Goal: Task Accomplishment & Management: Manage account settings

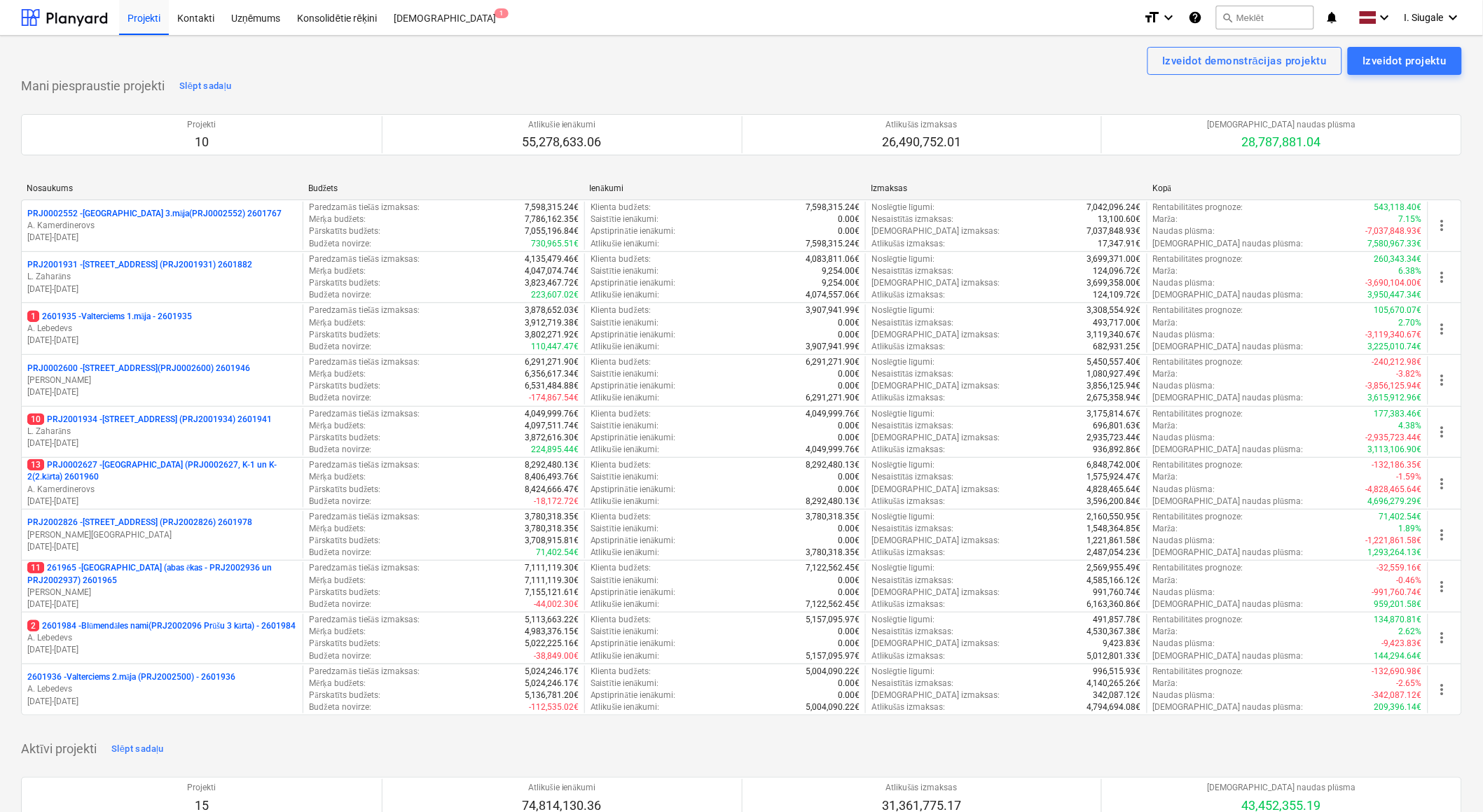
drag, startPoint x: 152, startPoint y: 578, endPoint x: 175, endPoint y: 578, distance: 23.0
click at [152, 578] on p "11 261965 - [GEOGRAPHIC_DATA] (abas ēkas - PRJ2002936 un PRJ2002937) 2601965" at bounding box center [162, 574] width 269 height 24
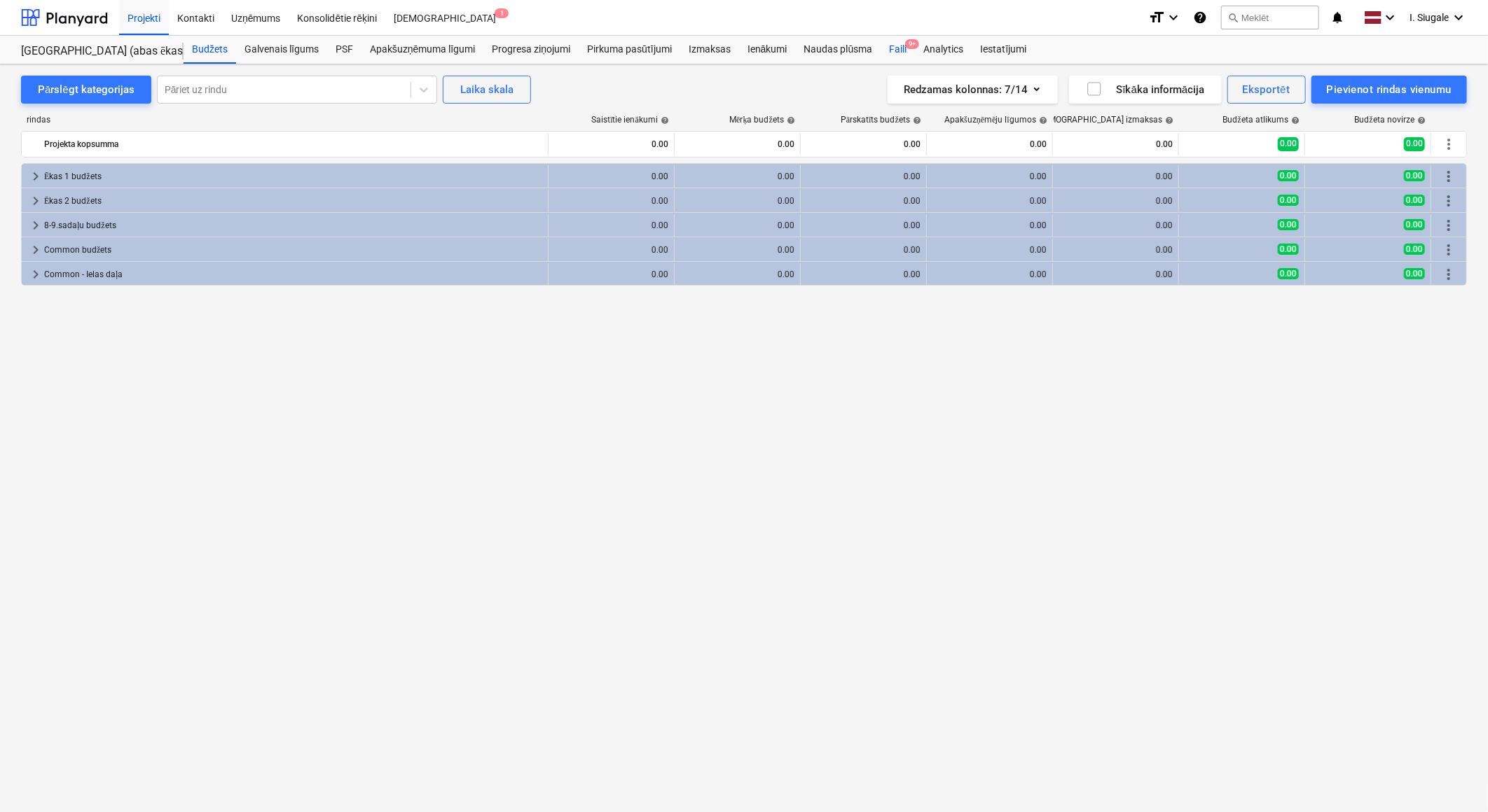
click at [900, 48] on div "Faili 9+" at bounding box center [897, 49] width 35 height 28
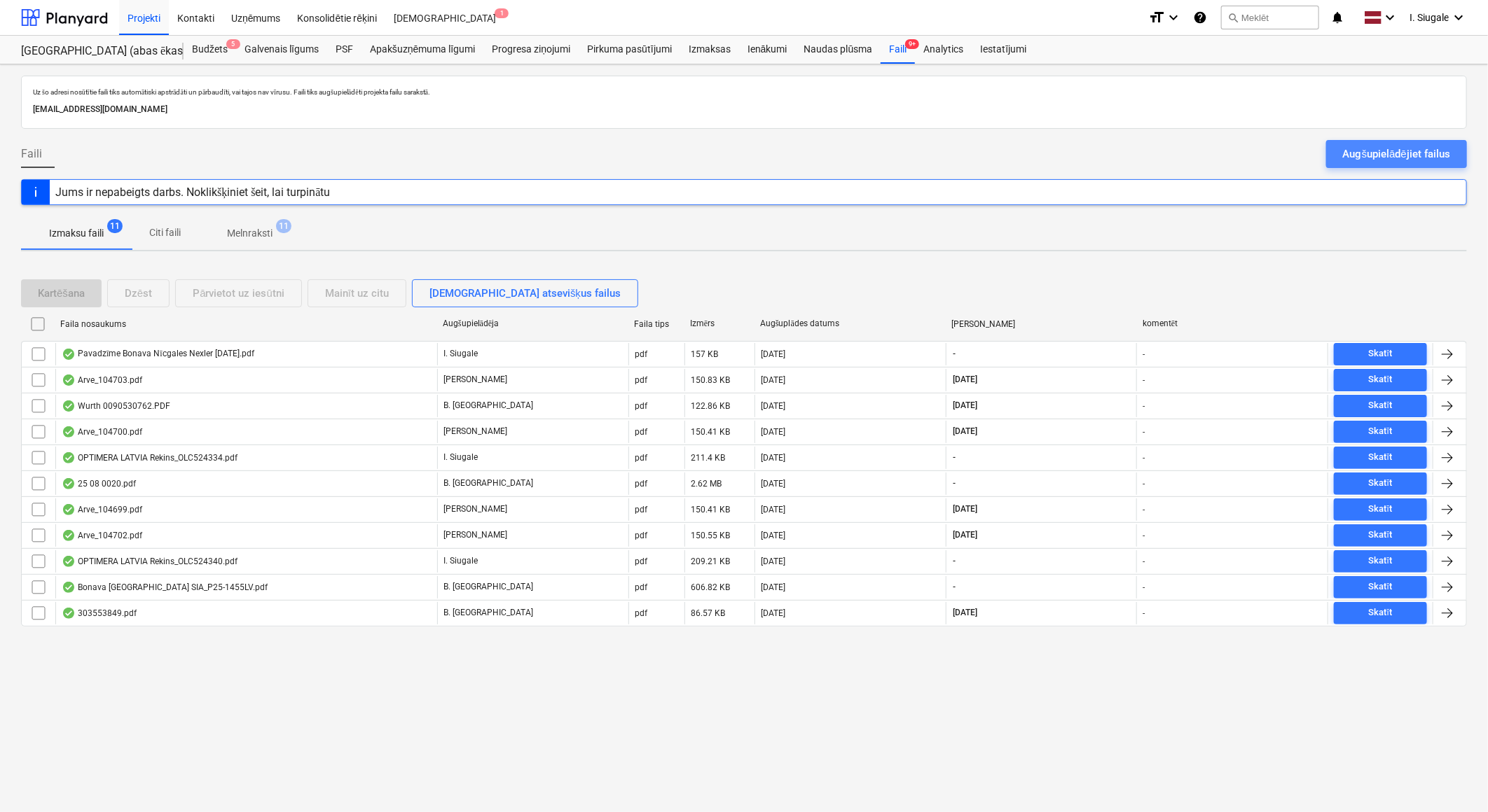
click at [1359, 151] on div "Augšupielādējiet failus" at bounding box center [1395, 154] width 107 height 19
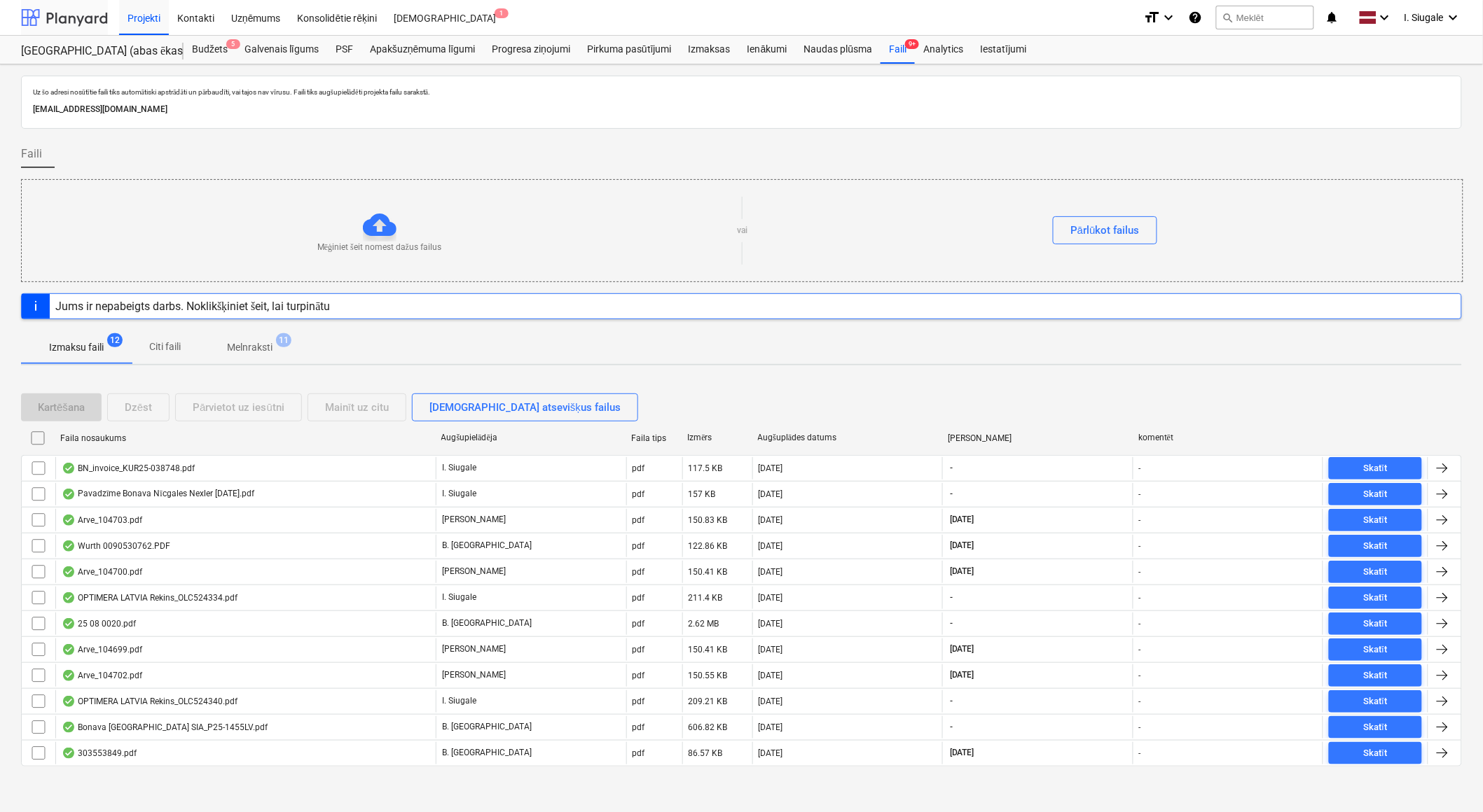
click at [76, 15] on div at bounding box center [64, 18] width 87 height 35
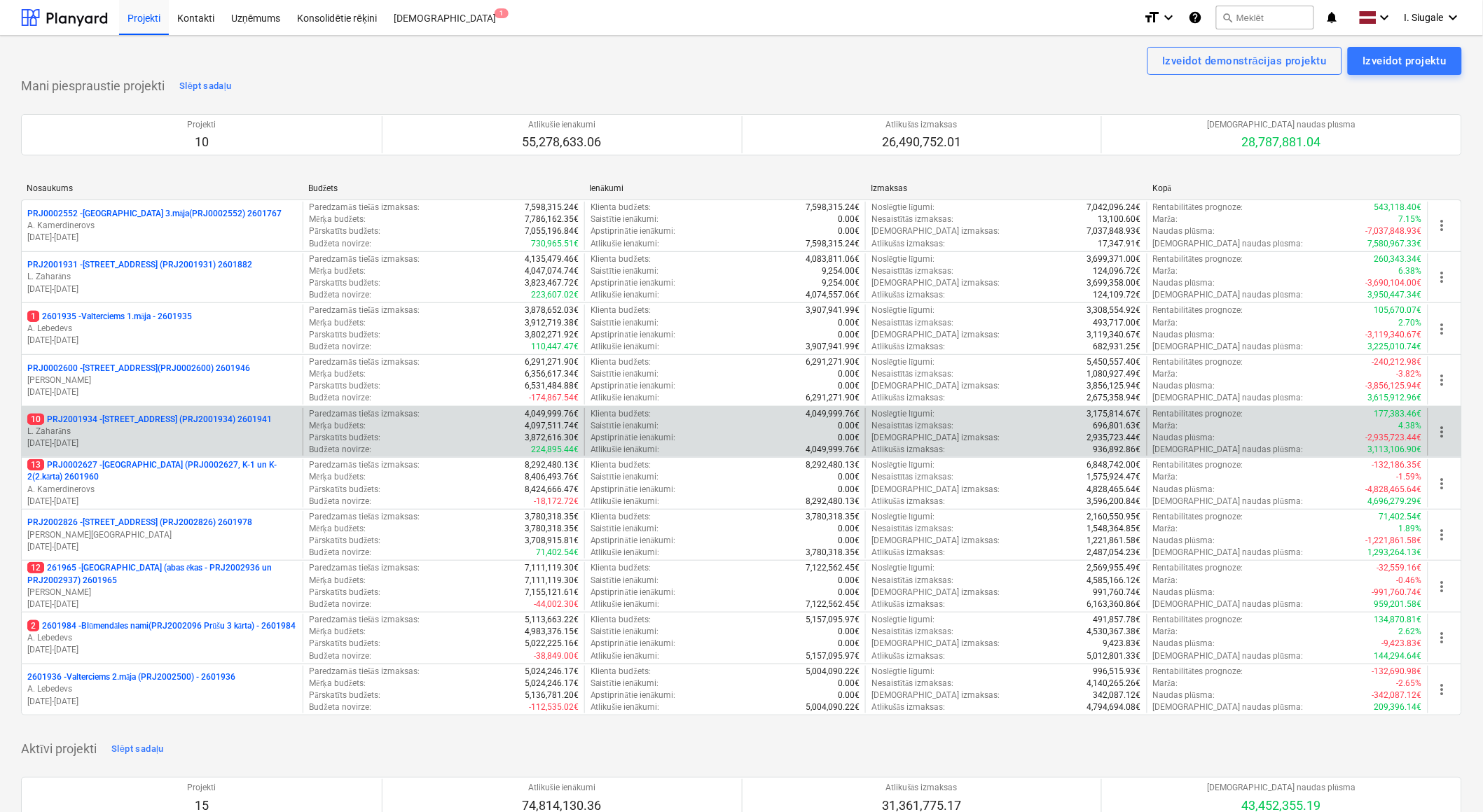
click at [151, 433] on p "L. Zaharāns" at bounding box center [162, 432] width 269 height 12
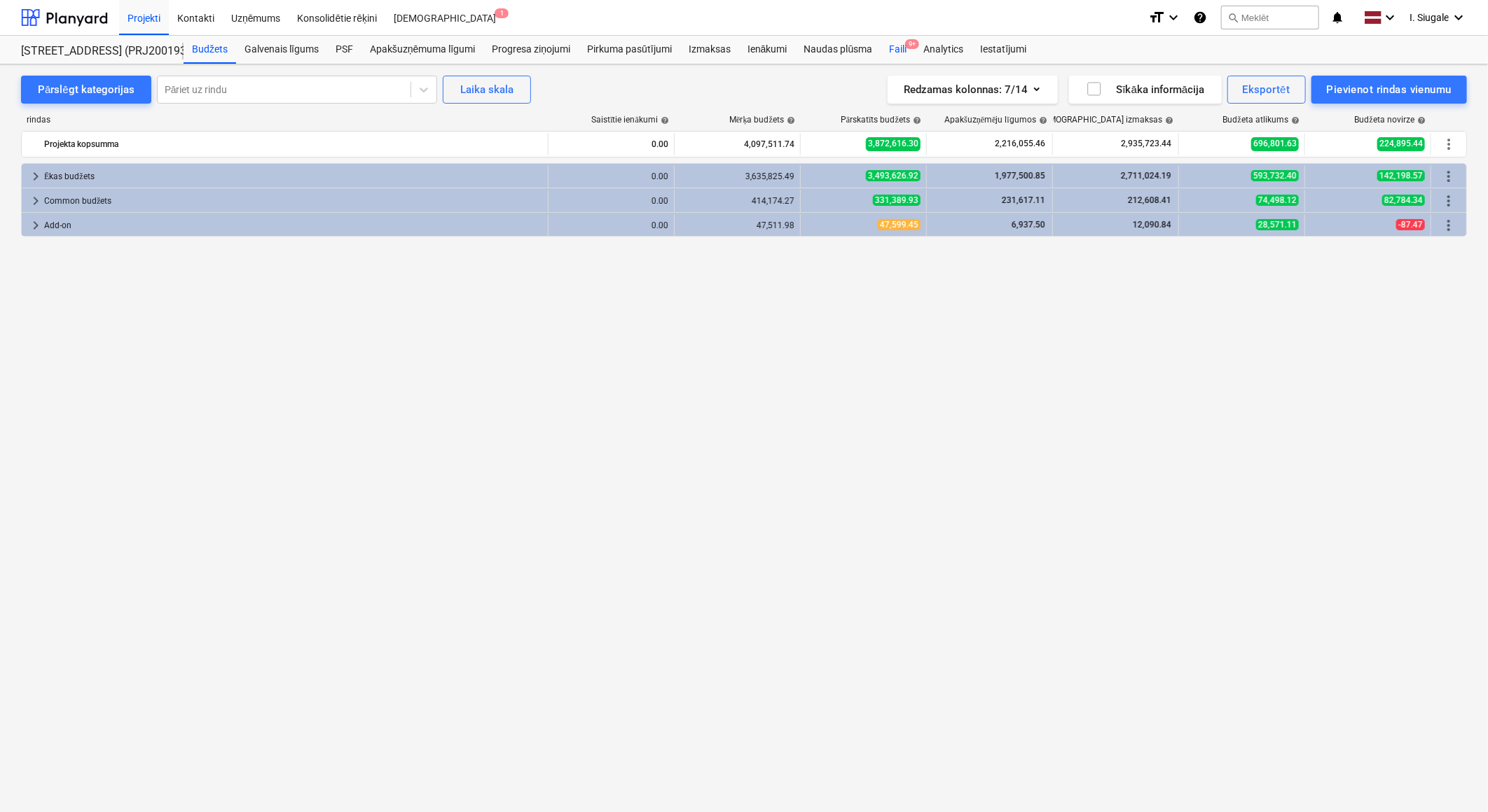
click at [901, 50] on div "Faili 9+" at bounding box center [897, 49] width 35 height 28
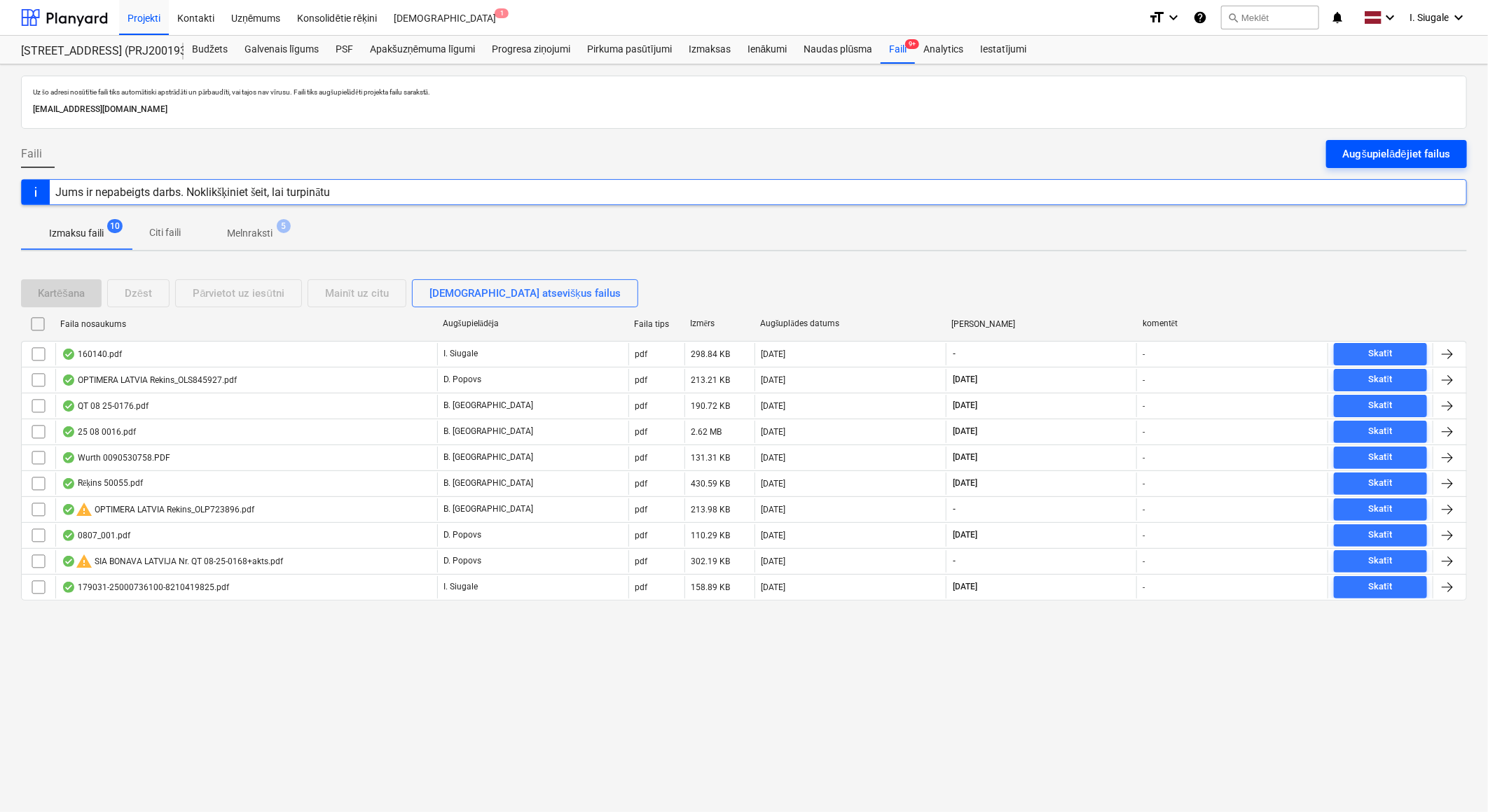
click at [1362, 151] on div "Augšupielādējiet failus" at bounding box center [1395, 154] width 107 height 19
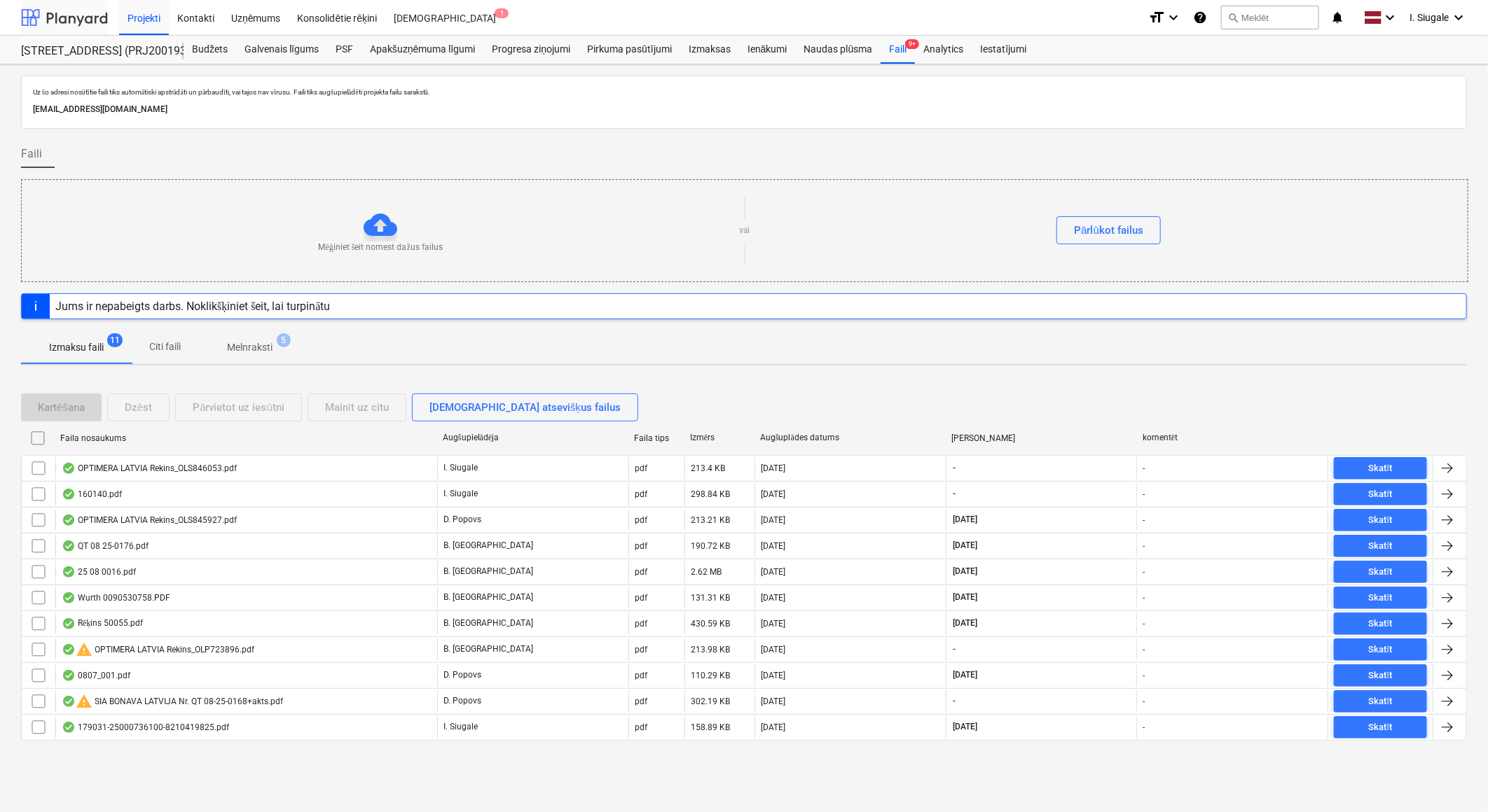
click at [82, 19] on div at bounding box center [64, 18] width 87 height 35
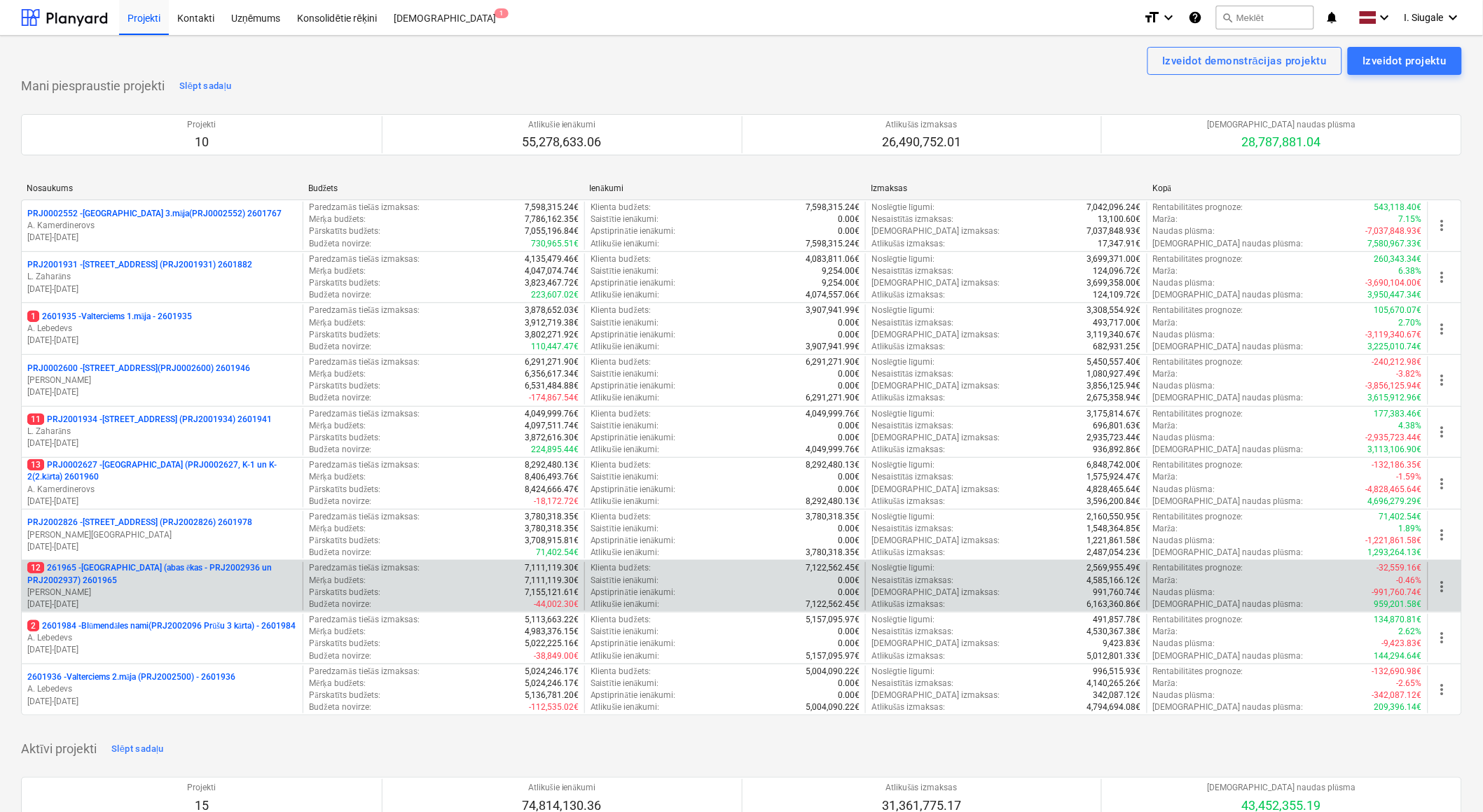
click at [133, 597] on p "[PERSON_NAME]" at bounding box center [162, 592] width 269 height 12
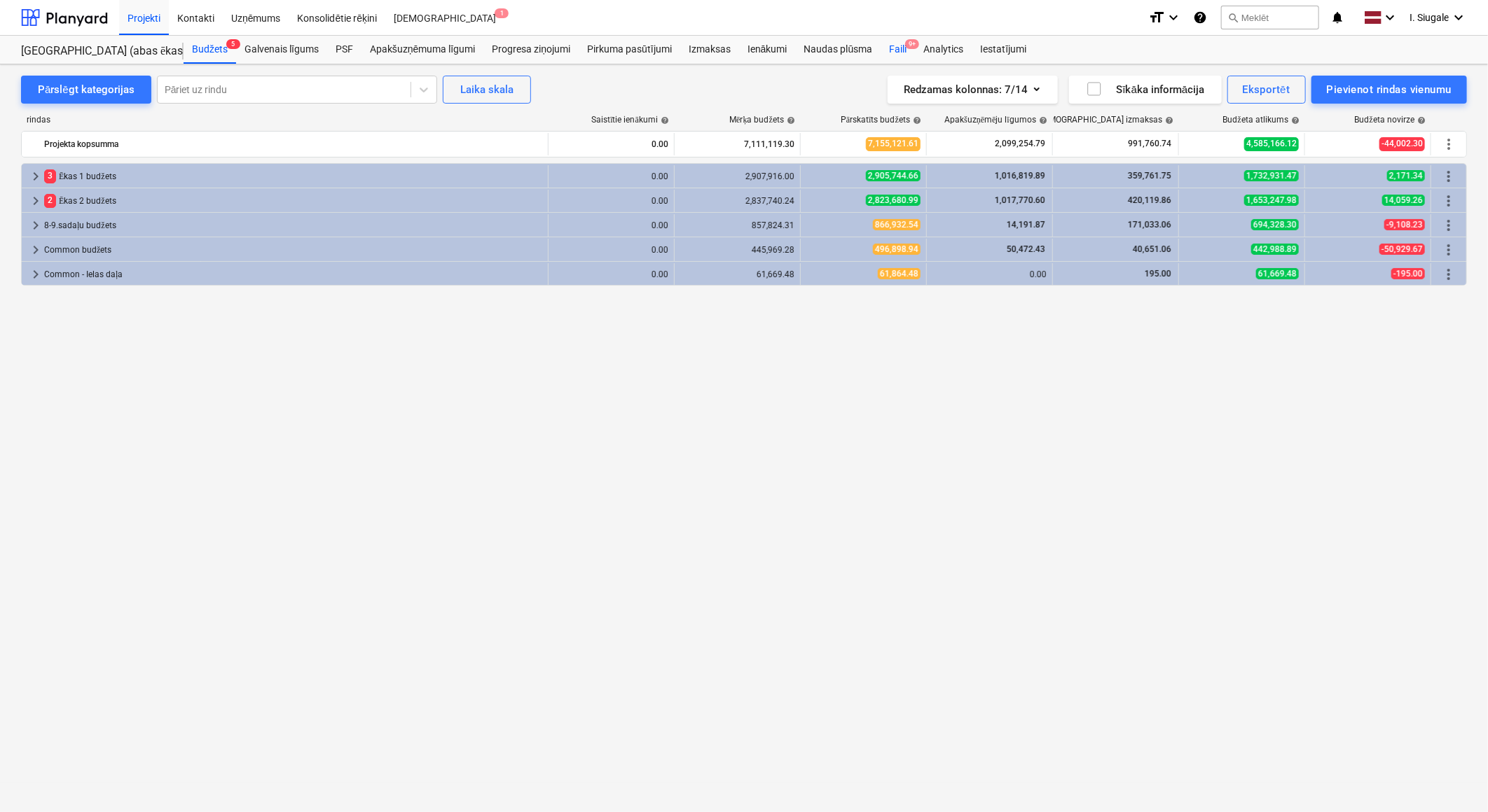
click at [904, 52] on div "Faili 9+" at bounding box center [897, 49] width 35 height 28
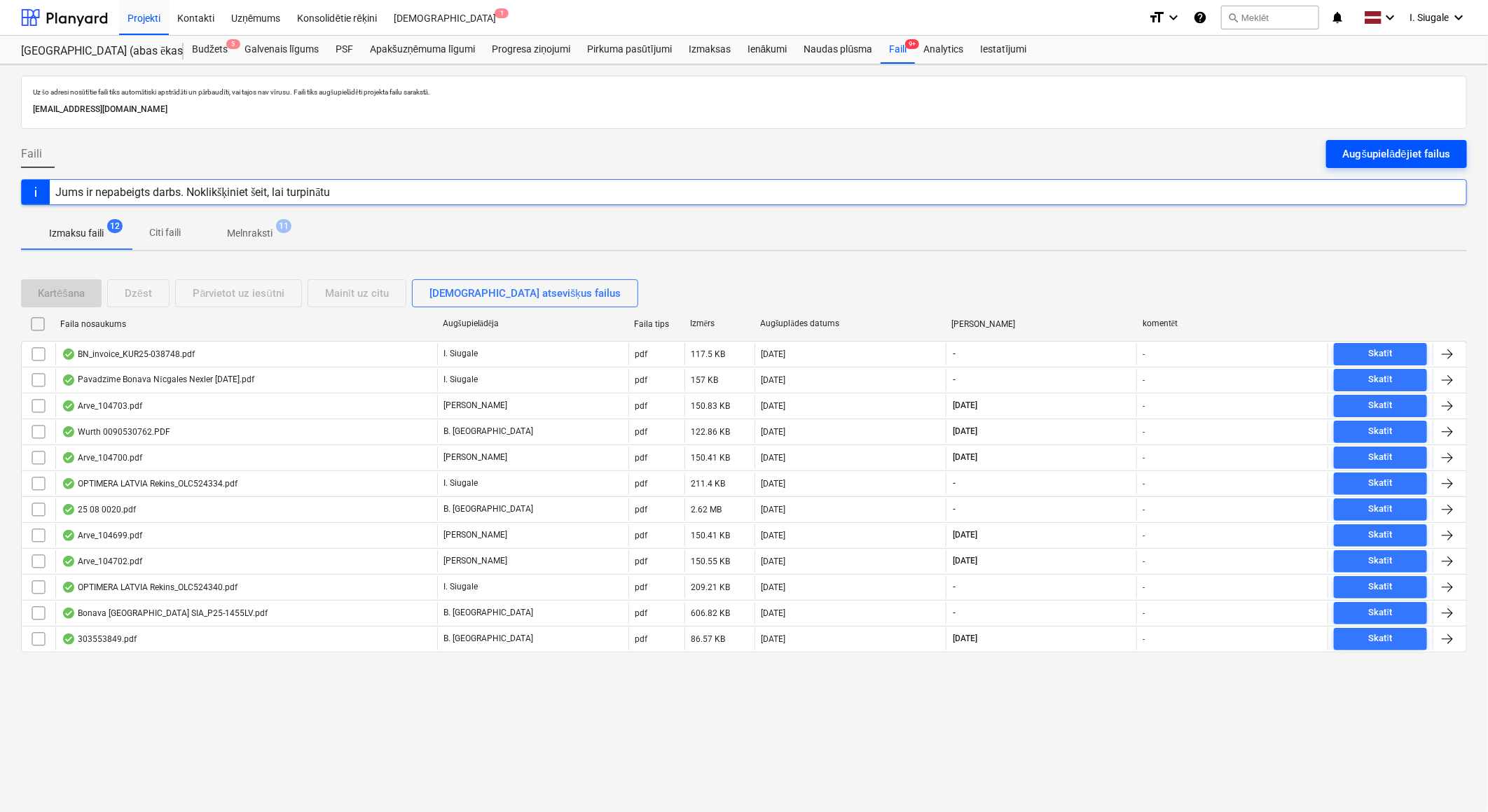
click at [1384, 157] on div "Augšupielādējiet failus" at bounding box center [1395, 154] width 107 height 19
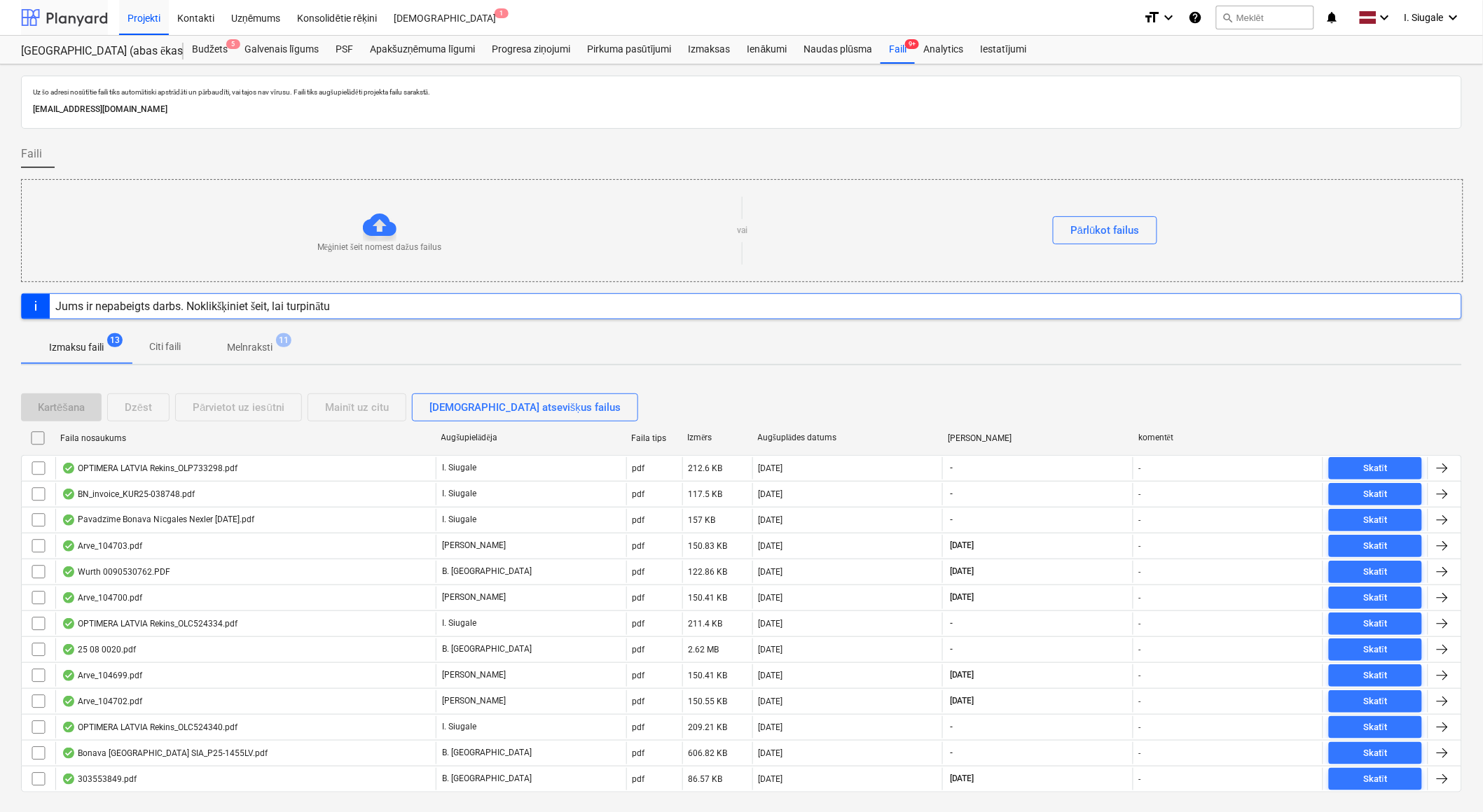
click at [90, 19] on div at bounding box center [64, 18] width 87 height 35
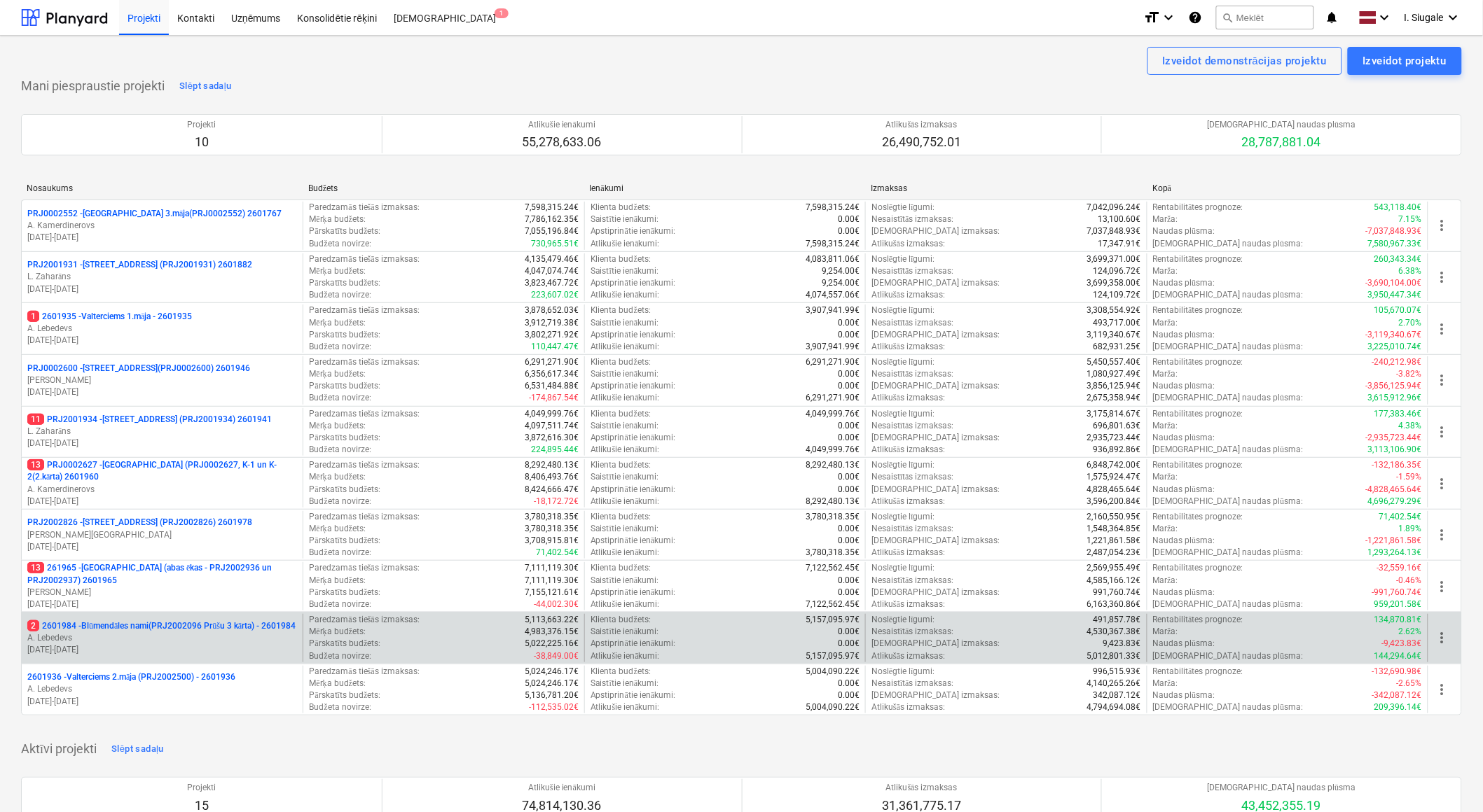
click at [199, 640] on p "A. Lebedevs" at bounding box center [162, 639] width 269 height 12
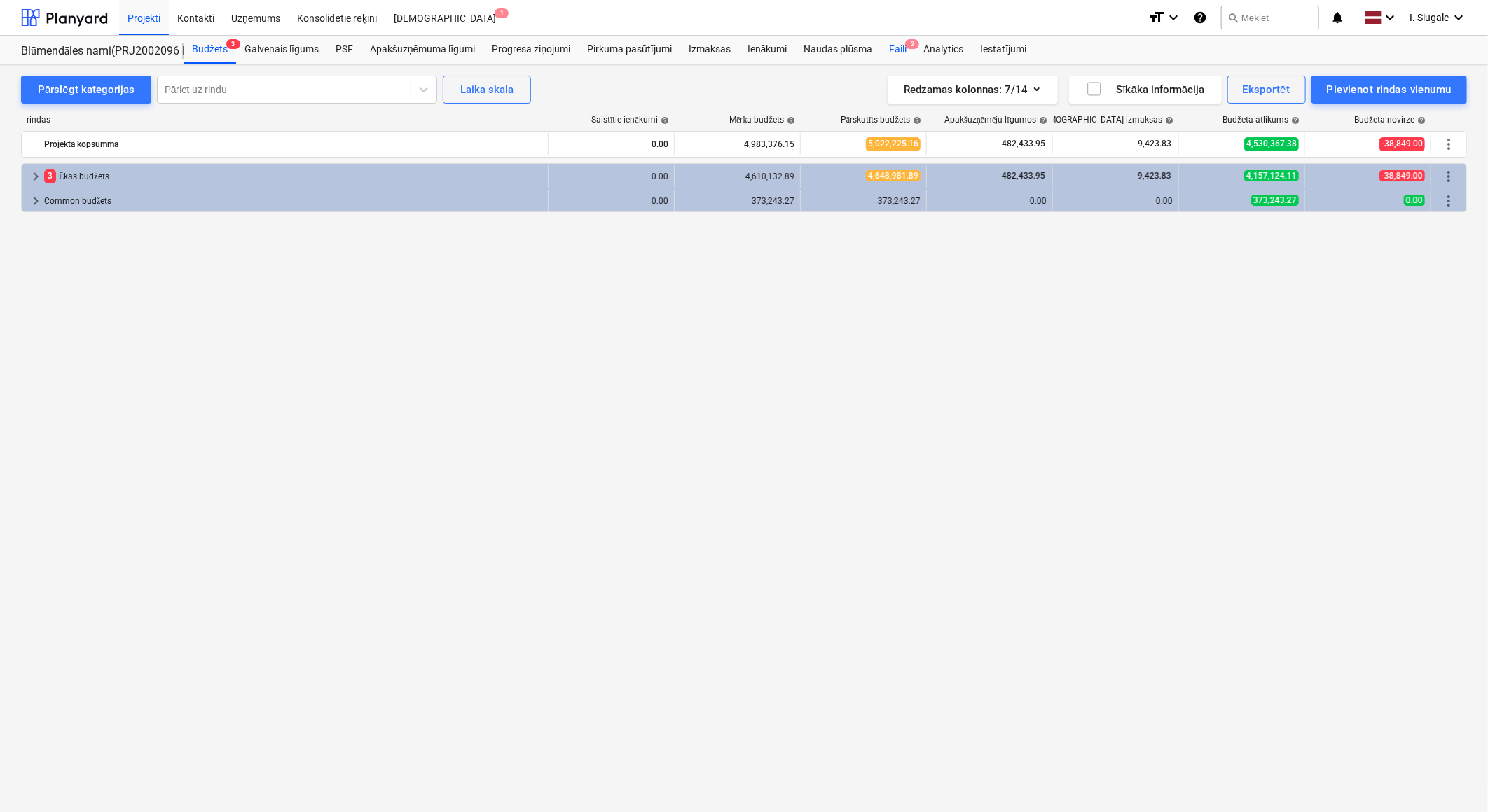
click at [901, 45] on div "Faili 2" at bounding box center [897, 49] width 35 height 28
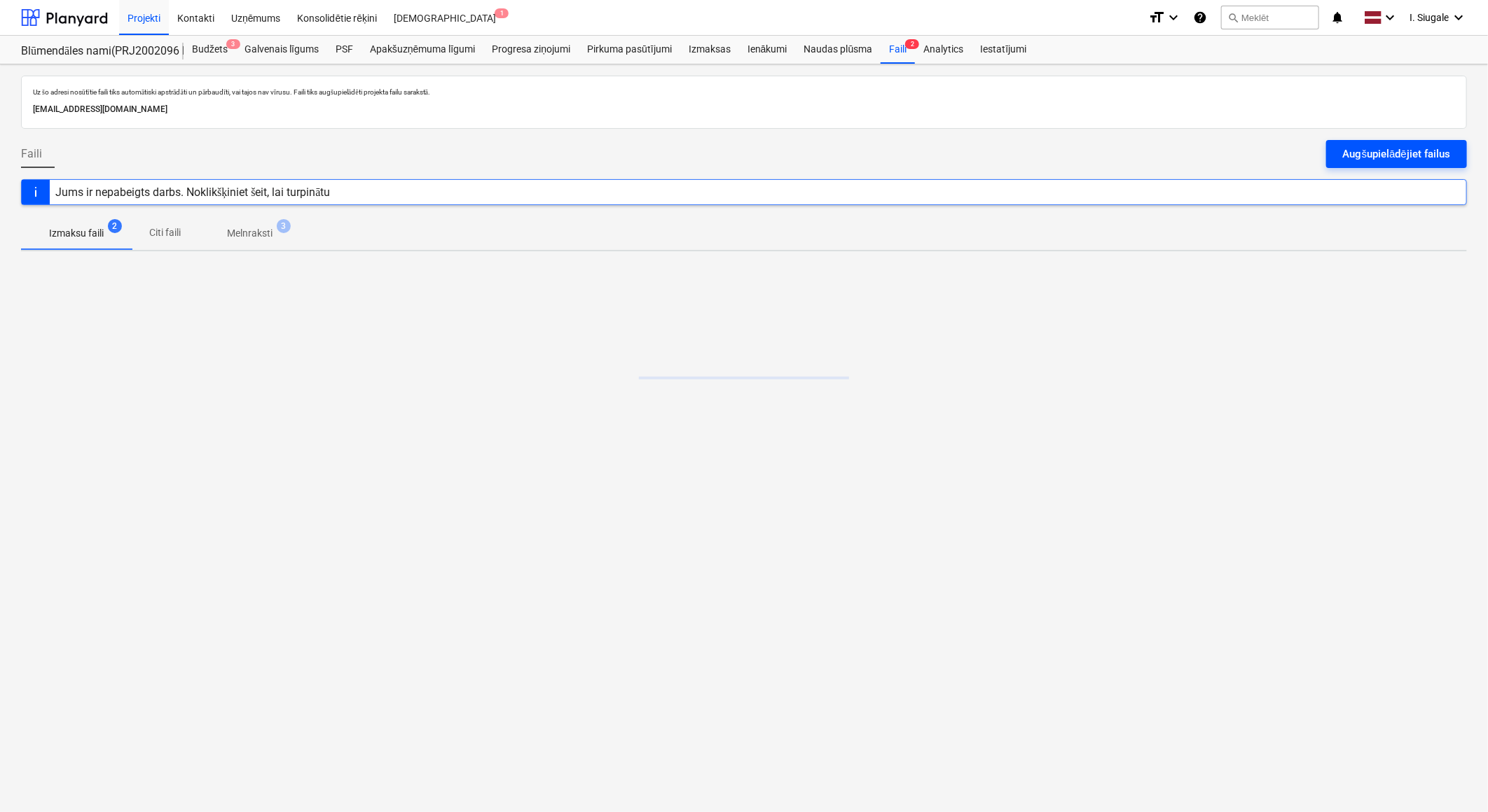
click at [1364, 150] on div "Augšupielādējiet failus" at bounding box center [1395, 154] width 107 height 19
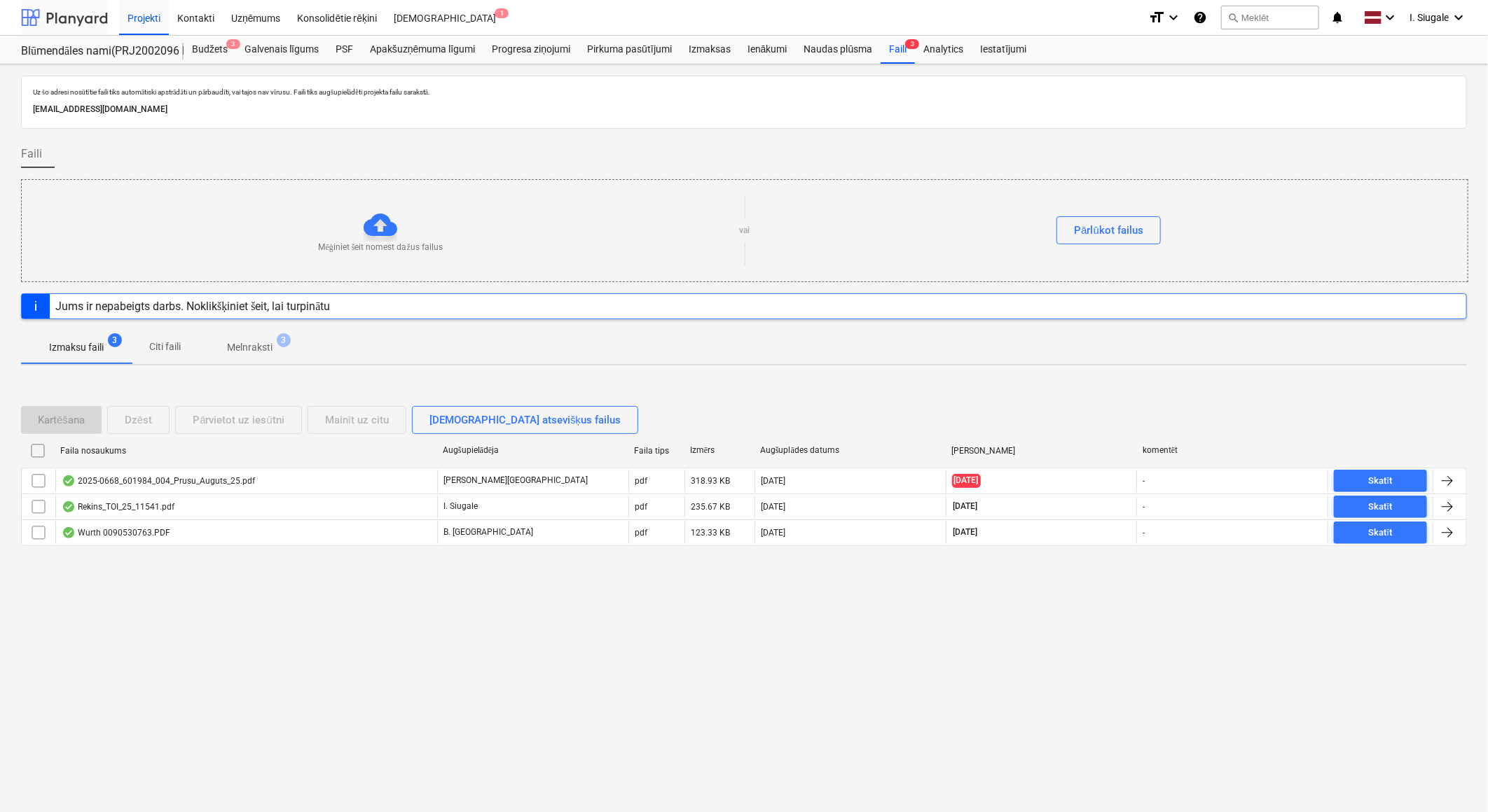
click at [72, 14] on div at bounding box center [64, 18] width 87 height 35
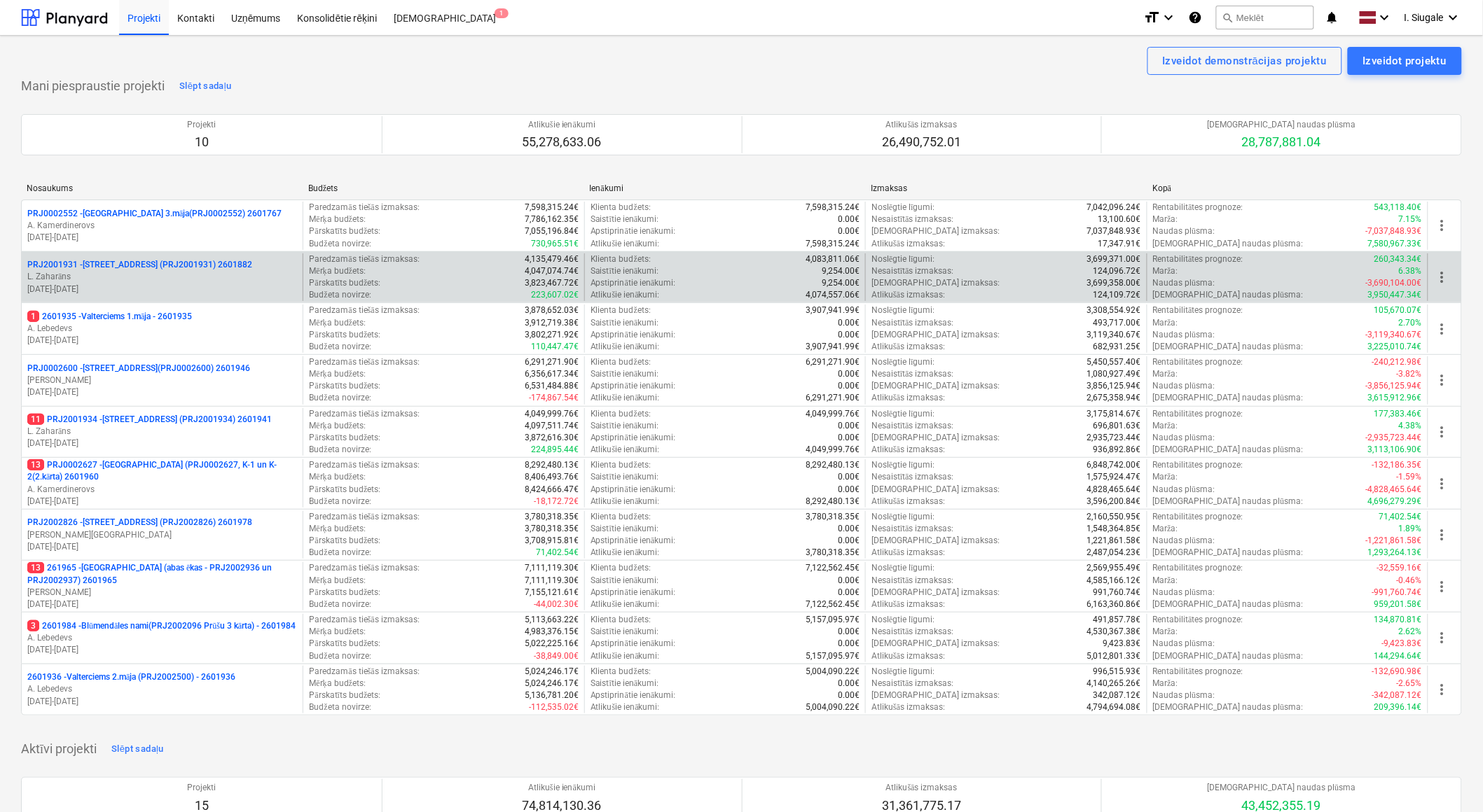
click at [160, 288] on p "[DATE] - [DATE]" at bounding box center [162, 289] width 269 height 12
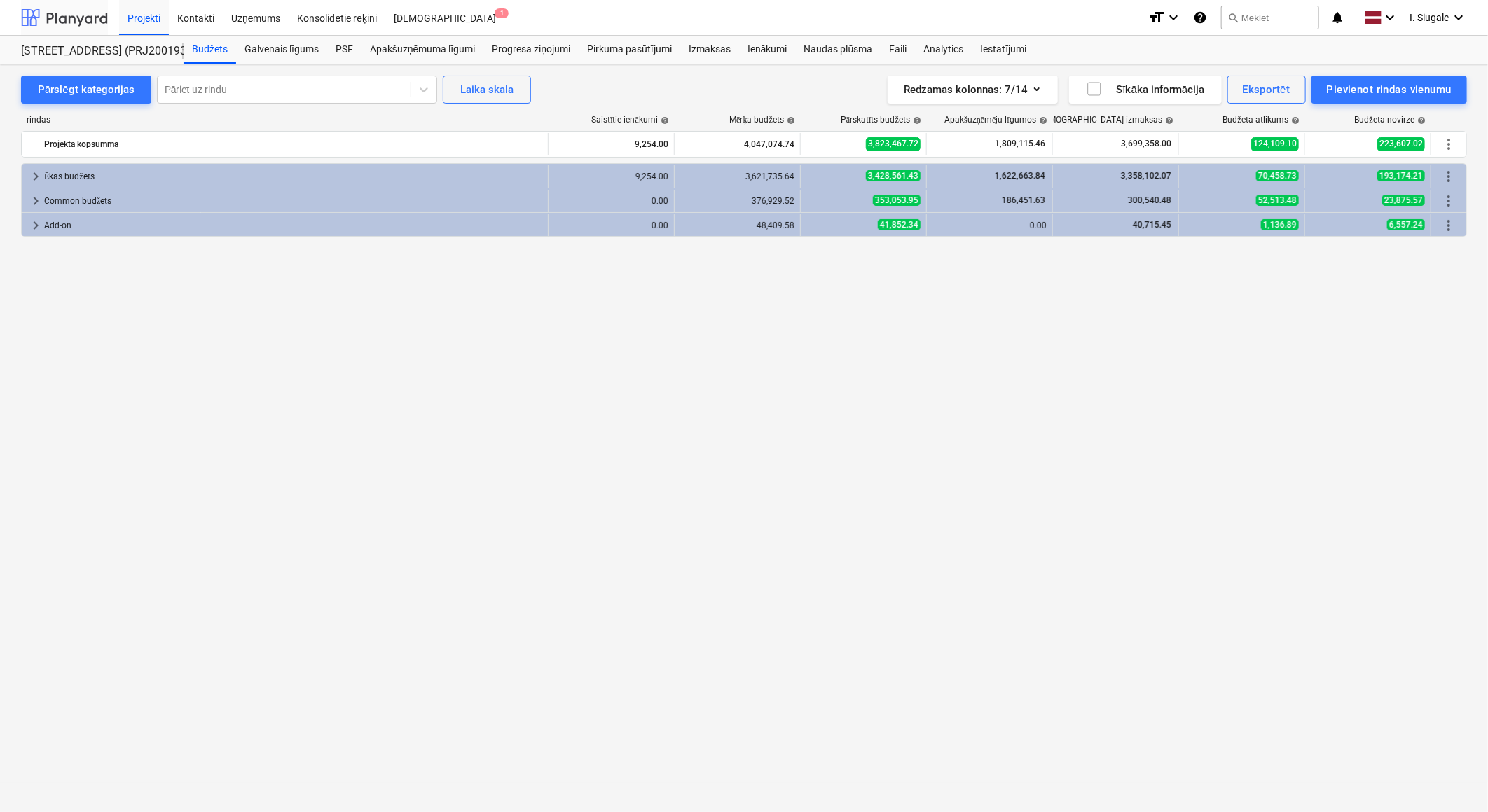
click at [63, 13] on div at bounding box center [64, 18] width 87 height 35
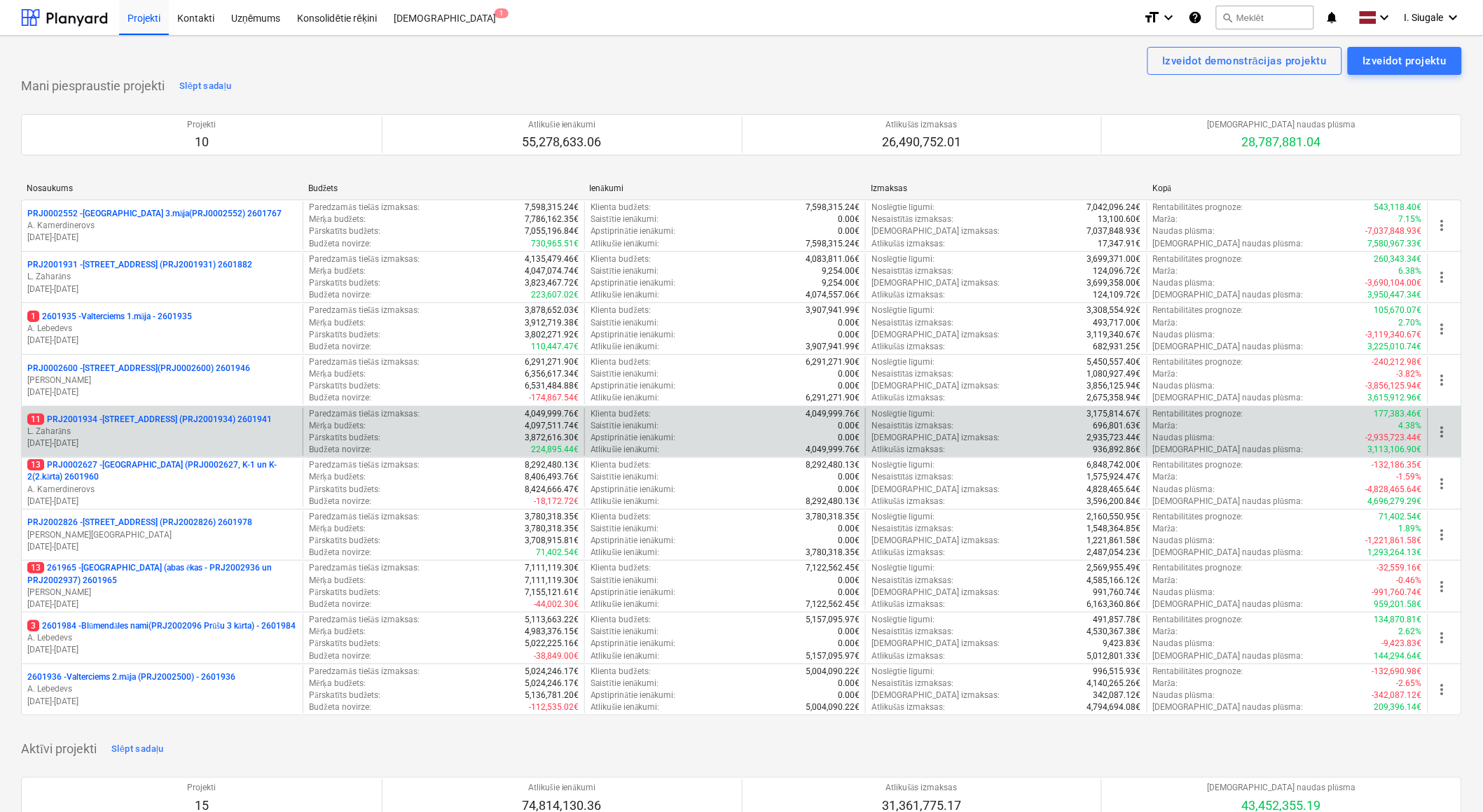
click at [162, 425] on p "11 PRJ2001934 - [STREET_ADDRESS] (PRJ2001934) 2601941" at bounding box center [149, 420] width 244 height 12
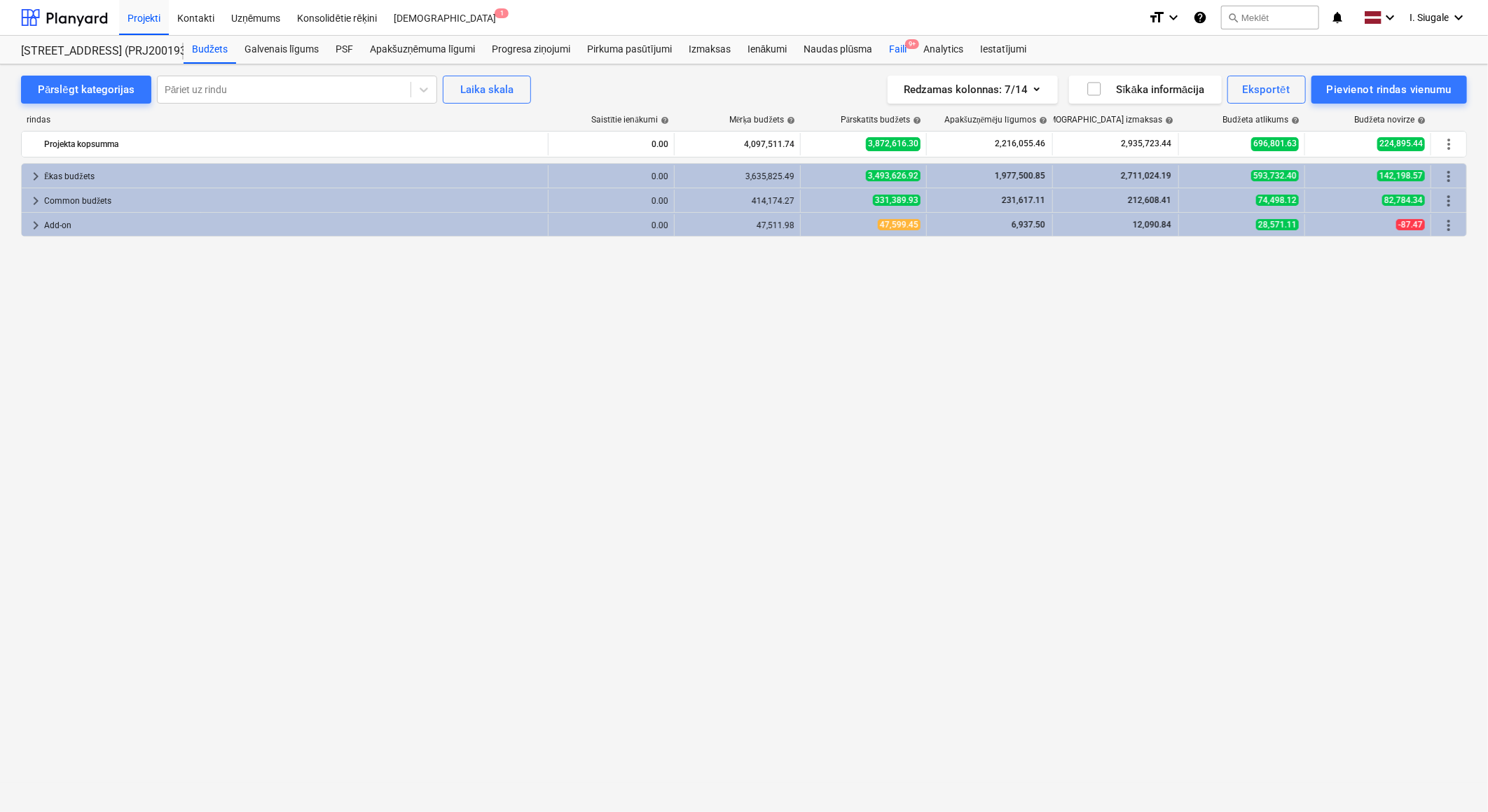
click at [898, 45] on div "Faili 9+" at bounding box center [897, 49] width 35 height 28
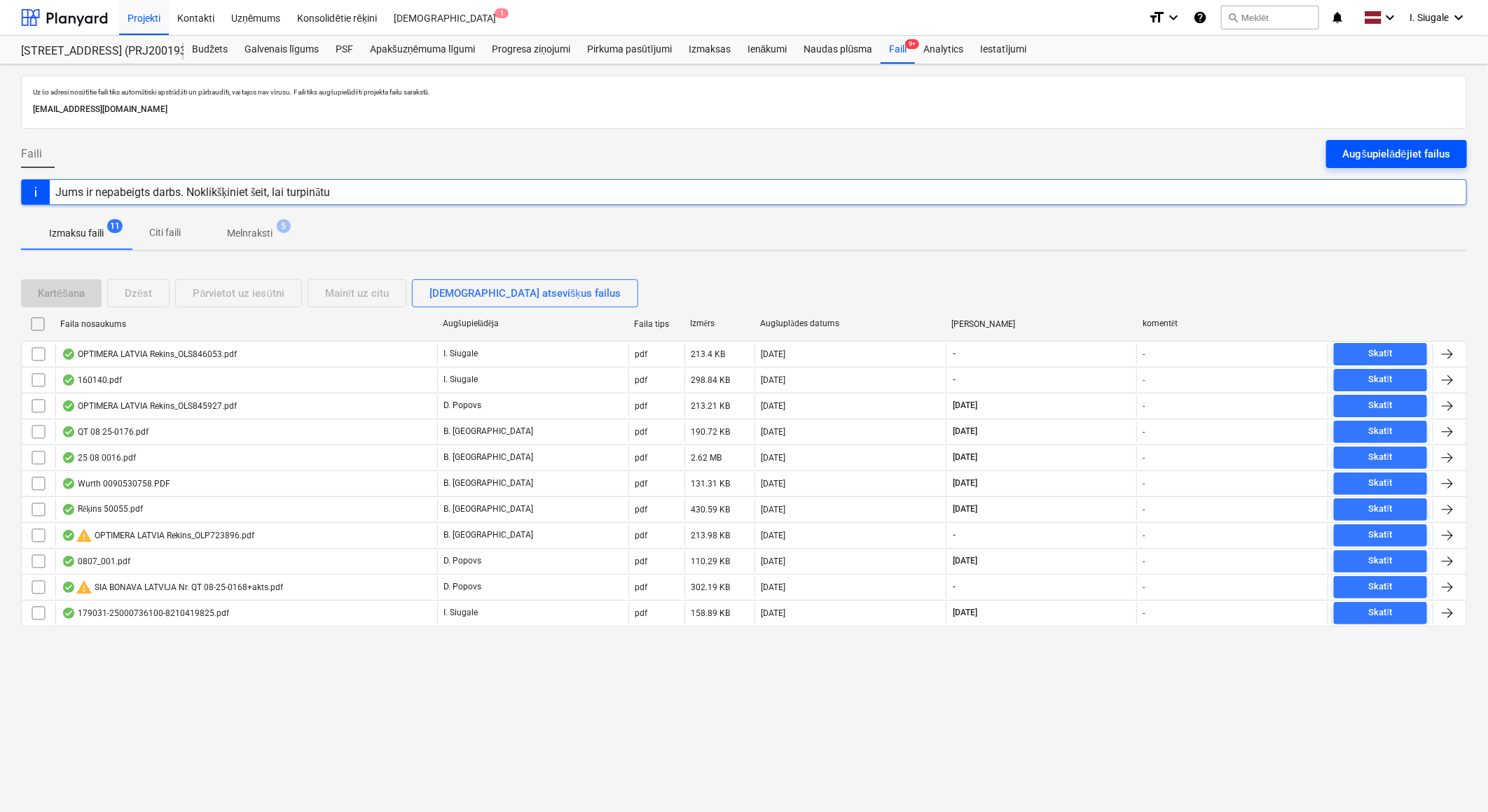
click at [1366, 156] on div "Augšupielādējiet failus" at bounding box center [1395, 154] width 107 height 19
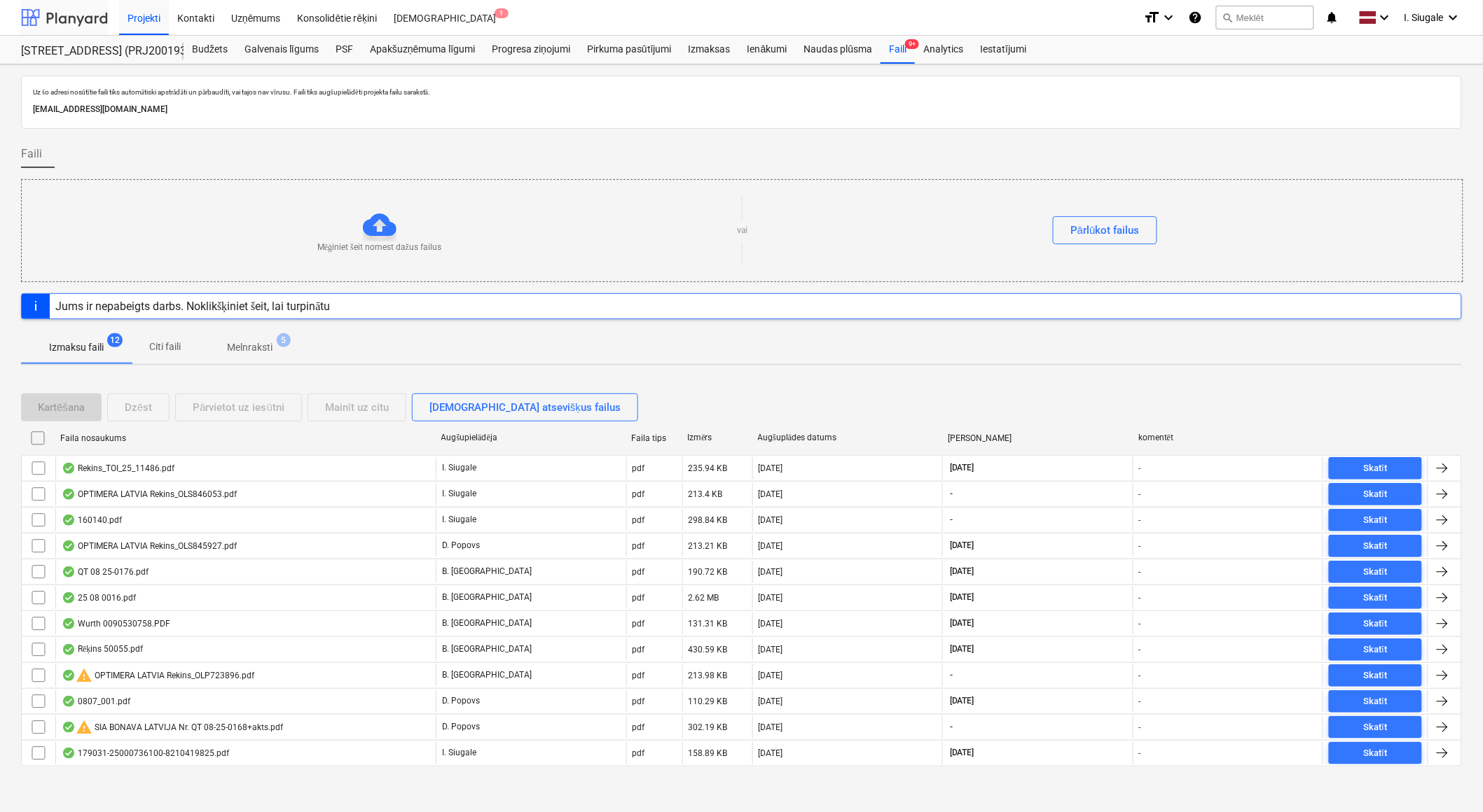
click at [81, 14] on div at bounding box center [64, 18] width 87 height 35
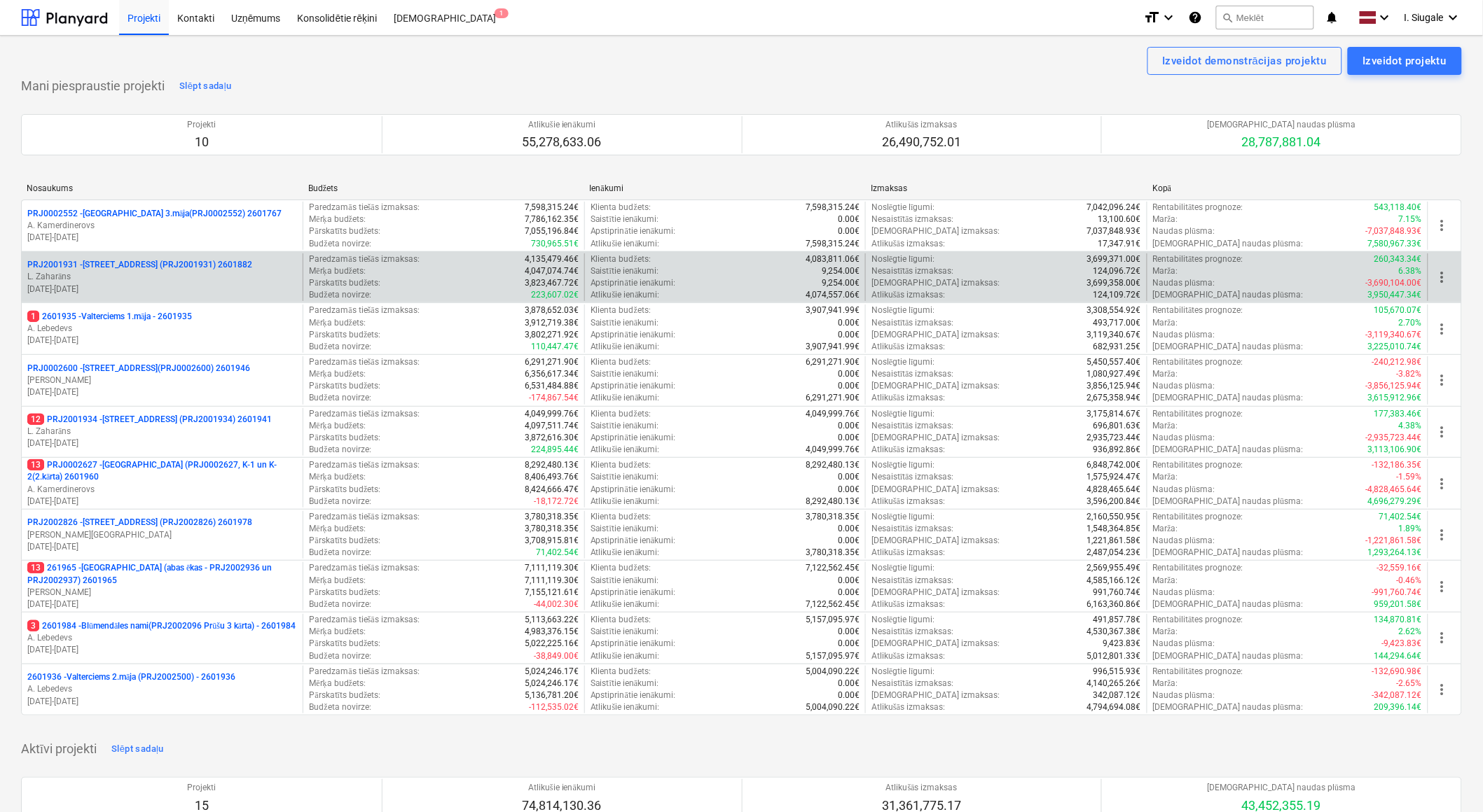
click at [157, 269] on p "PRJ2001931 - [PERSON_NAME][STREET_ADDRESS] (PRJ2001931) 2601882" at bounding box center [139, 265] width 225 height 12
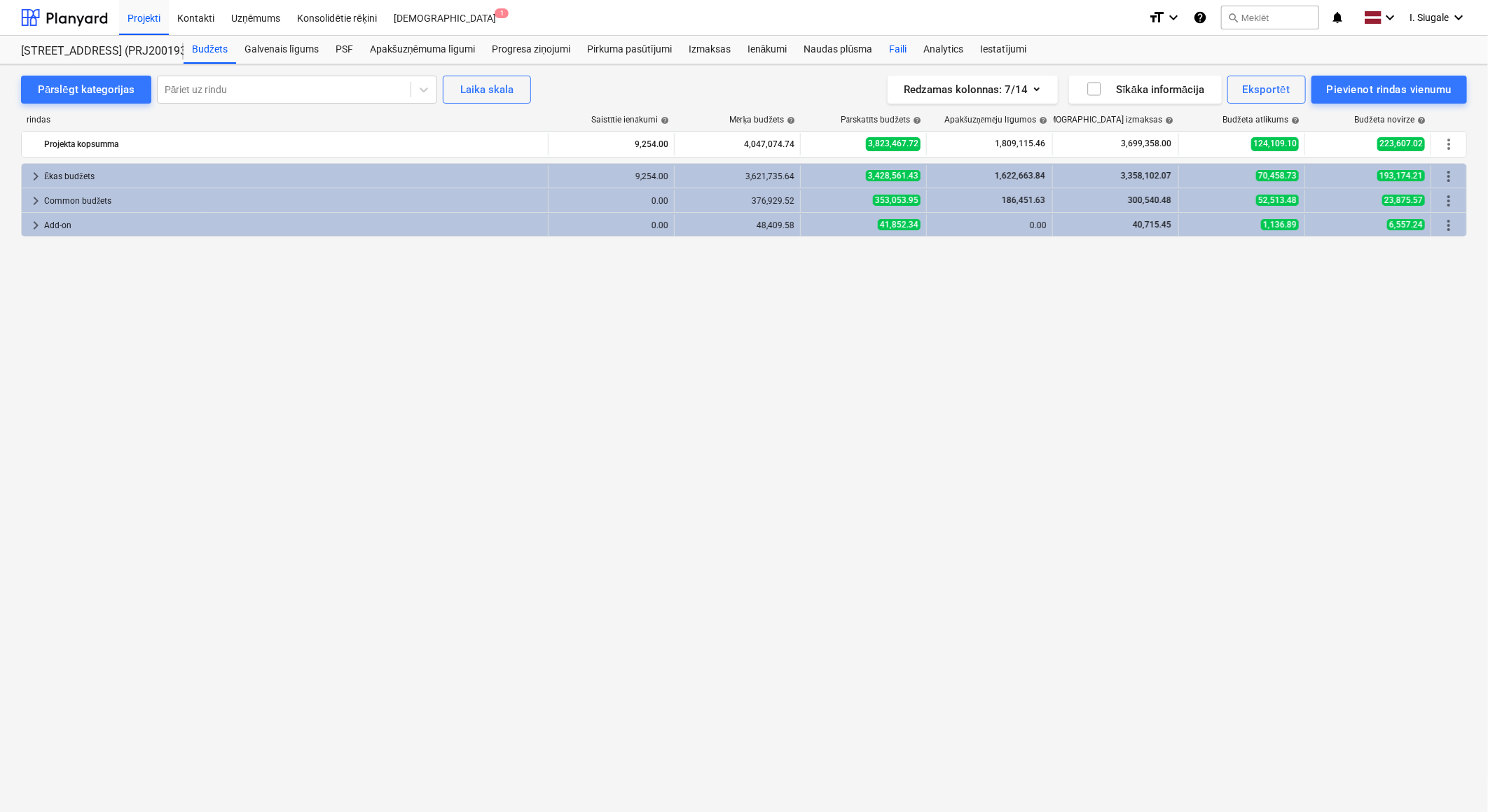
click at [895, 48] on div "Faili" at bounding box center [897, 49] width 35 height 28
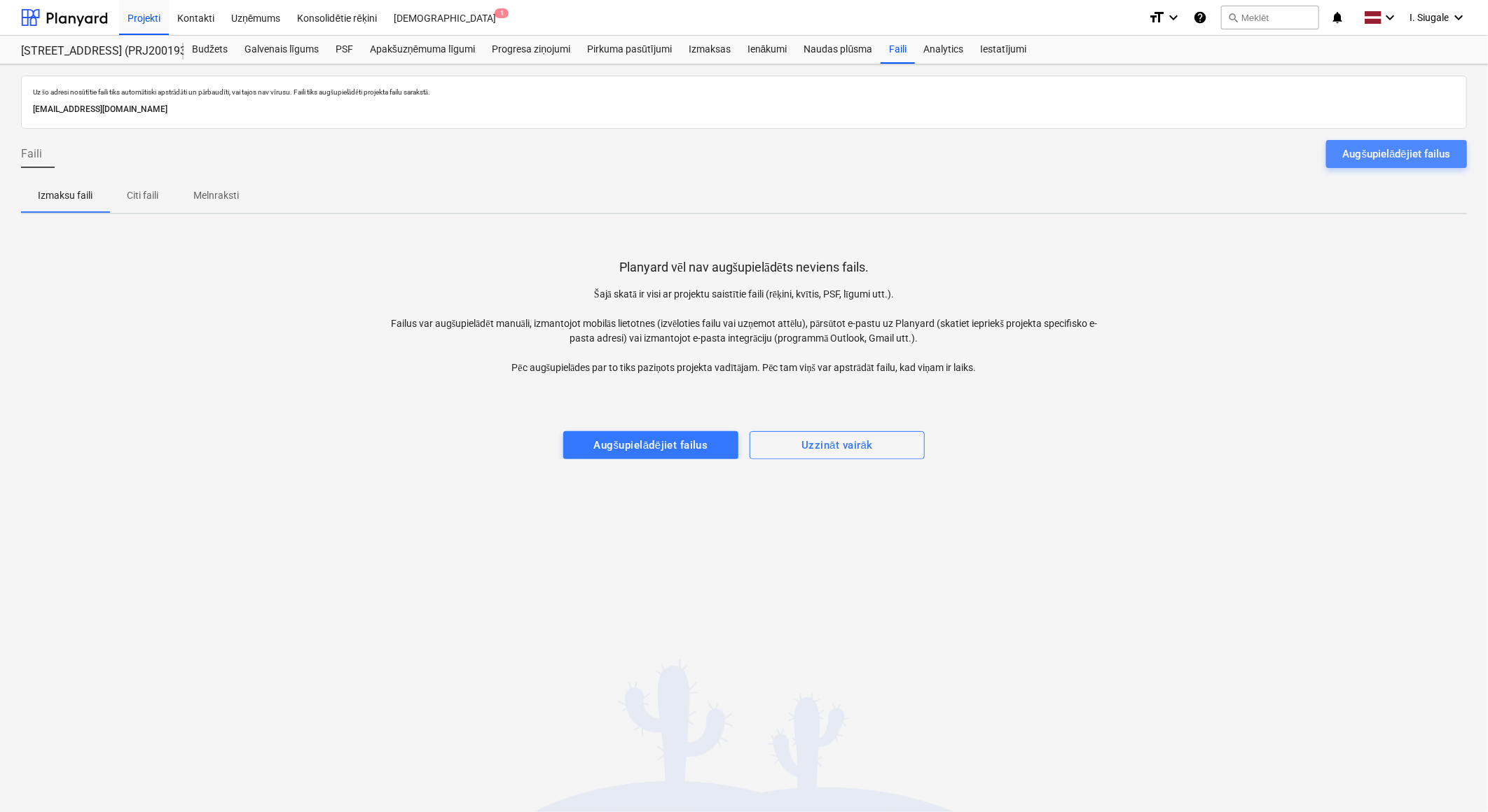
click at [1380, 148] on div "Augšupielādējiet failus" at bounding box center [1395, 154] width 107 height 19
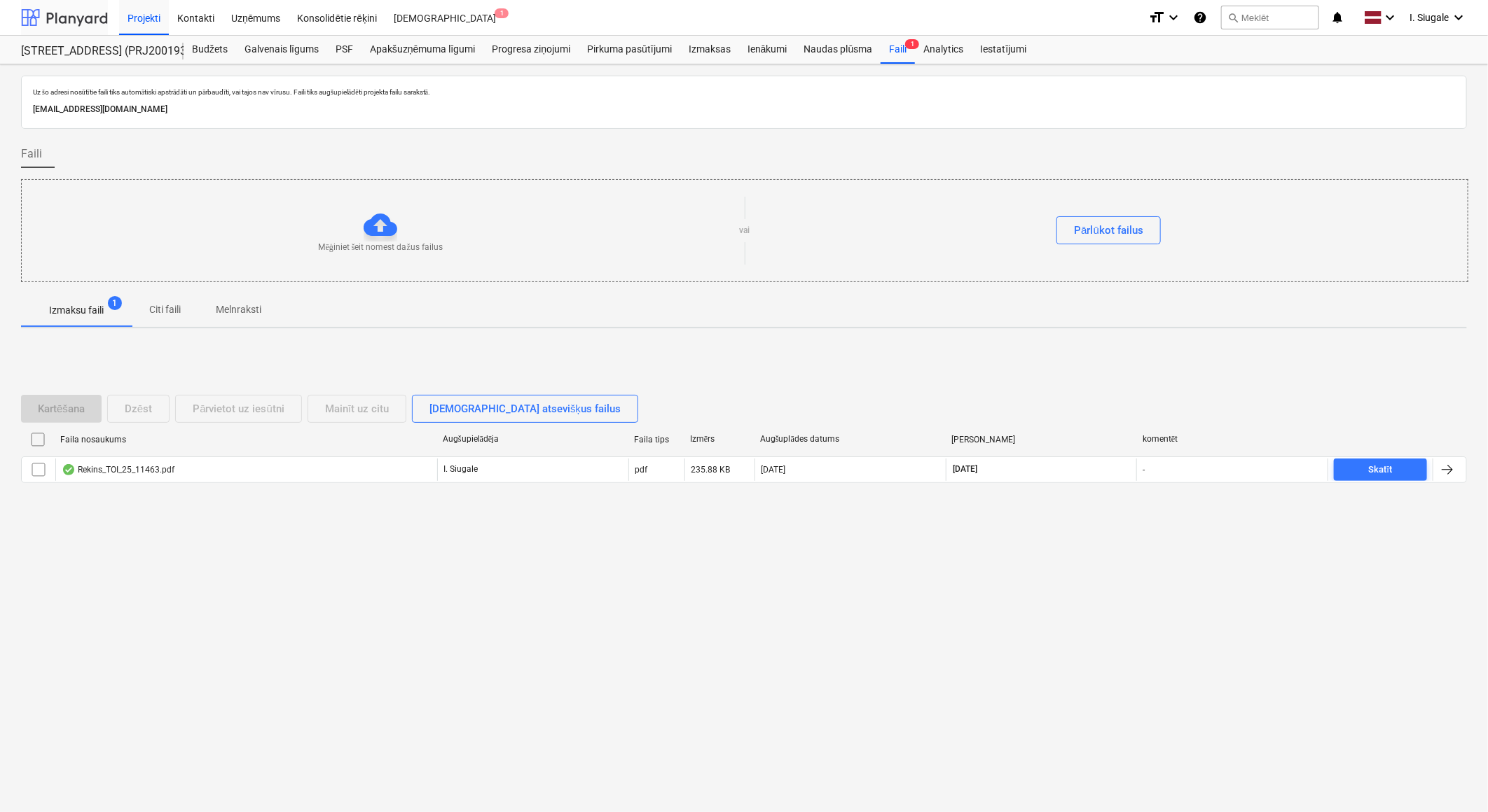
click at [93, 18] on div at bounding box center [64, 18] width 87 height 35
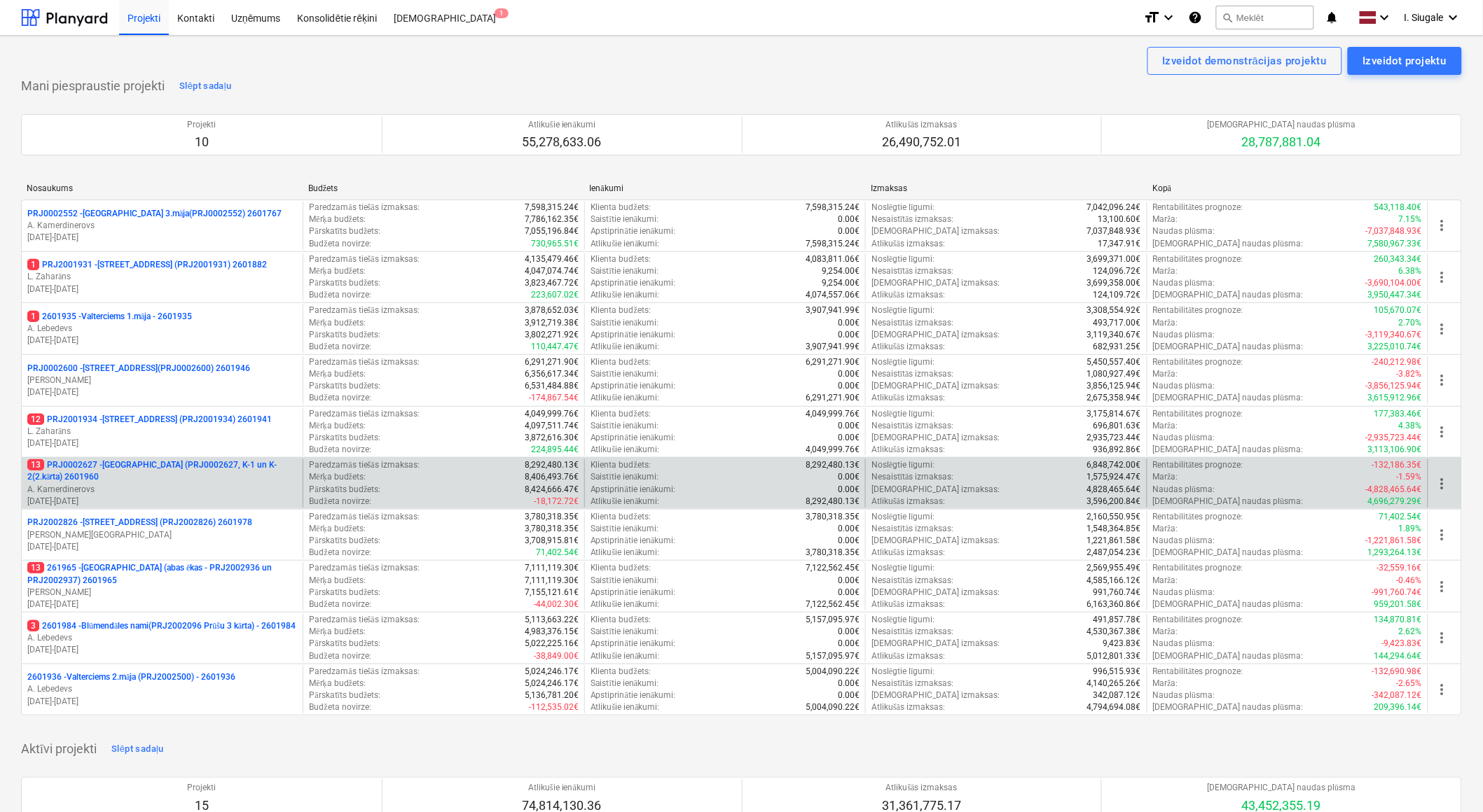
click at [149, 479] on p "13 PRJ0002627 - [GEOGRAPHIC_DATA] (PRJ0002627, K-1 un K-2(2.kārta) 2601960" at bounding box center [162, 471] width 269 height 24
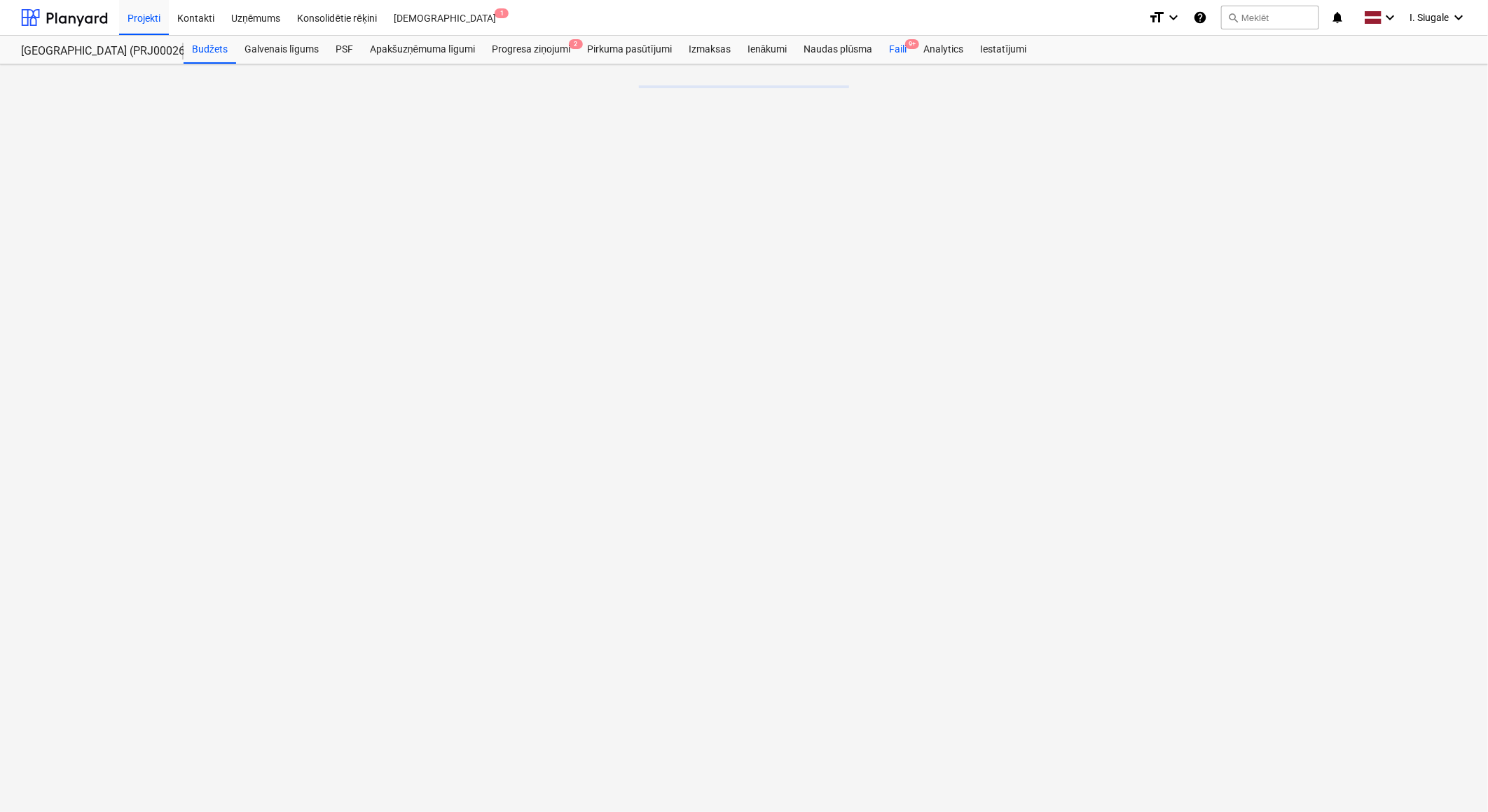
click at [898, 49] on div "Faili 9+" at bounding box center [897, 49] width 35 height 28
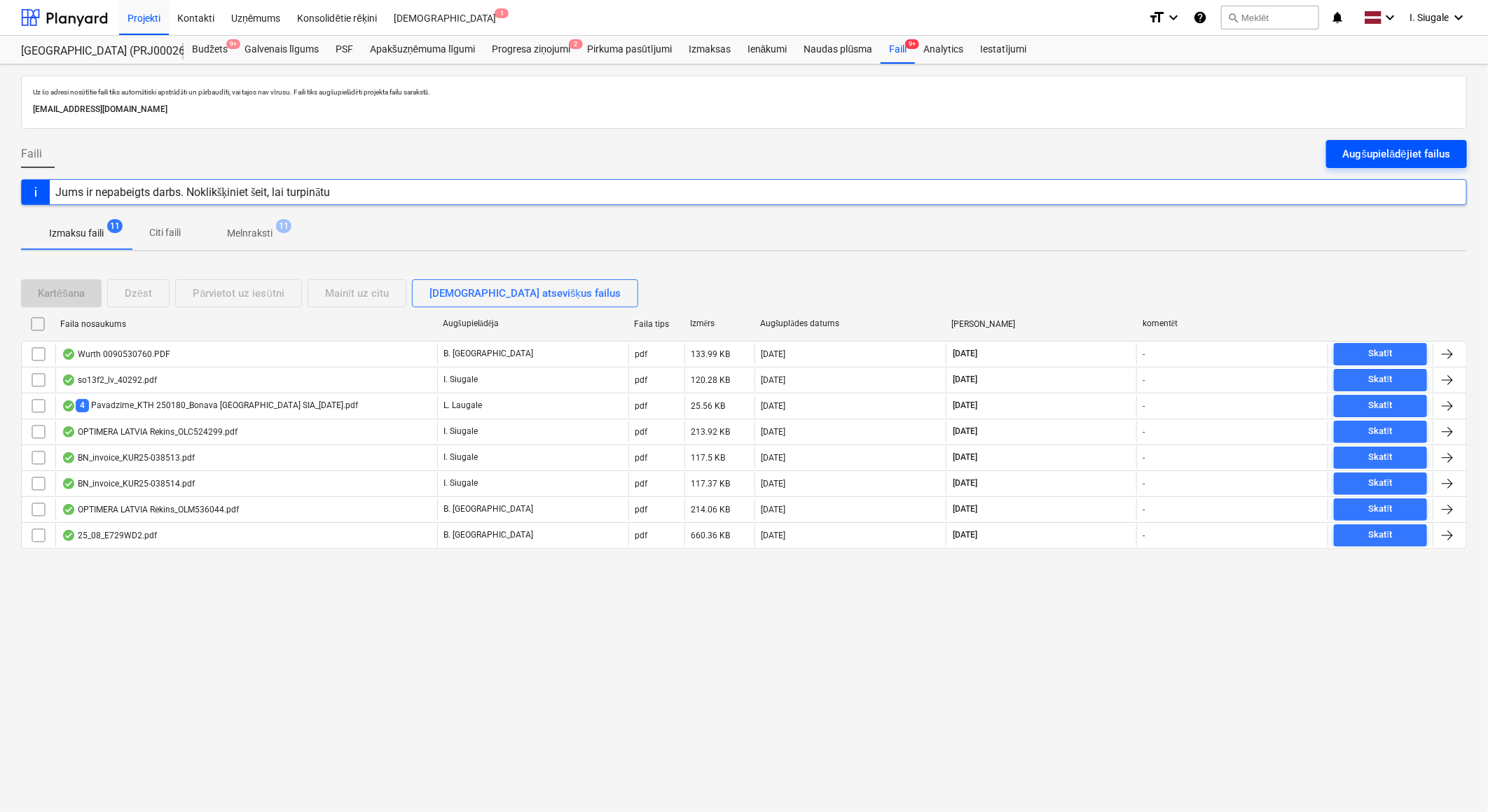
click at [1372, 146] on div "Augšupielādējiet failus" at bounding box center [1395, 154] width 107 height 19
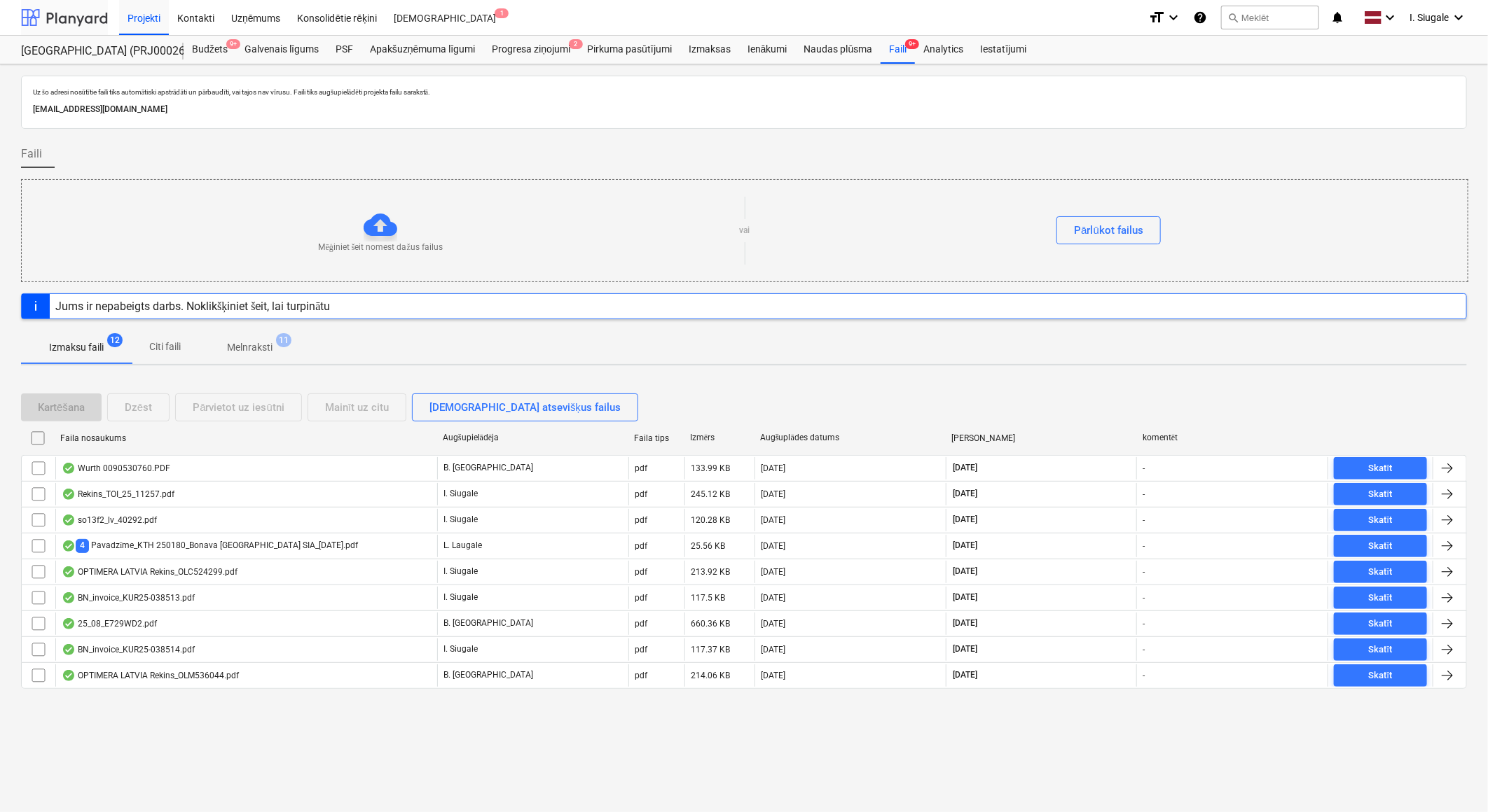
drag, startPoint x: 58, startPoint y: 21, endPoint x: 61, endPoint y: 34, distance: 13.3
click at [58, 21] on div at bounding box center [64, 18] width 87 height 35
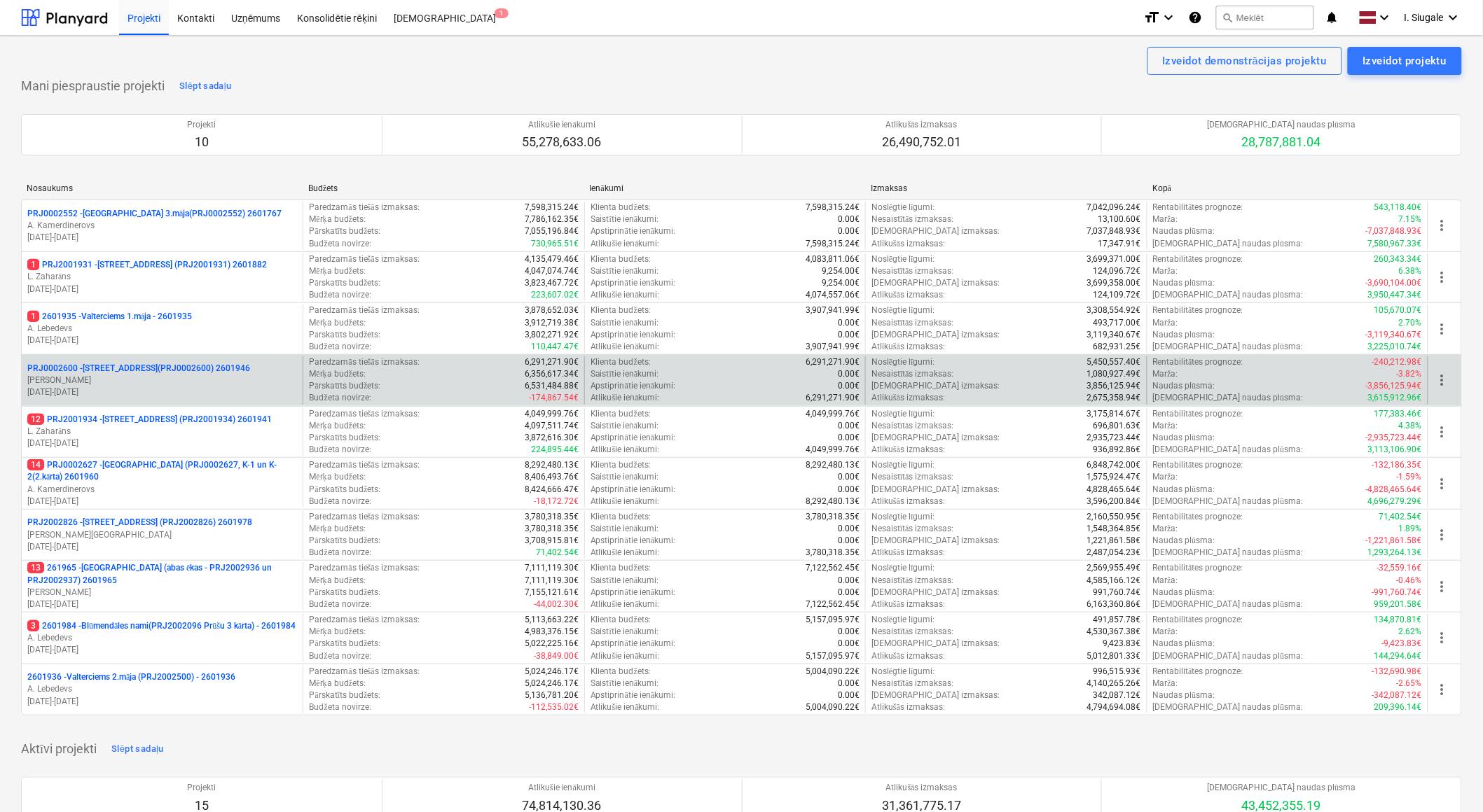
click at [167, 386] on p "[DATE] - [DATE]" at bounding box center [162, 392] width 269 height 12
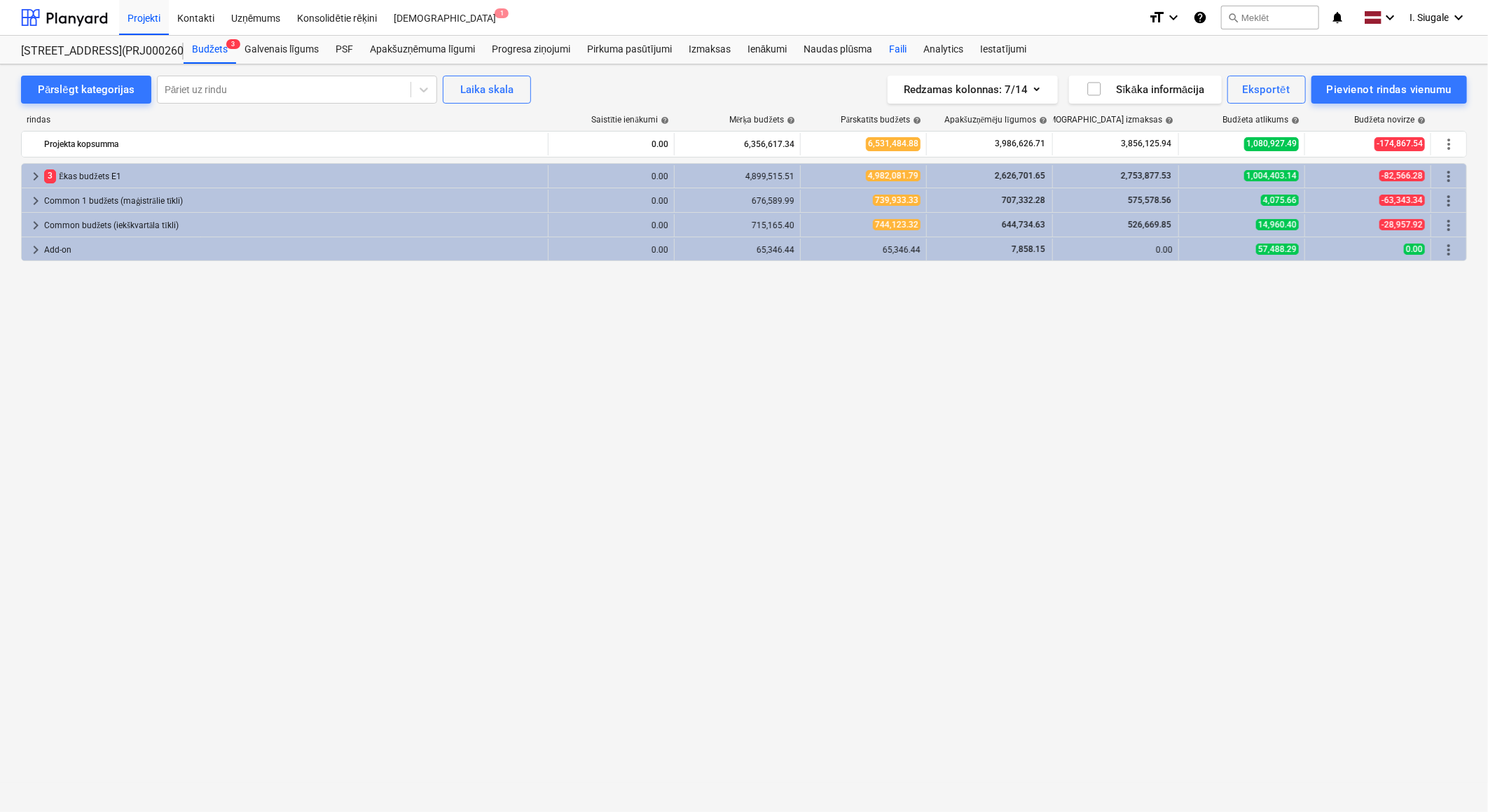
click at [902, 49] on div "Faili" at bounding box center [897, 49] width 35 height 28
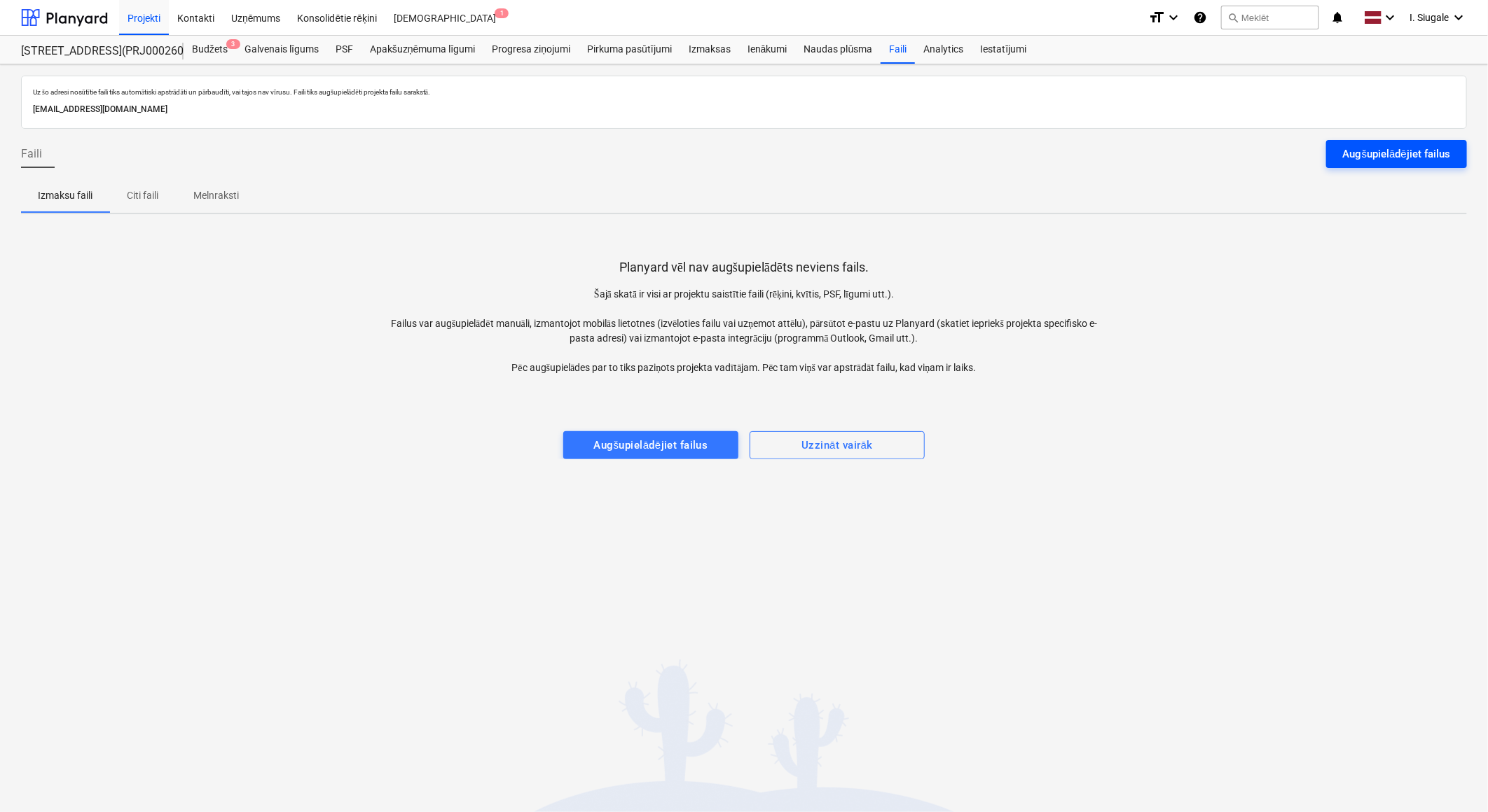
click at [1392, 150] on div "Augšupielādējiet failus" at bounding box center [1395, 154] width 107 height 19
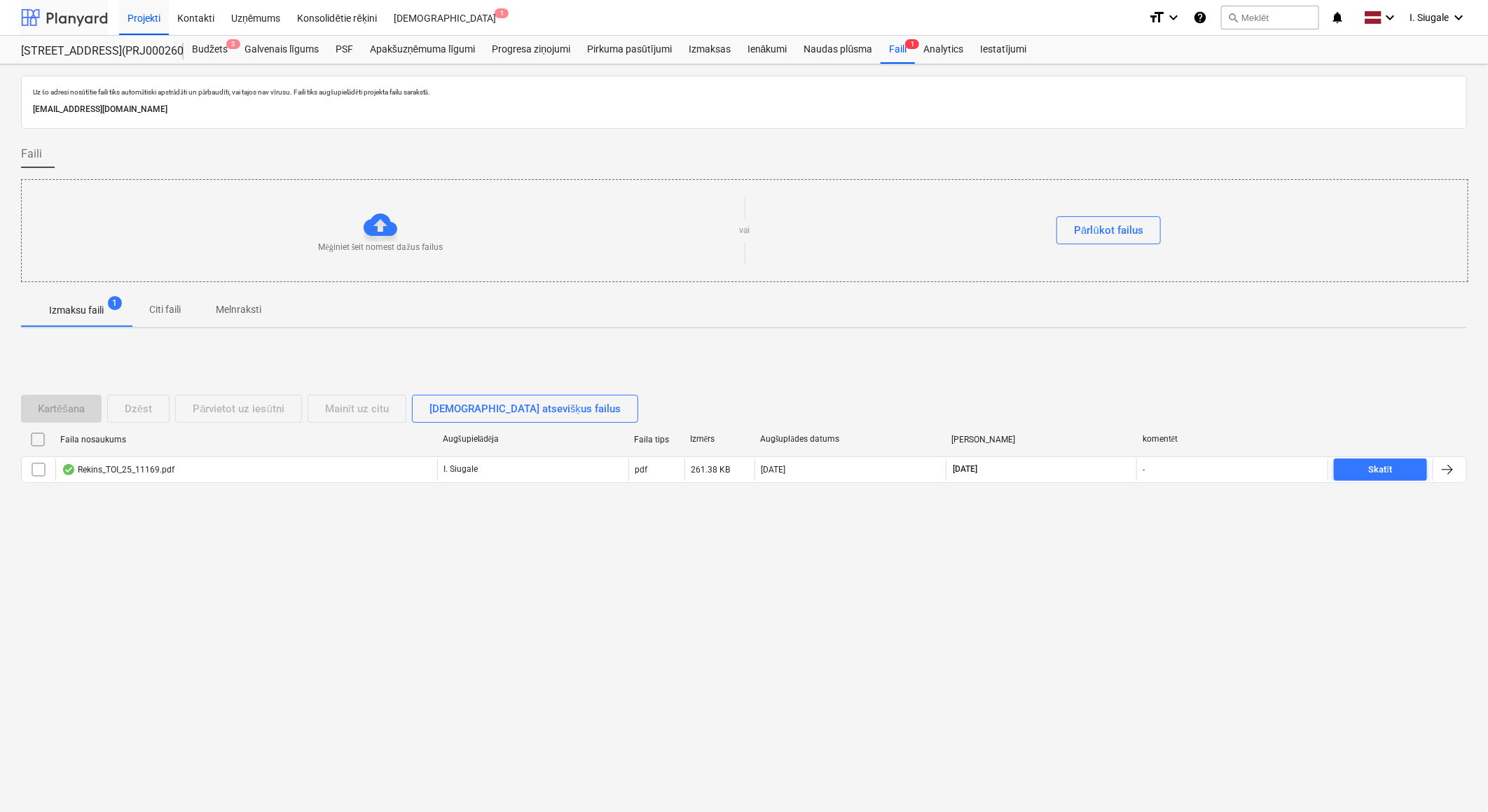
click at [72, 16] on div at bounding box center [64, 18] width 87 height 35
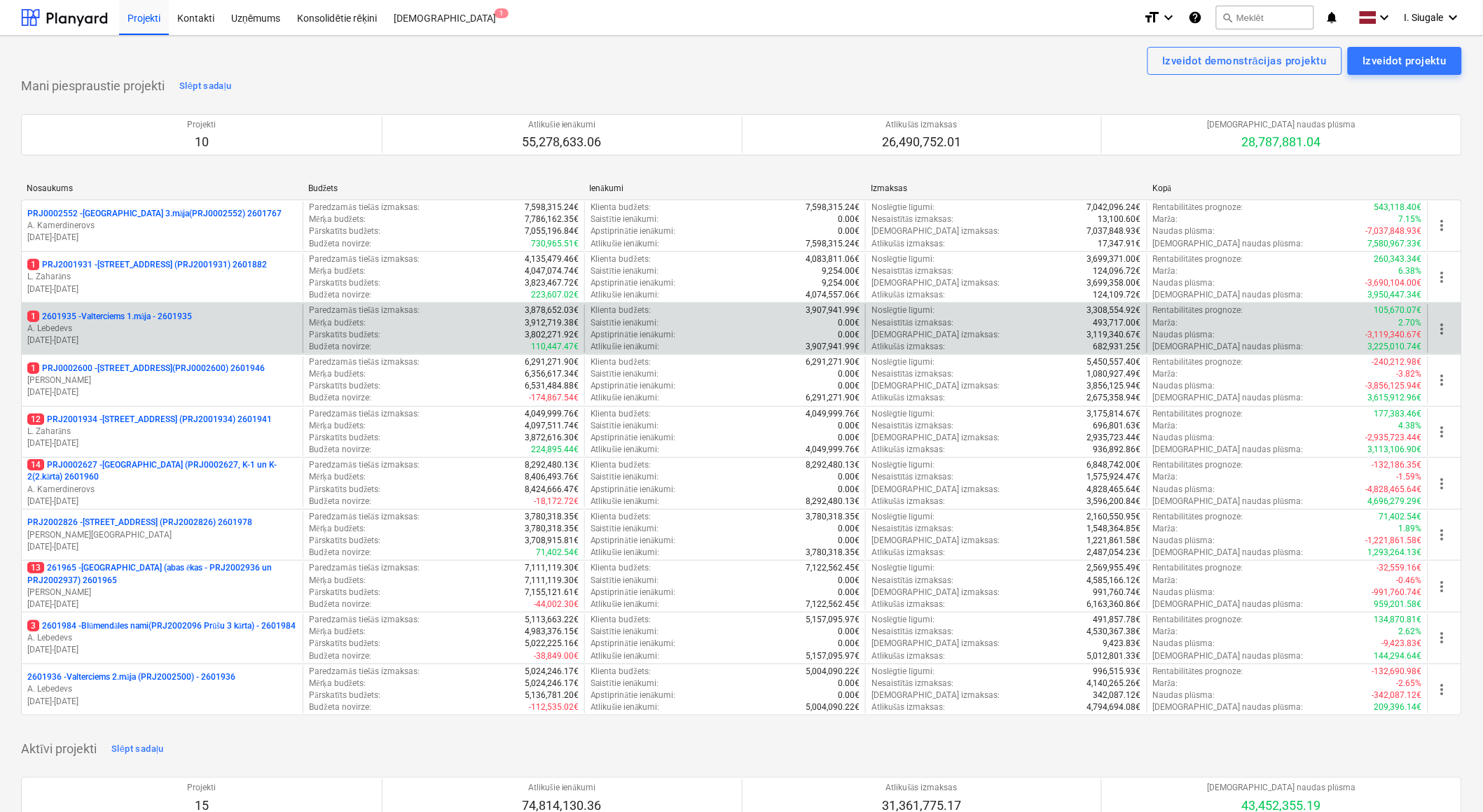
click at [178, 332] on p "A. Lebedevs" at bounding box center [162, 329] width 269 height 12
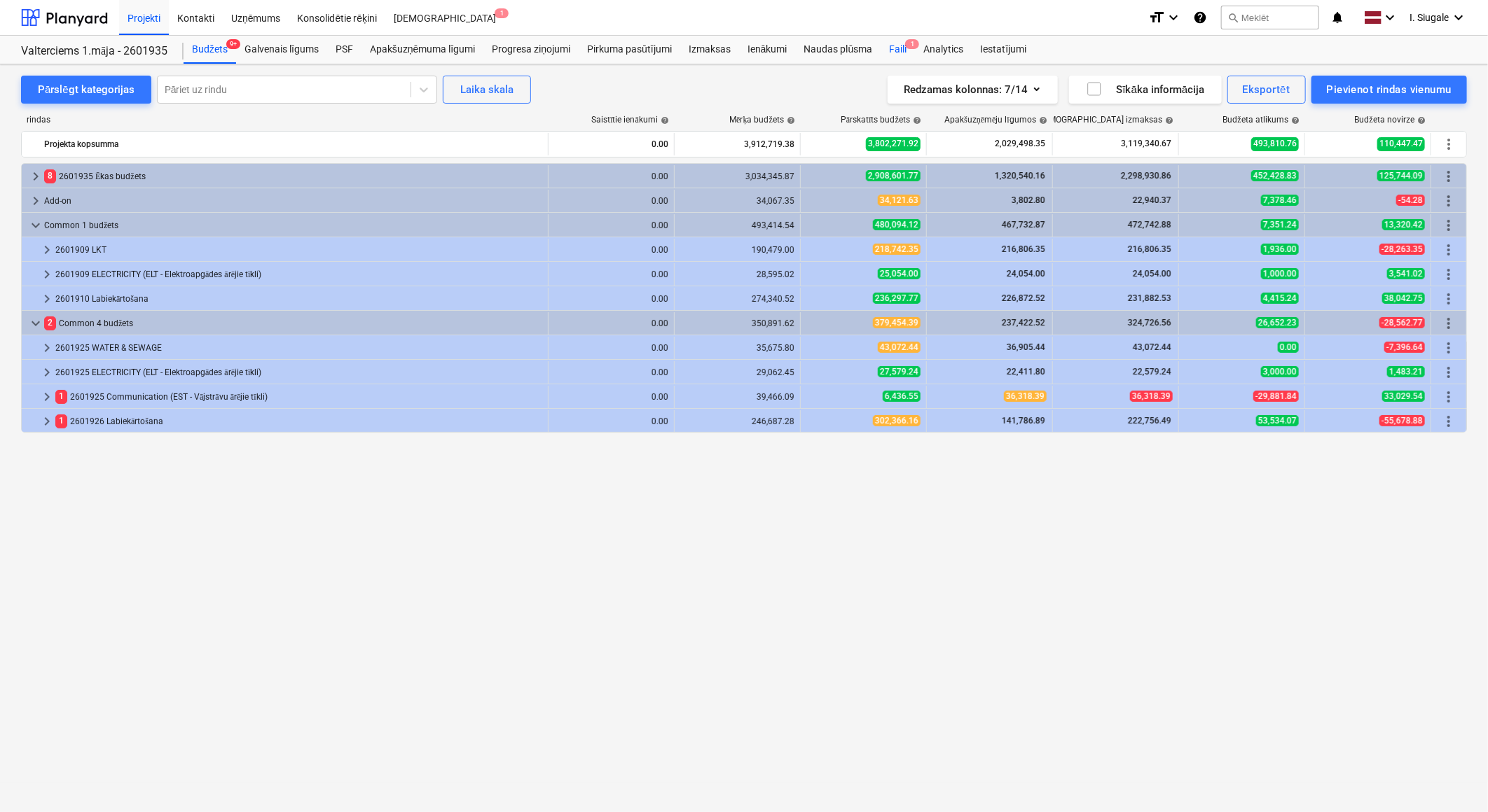
click at [901, 51] on div "Faili 1" at bounding box center [897, 49] width 35 height 28
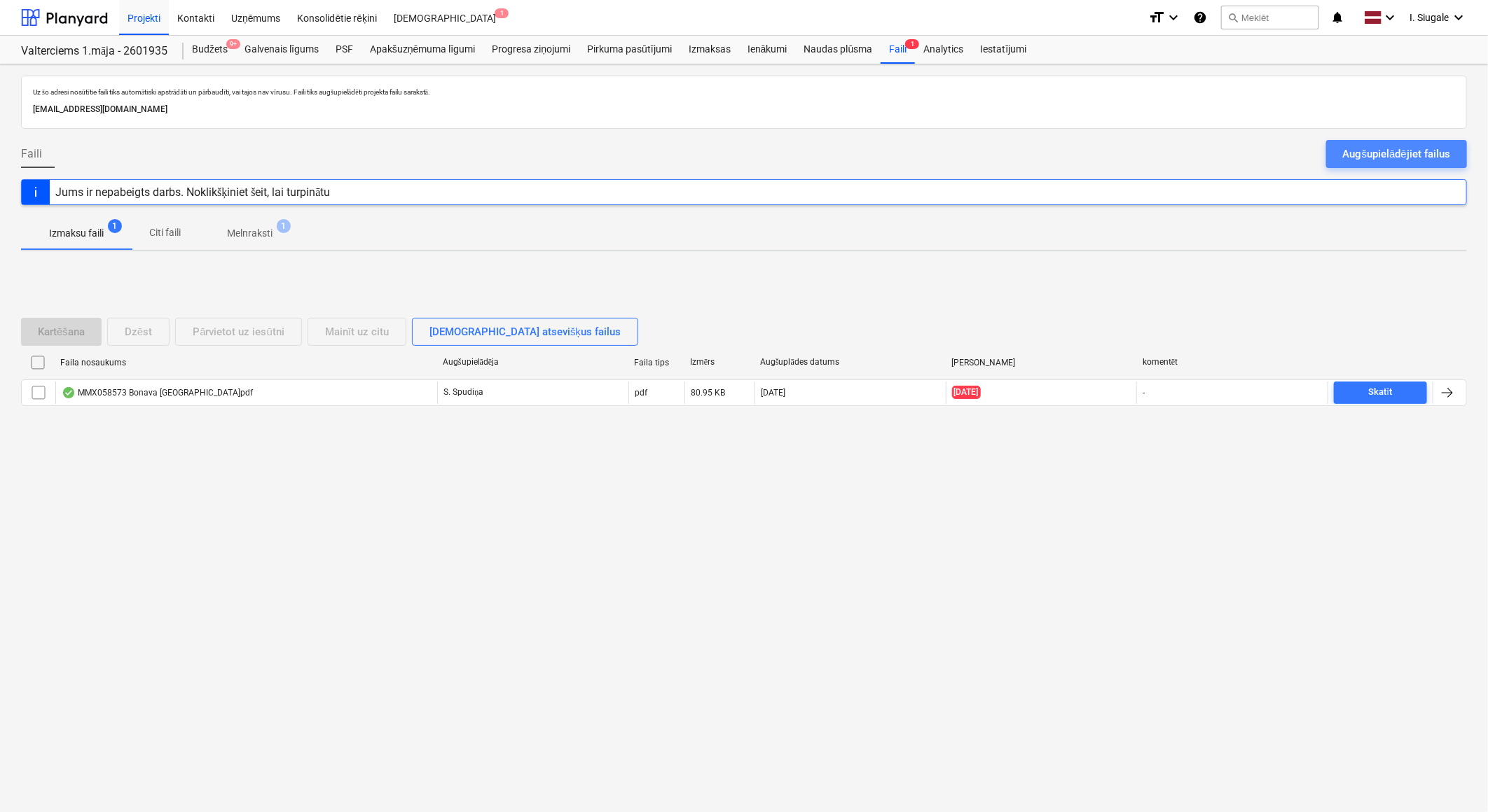
click at [1381, 146] on div "Augšupielādējiet failus" at bounding box center [1395, 154] width 107 height 19
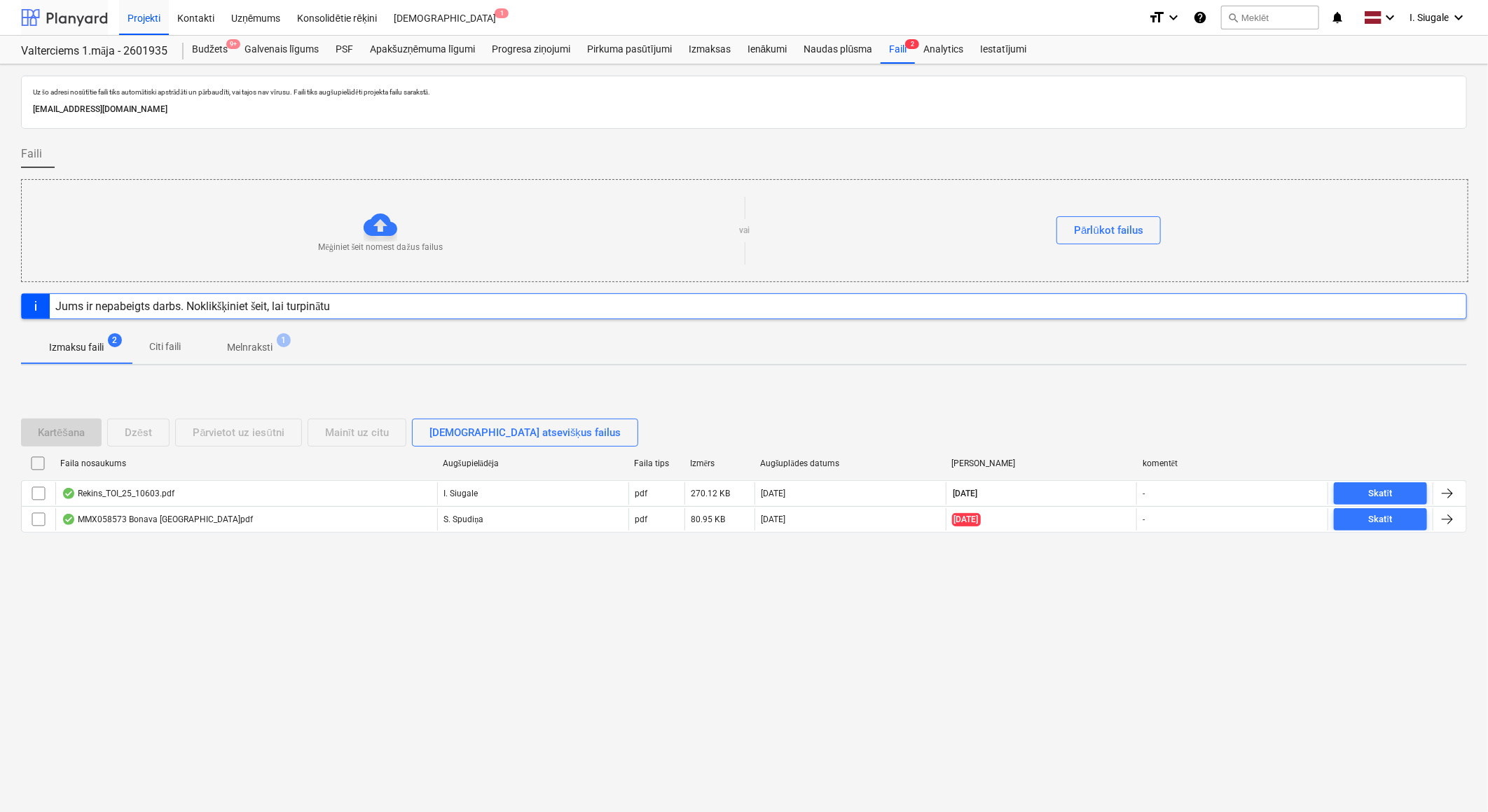
click at [47, 11] on div at bounding box center [64, 18] width 87 height 35
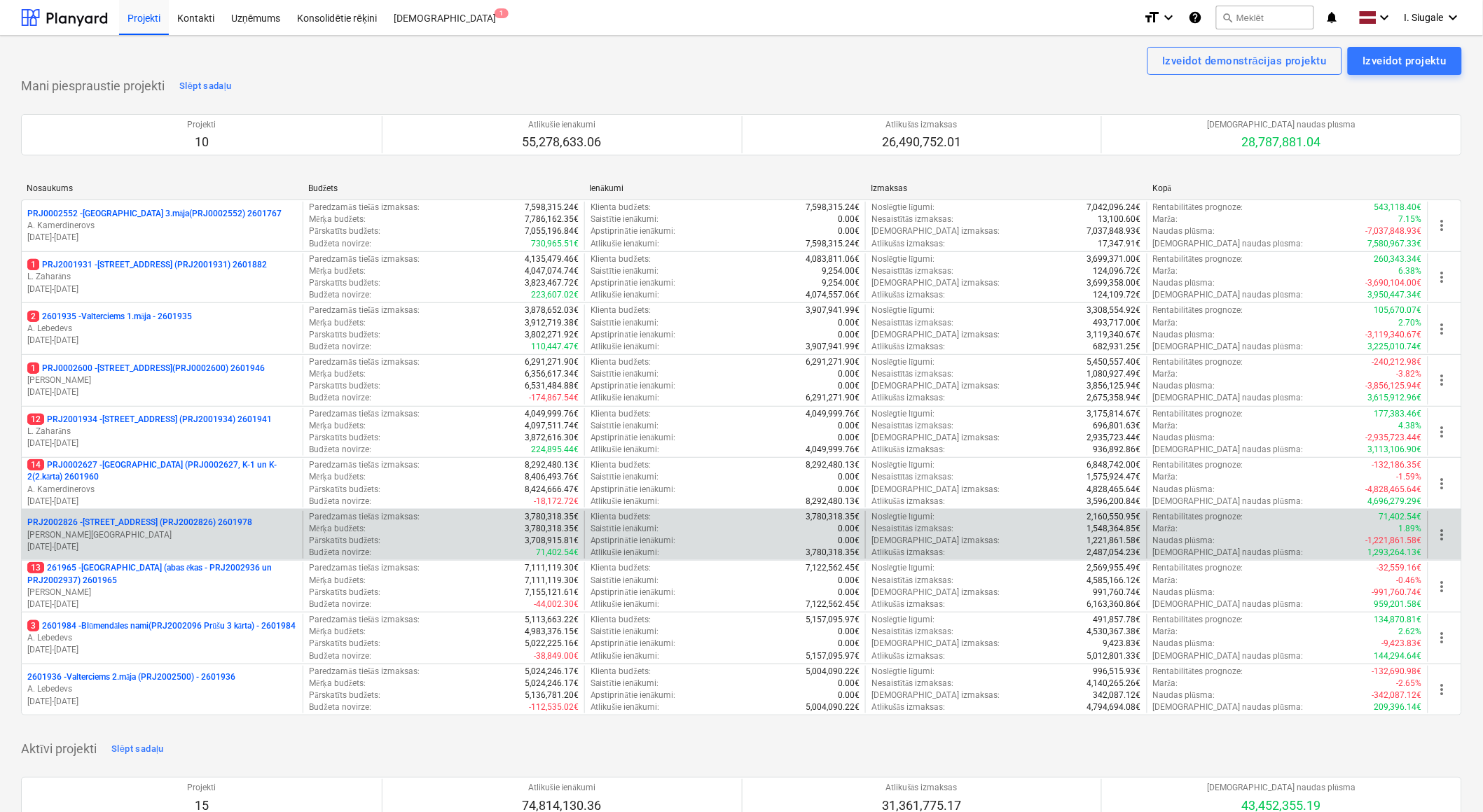
click at [162, 528] on p "PRJ2002826 - [STREET_ADDRESS] (PRJ2002826) 2601978" at bounding box center [139, 523] width 225 height 12
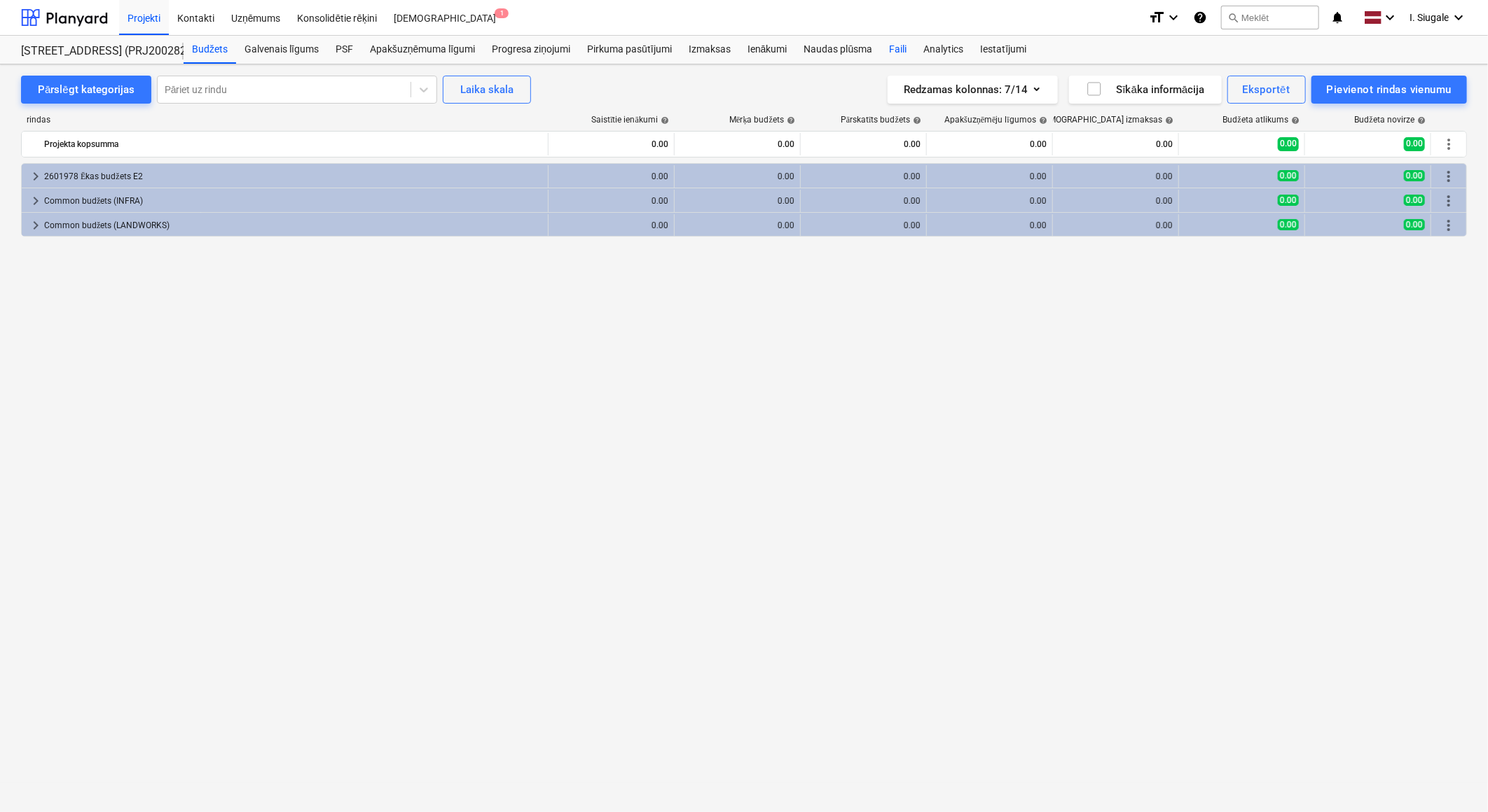
click at [900, 52] on div "Faili" at bounding box center [897, 49] width 35 height 28
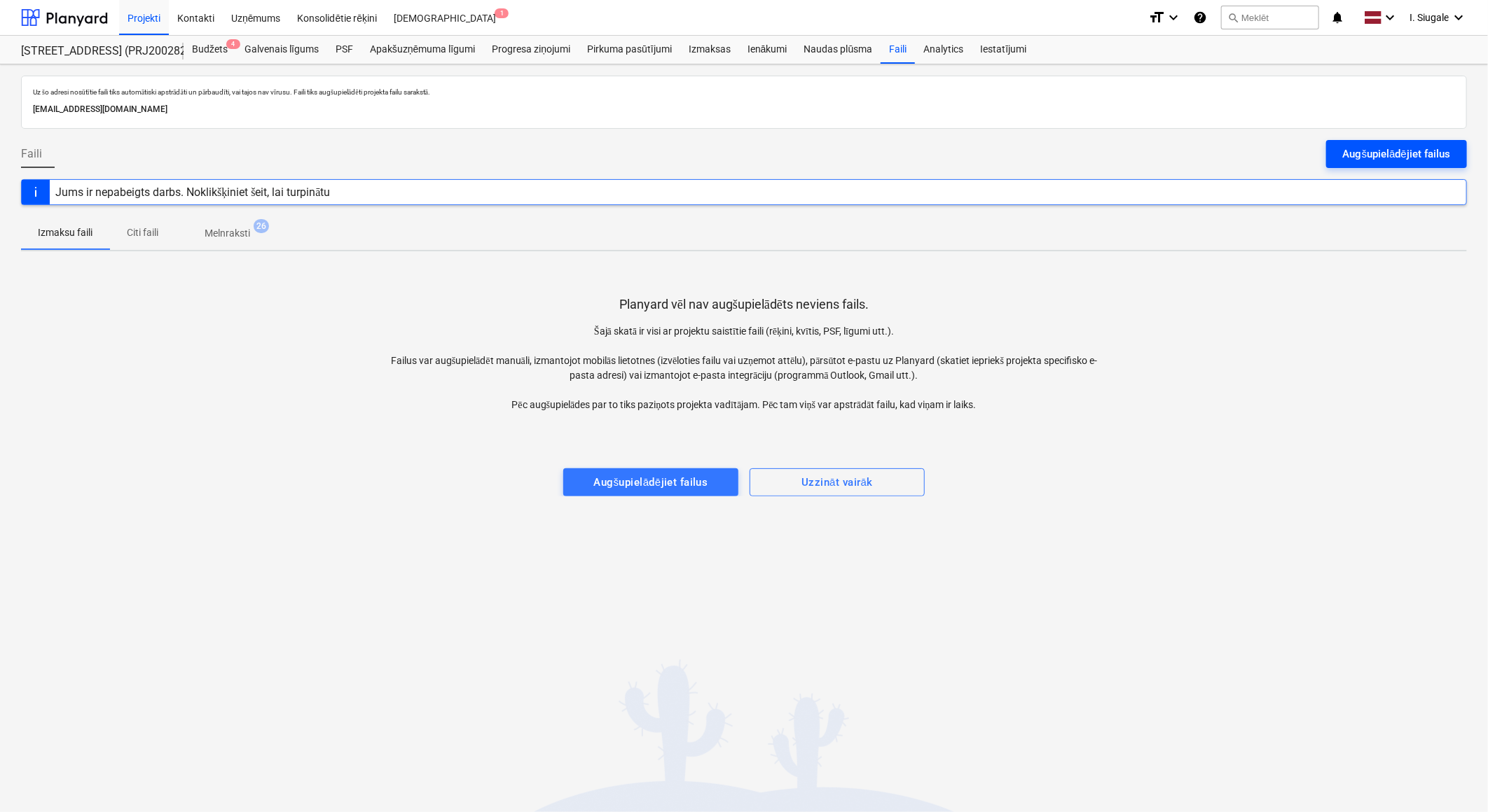
click at [1364, 152] on div "Augšupielādējiet failus" at bounding box center [1395, 154] width 107 height 19
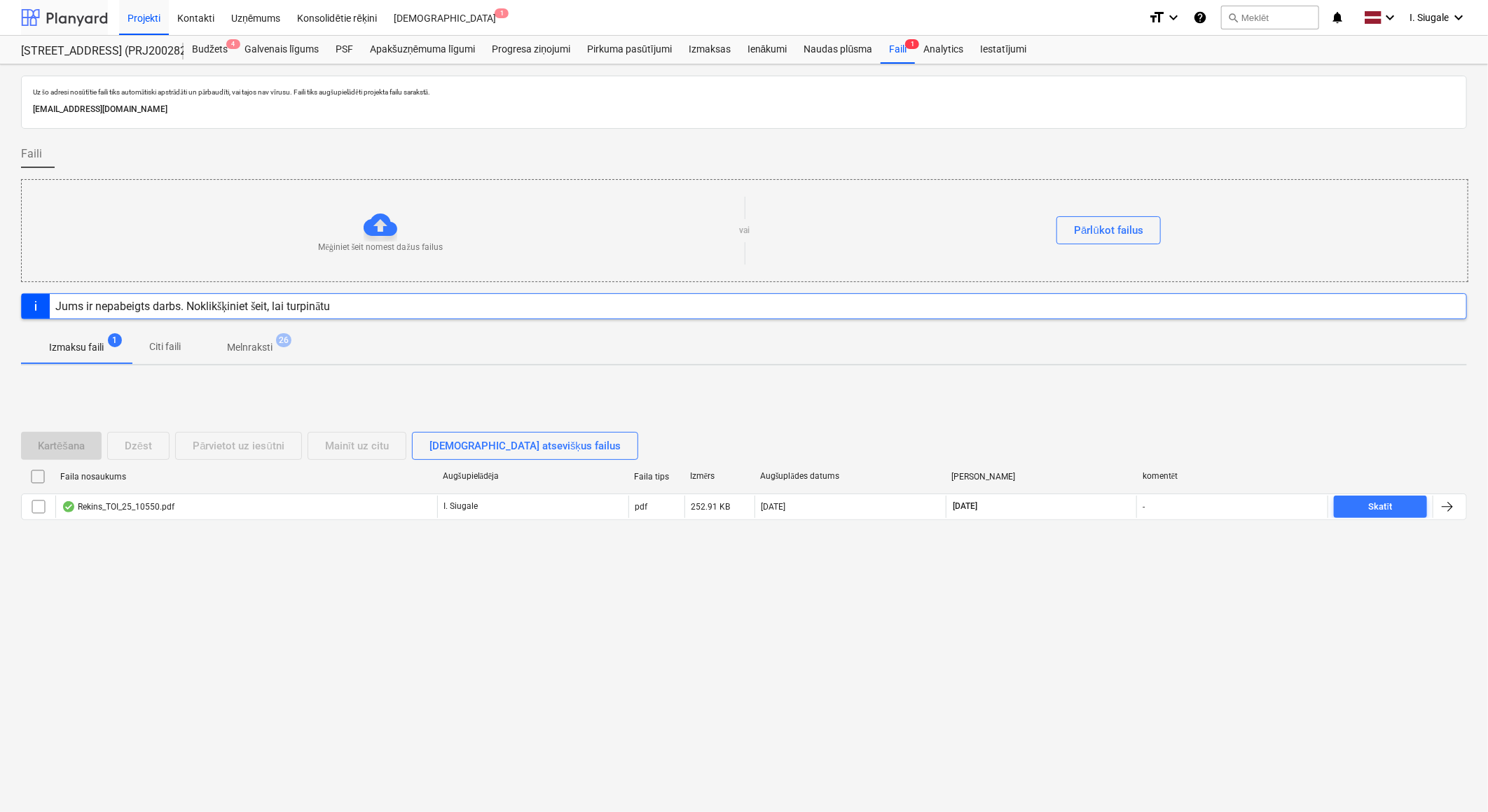
click at [77, 11] on div at bounding box center [64, 18] width 87 height 35
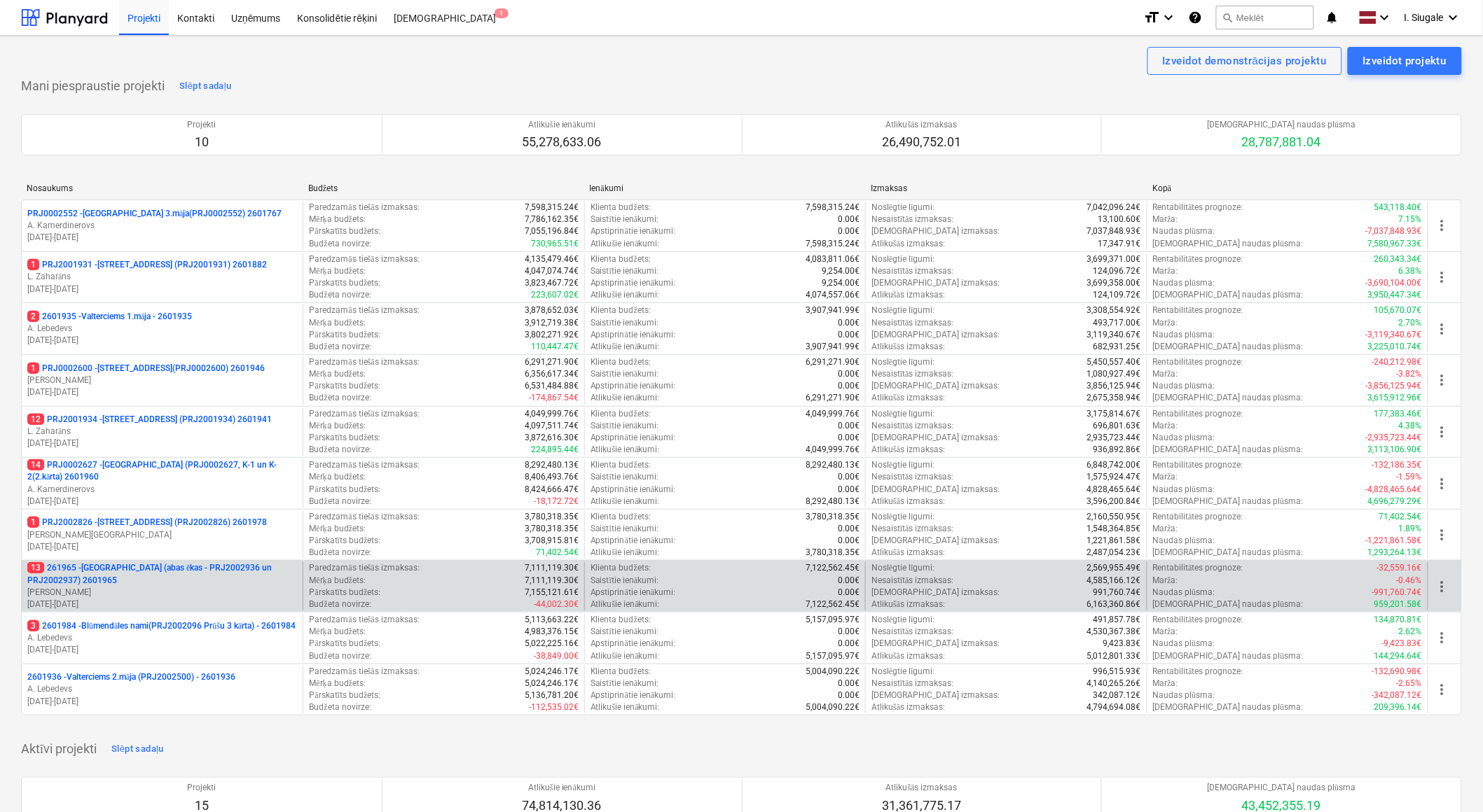
click at [136, 581] on p "13 261965 - [GEOGRAPHIC_DATA] (abas ēkas - PRJ2002936 un PRJ2002937) 2601965" at bounding box center [162, 574] width 269 height 24
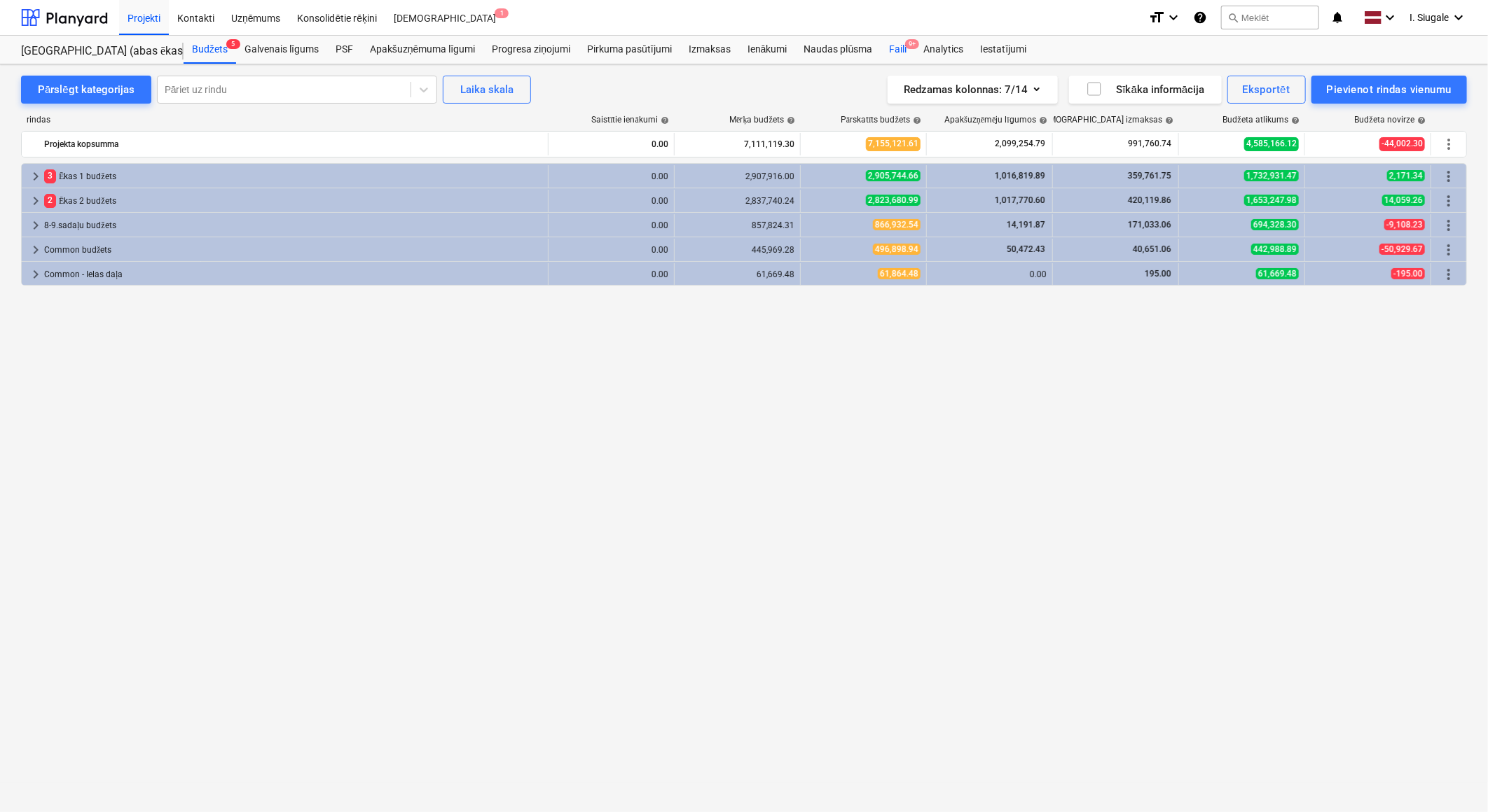
click at [902, 50] on div "Faili 9+" at bounding box center [897, 49] width 35 height 28
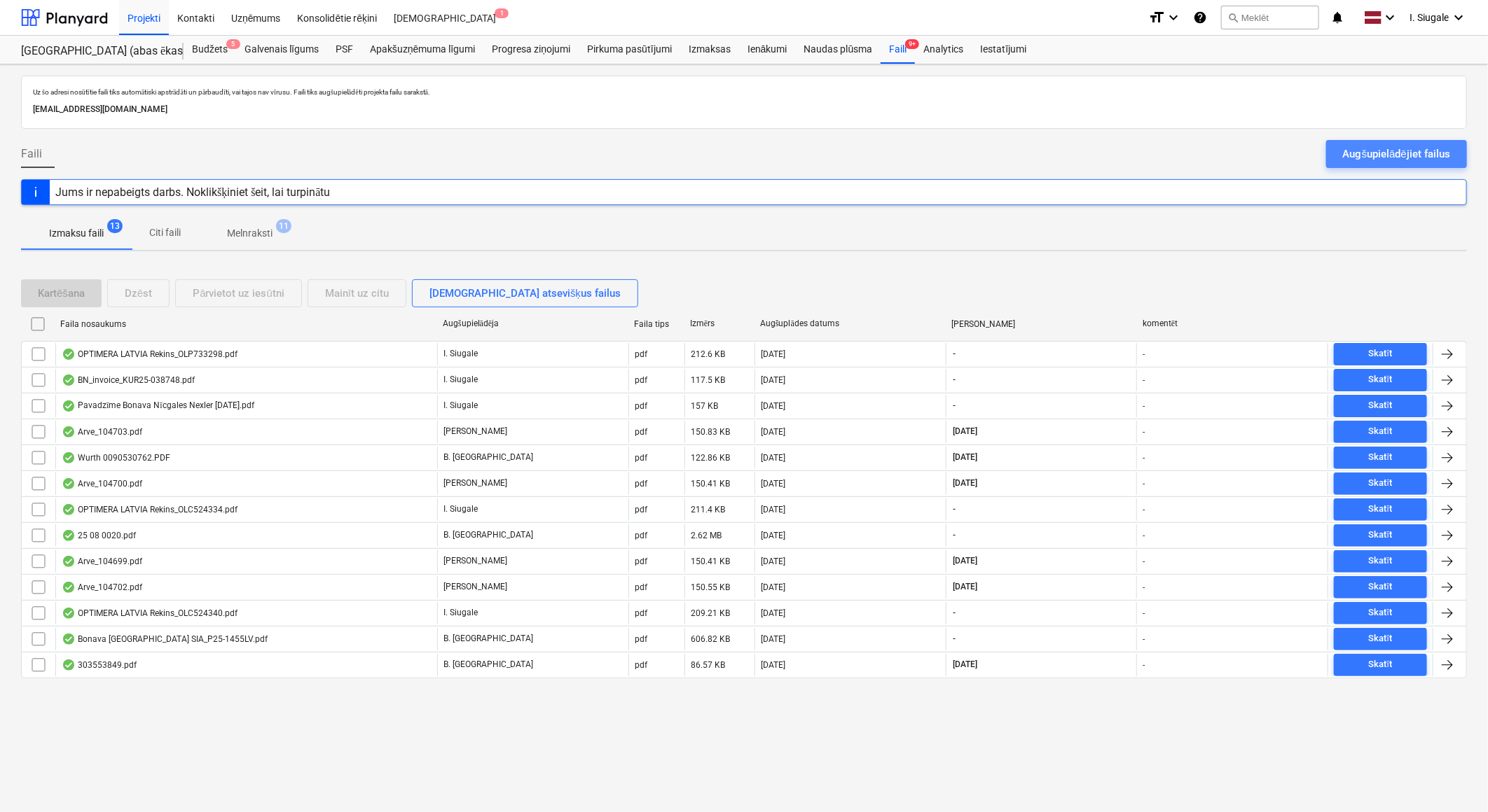
click at [1401, 154] on div "Augšupielādējiet failus" at bounding box center [1395, 154] width 107 height 19
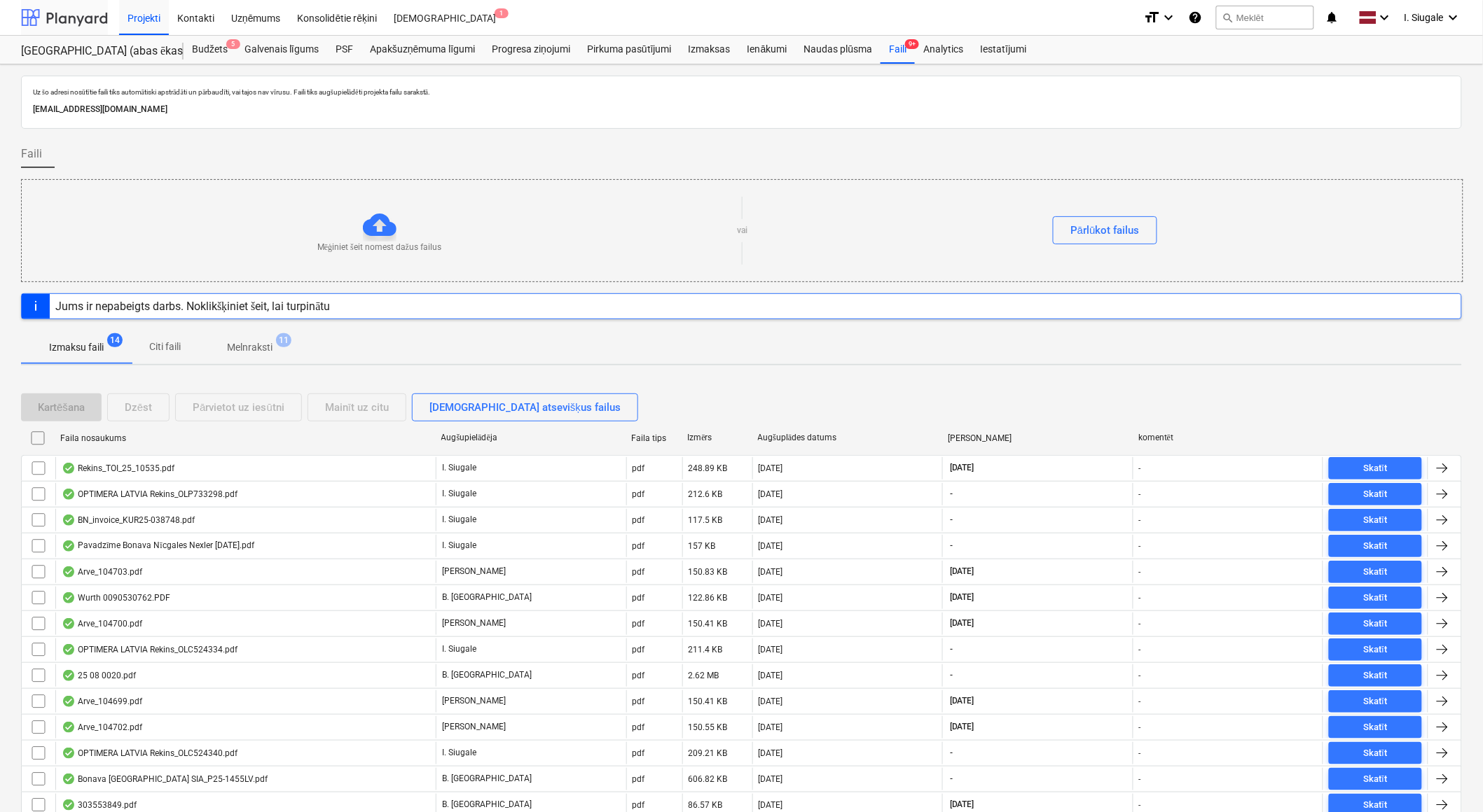
click at [89, 15] on div at bounding box center [64, 18] width 87 height 35
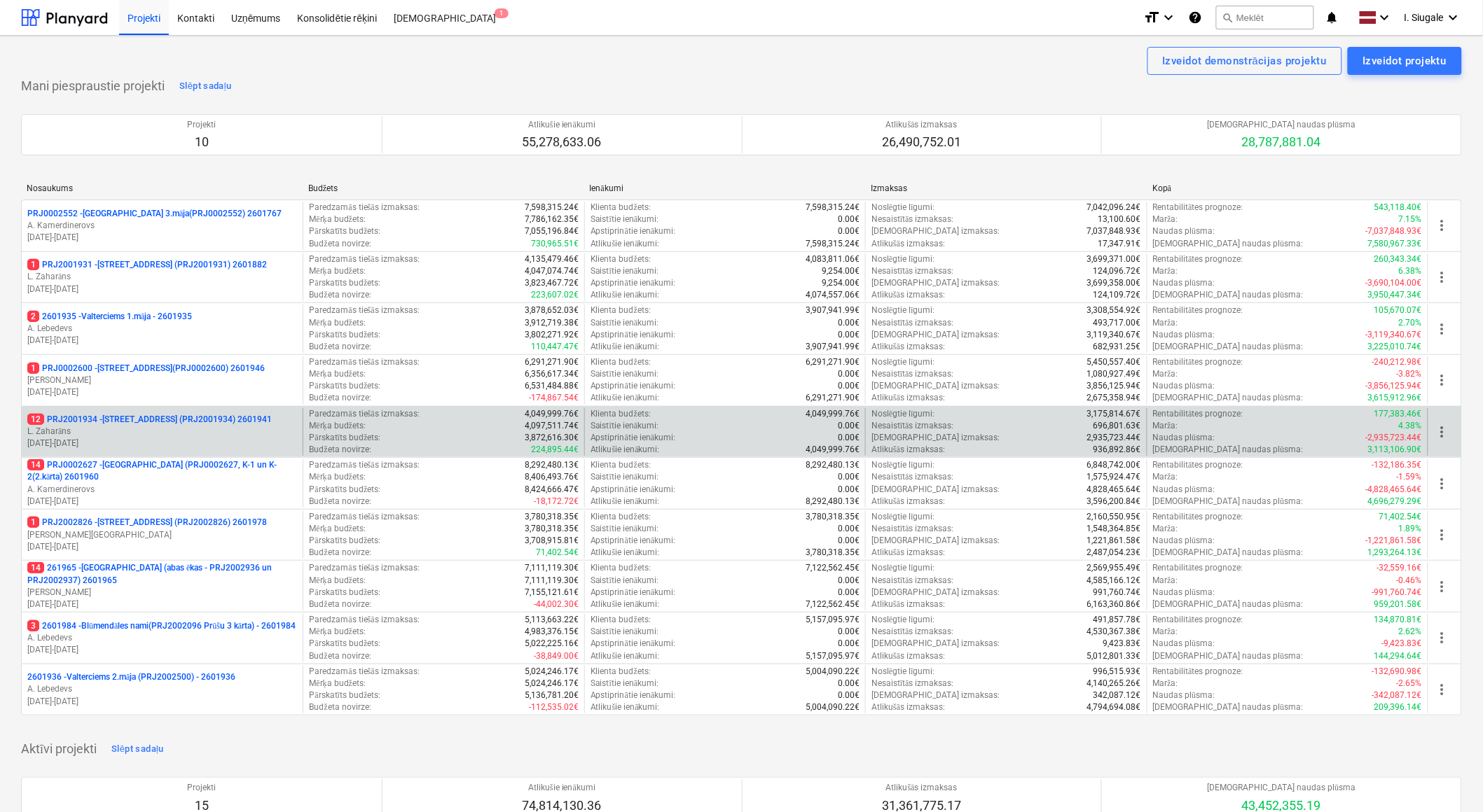
click at [169, 431] on p "L. Zaharāns" at bounding box center [162, 432] width 269 height 12
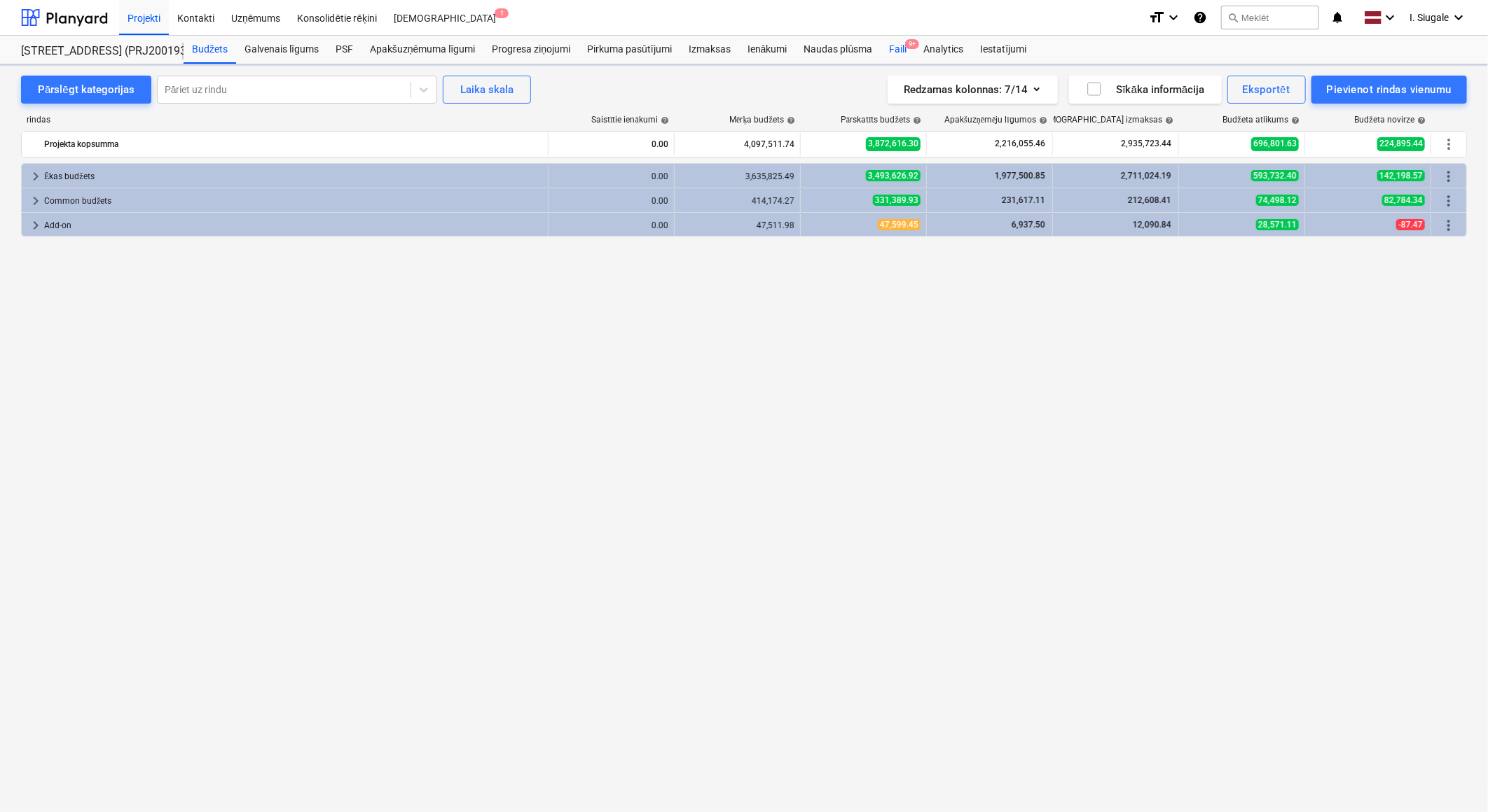
click at [898, 48] on div "Faili 9+" at bounding box center [897, 49] width 35 height 28
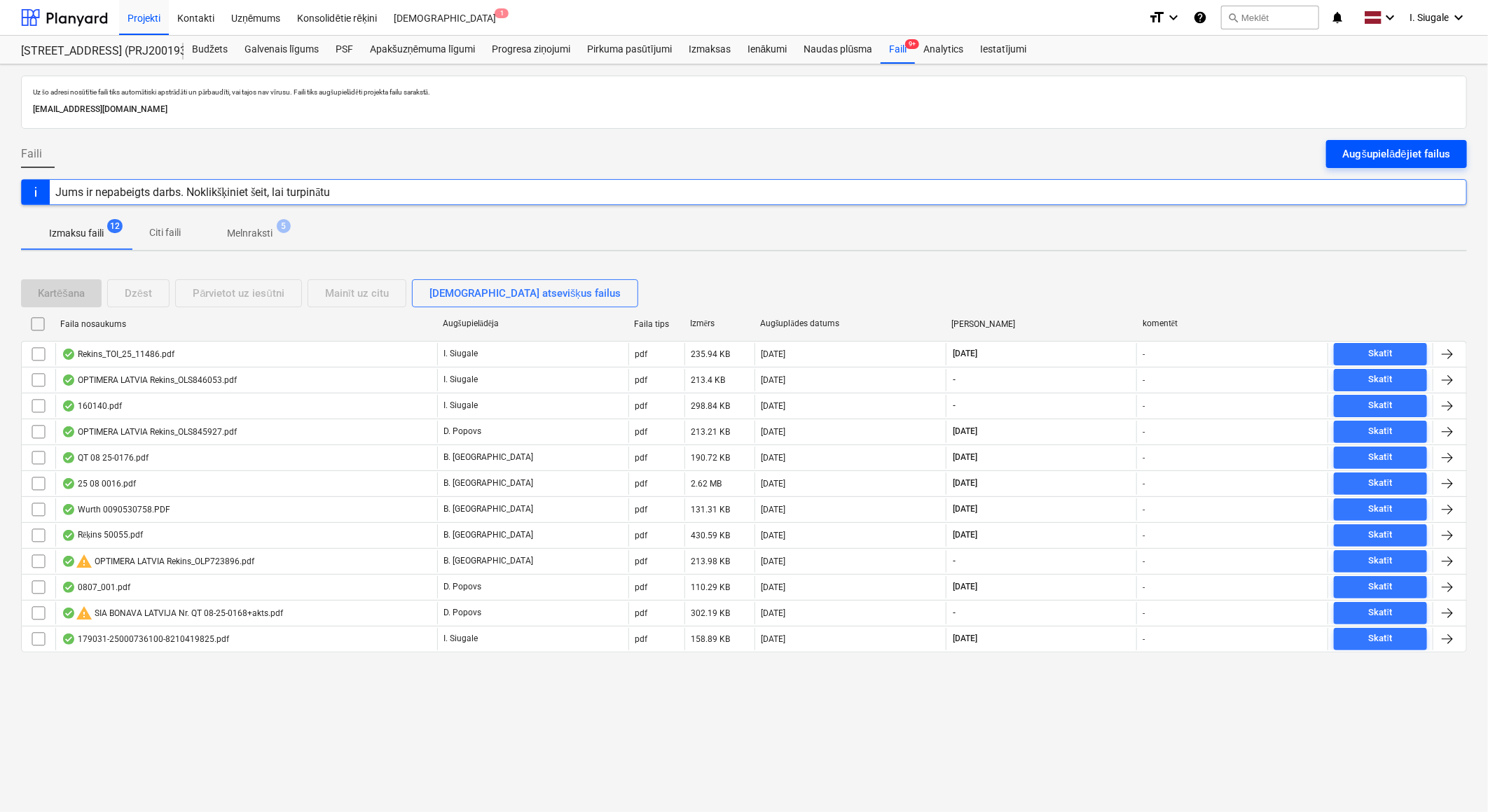
click at [1405, 147] on div "Augšupielādējiet failus" at bounding box center [1395, 154] width 107 height 19
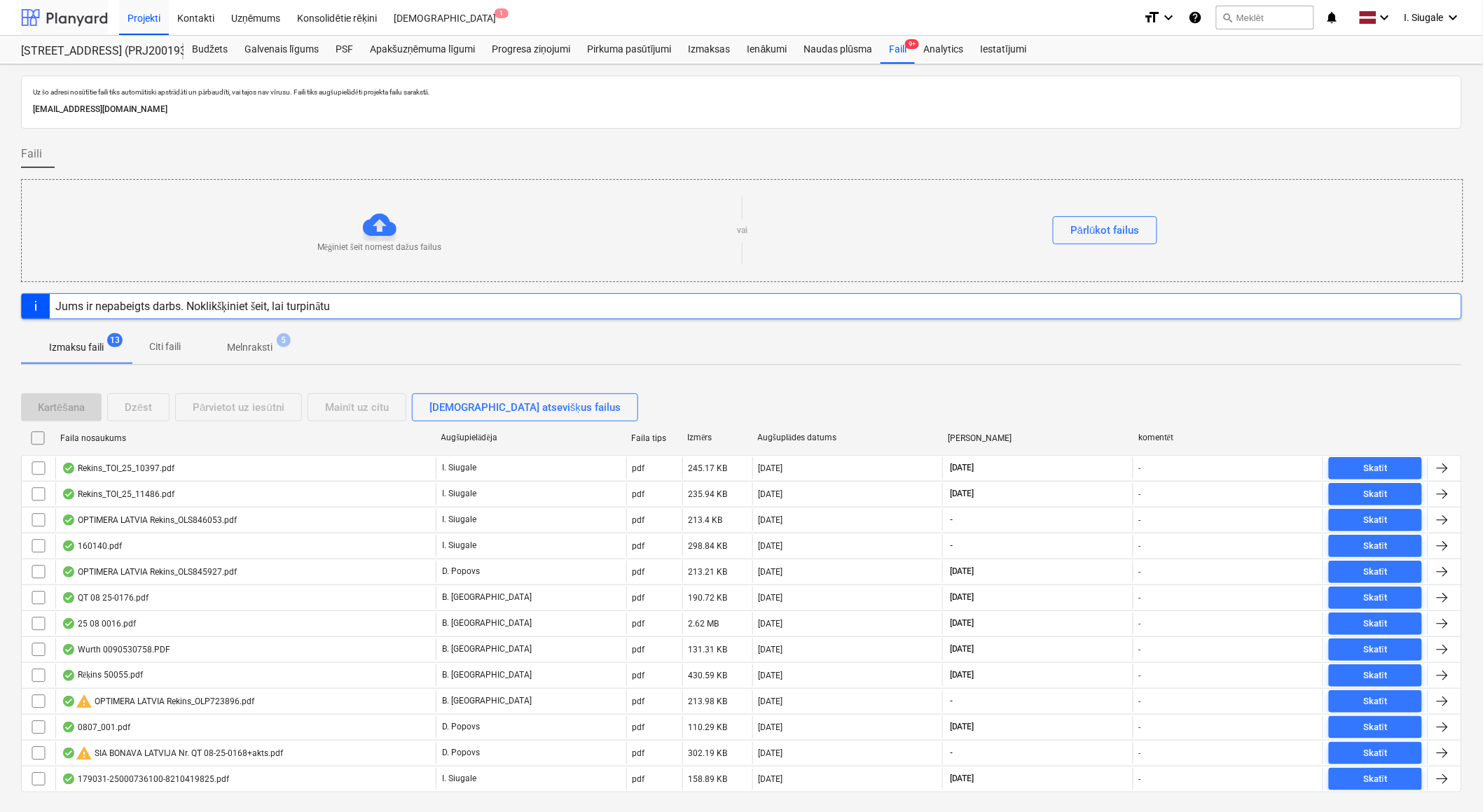
click at [73, 15] on div at bounding box center [64, 18] width 87 height 35
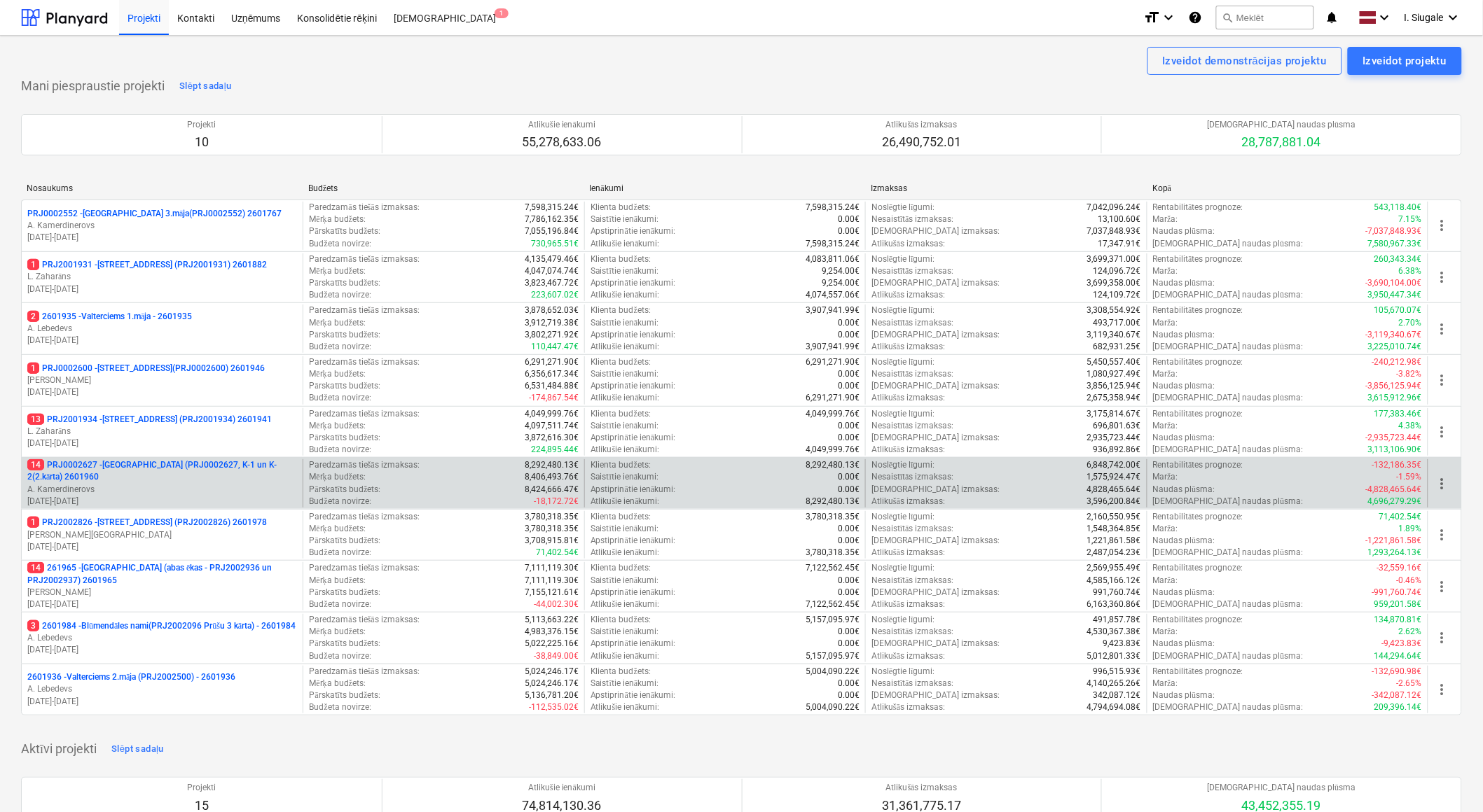
click at [165, 484] on p "A. Kamerdinerovs" at bounding box center [162, 490] width 269 height 12
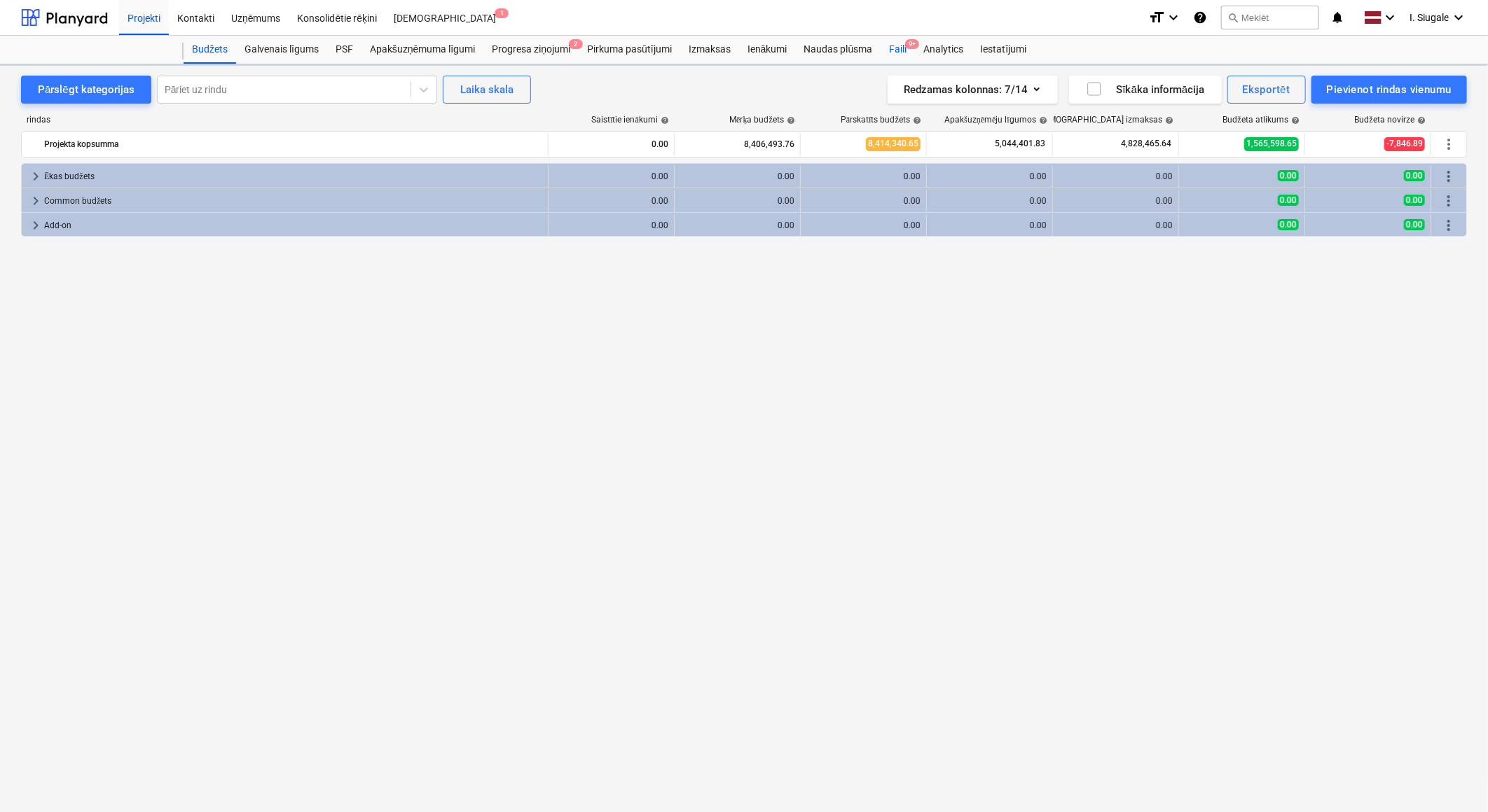
click at [900, 47] on div "Faili 9+" at bounding box center [897, 49] width 35 height 28
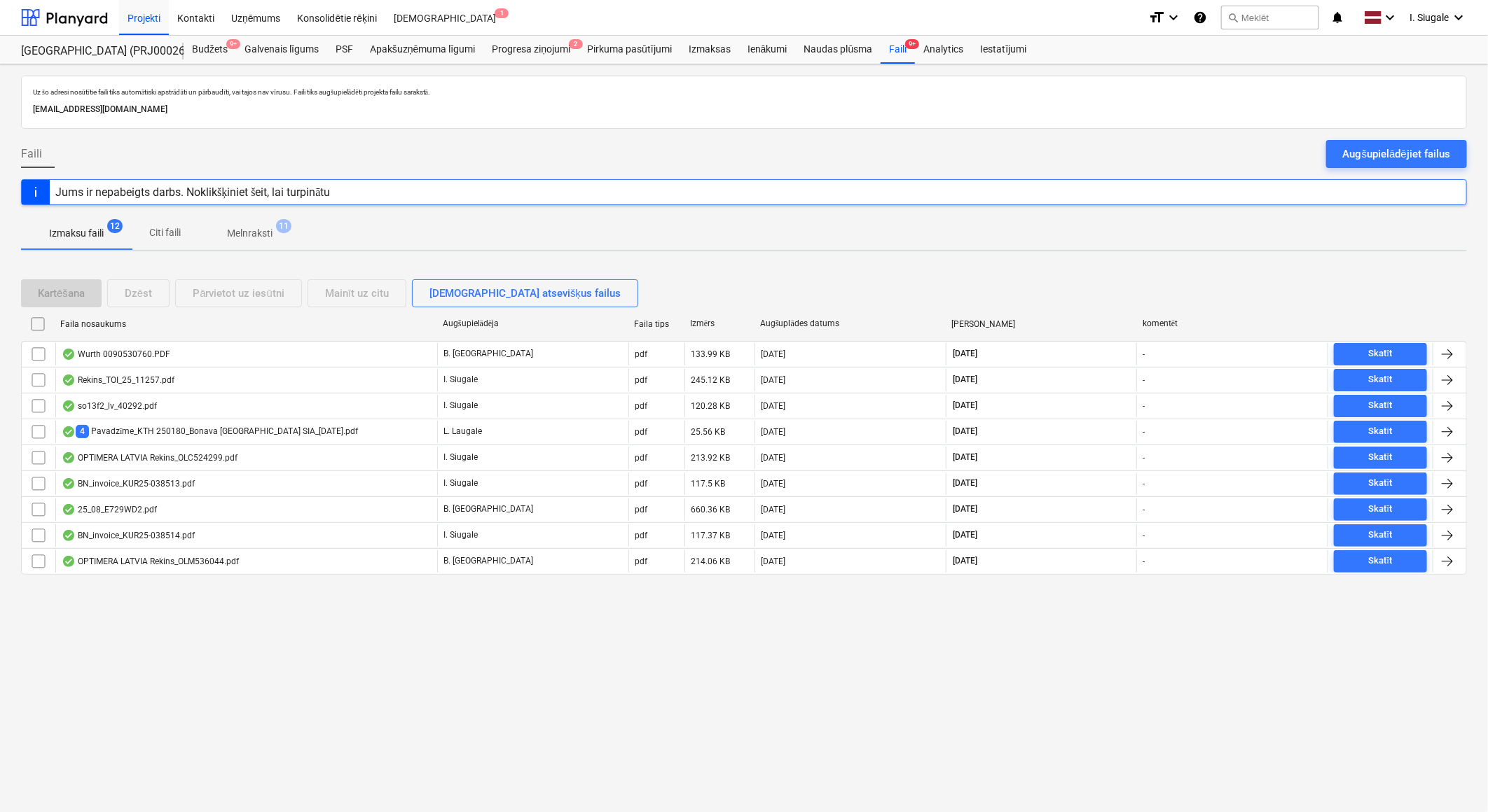
click at [1376, 149] on div "Augšupielādējiet failus" at bounding box center [1395, 154] width 107 height 19
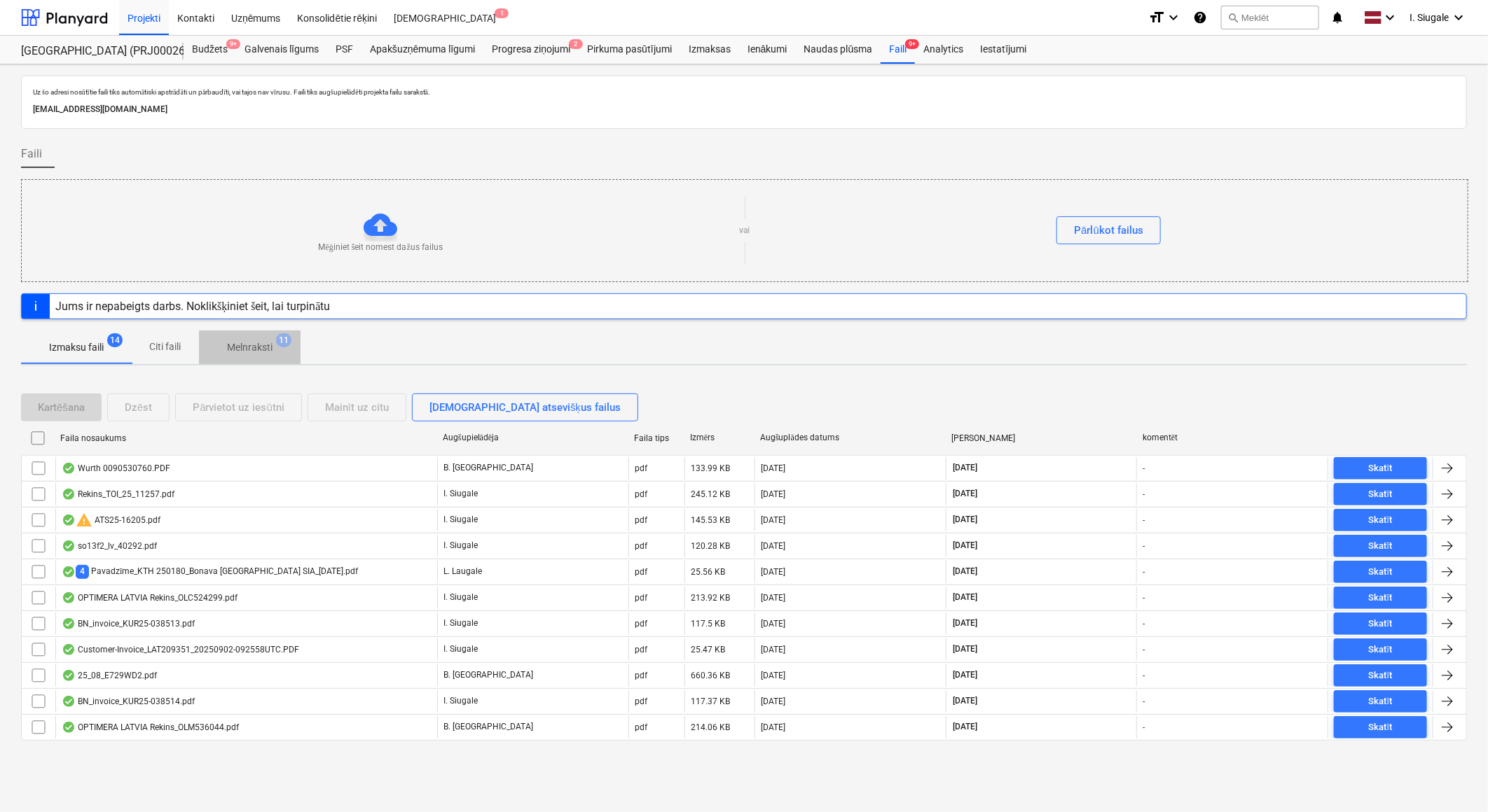
click at [261, 348] on p "Melnraksti" at bounding box center [250, 347] width 45 height 14
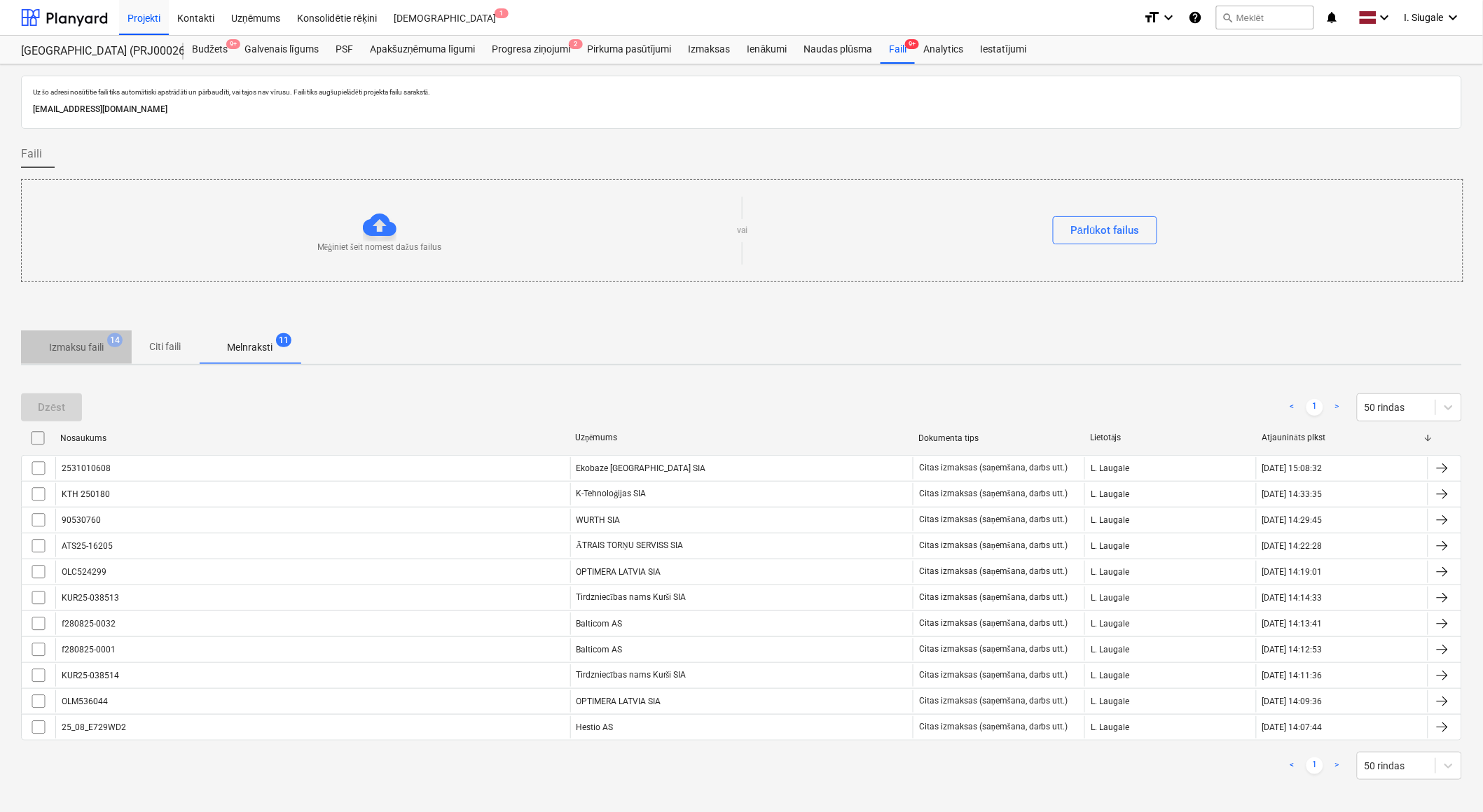
click at [79, 350] on p "Izmaksu faili" at bounding box center [76, 347] width 55 height 14
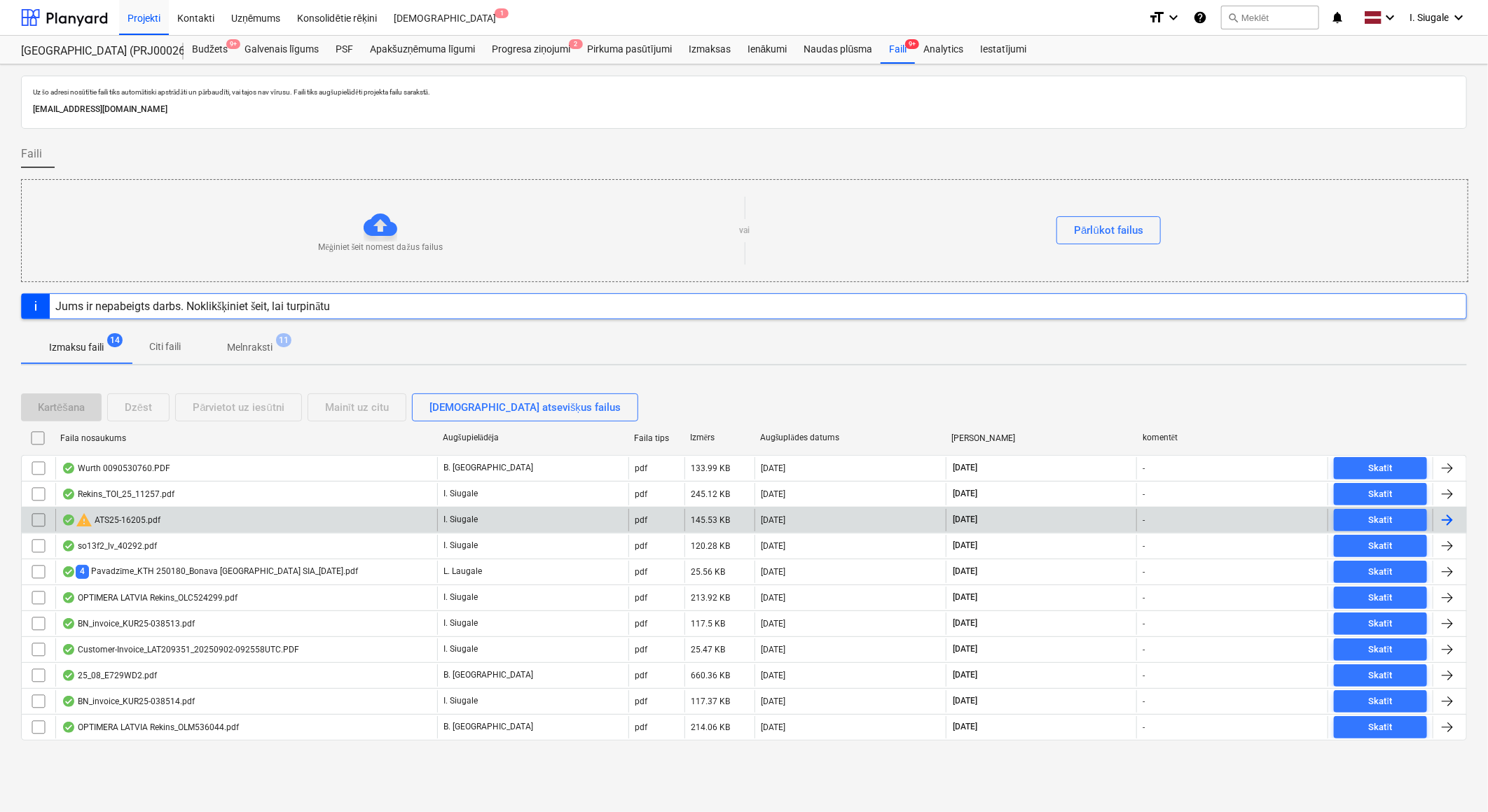
click at [36, 522] on input "checkbox" at bounding box center [38, 520] width 23 height 23
click at [147, 411] on div "Dzēst" at bounding box center [138, 408] width 27 height 19
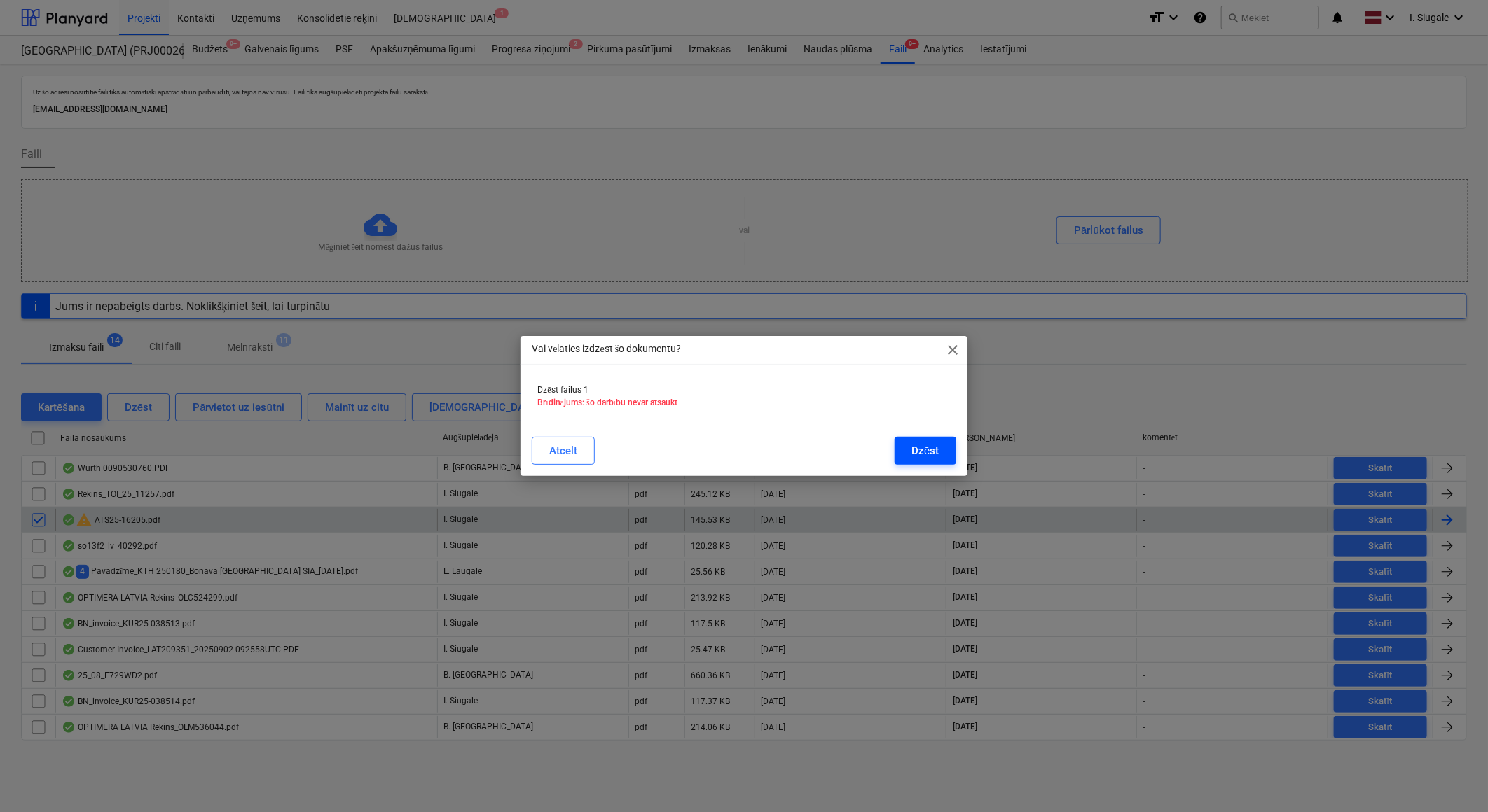
click at [936, 449] on div "Dzēst" at bounding box center [925, 451] width 27 height 19
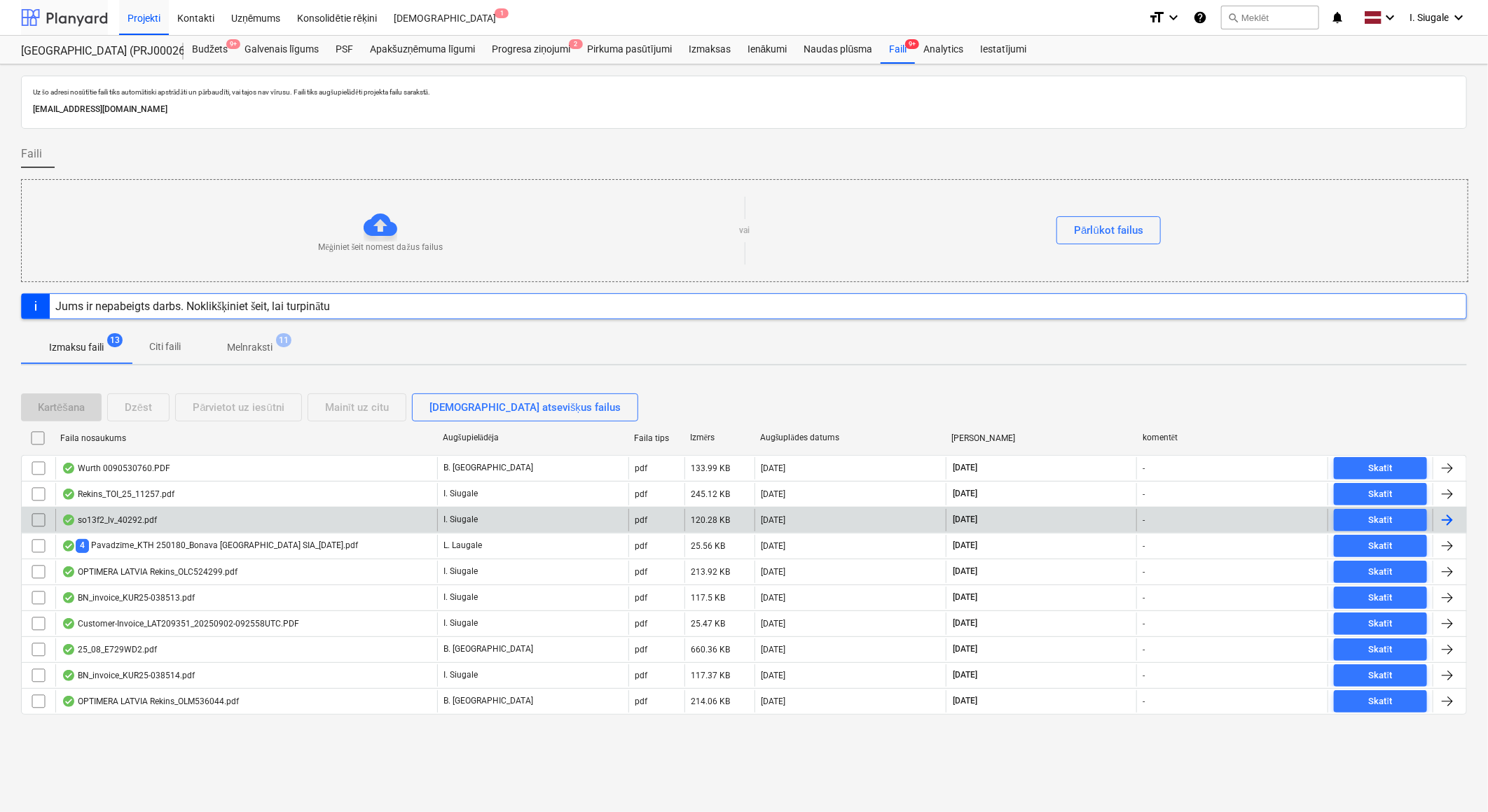
drag, startPoint x: 85, startPoint y: 10, endPoint x: 85, endPoint y: 19, distance: 9.0
click at [85, 10] on div at bounding box center [64, 18] width 87 height 35
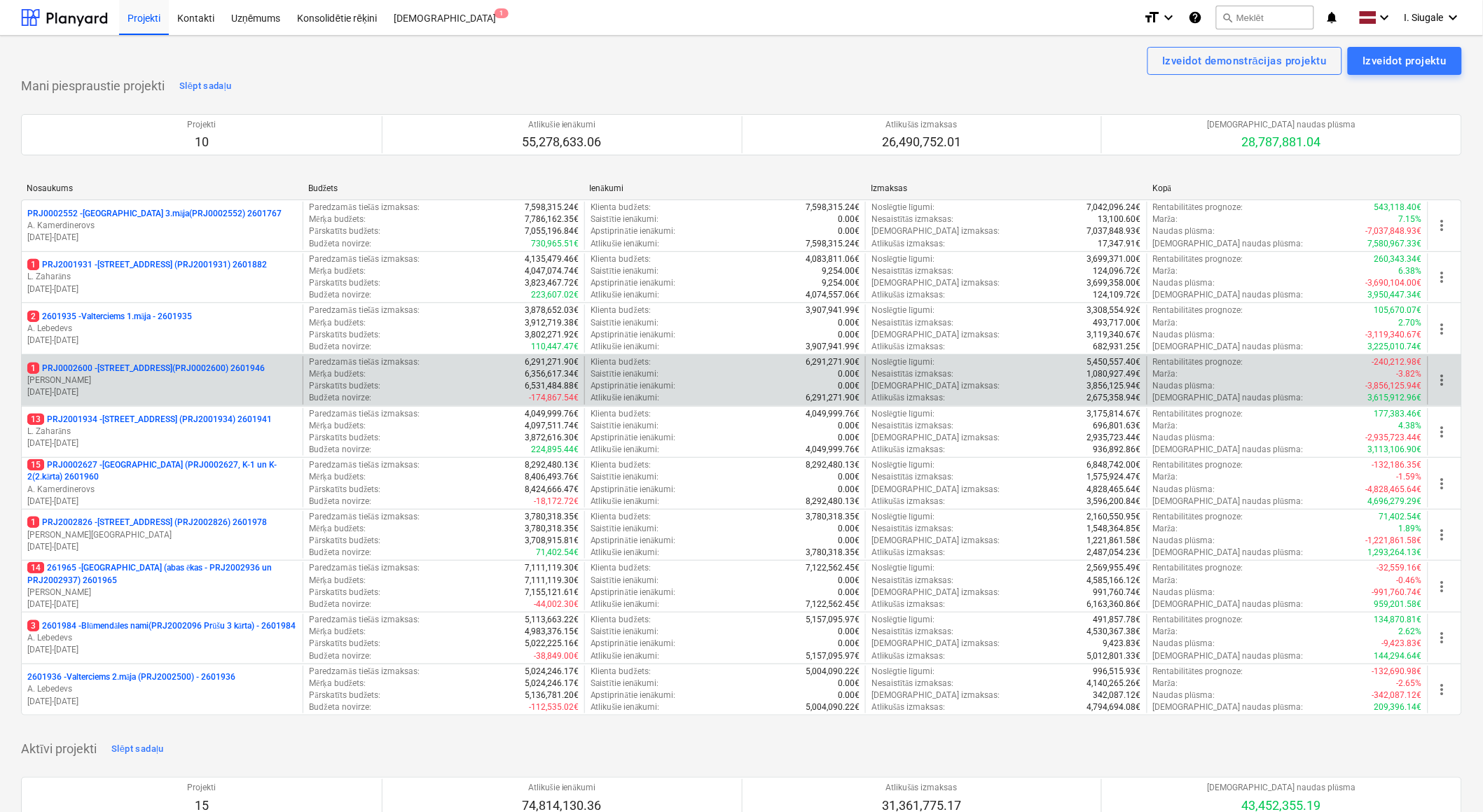
click at [154, 384] on p "[PERSON_NAME]" at bounding box center [162, 380] width 269 height 12
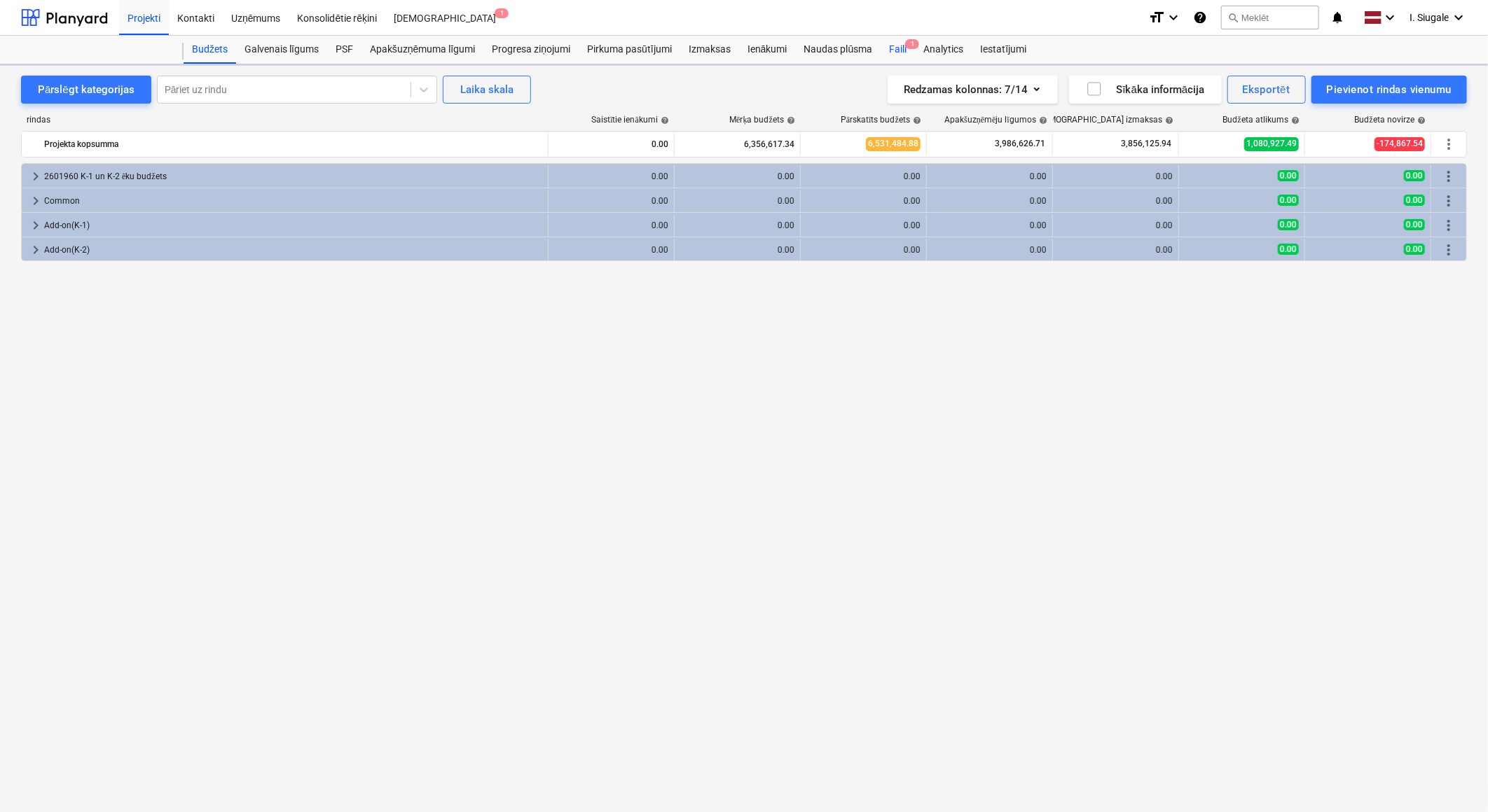
click at [906, 45] on span "1" at bounding box center [911, 45] width 14 height 10
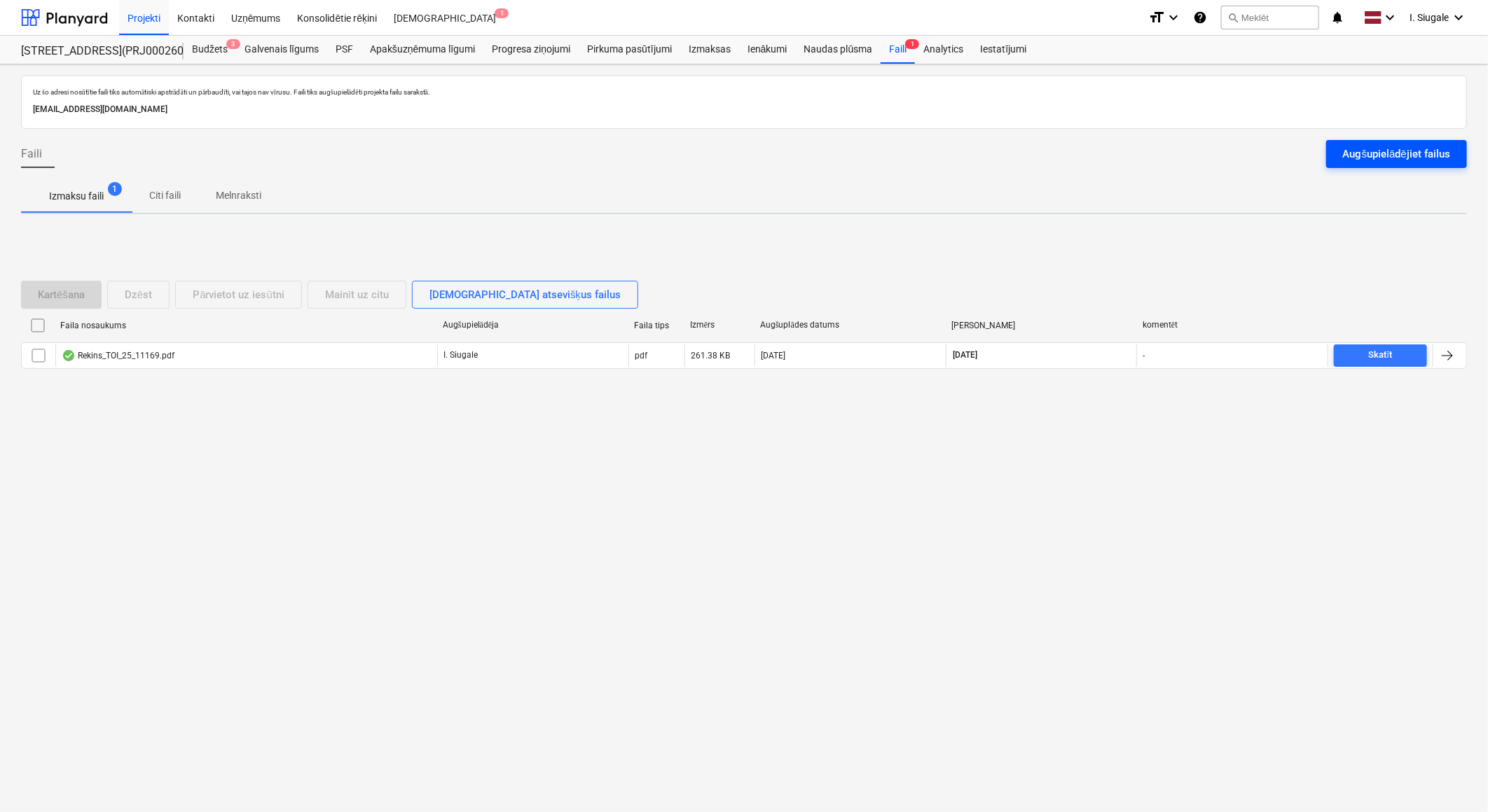
click at [1359, 154] on div "Augšupielādējiet failus" at bounding box center [1395, 154] width 107 height 19
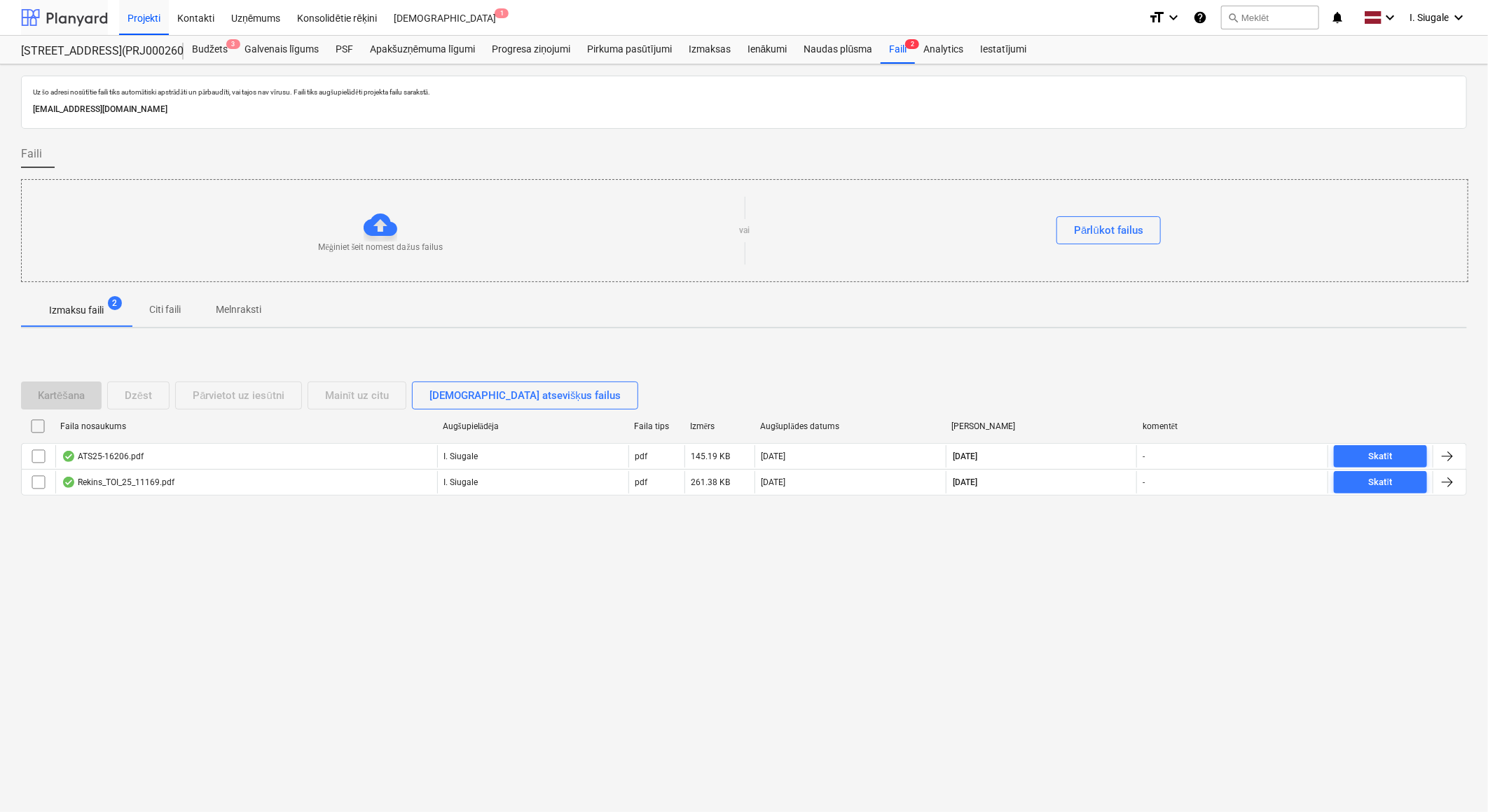
click at [72, 17] on div at bounding box center [64, 18] width 87 height 35
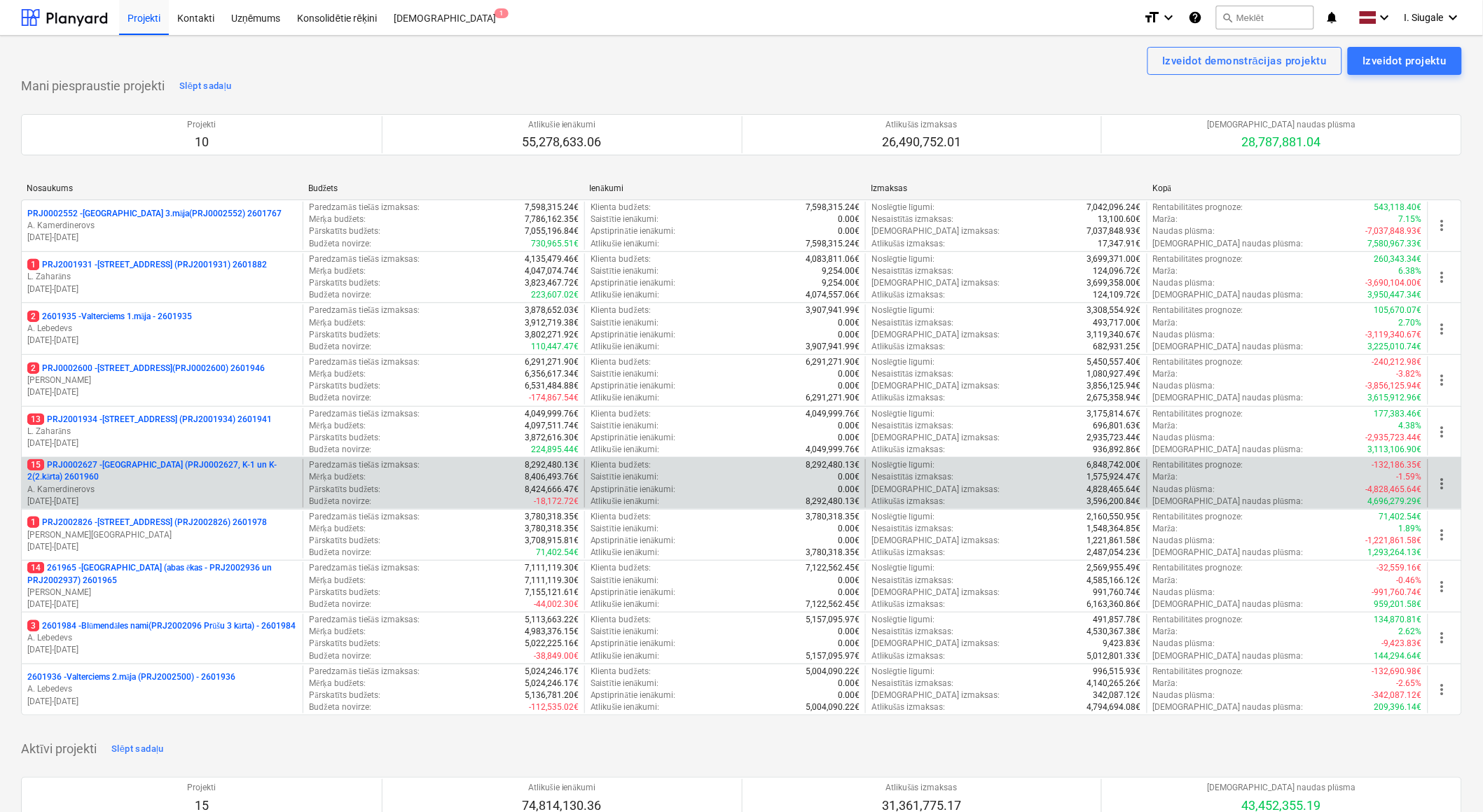
click at [166, 485] on p "A. Kamerdinerovs" at bounding box center [162, 490] width 269 height 12
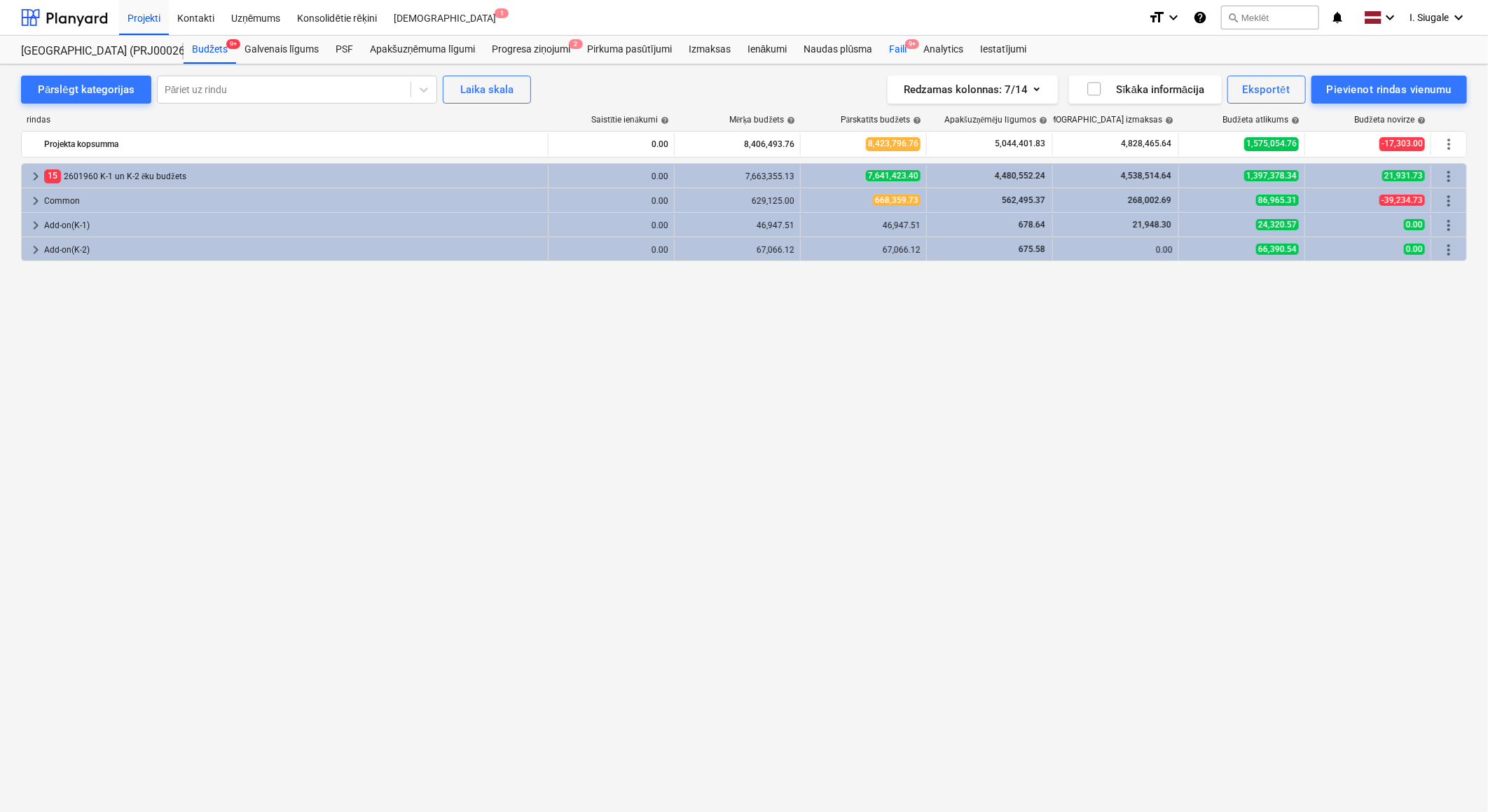
click at [907, 48] on span "9+" at bounding box center [911, 45] width 14 height 10
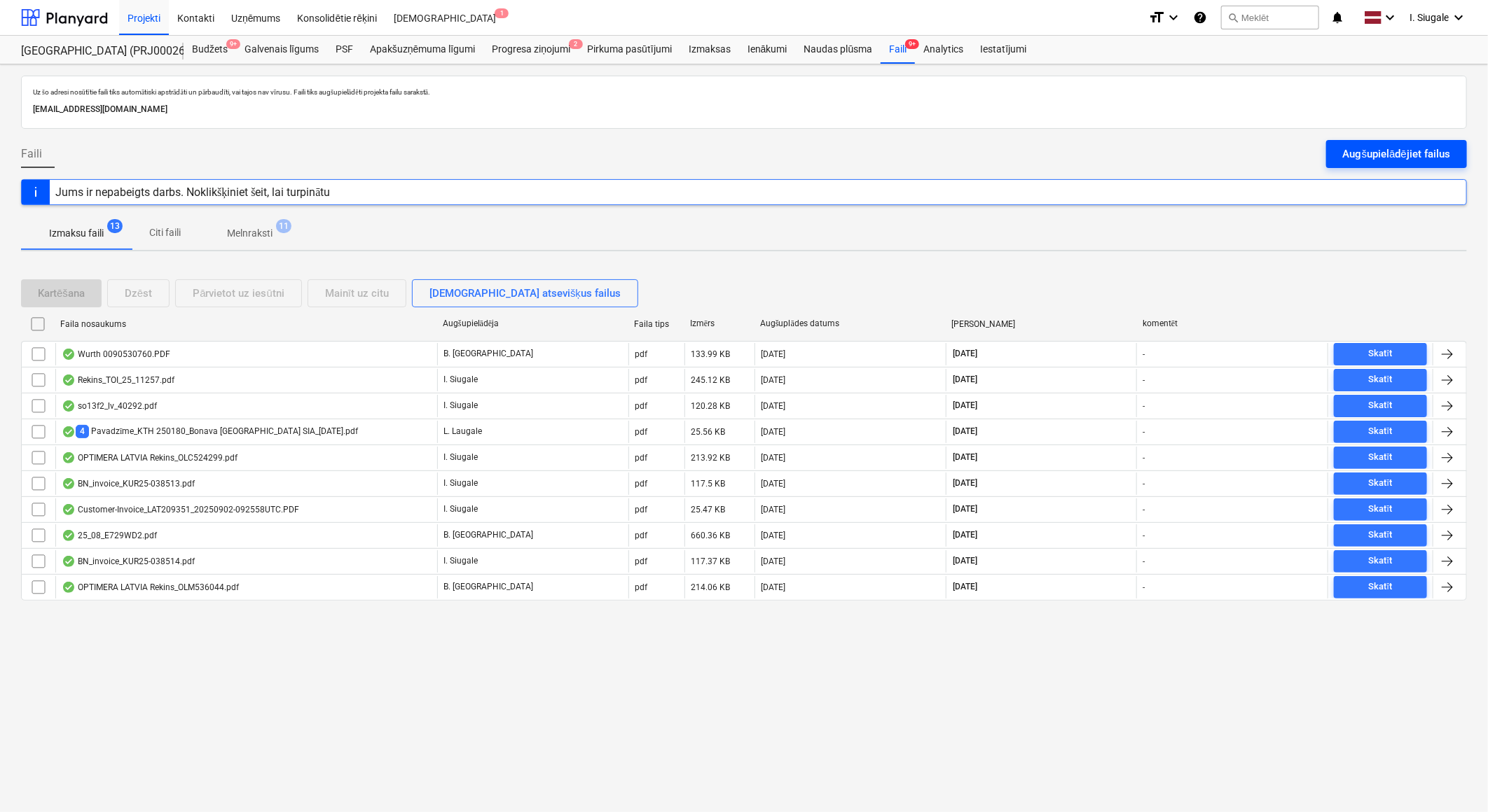
click at [1379, 151] on div "Augšupielādējiet failus" at bounding box center [1395, 154] width 107 height 19
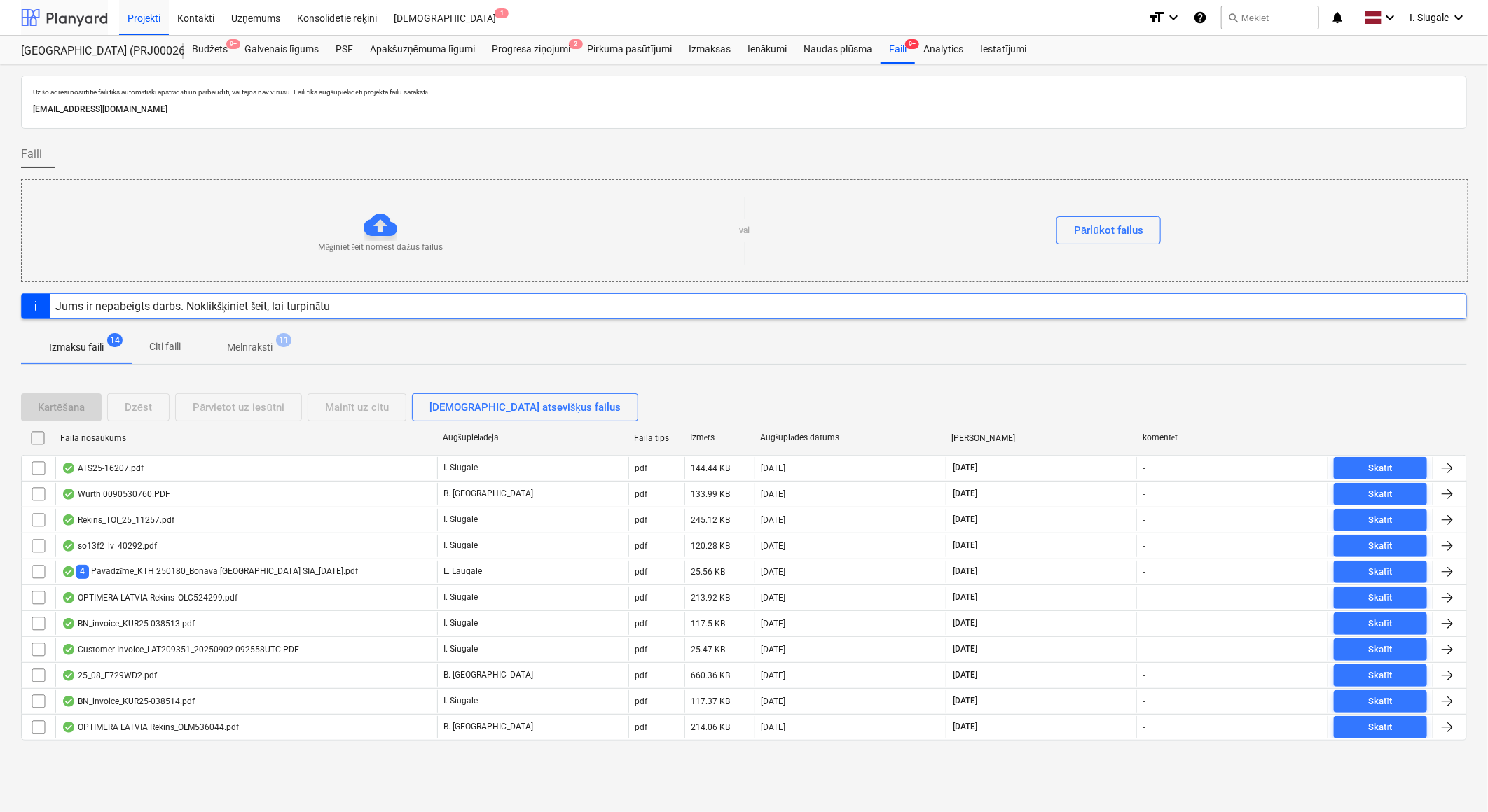
click at [57, 19] on div at bounding box center [64, 18] width 87 height 35
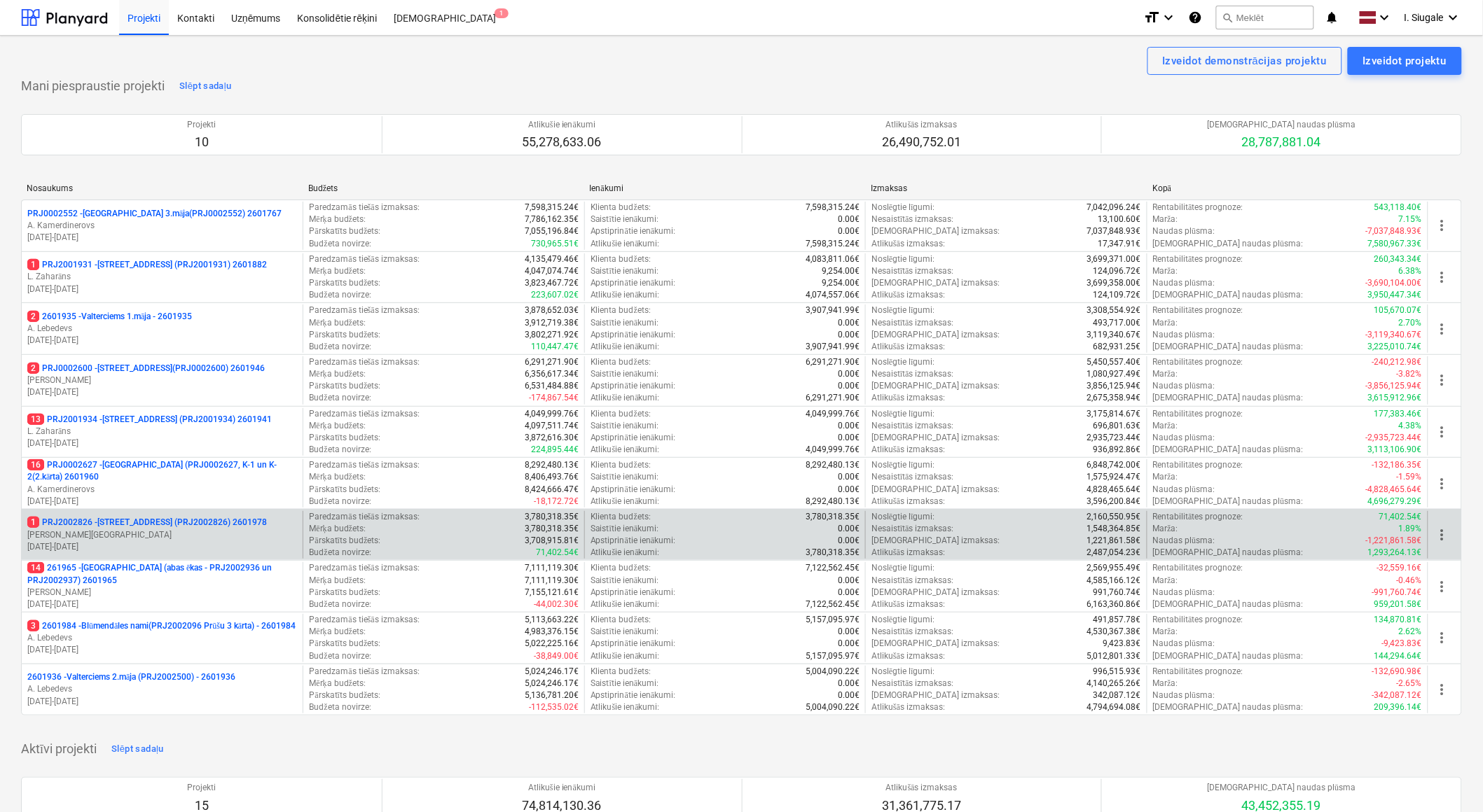
click at [151, 533] on p "[PERSON_NAME][GEOGRAPHIC_DATA]" at bounding box center [162, 535] width 269 height 12
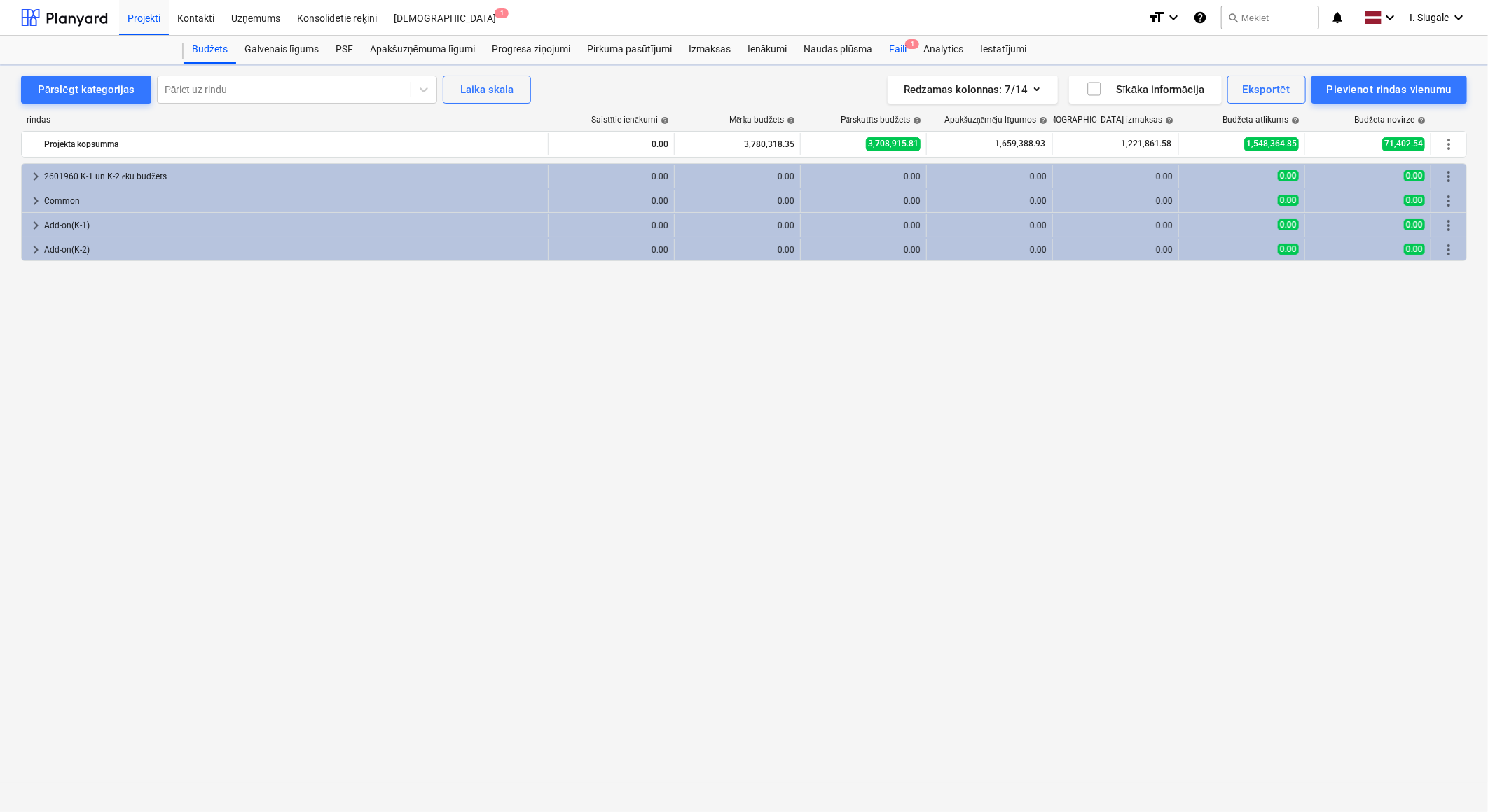
click at [900, 52] on div "Faili 1" at bounding box center [897, 49] width 35 height 28
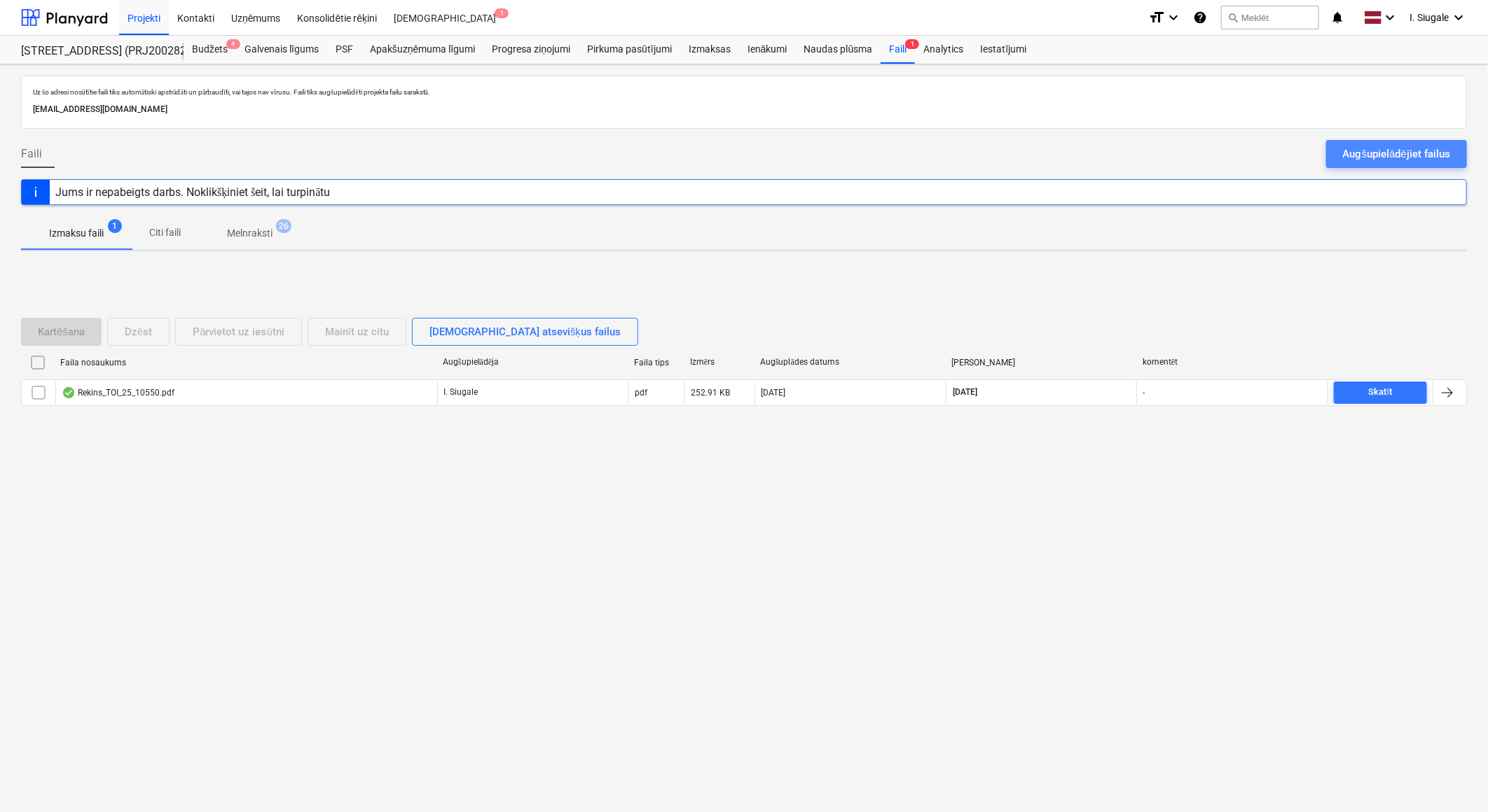
click at [1372, 156] on div "Augšupielādējiet failus" at bounding box center [1395, 154] width 107 height 19
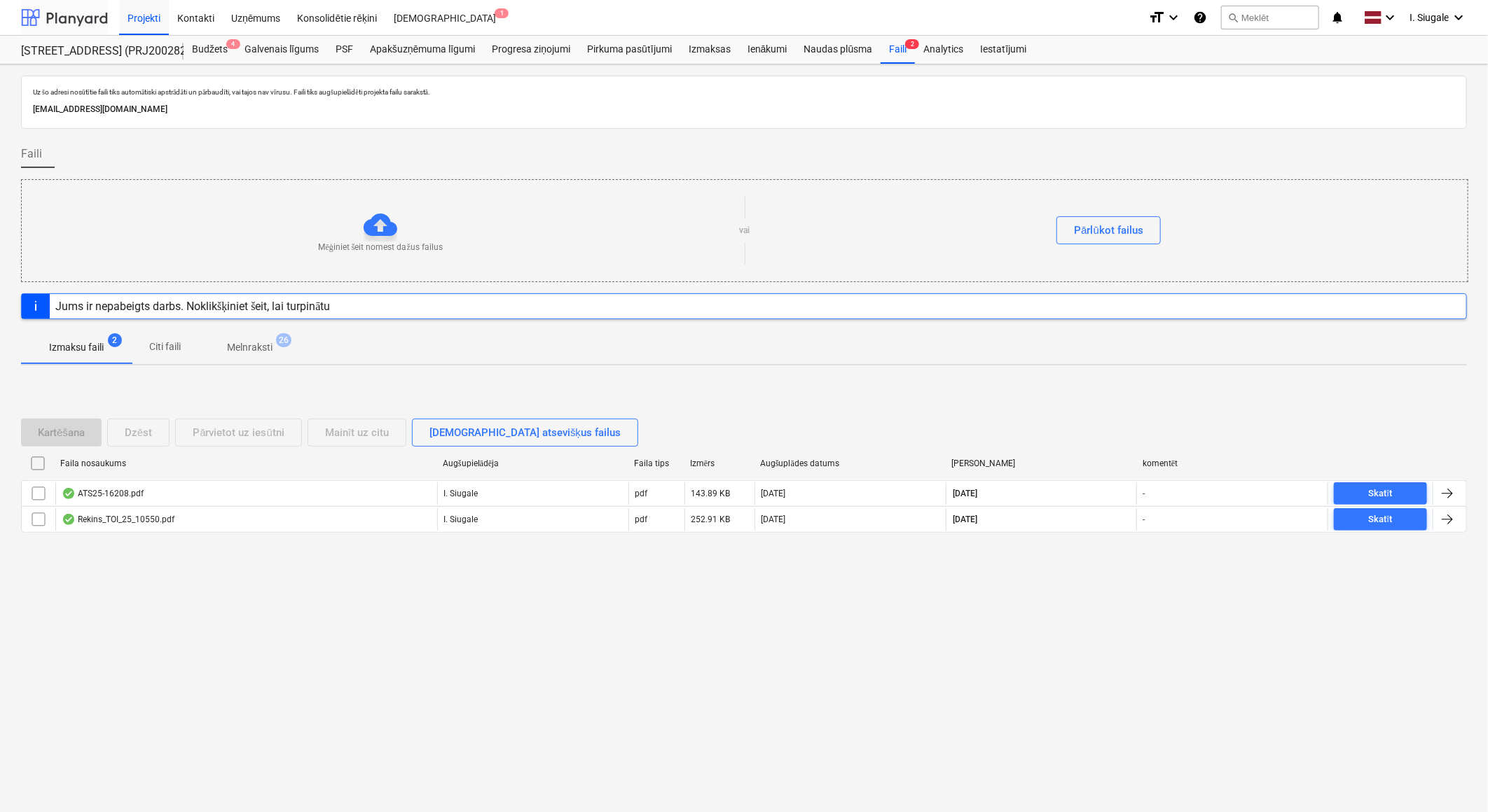
click at [81, 19] on div at bounding box center [64, 18] width 87 height 35
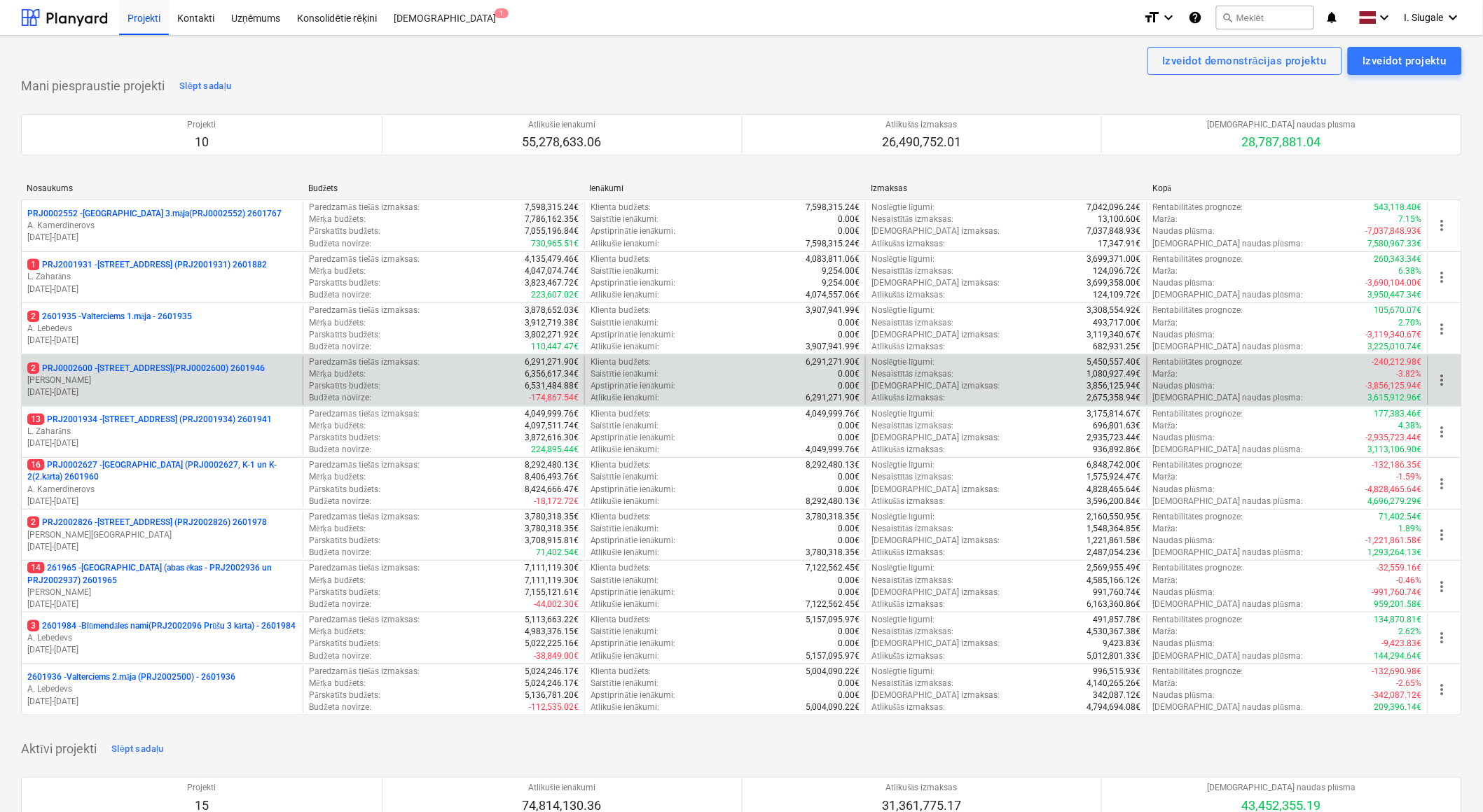
click at [145, 377] on p "[PERSON_NAME]" at bounding box center [162, 380] width 269 height 12
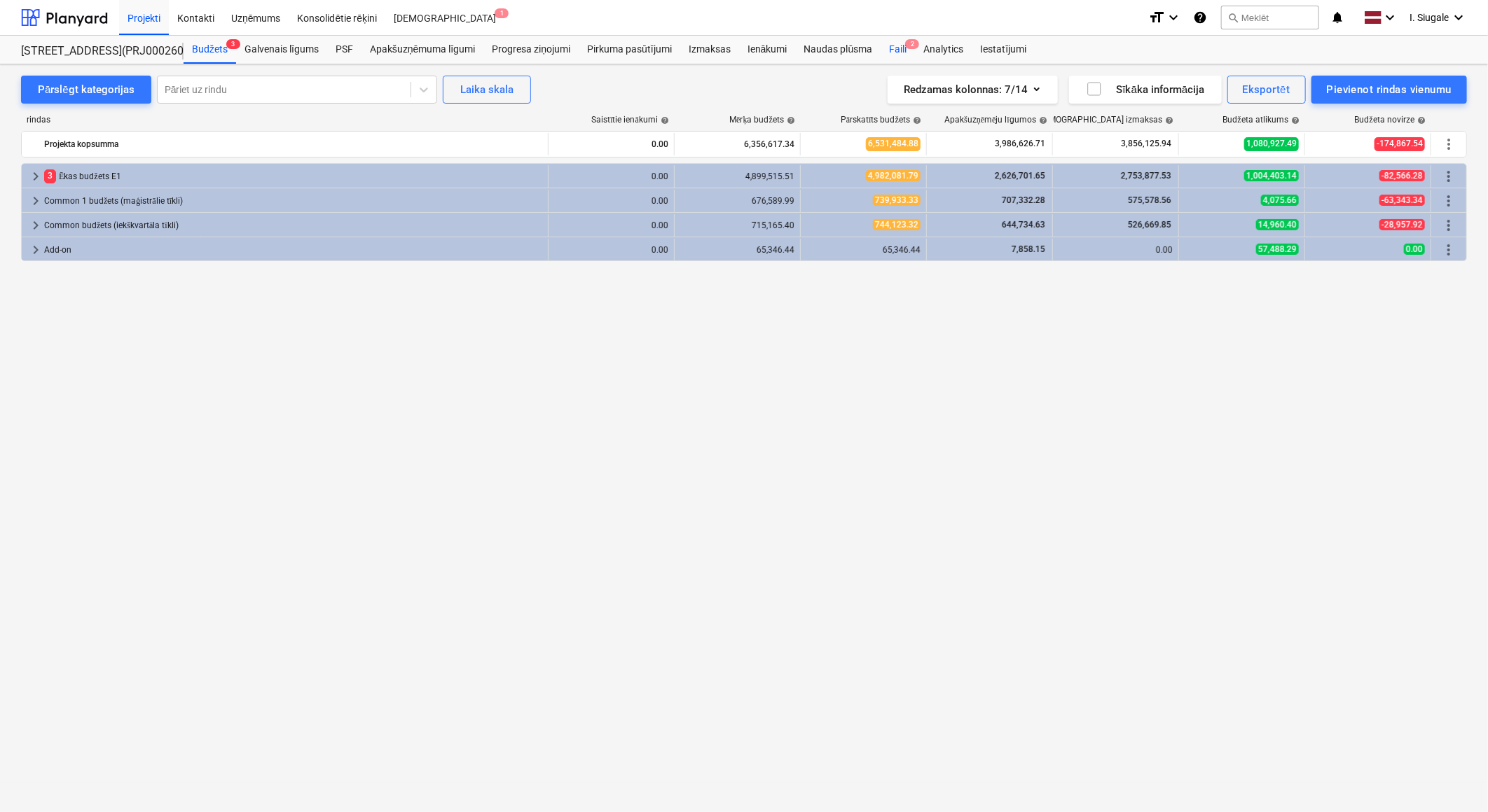
click at [901, 50] on div "Faili 2" at bounding box center [897, 49] width 35 height 28
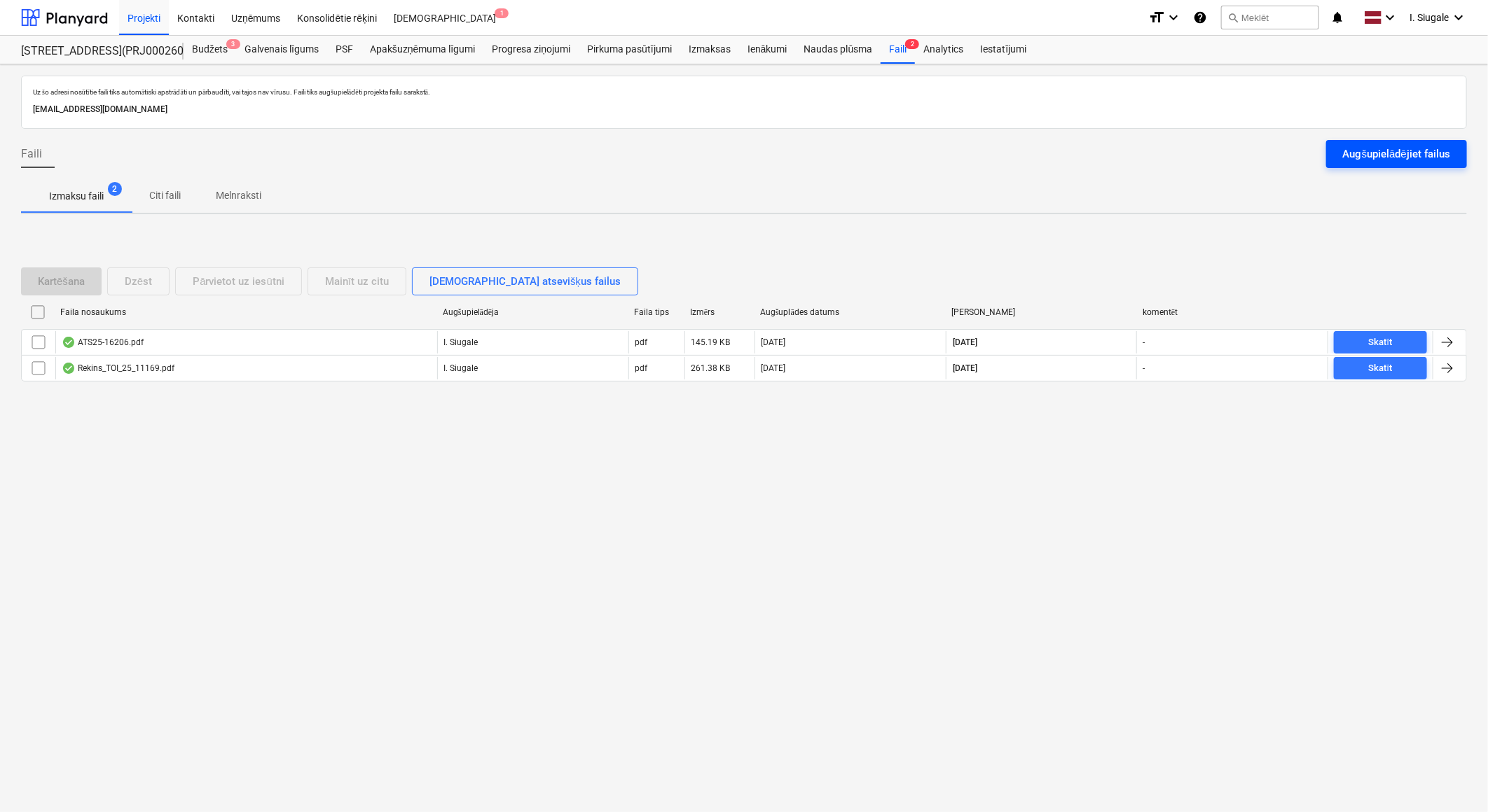
click at [1384, 155] on div "Augšupielādējiet failus" at bounding box center [1395, 154] width 107 height 19
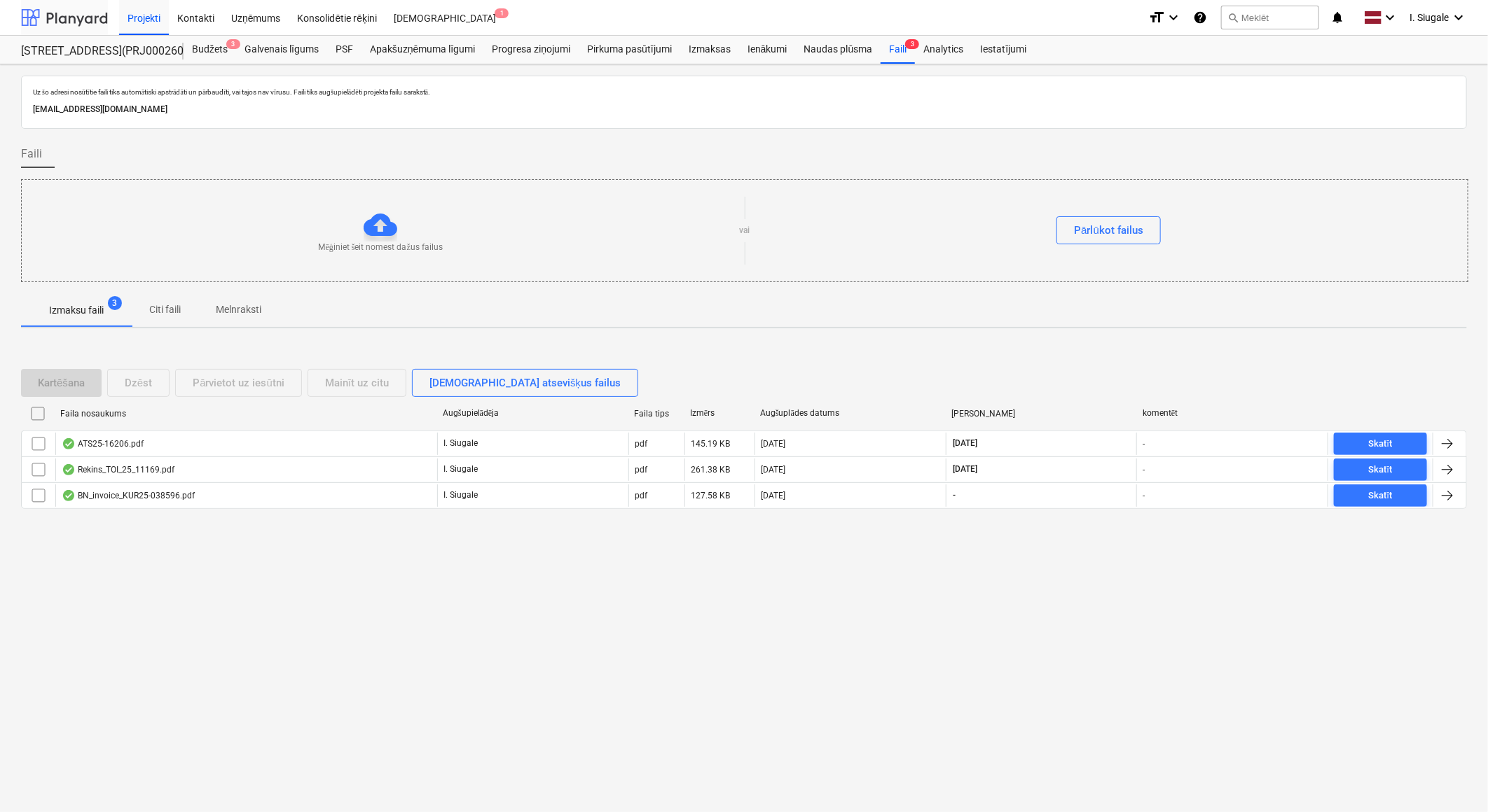
click at [81, 21] on div at bounding box center [64, 18] width 87 height 35
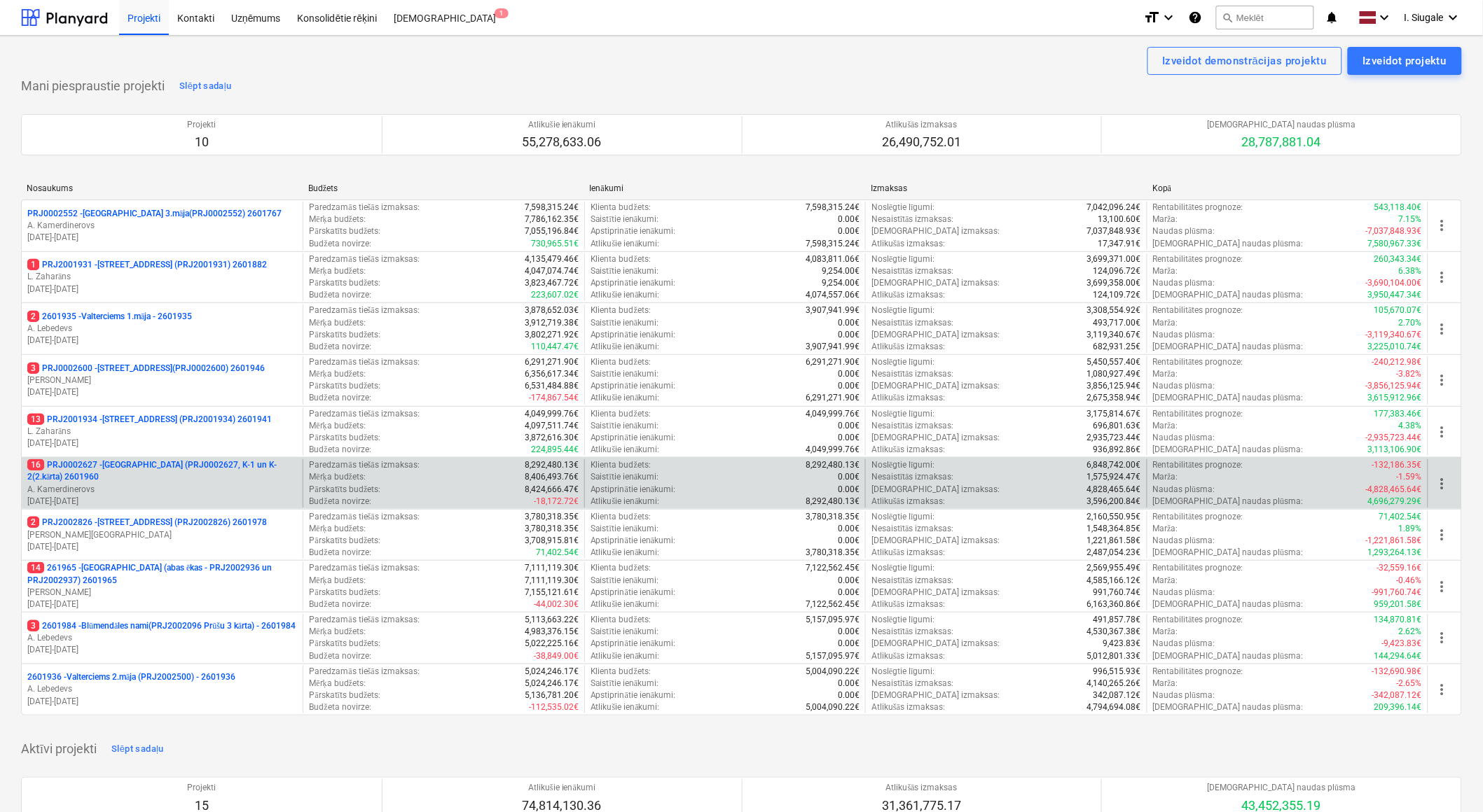
click at [157, 473] on p "16 PRJ0002627 - [GEOGRAPHIC_DATA] (PRJ0002627, K-1 un K-2(2.kārta) 2601960" at bounding box center [162, 471] width 269 height 24
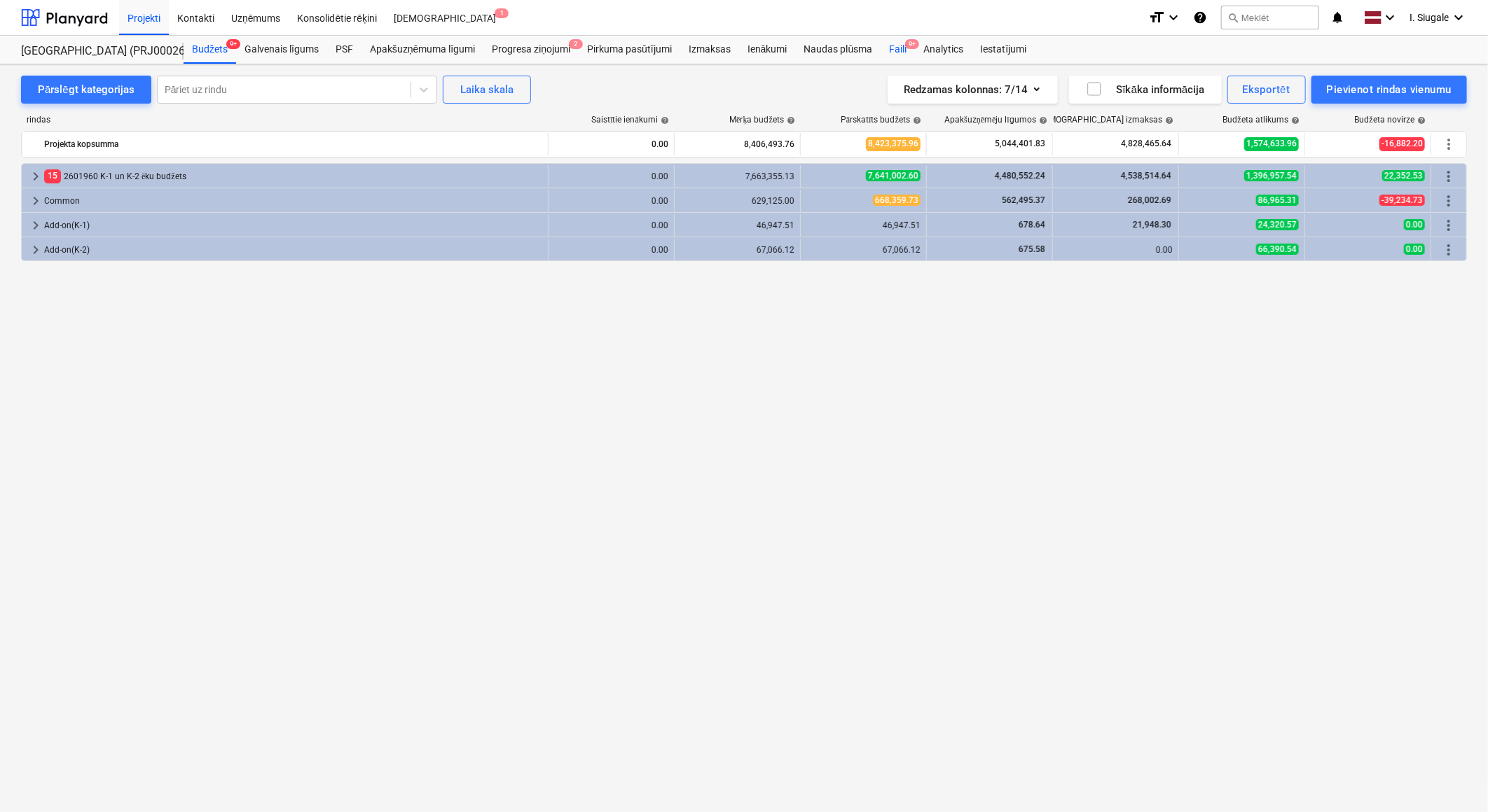
click at [897, 47] on div "Faili 9+" at bounding box center [897, 49] width 35 height 28
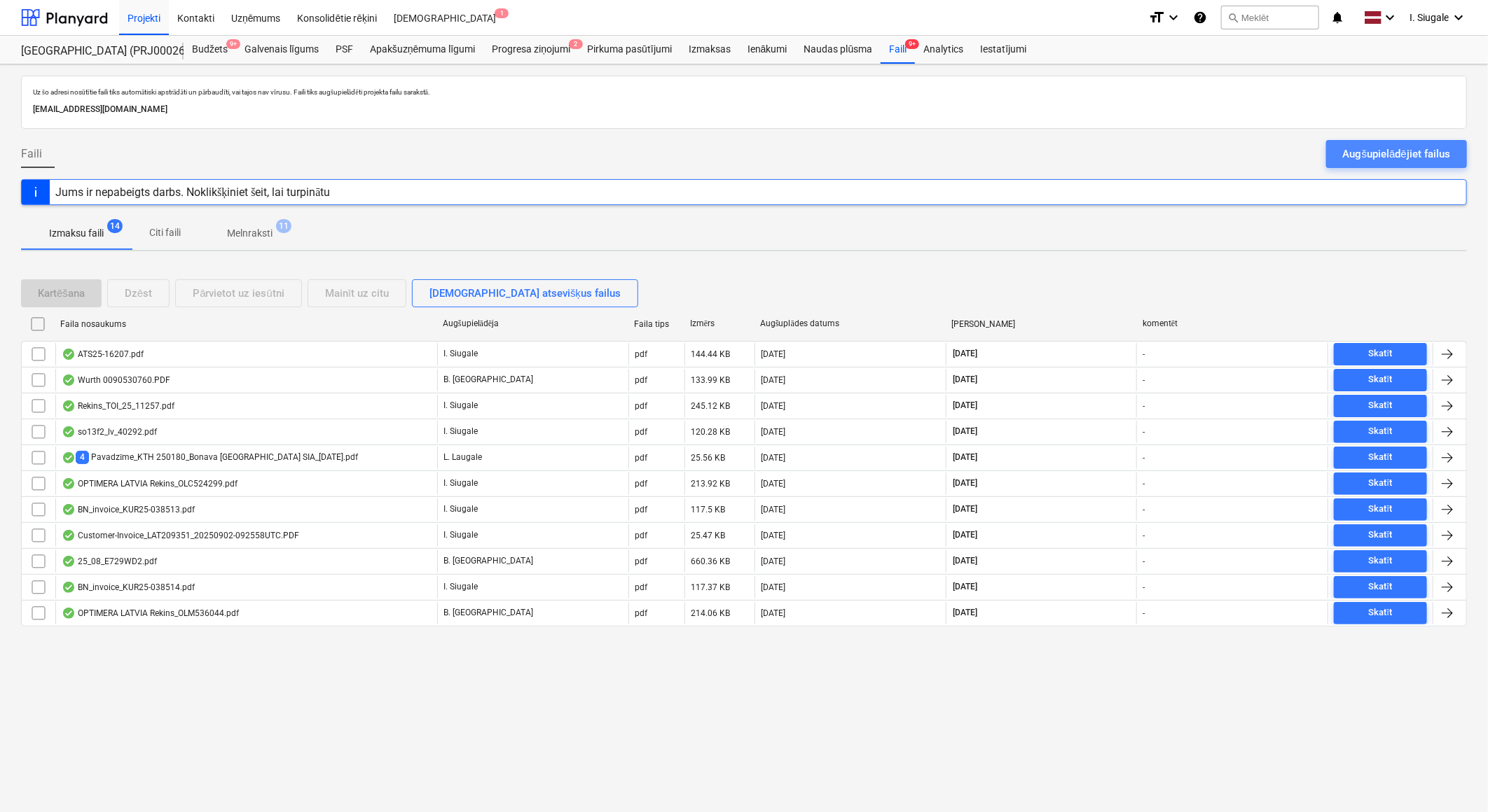
click at [1362, 155] on div "Augšupielādējiet failus" at bounding box center [1395, 154] width 107 height 19
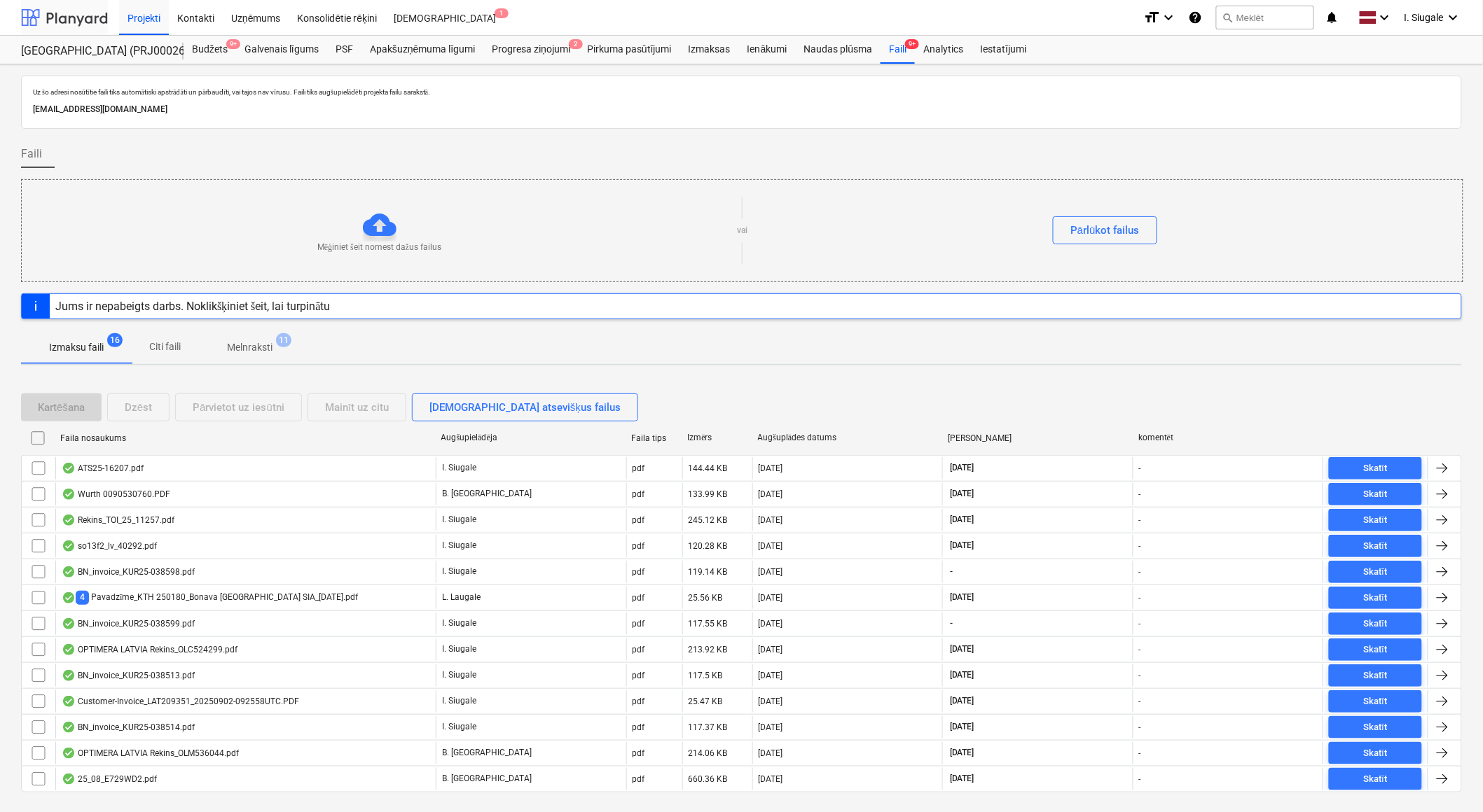
click at [69, 24] on div at bounding box center [64, 18] width 87 height 35
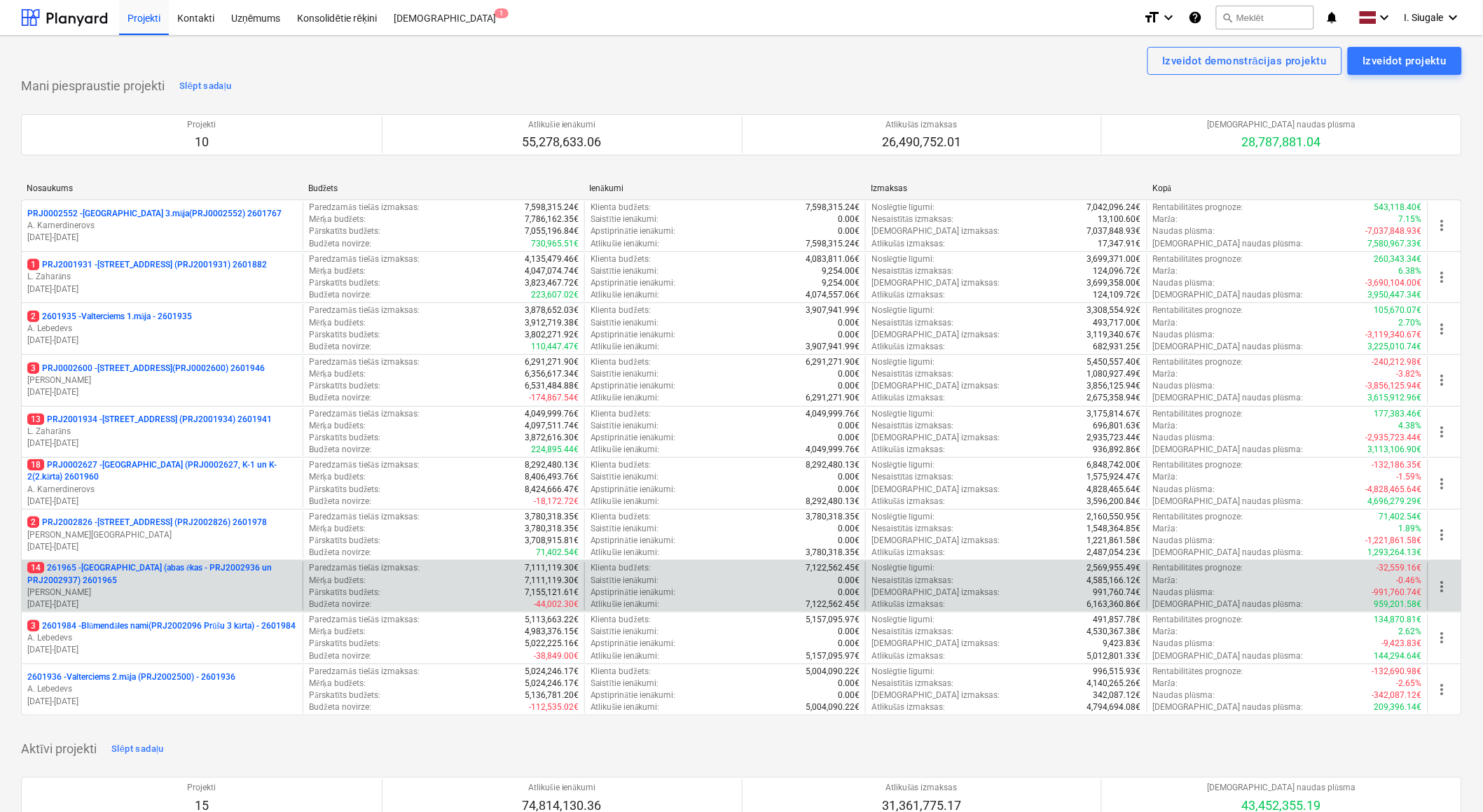
click at [136, 590] on p "[PERSON_NAME]" at bounding box center [162, 592] width 269 height 12
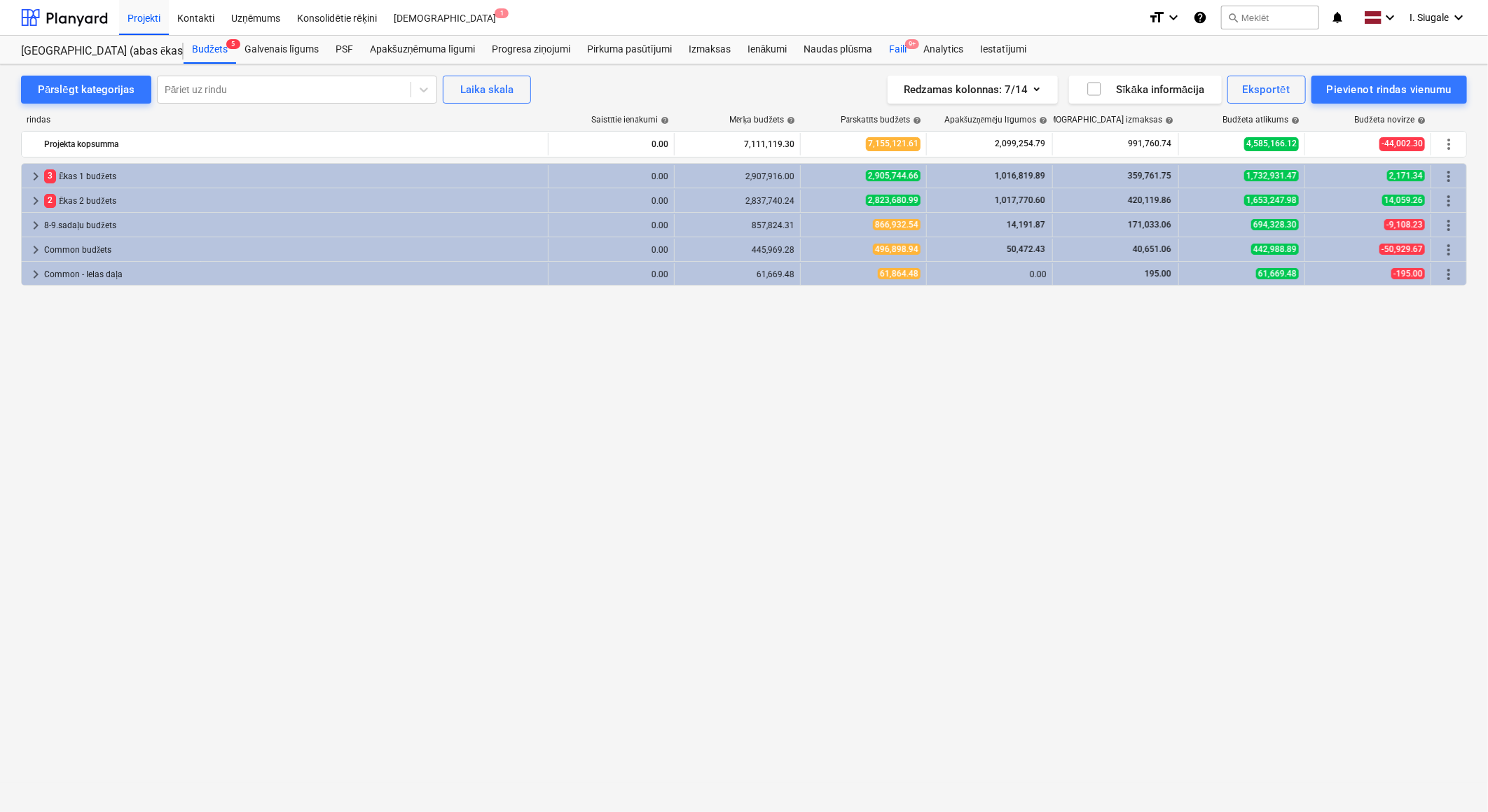
click at [904, 51] on div "Faili 9+" at bounding box center [897, 49] width 35 height 28
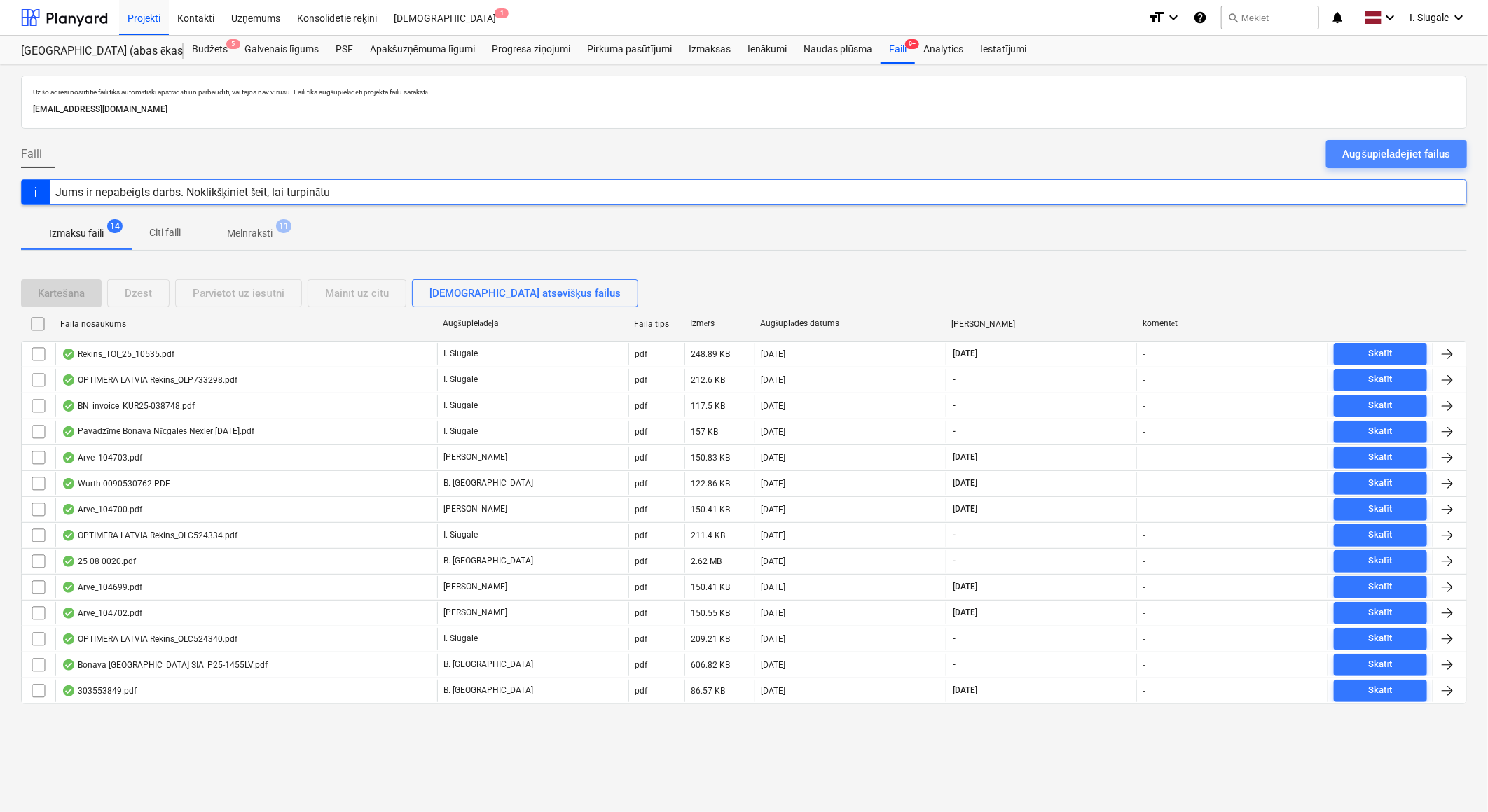
click at [1376, 152] on div "Augšupielādējiet failus" at bounding box center [1395, 154] width 107 height 19
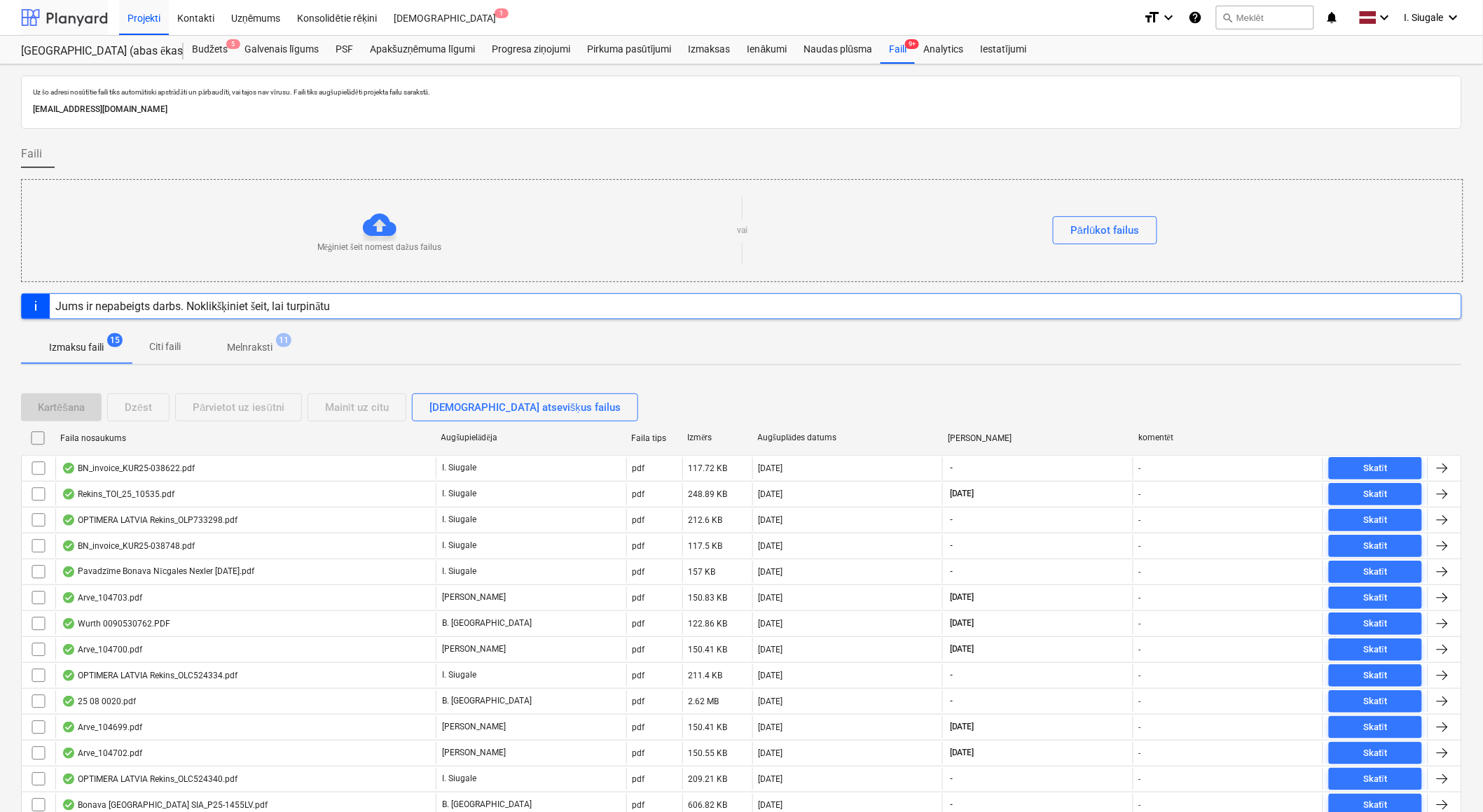
click at [79, 12] on div at bounding box center [64, 18] width 87 height 35
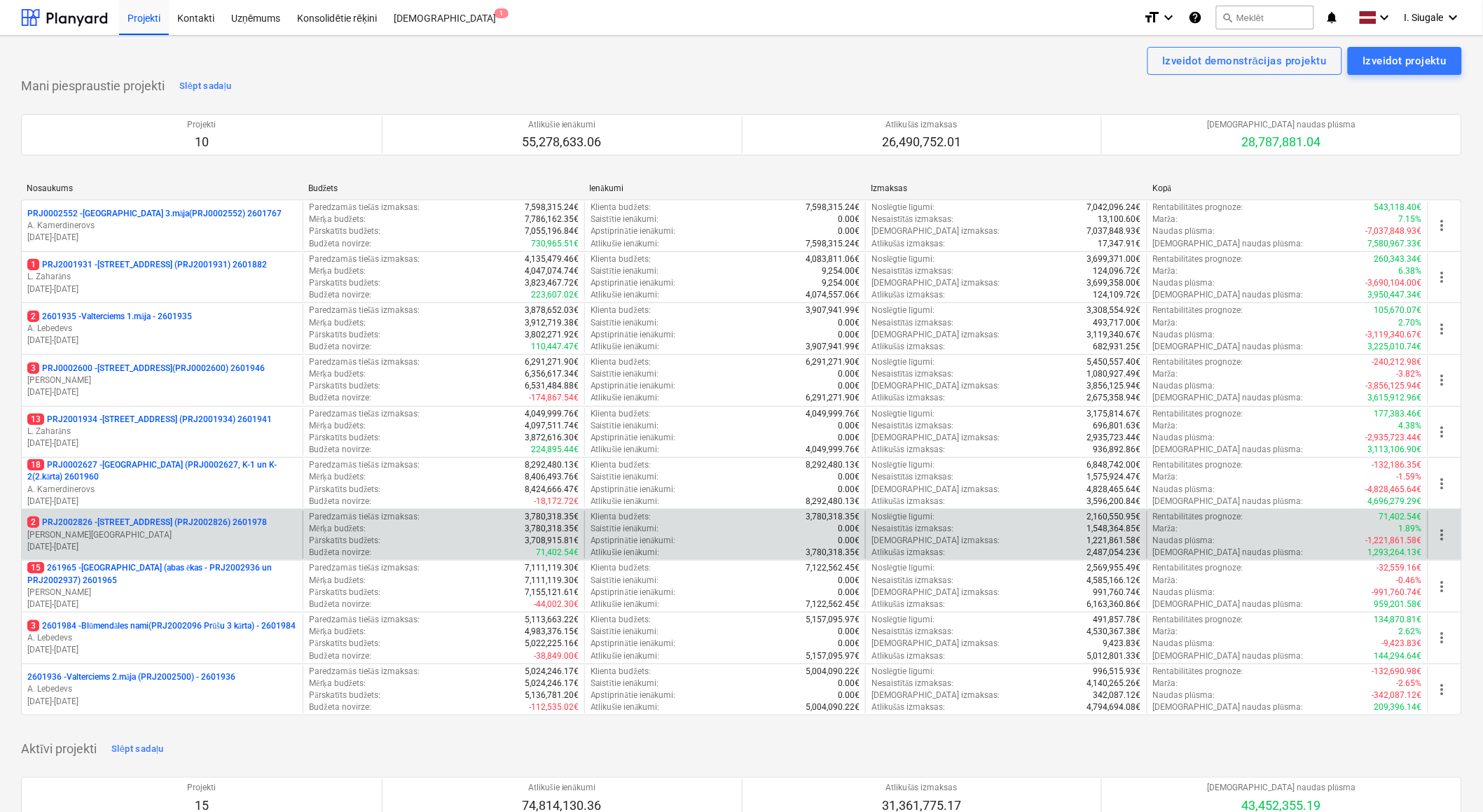
click at [130, 542] on p "[DATE] - [DATE]" at bounding box center [162, 547] width 269 height 12
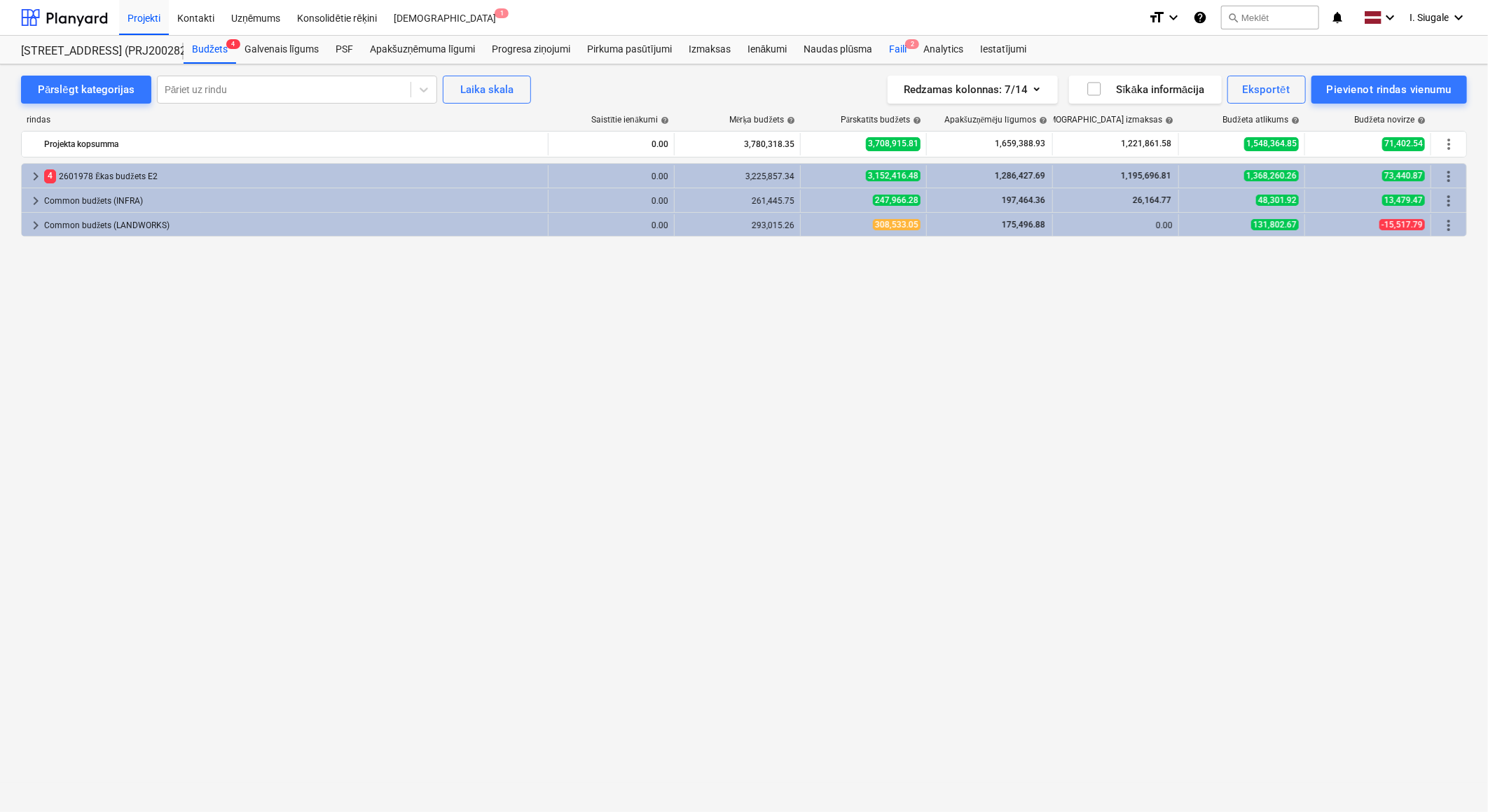
click at [904, 45] on div "Faili 2" at bounding box center [897, 49] width 35 height 28
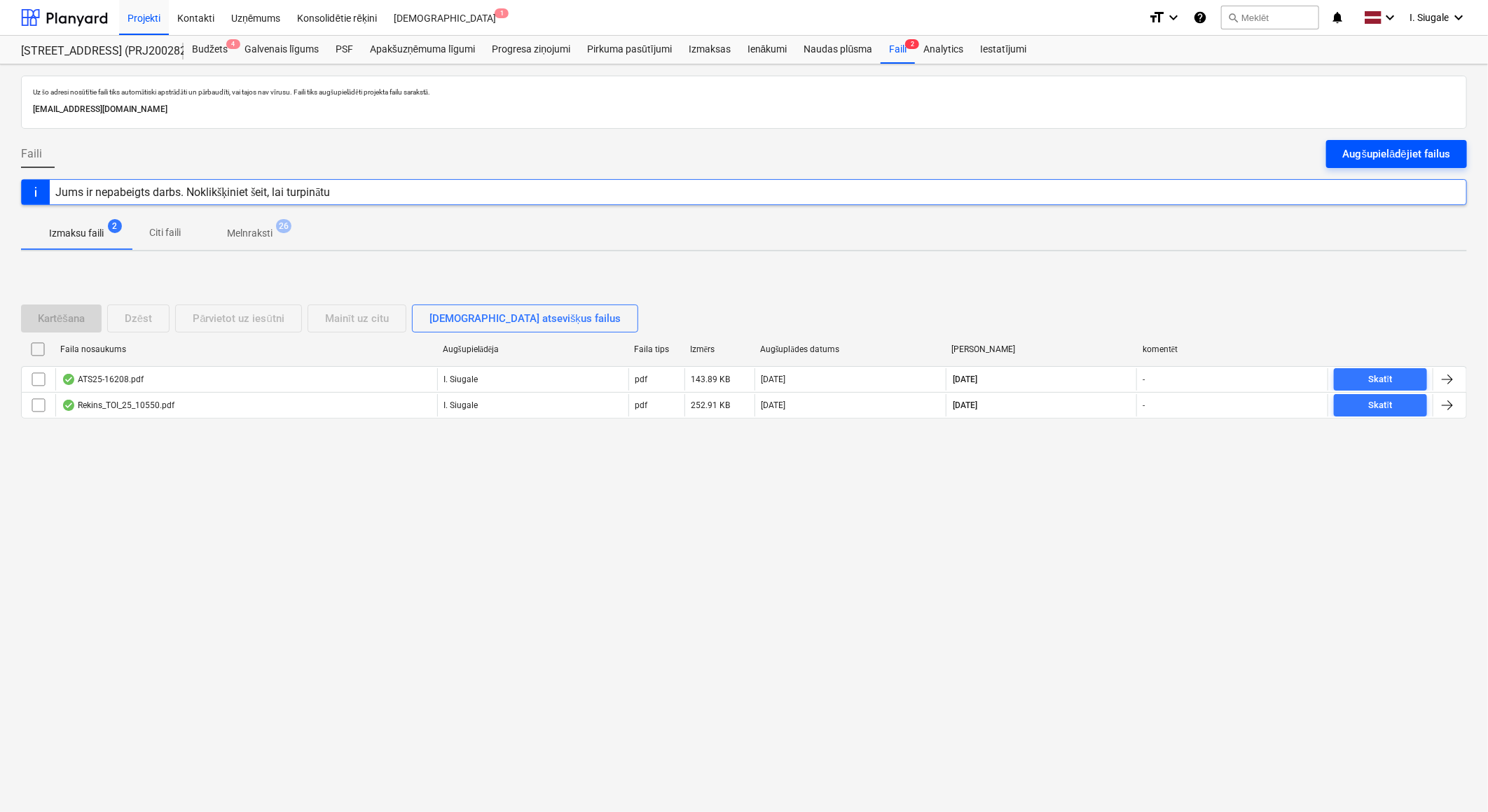
click at [1396, 148] on div "Augšupielādējiet failus" at bounding box center [1395, 154] width 107 height 19
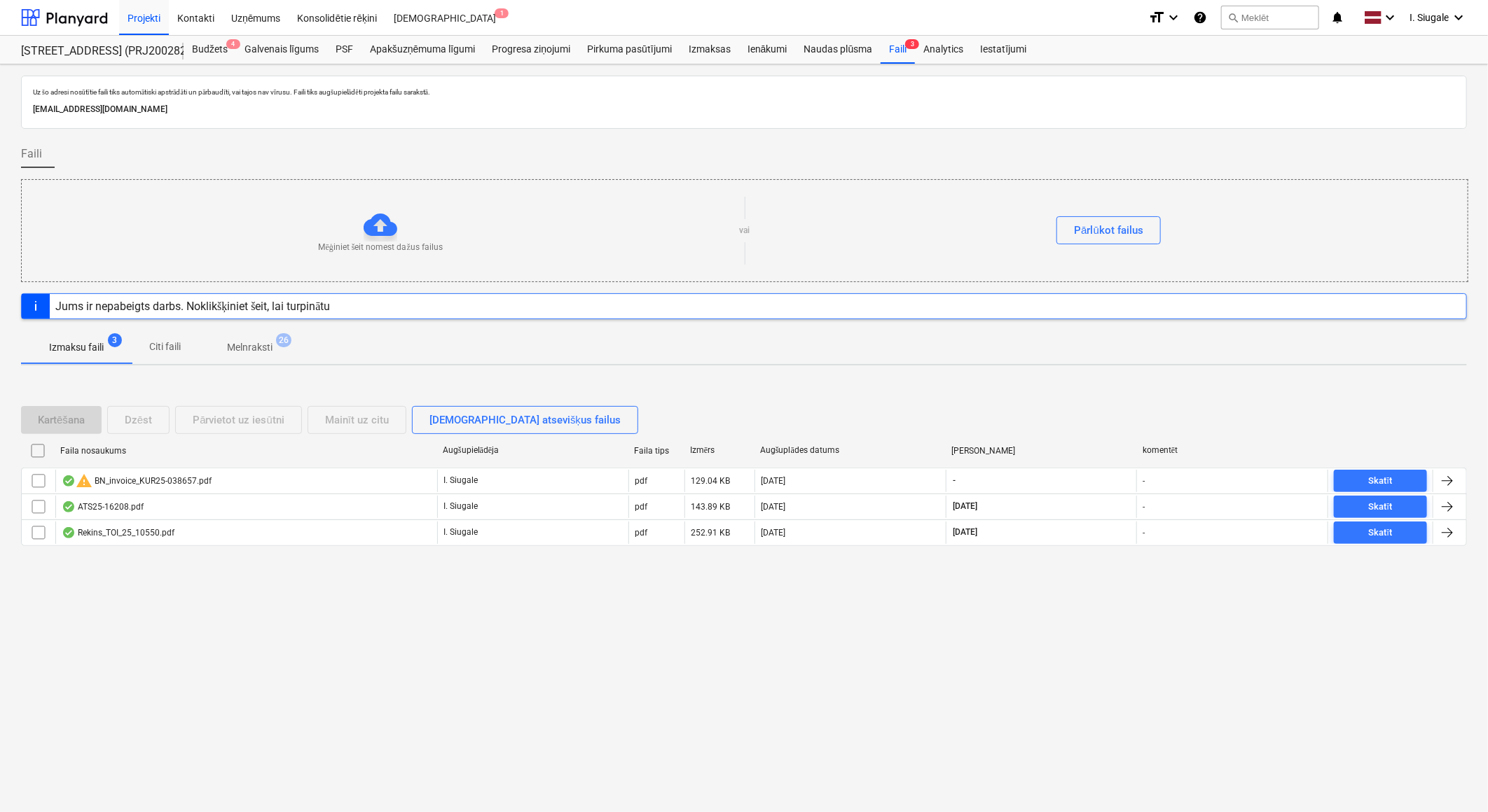
click at [257, 348] on p "Melnraksti" at bounding box center [250, 347] width 45 height 14
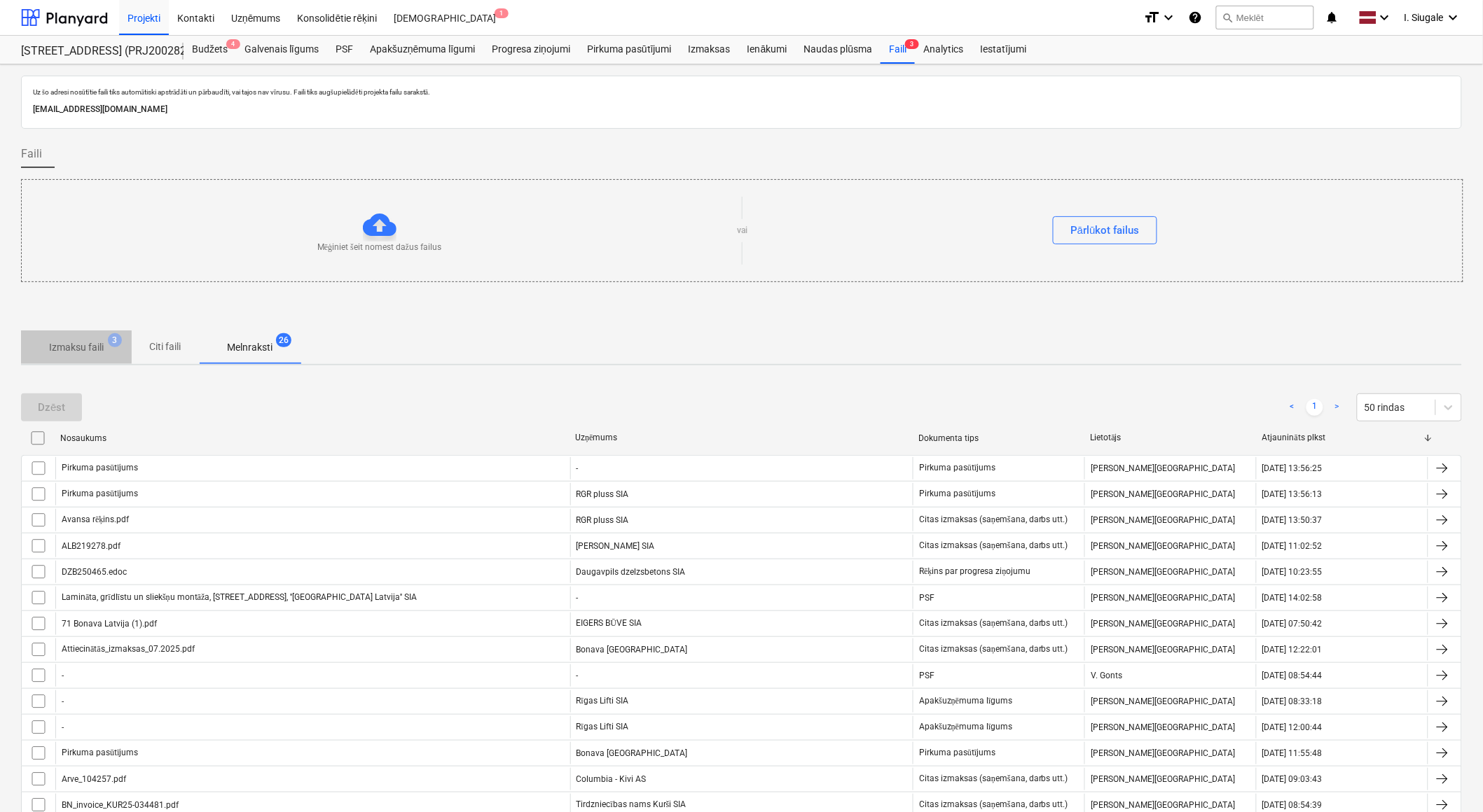
click at [87, 348] on p "Izmaksu faili" at bounding box center [76, 347] width 55 height 14
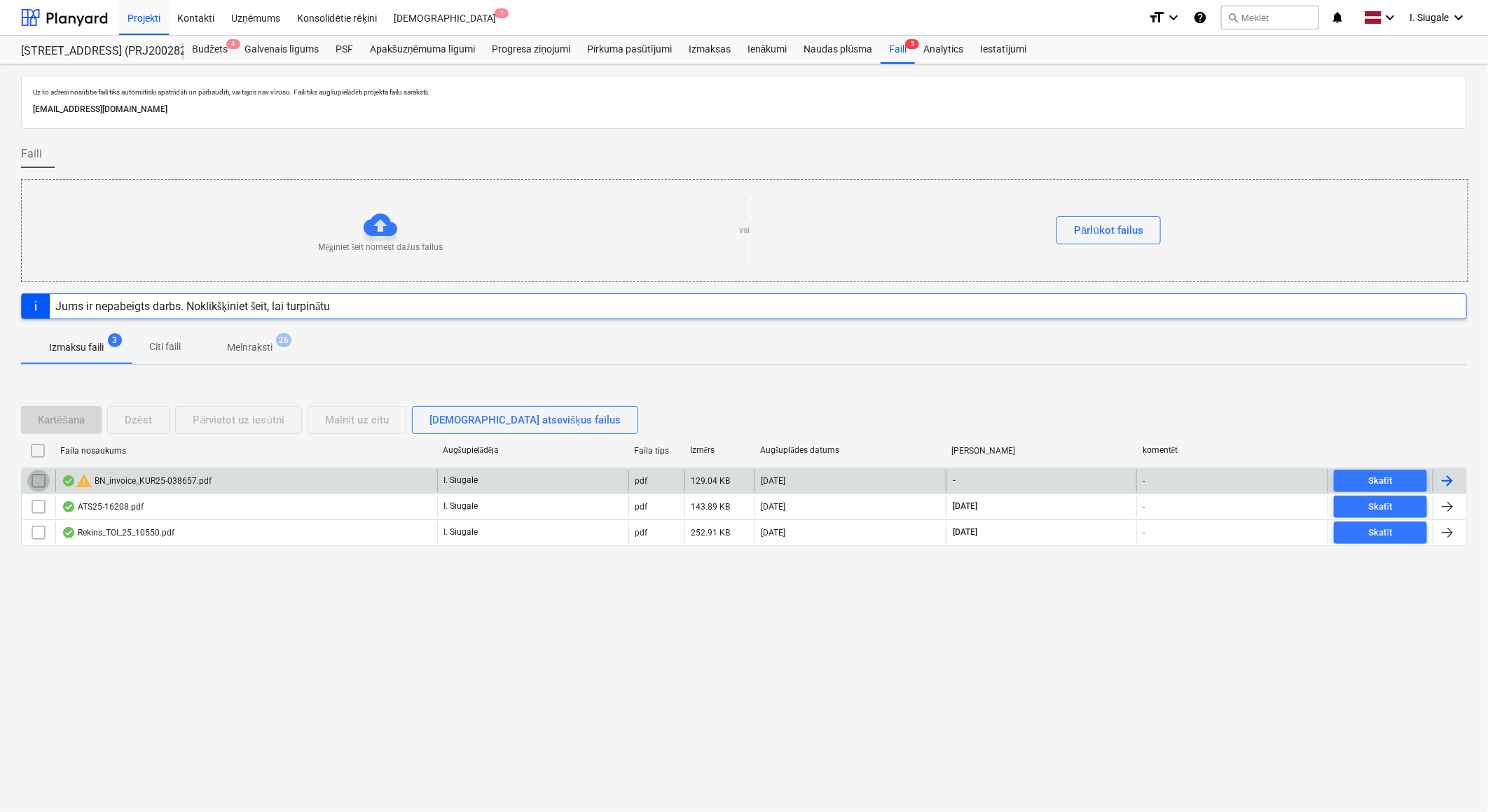
click at [34, 484] on input "checkbox" at bounding box center [38, 480] width 23 height 23
click at [147, 420] on div "Dzēst" at bounding box center [138, 421] width 27 height 19
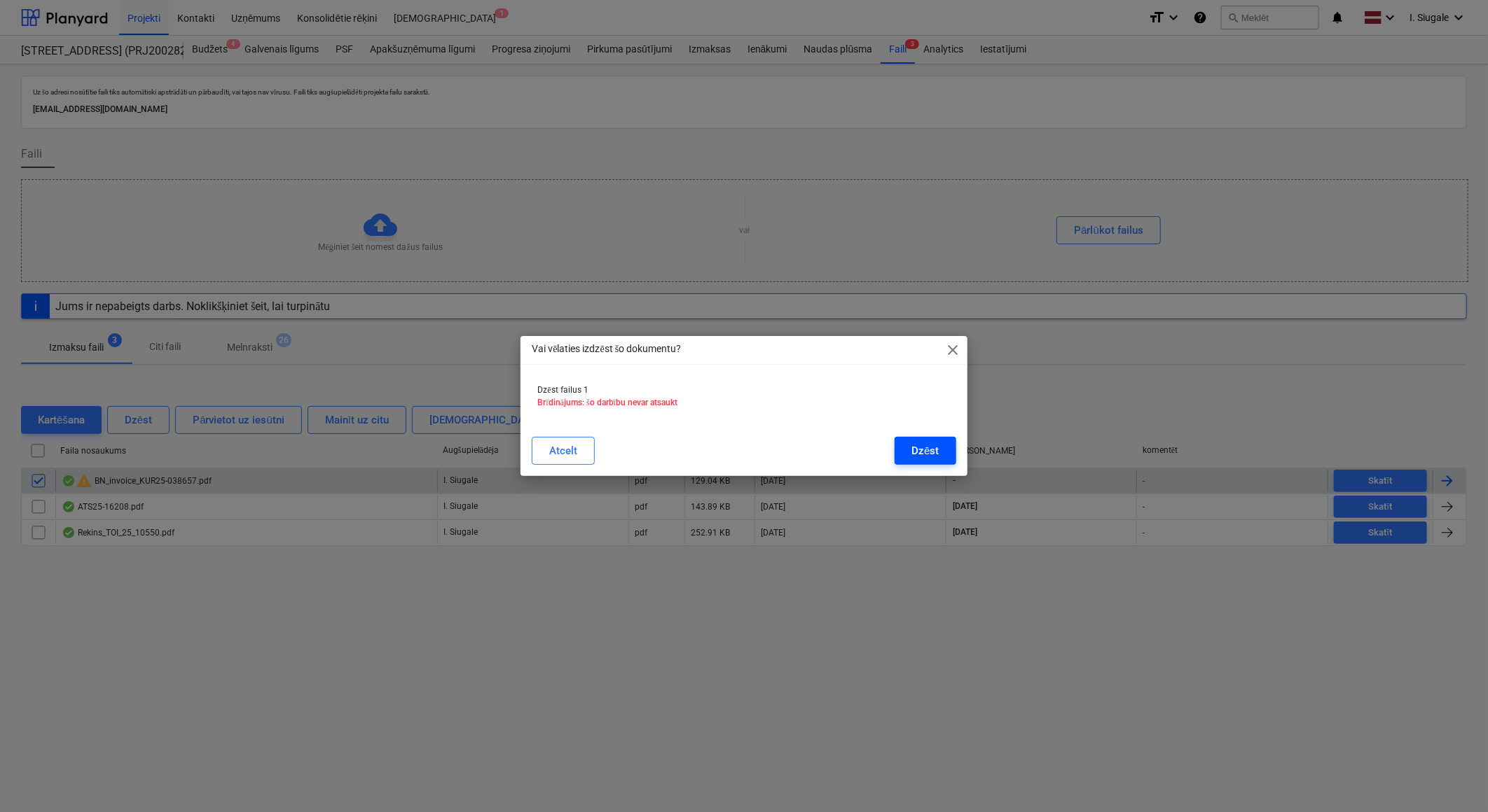
click at [925, 450] on div "Dzēst" at bounding box center [925, 451] width 27 height 19
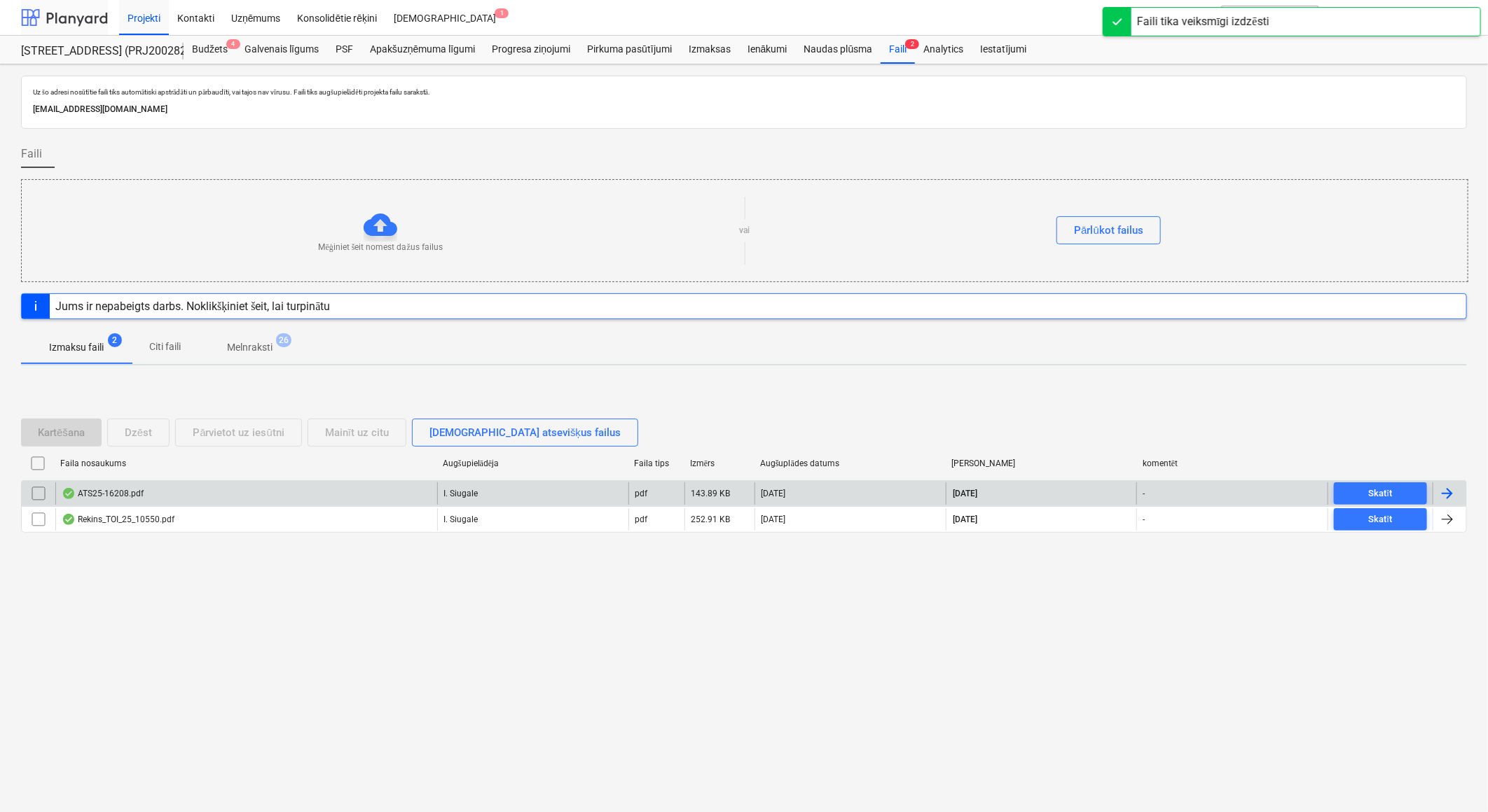
click at [80, 19] on div at bounding box center [64, 18] width 87 height 35
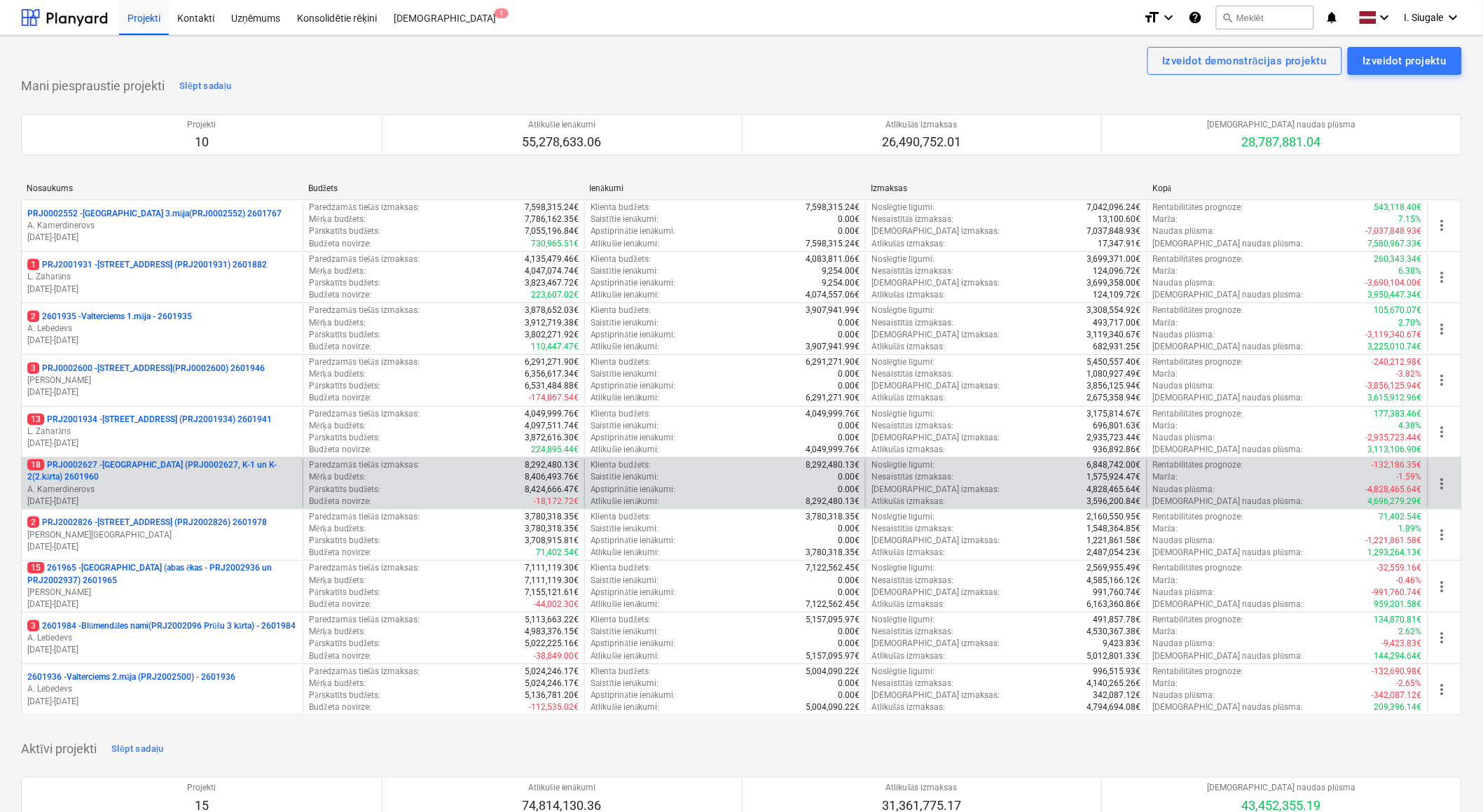
click at [173, 486] on p "A. Kamerdinerovs" at bounding box center [162, 490] width 269 height 12
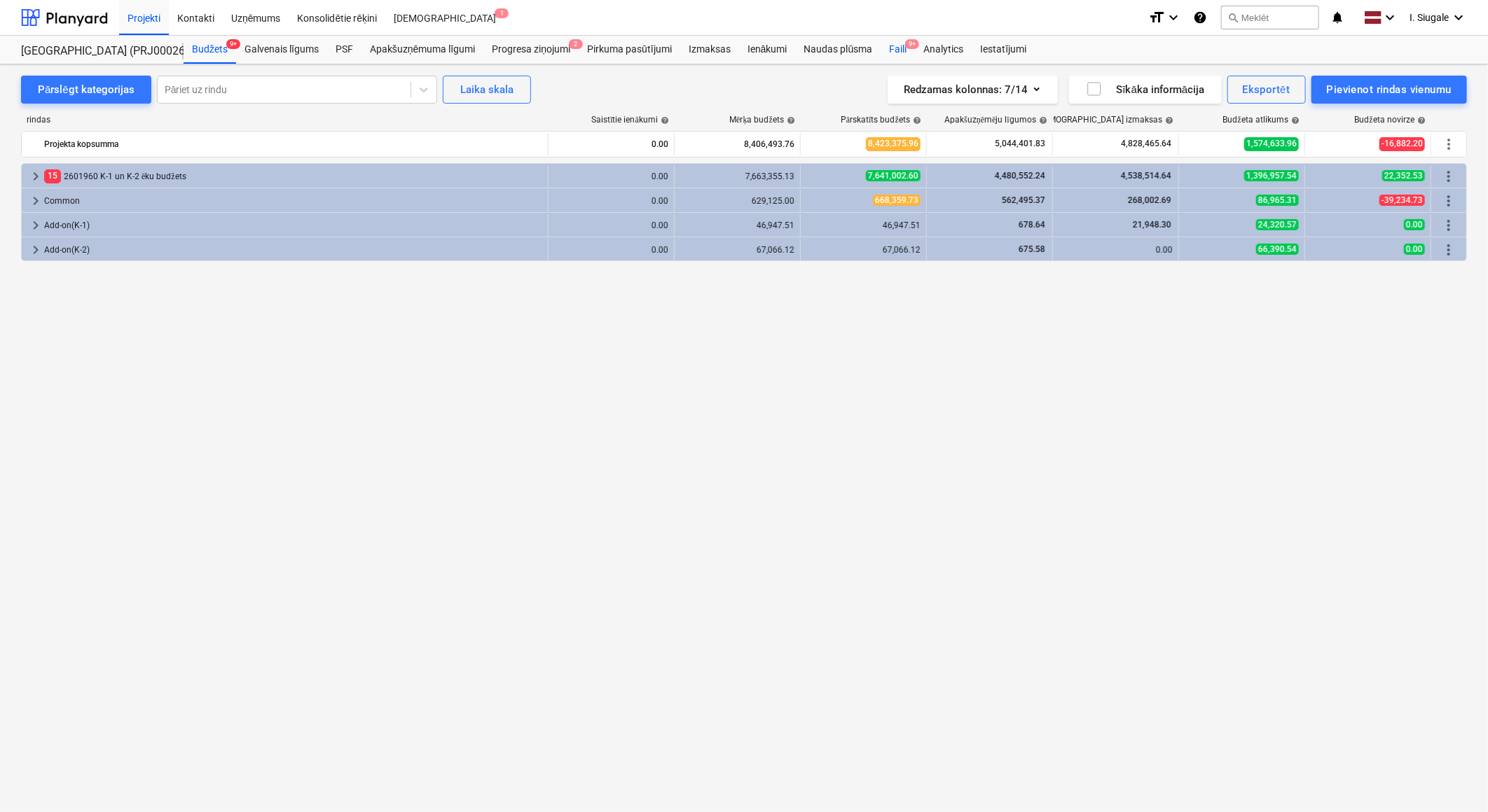
click at [907, 44] on span "9+" at bounding box center [911, 45] width 14 height 10
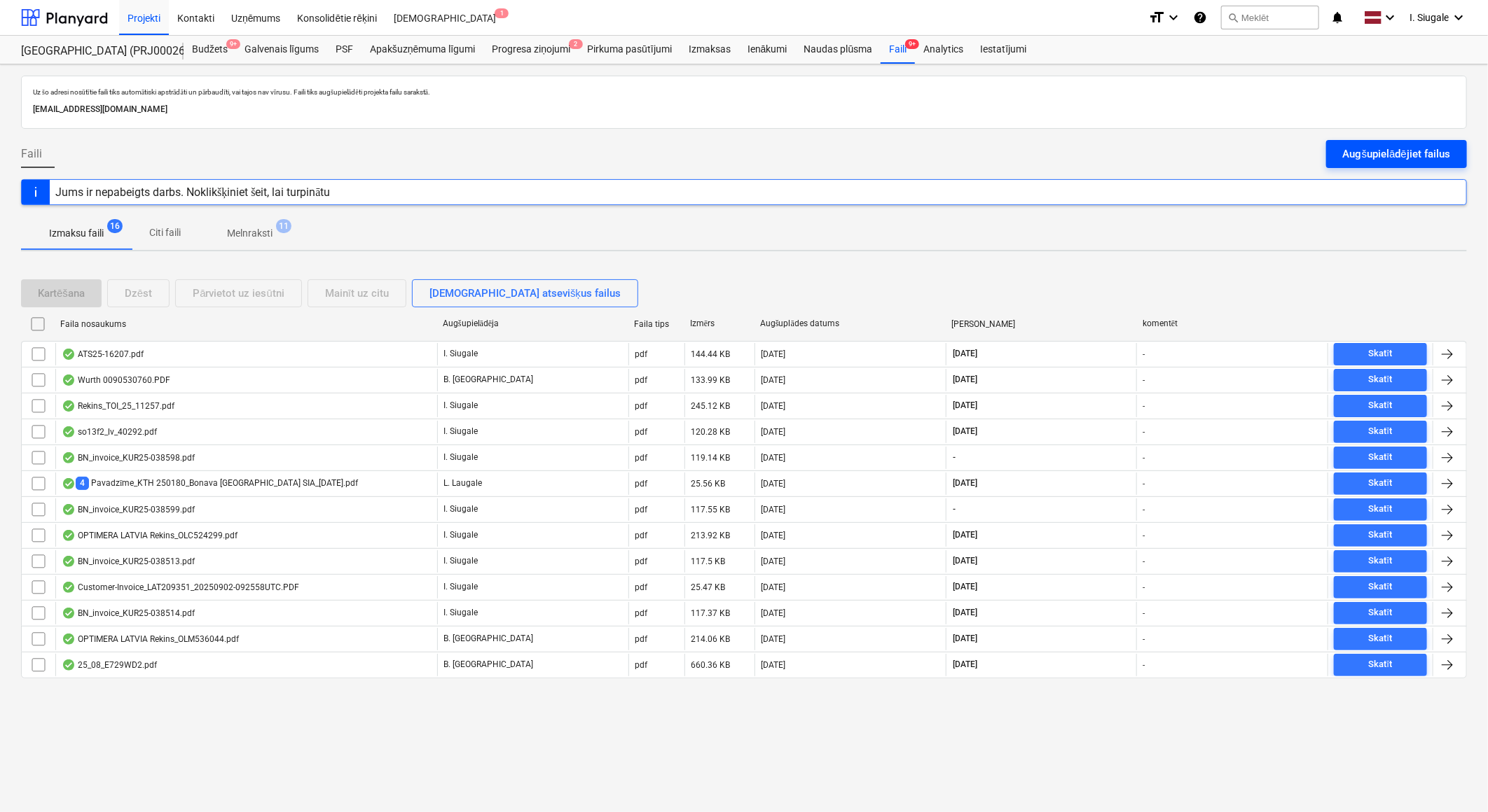
click at [1347, 156] on div "Augšupielādējiet failus" at bounding box center [1395, 154] width 107 height 19
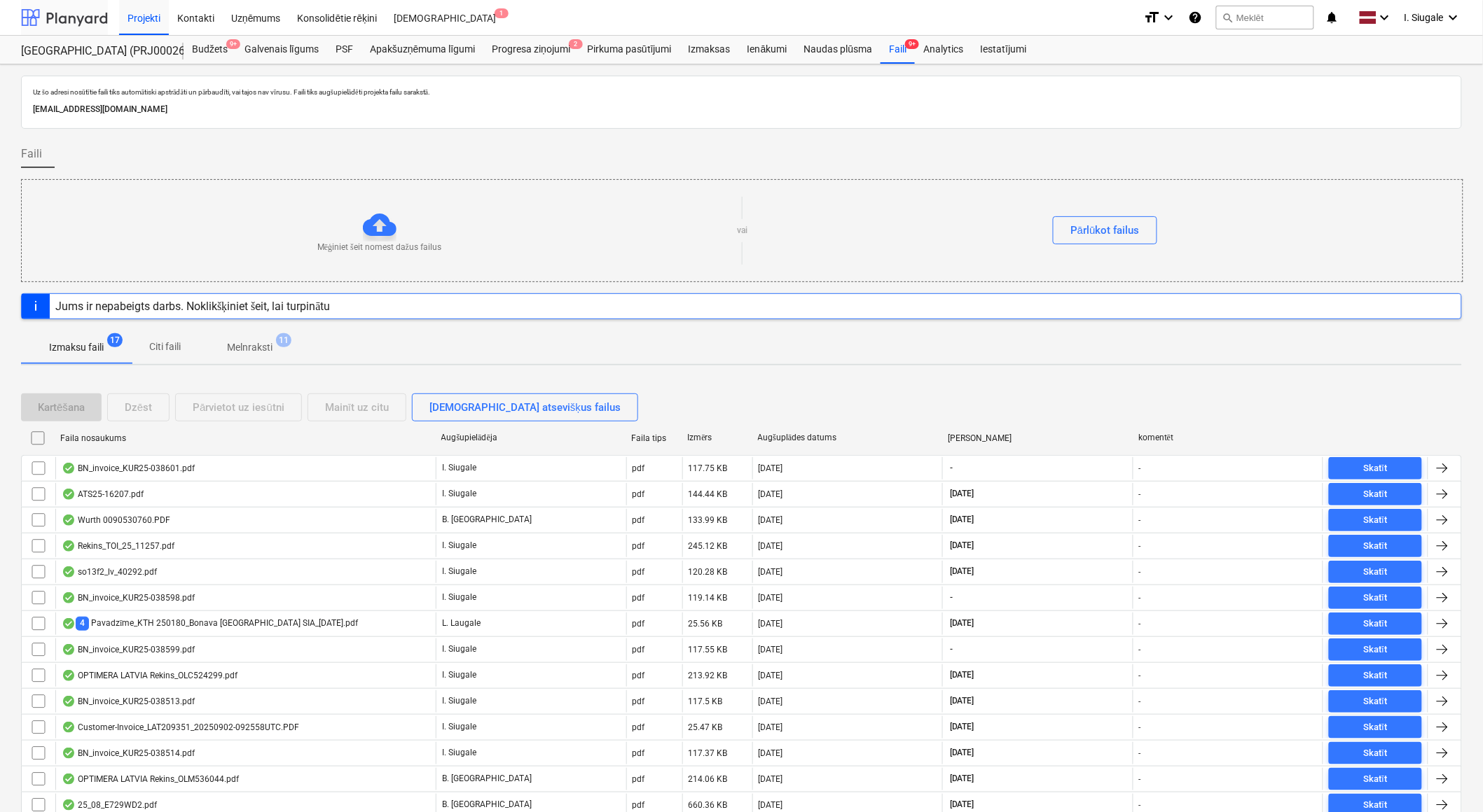
click at [76, 15] on div at bounding box center [64, 18] width 87 height 35
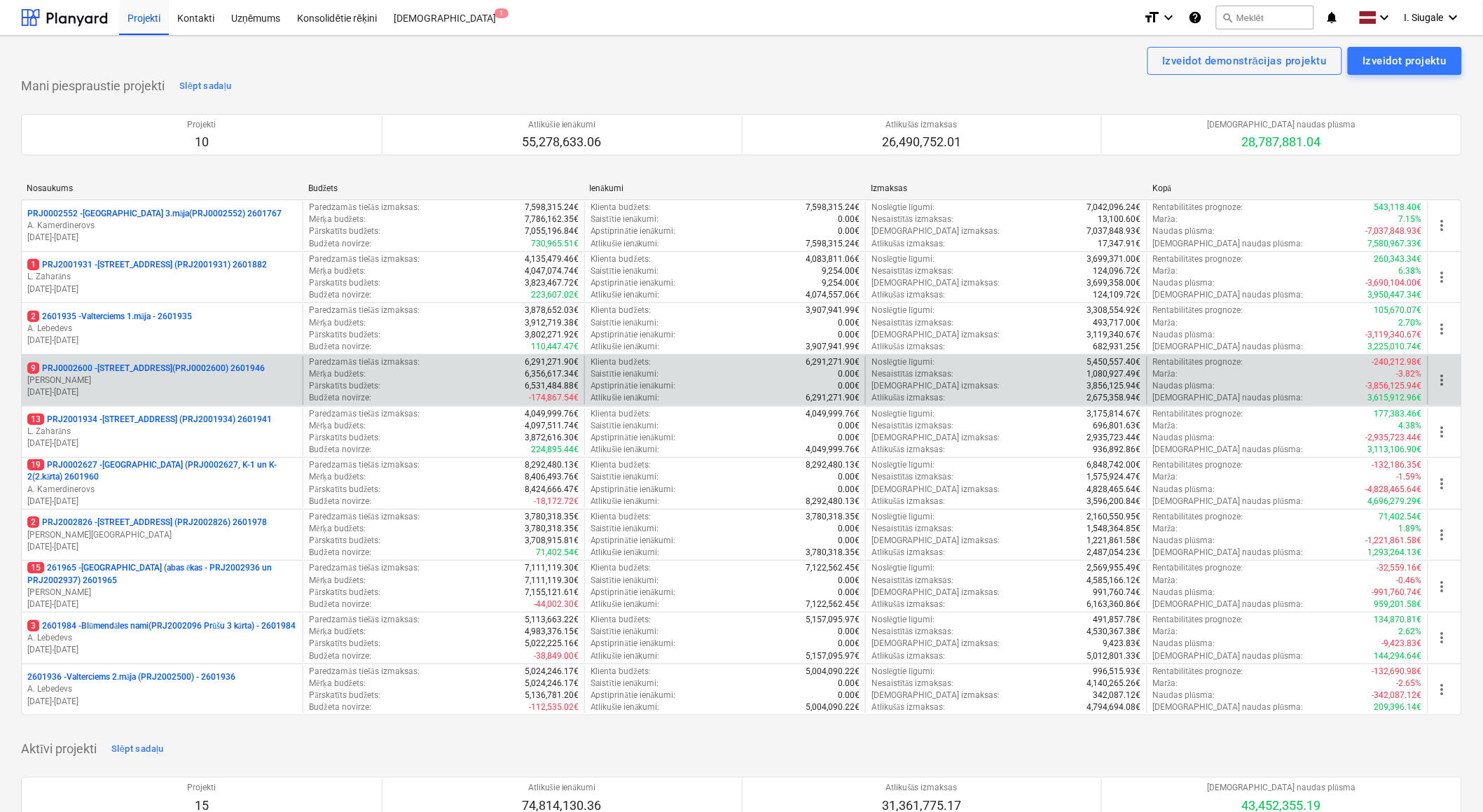
click at [172, 379] on p "[PERSON_NAME]" at bounding box center [162, 380] width 269 height 12
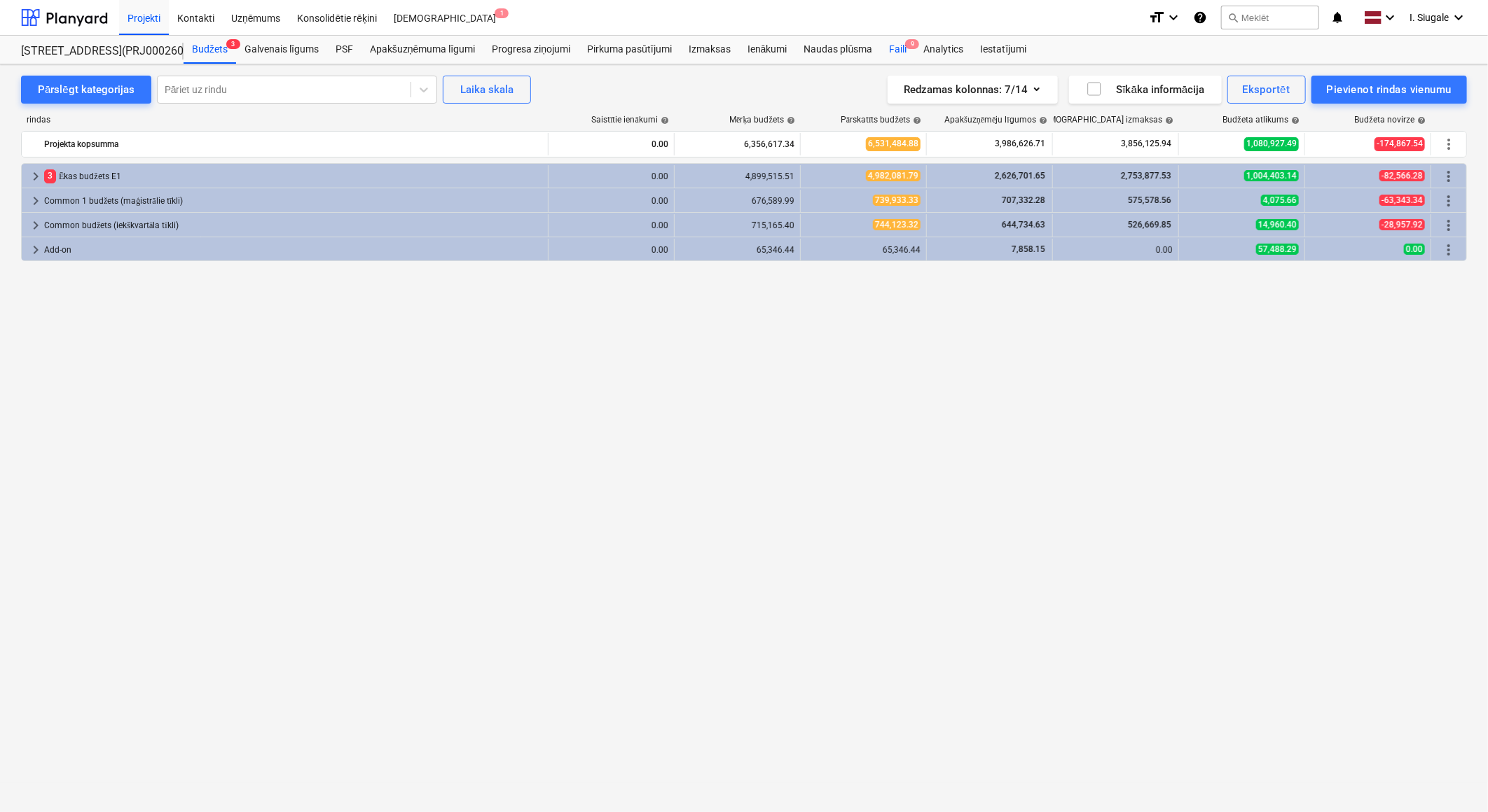
click at [900, 51] on div "Faili 9" at bounding box center [897, 49] width 35 height 28
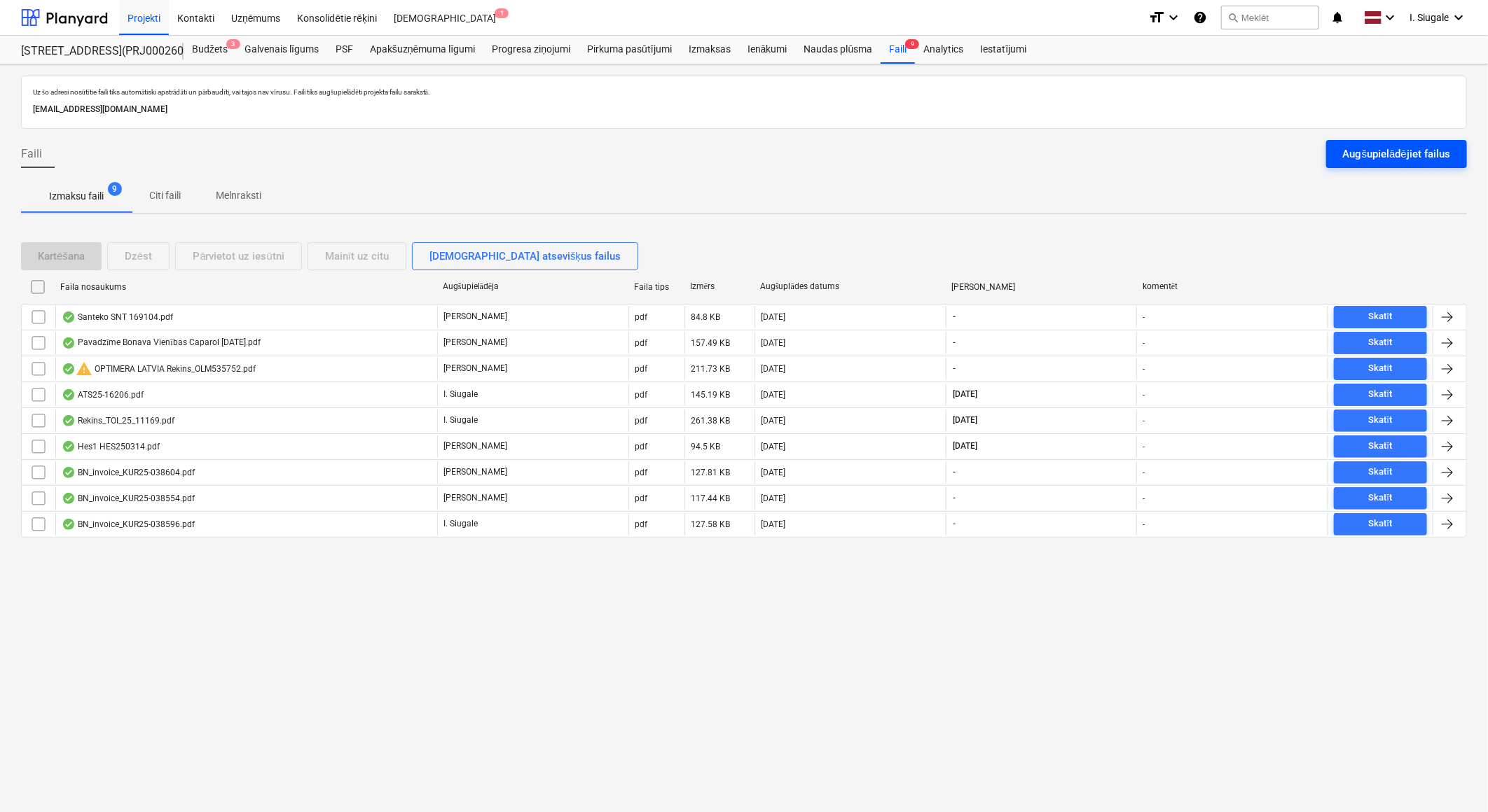
click at [1408, 148] on div "Augšupielādējiet failus" at bounding box center [1395, 154] width 107 height 19
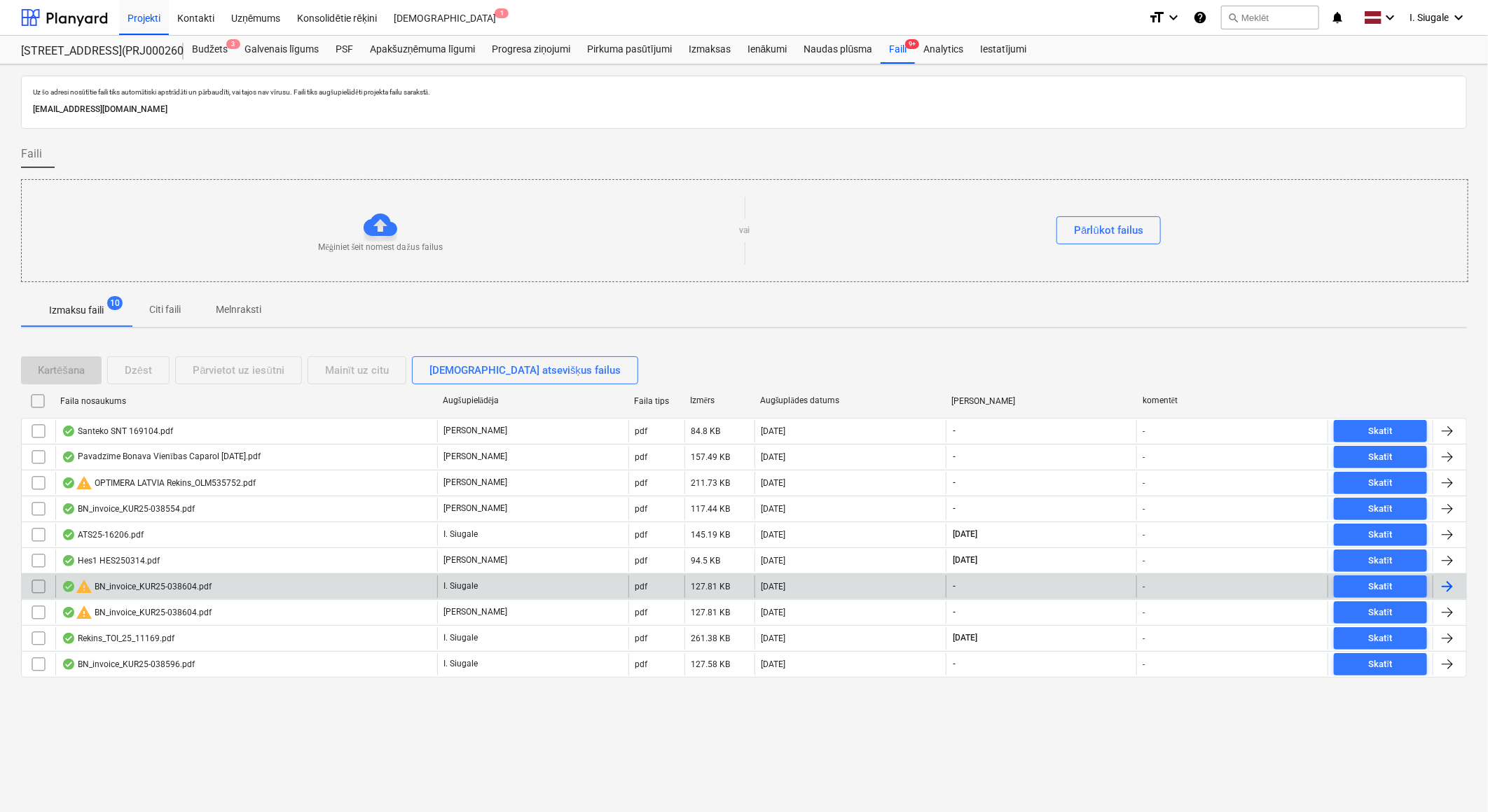
click at [34, 586] on input "checkbox" at bounding box center [38, 586] width 23 height 23
click at [144, 371] on div "Dzēst" at bounding box center [138, 370] width 27 height 19
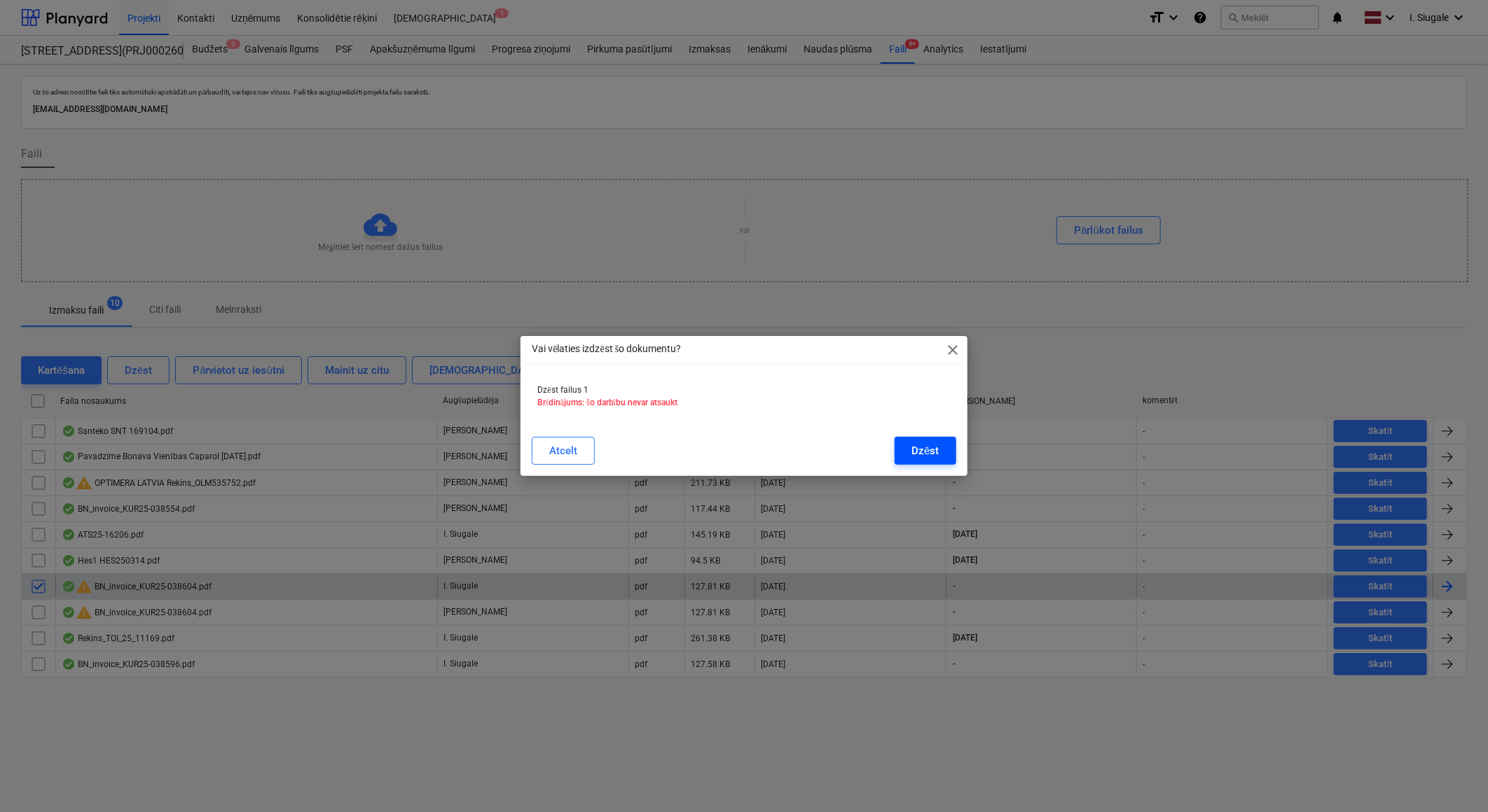
click at [912, 443] on div "Dzēst" at bounding box center [925, 451] width 27 height 19
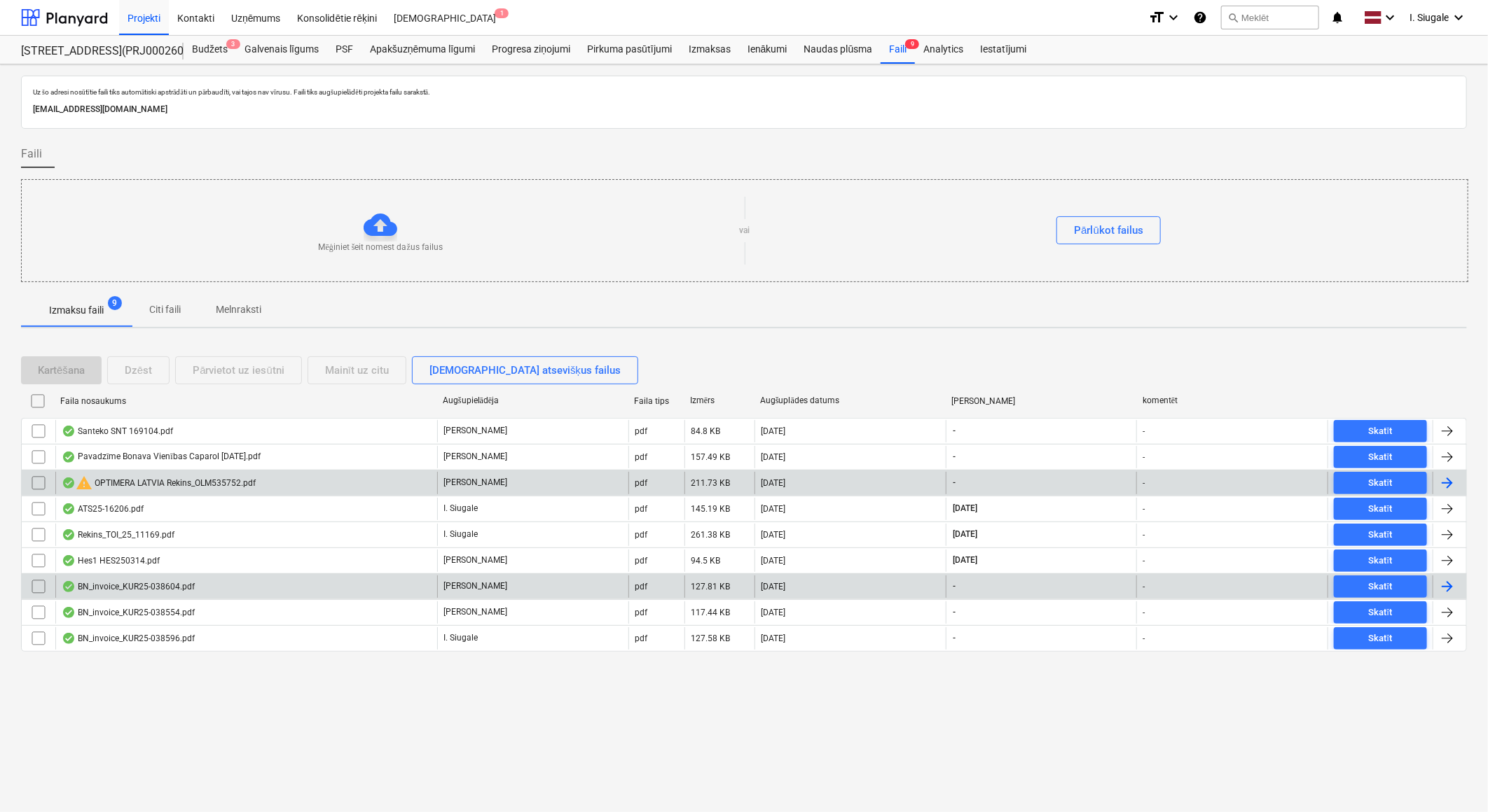
click at [249, 478] on div "warning OPTIMERA LATVIA Rekins_OLM535752.pdf" at bounding box center [158, 483] width 194 height 17
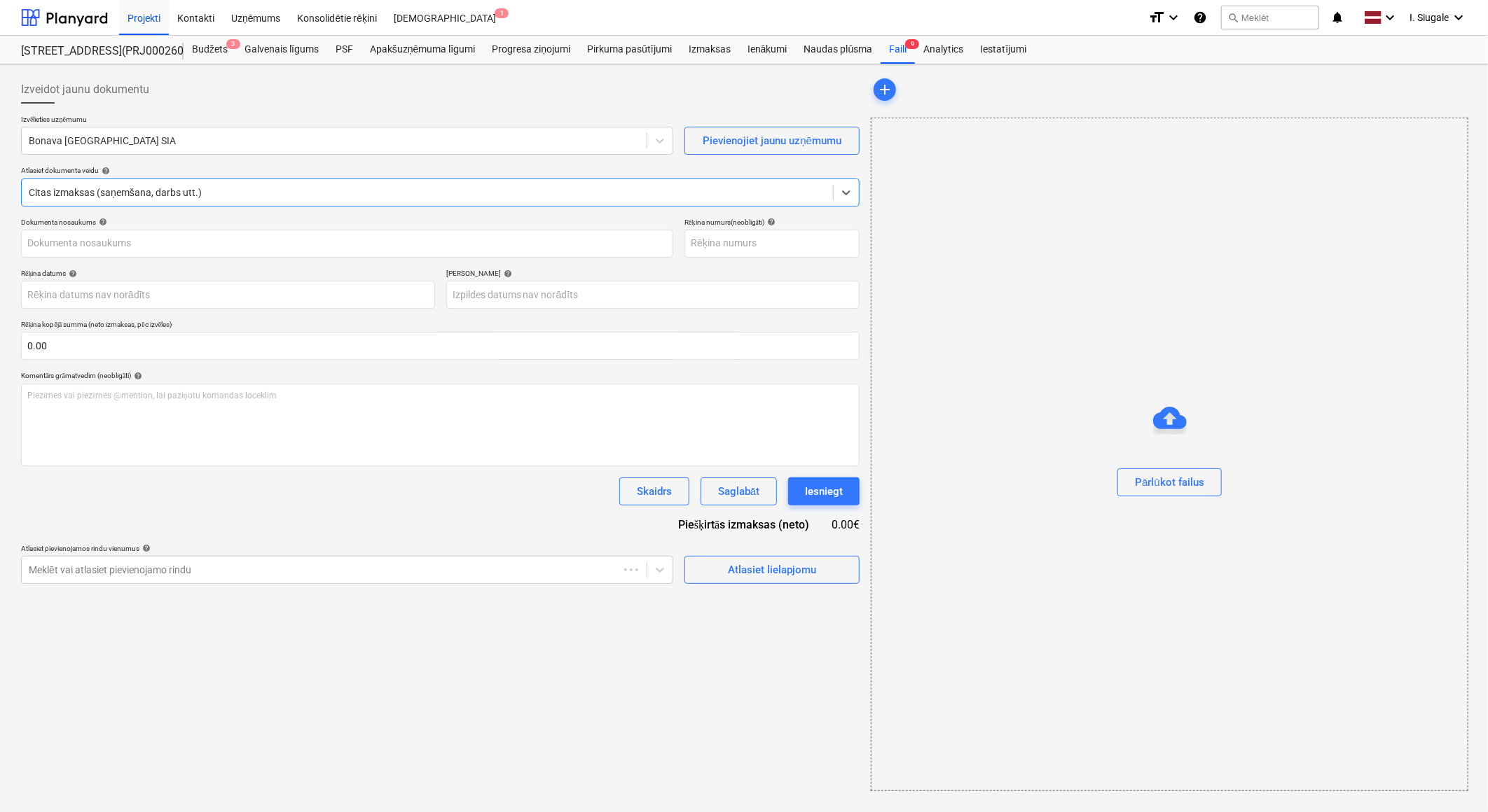
type input "OLM535752"
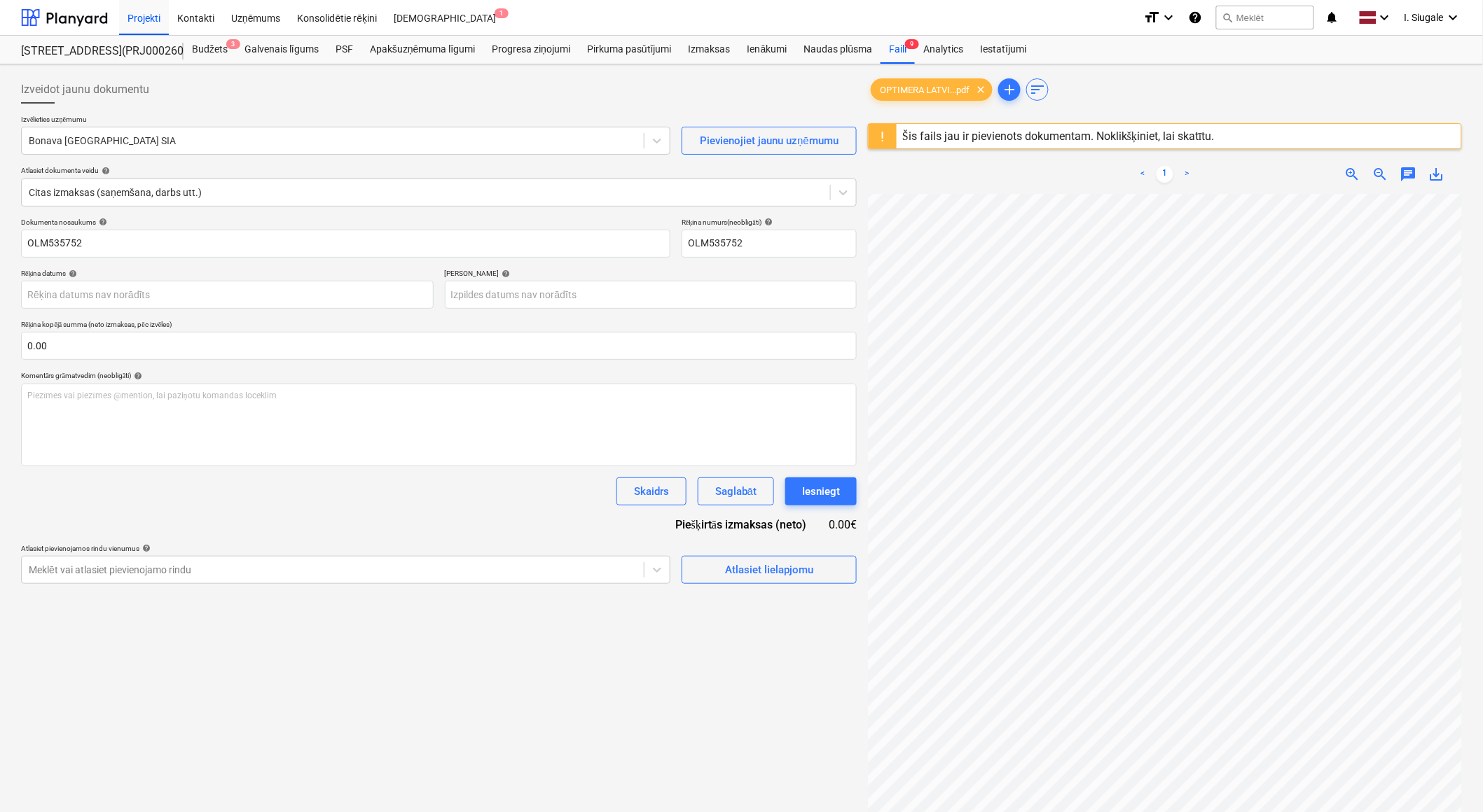
scroll to position [94, 127]
click at [720, 47] on div "Izmaksas" at bounding box center [710, 49] width 59 height 28
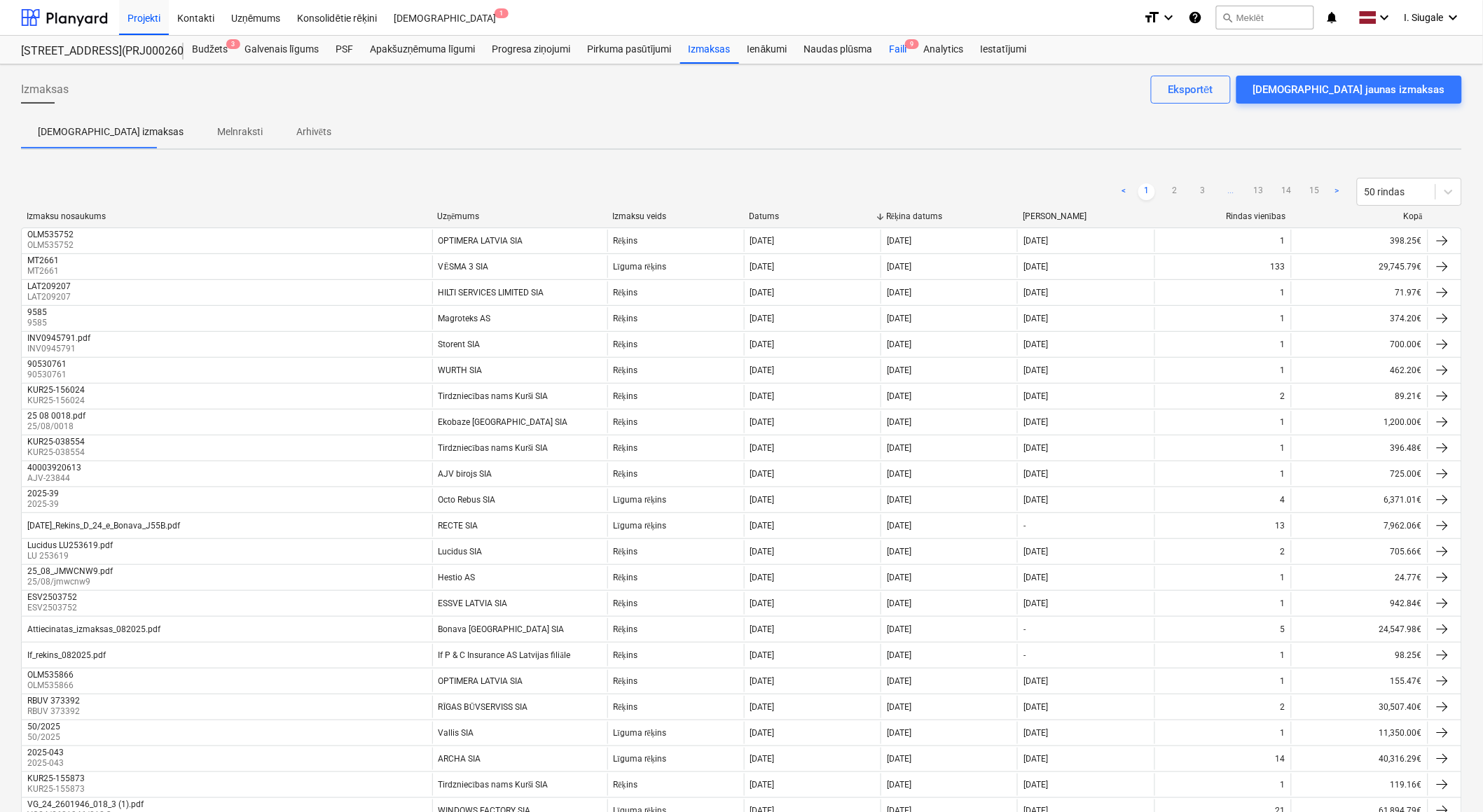
click at [904, 50] on div "Faili 9" at bounding box center [897, 49] width 35 height 28
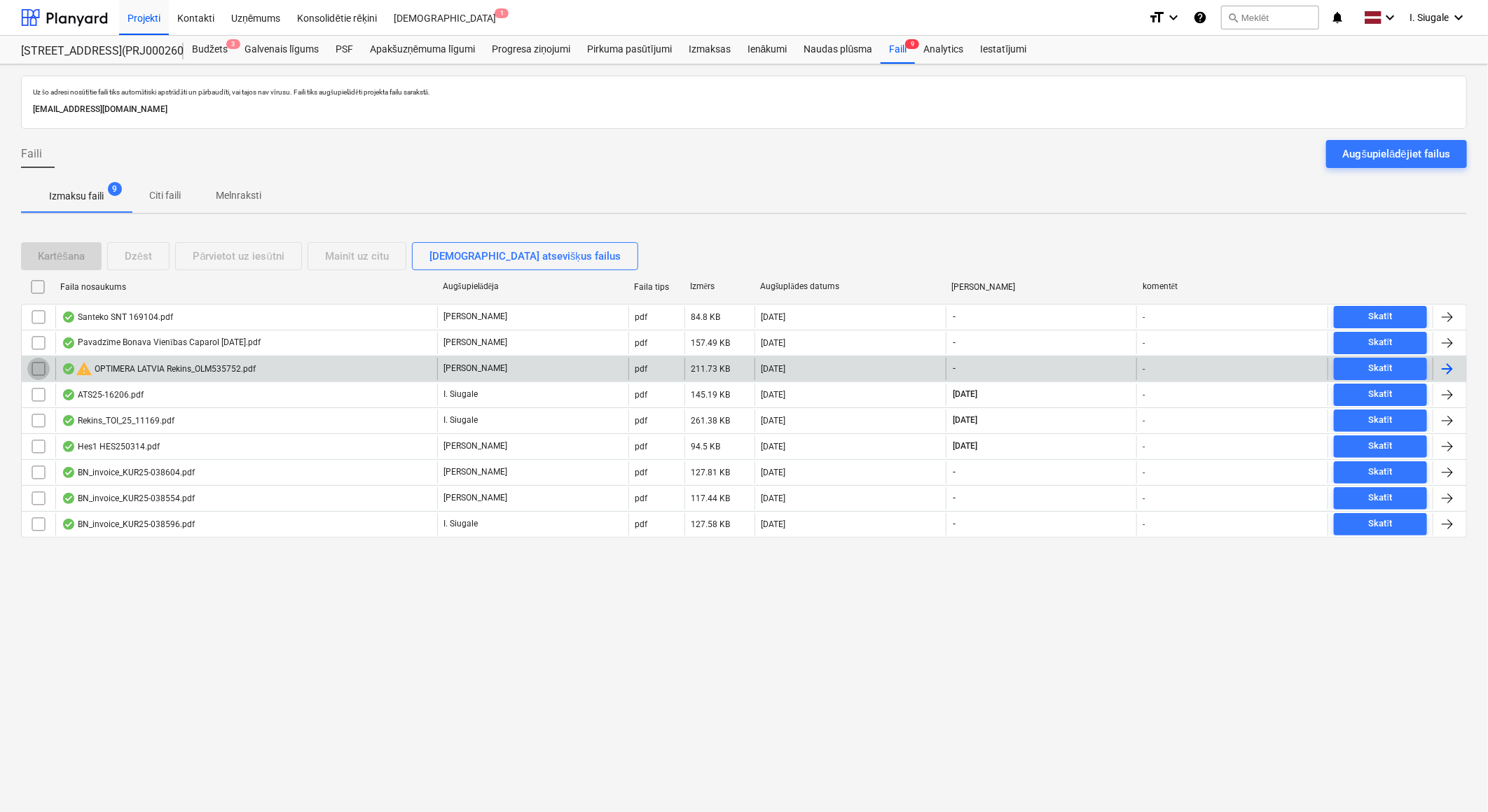
click at [40, 369] on input "checkbox" at bounding box center [38, 369] width 23 height 23
click at [148, 257] on div "Dzēst" at bounding box center [138, 257] width 27 height 19
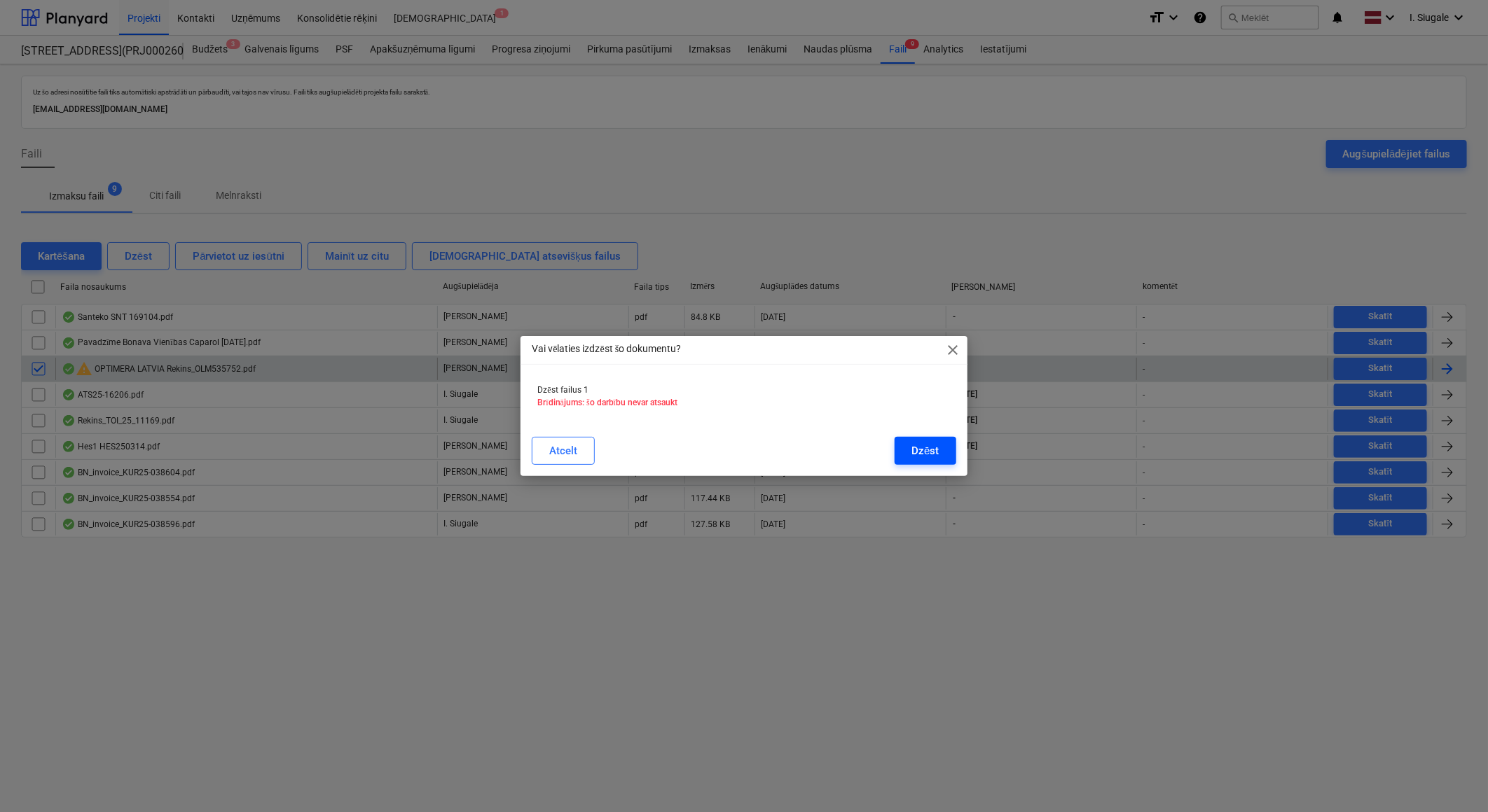
click at [927, 451] on div "Dzēst" at bounding box center [925, 451] width 27 height 19
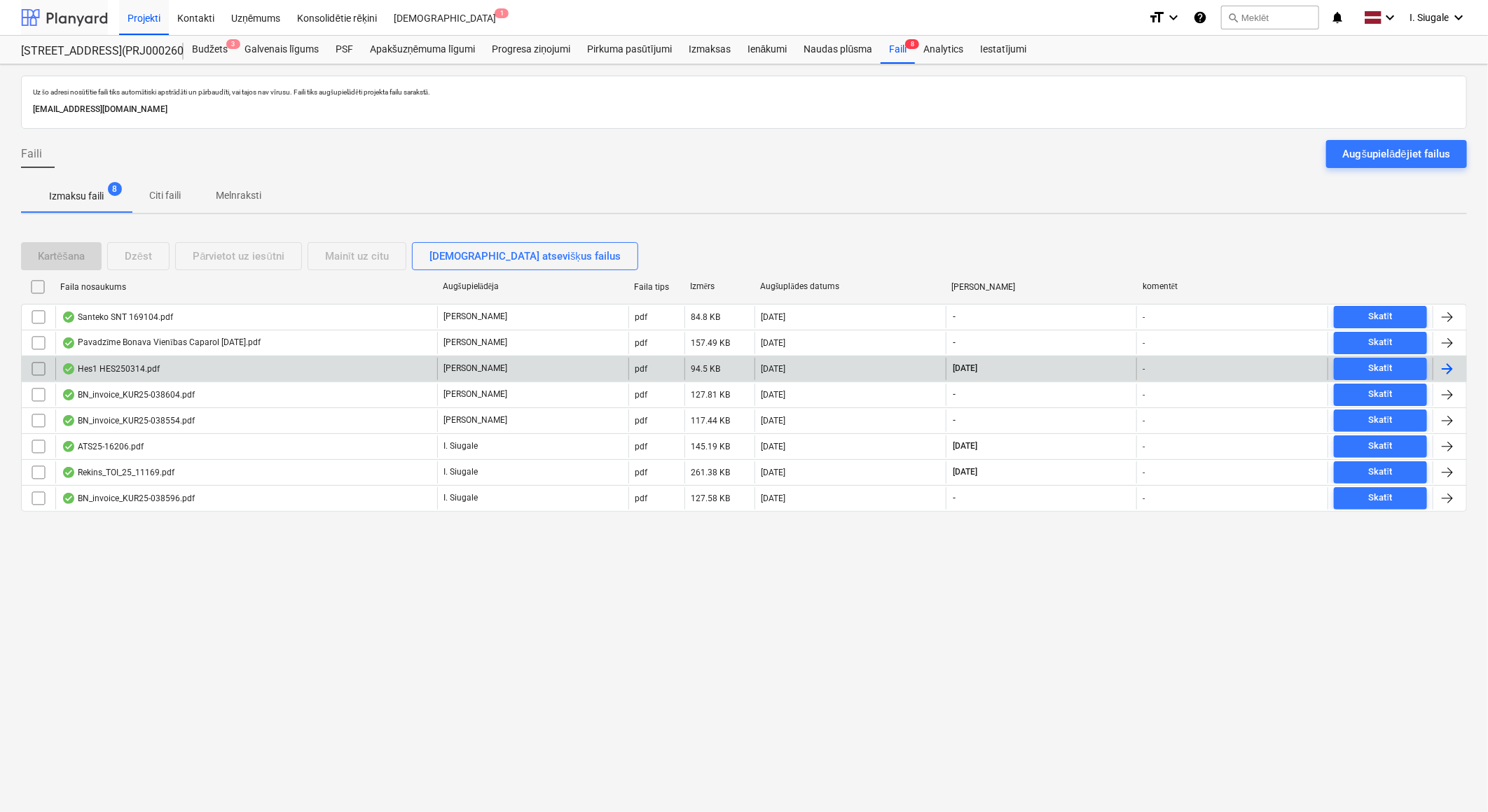
click at [79, 23] on div at bounding box center [64, 18] width 87 height 35
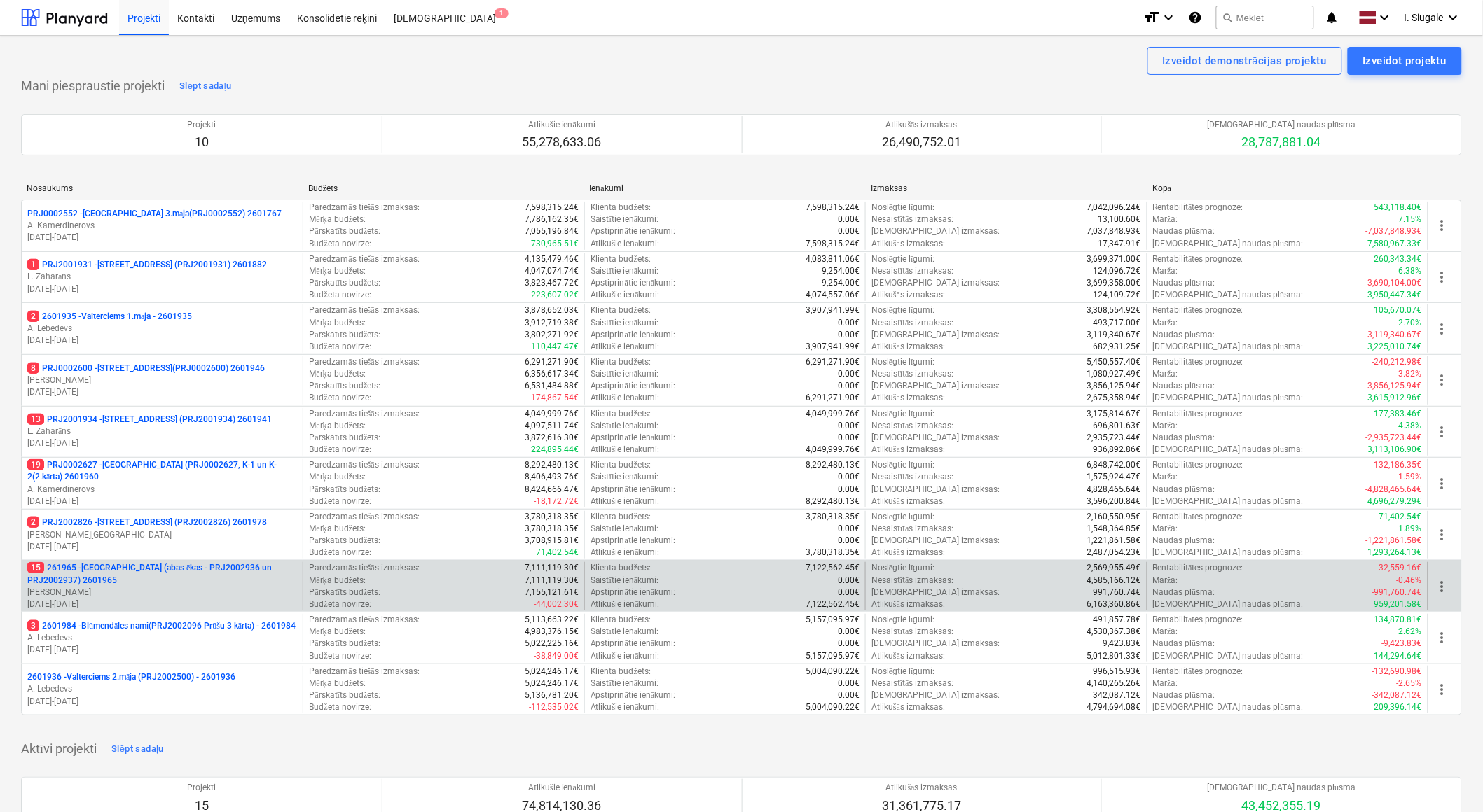
click at [148, 582] on p "15 261965 - [GEOGRAPHIC_DATA] (abas ēkas - PRJ2002936 un PRJ2002937) 2601965" at bounding box center [162, 574] width 269 height 24
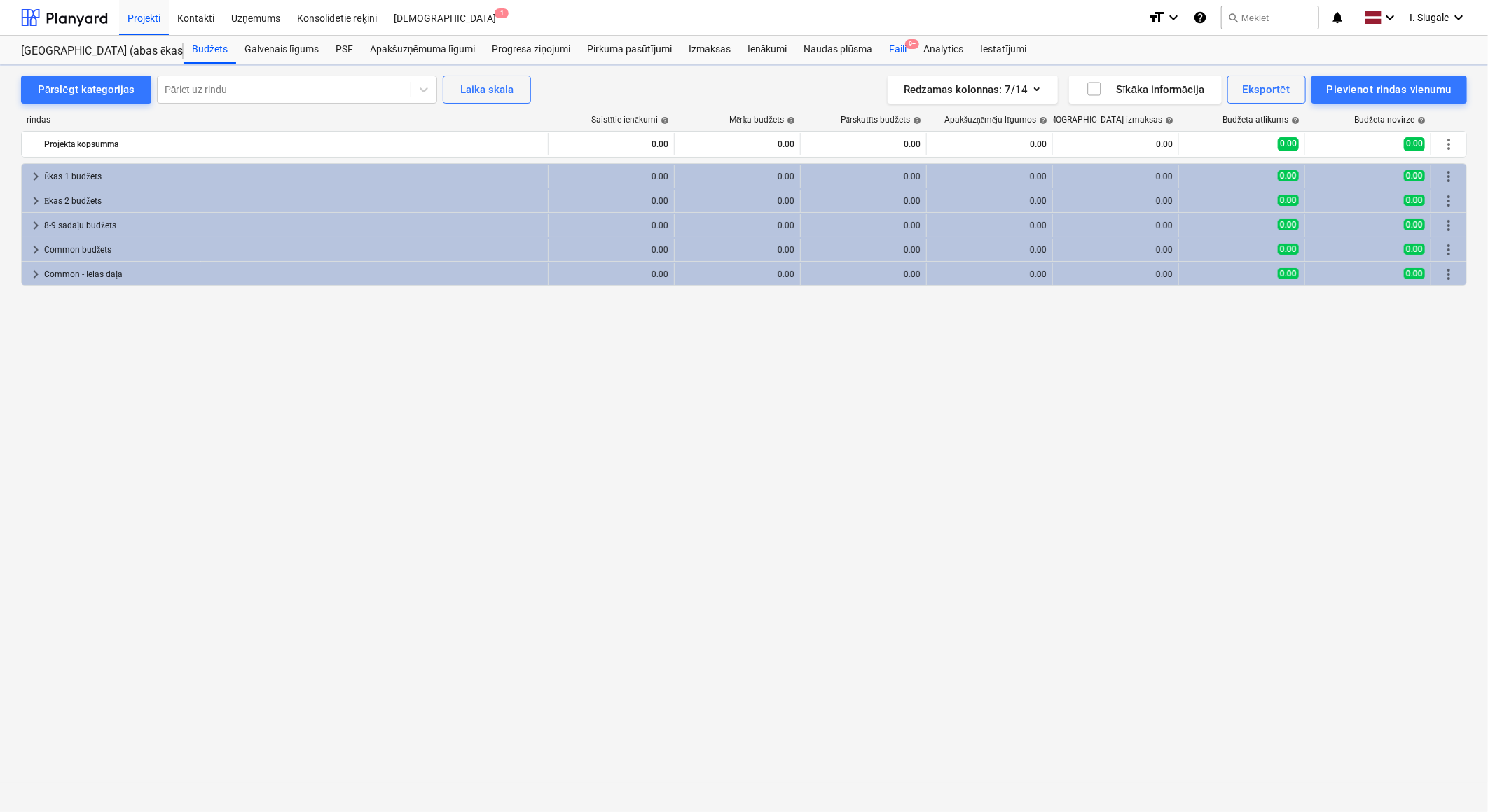
click at [818, 48] on div "Naudas plūsma" at bounding box center [838, 49] width 86 height 28
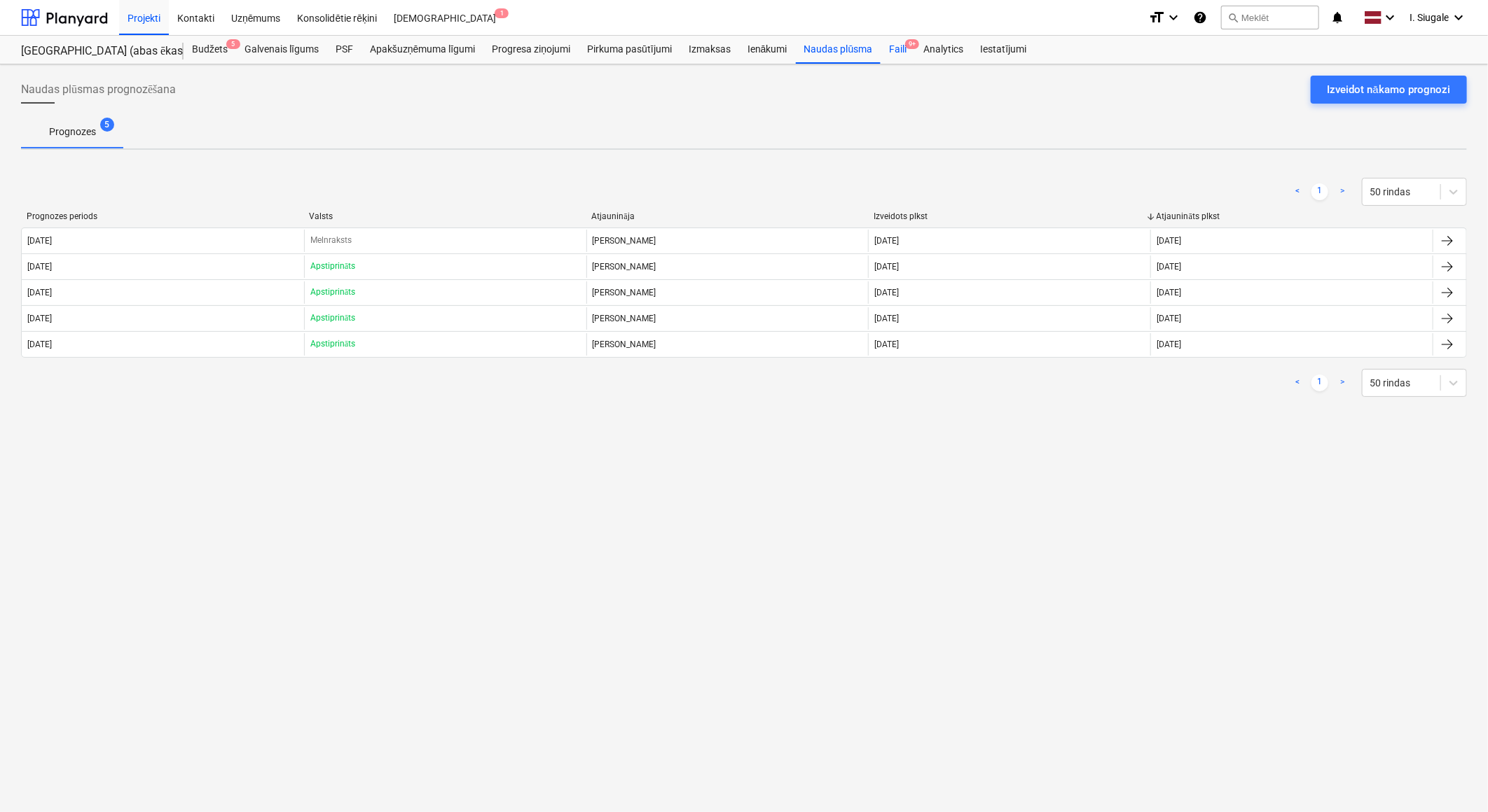
click at [905, 49] on div "Faili 9+" at bounding box center [897, 49] width 35 height 28
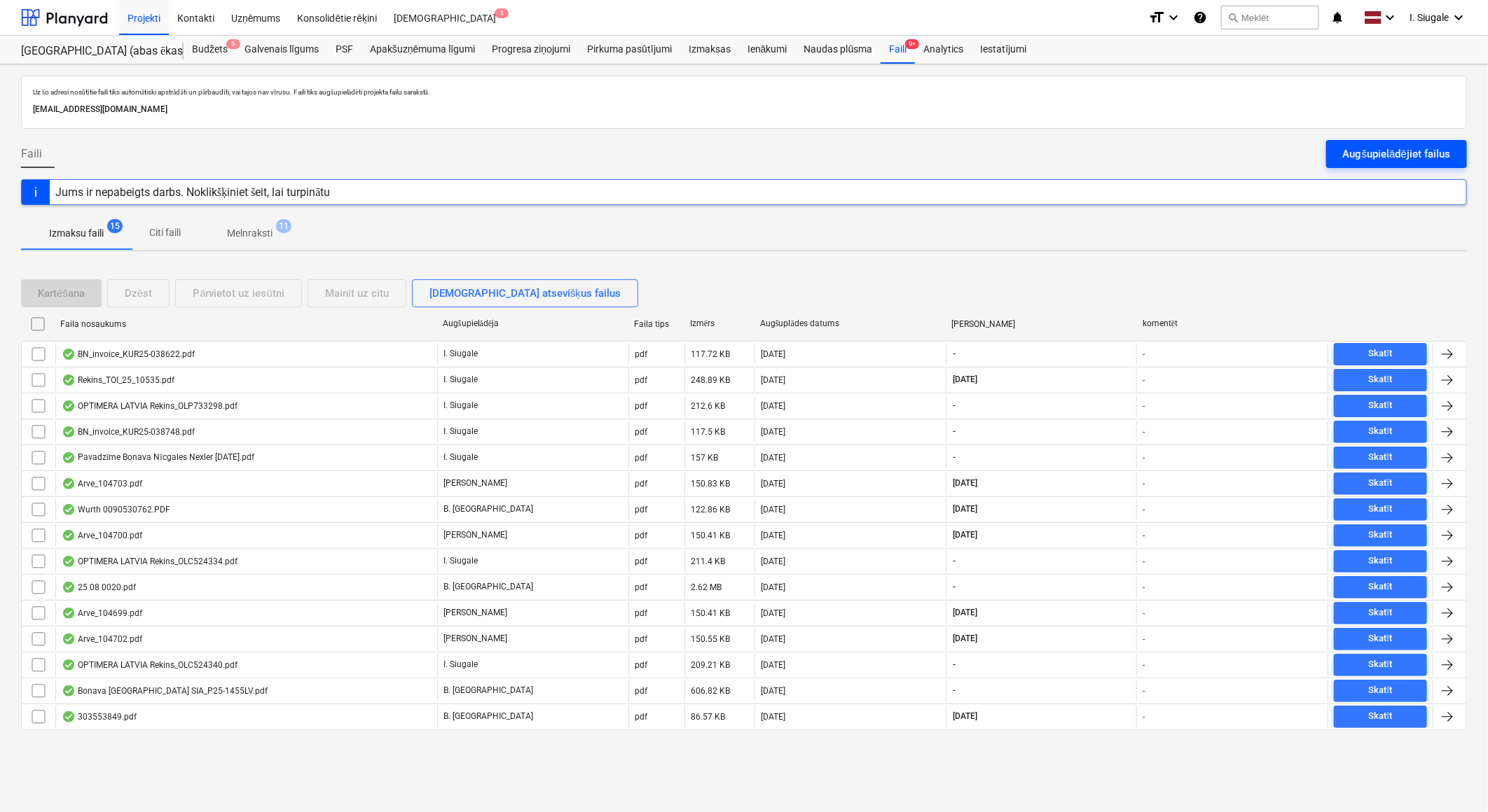
click at [1406, 150] on div "Augšupielādējiet failus" at bounding box center [1395, 154] width 107 height 19
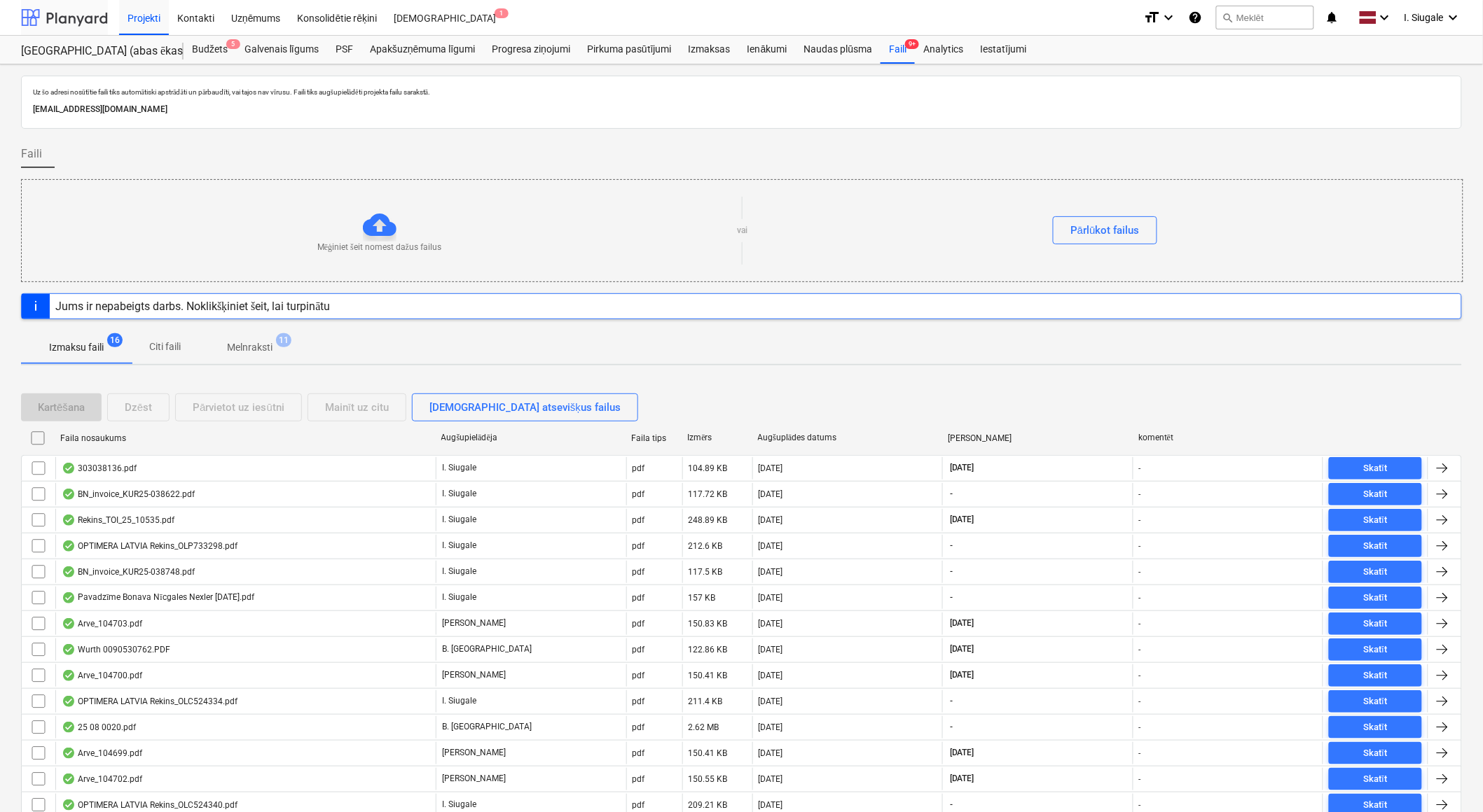
click at [82, 14] on div at bounding box center [64, 18] width 87 height 35
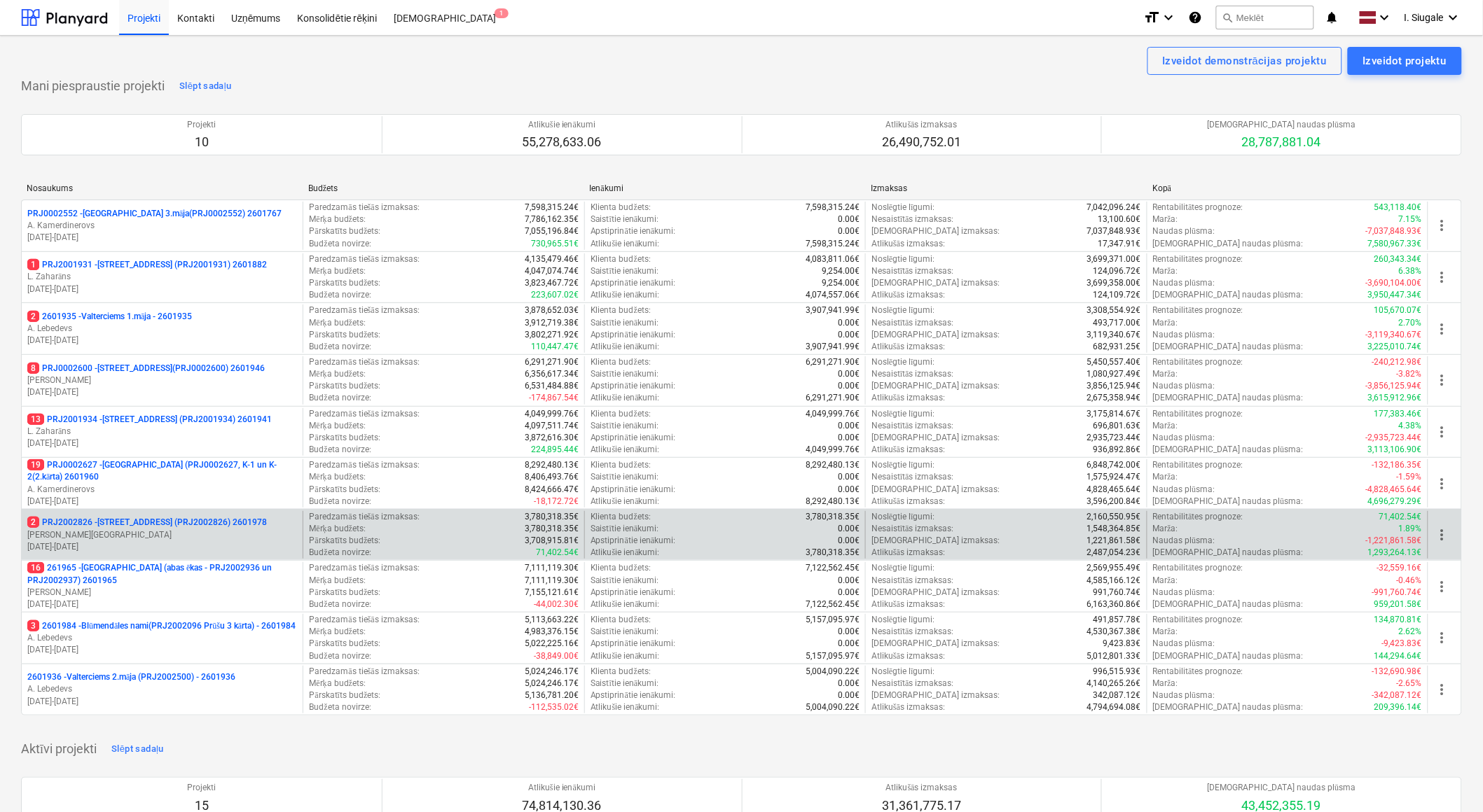
click at [173, 523] on p "2 PRJ2002826 - [STREET_ADDRESS] (PRJ2002826) 2601978" at bounding box center [146, 523] width 240 height 12
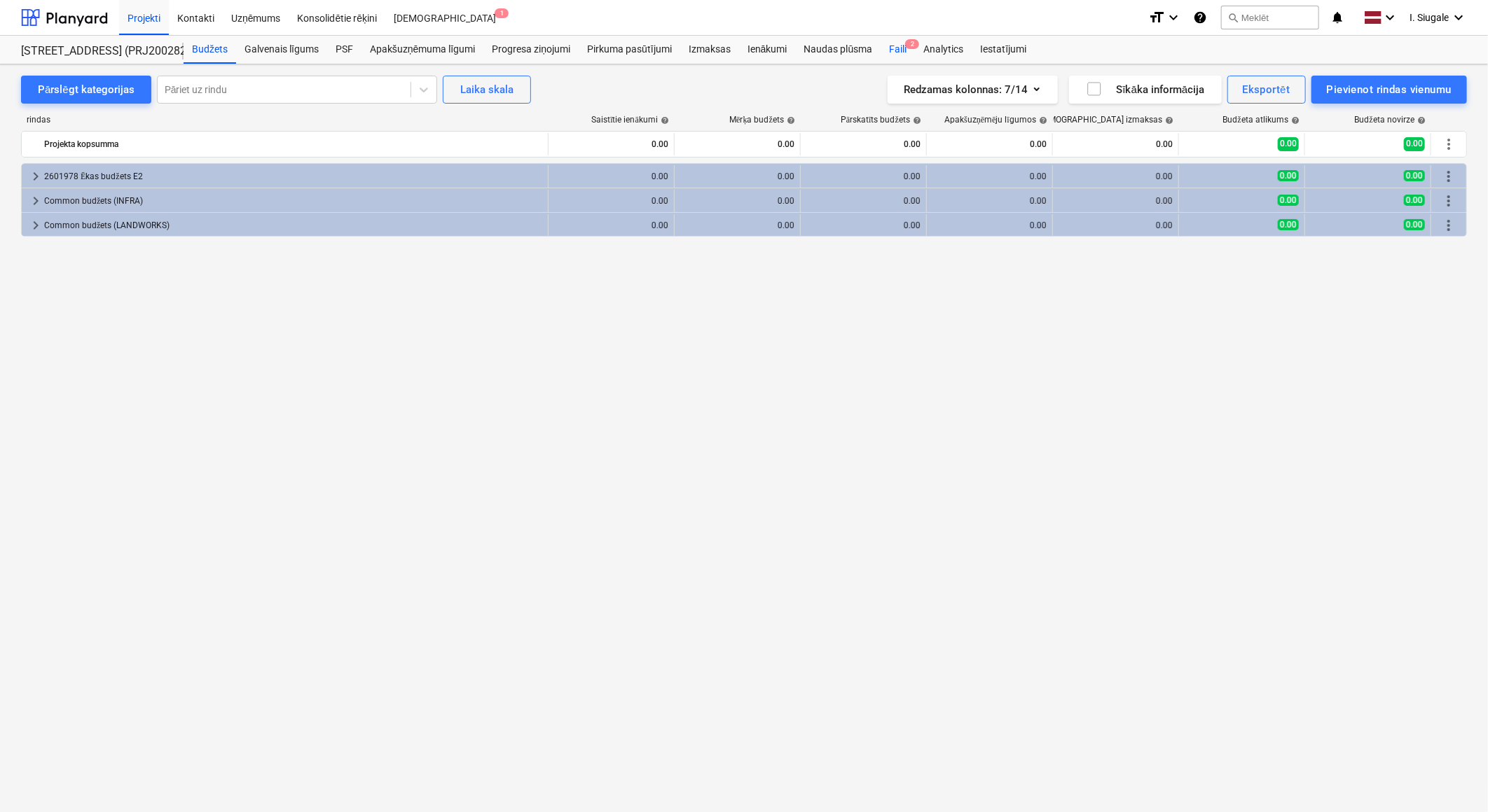
click at [896, 46] on div "Faili 2" at bounding box center [897, 49] width 35 height 28
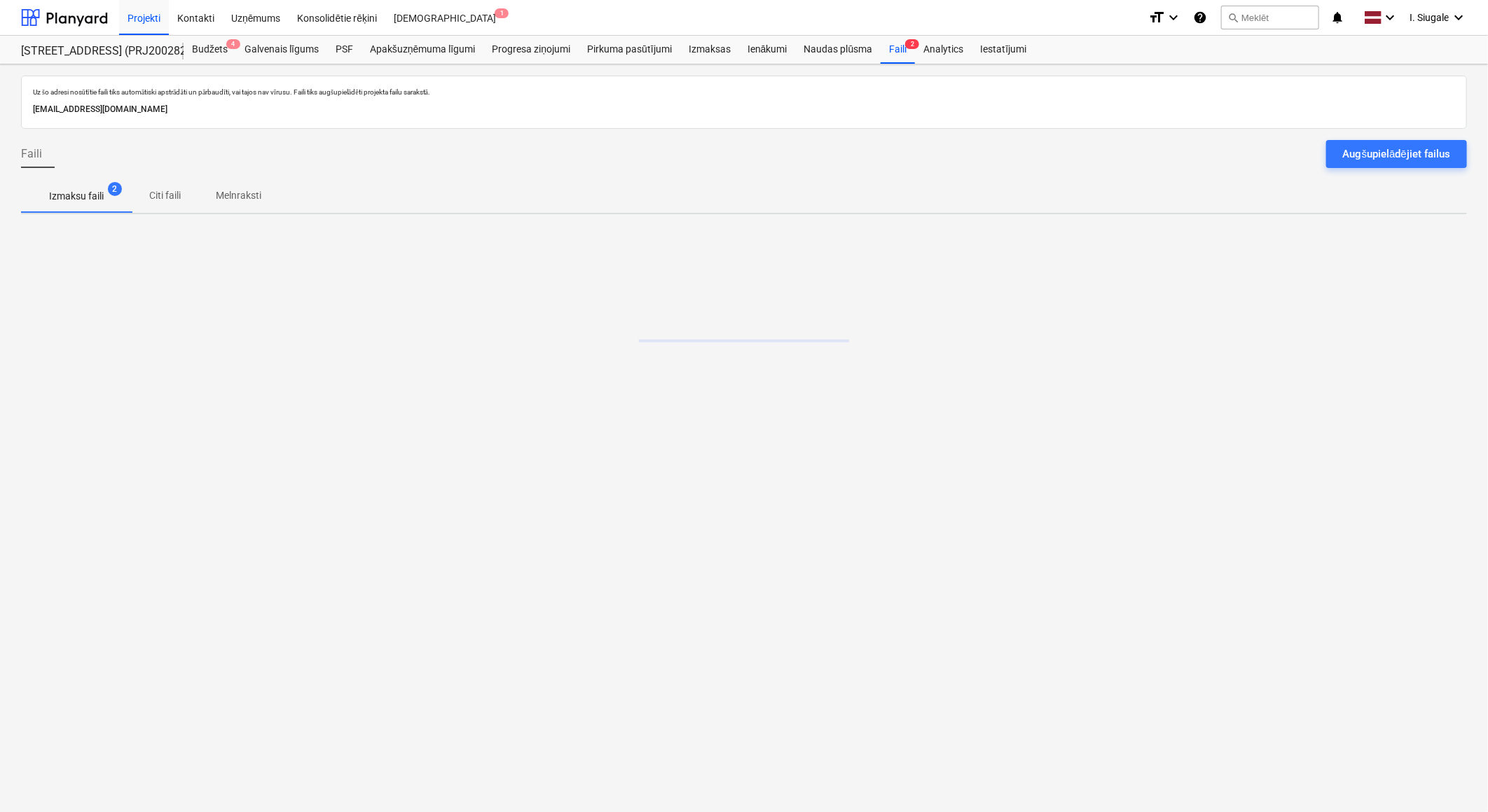
click at [1424, 151] on div "Augšupielādējiet failus" at bounding box center [1395, 154] width 107 height 19
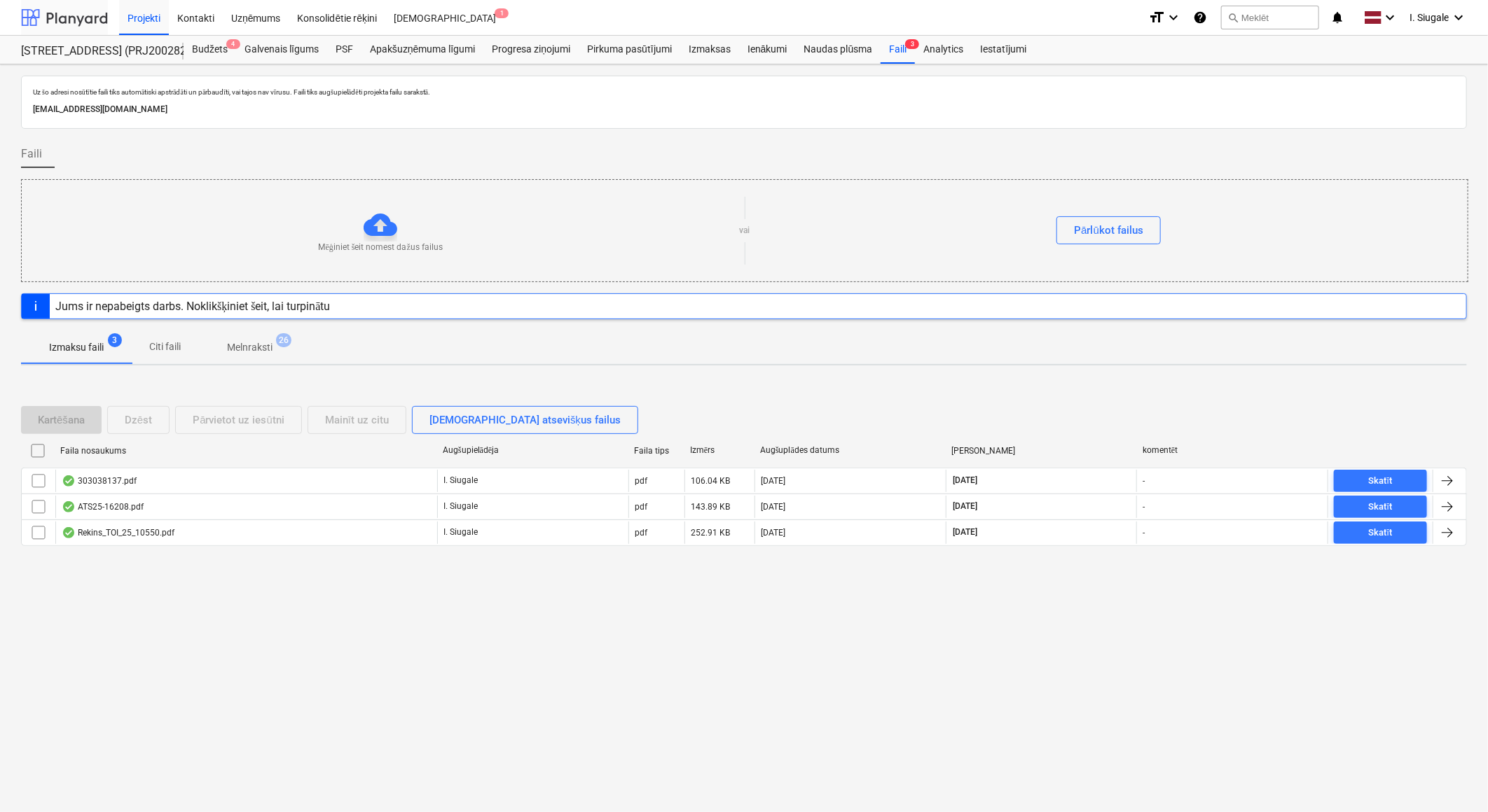
click at [81, 16] on div at bounding box center [64, 18] width 87 height 35
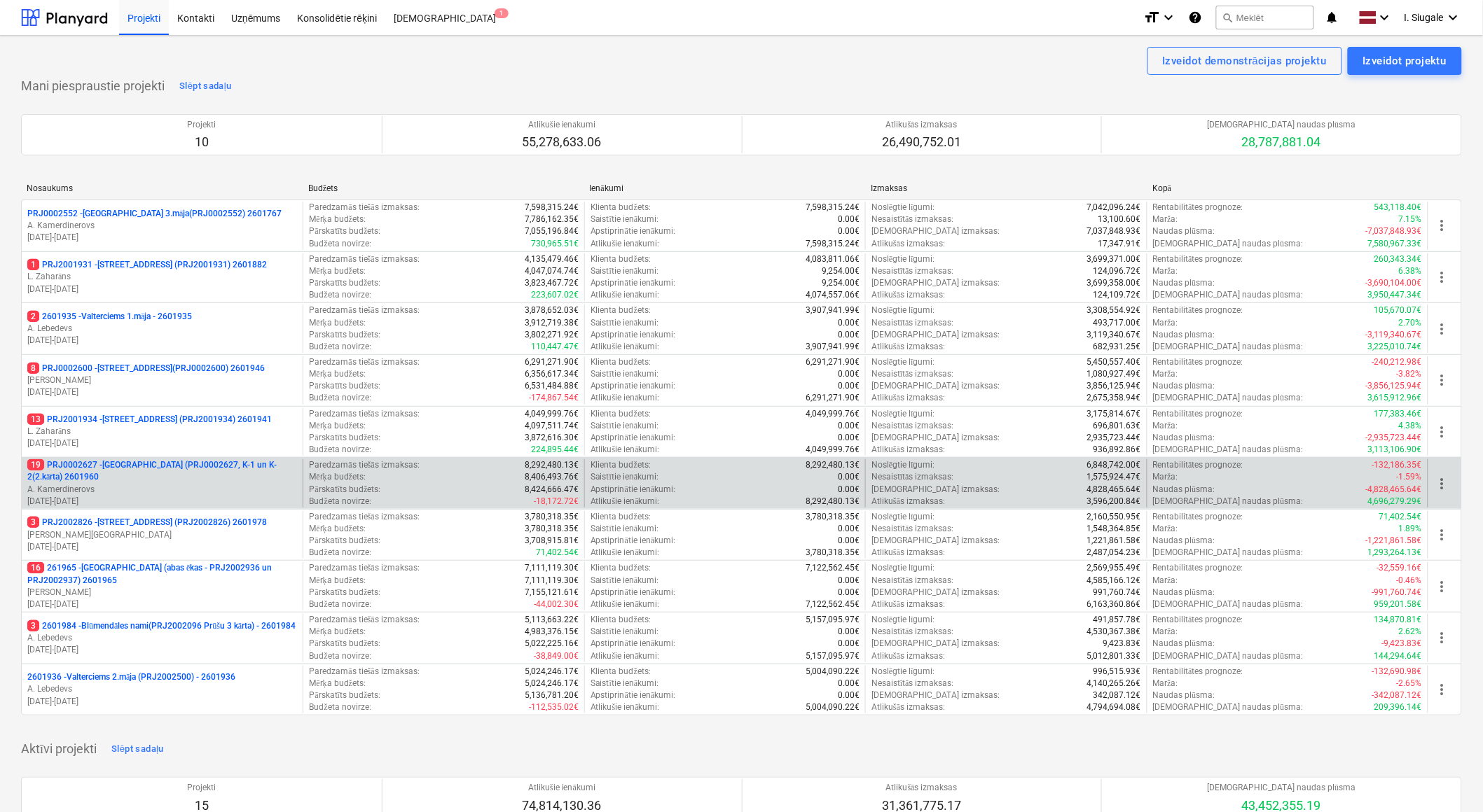
click at [156, 482] on p "19 PRJ0002627 - [GEOGRAPHIC_DATA] (PRJ0002627, K-1 un K-2(2.kārta) 2601960" at bounding box center [162, 471] width 269 height 24
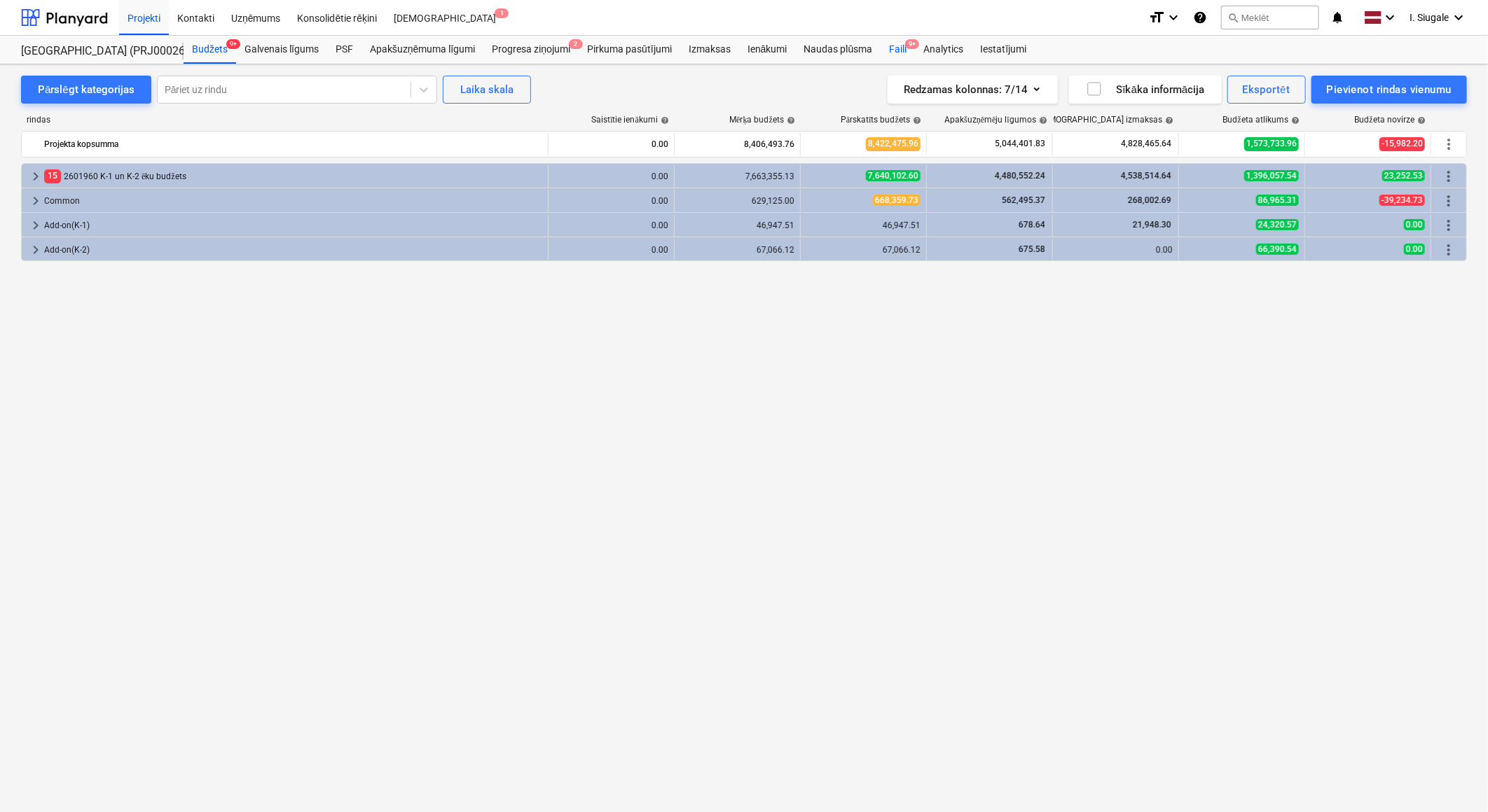
click at [900, 47] on div "Faili 9+" at bounding box center [897, 49] width 35 height 28
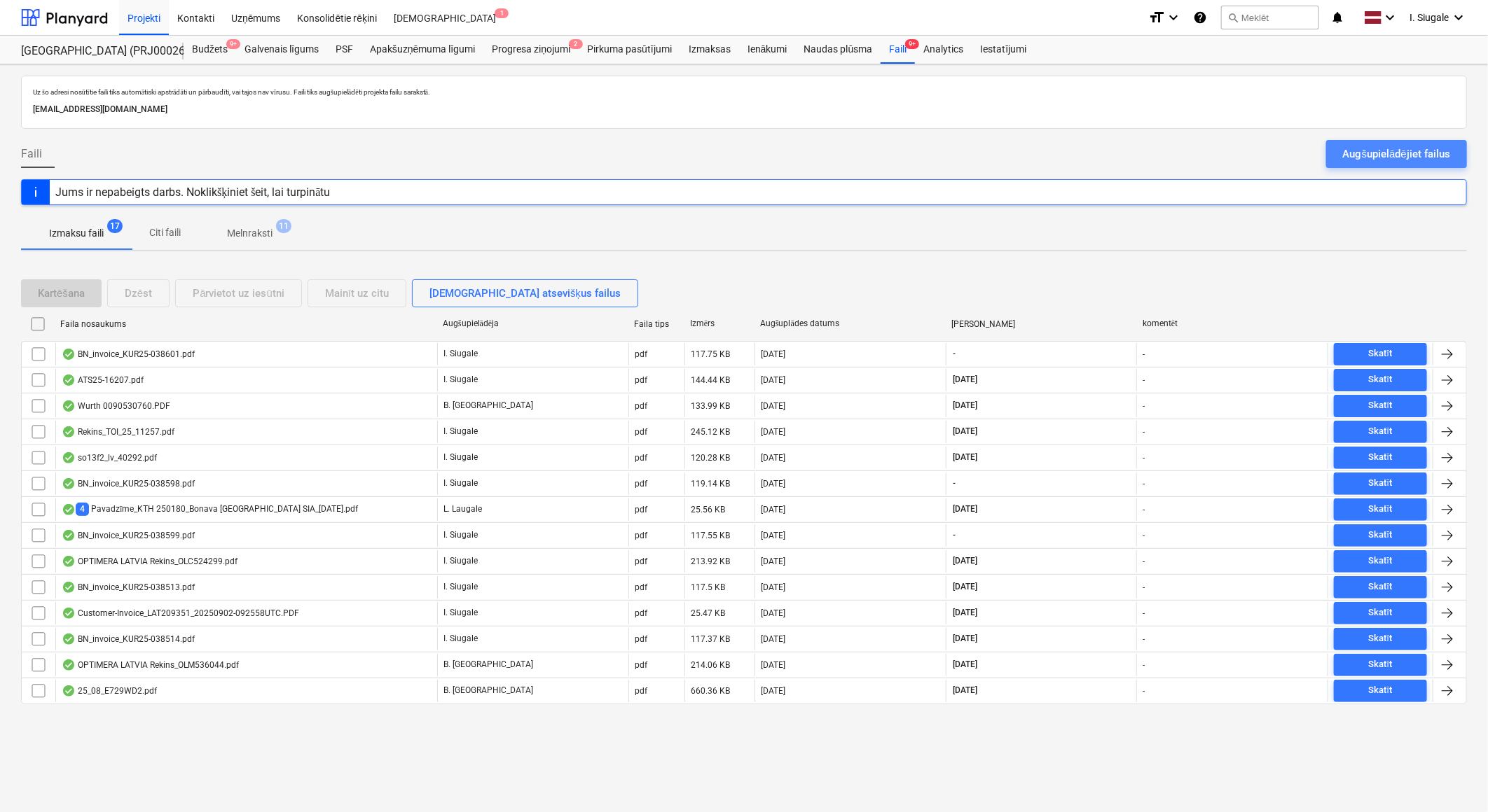
click at [1400, 155] on div "Augšupielādējiet failus" at bounding box center [1395, 154] width 107 height 19
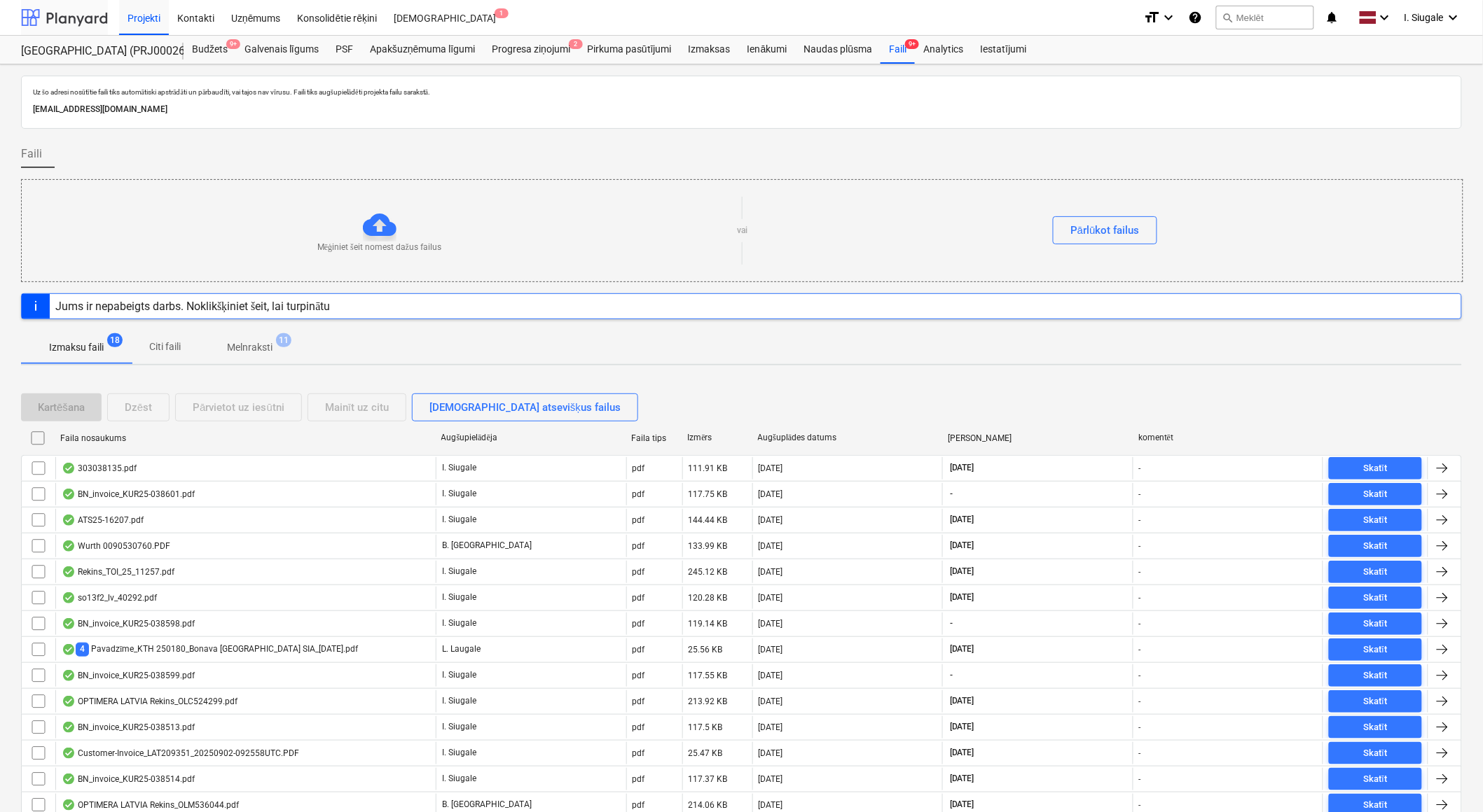
click at [73, 17] on div at bounding box center [64, 18] width 87 height 35
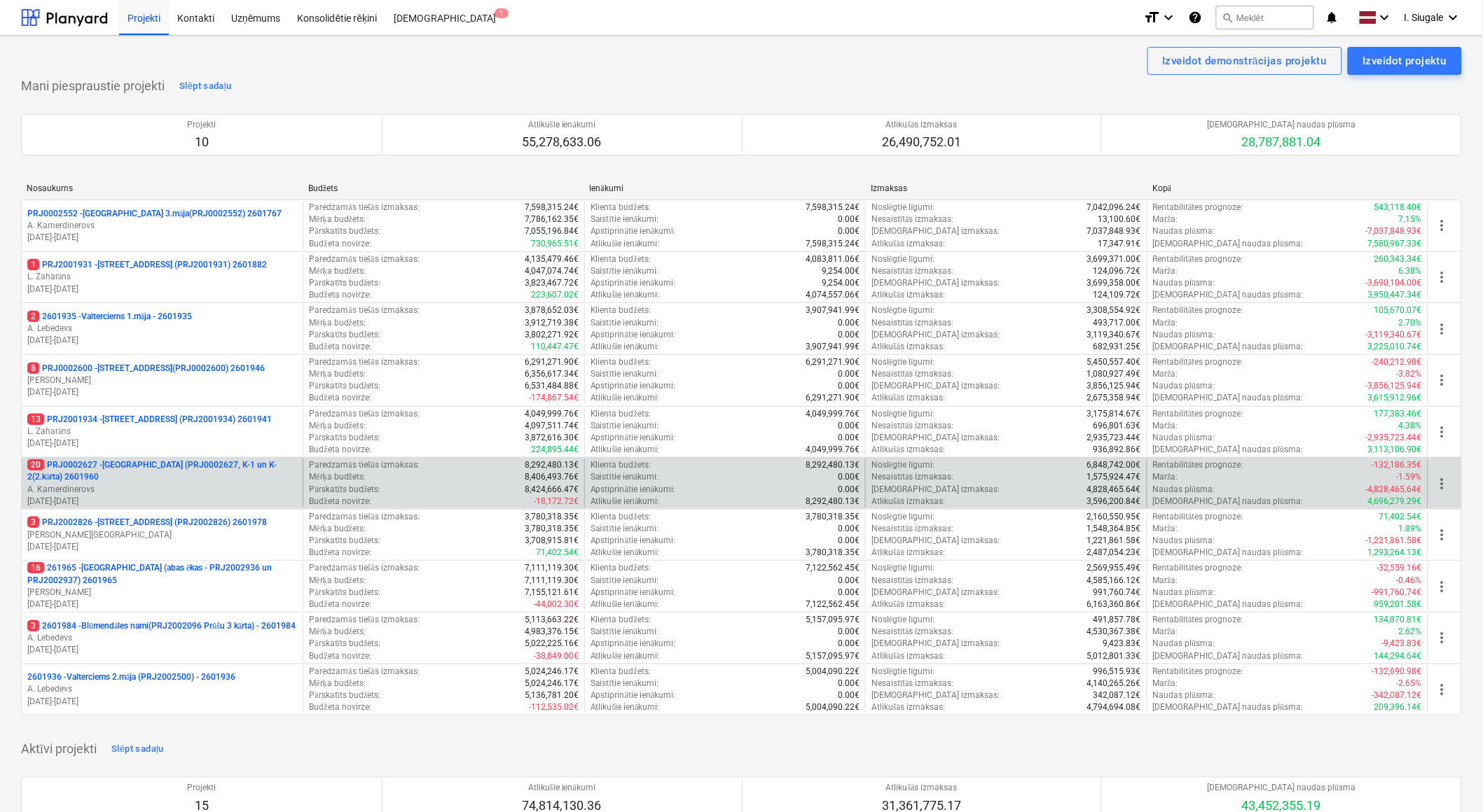
click at [163, 467] on p "20 PRJ0002627 - [GEOGRAPHIC_DATA] (PRJ0002627, K-1 un K-2(2.kārta) 2601960" at bounding box center [162, 471] width 269 height 24
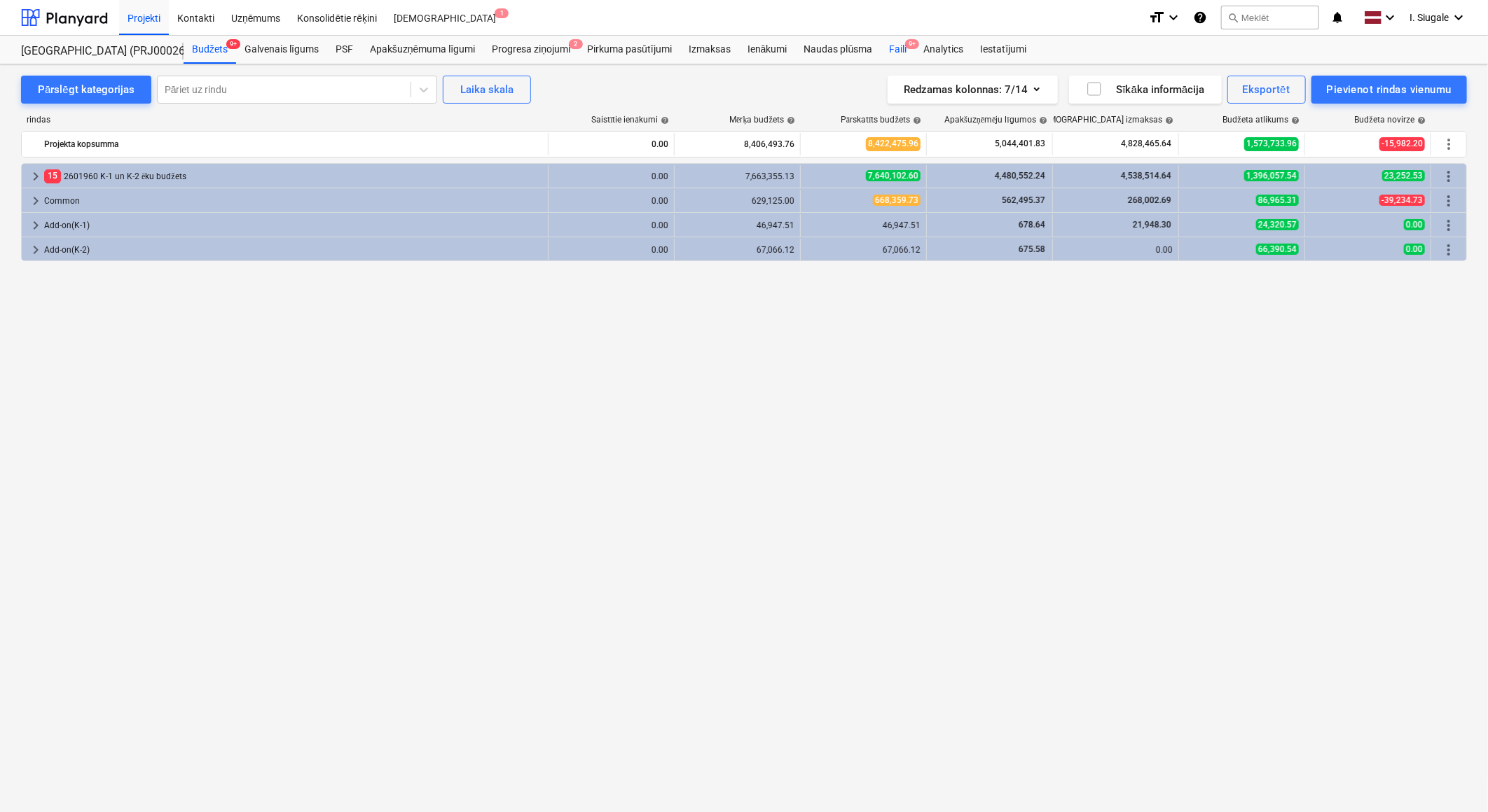
click at [899, 49] on div "Faili 9+" at bounding box center [897, 49] width 35 height 28
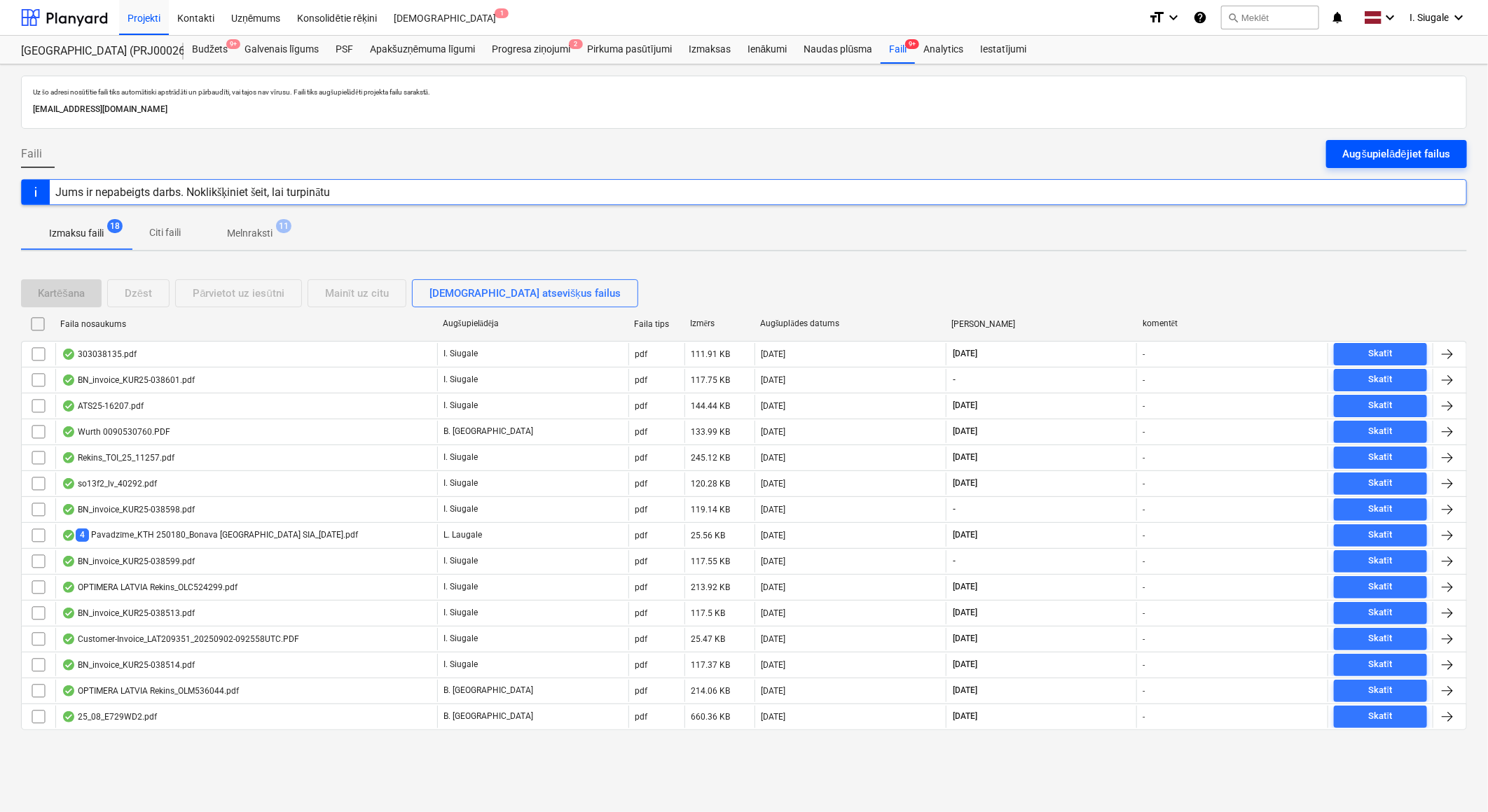
click at [1408, 154] on div "Augšupielādējiet failus" at bounding box center [1395, 154] width 107 height 19
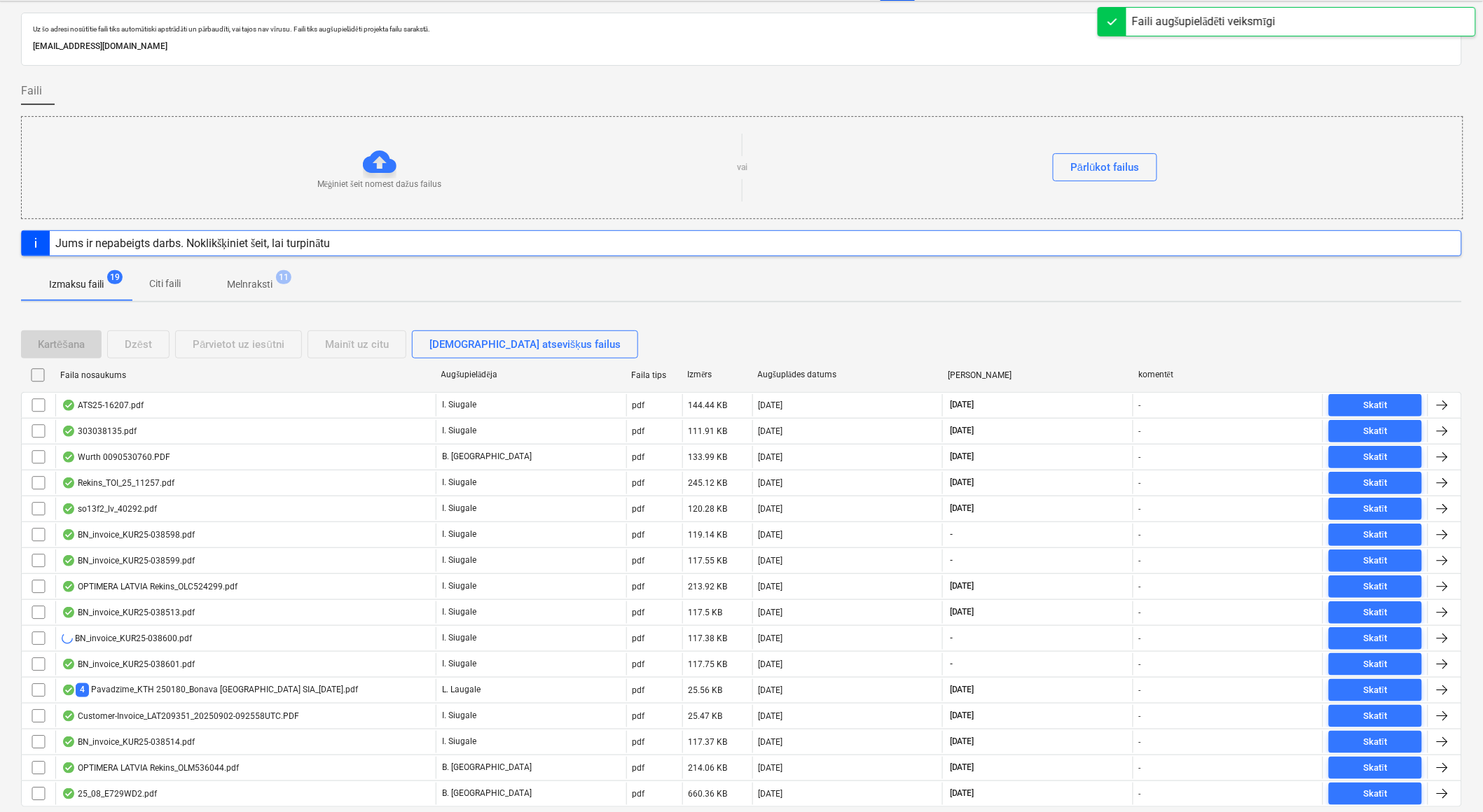
scroll to position [110, 0]
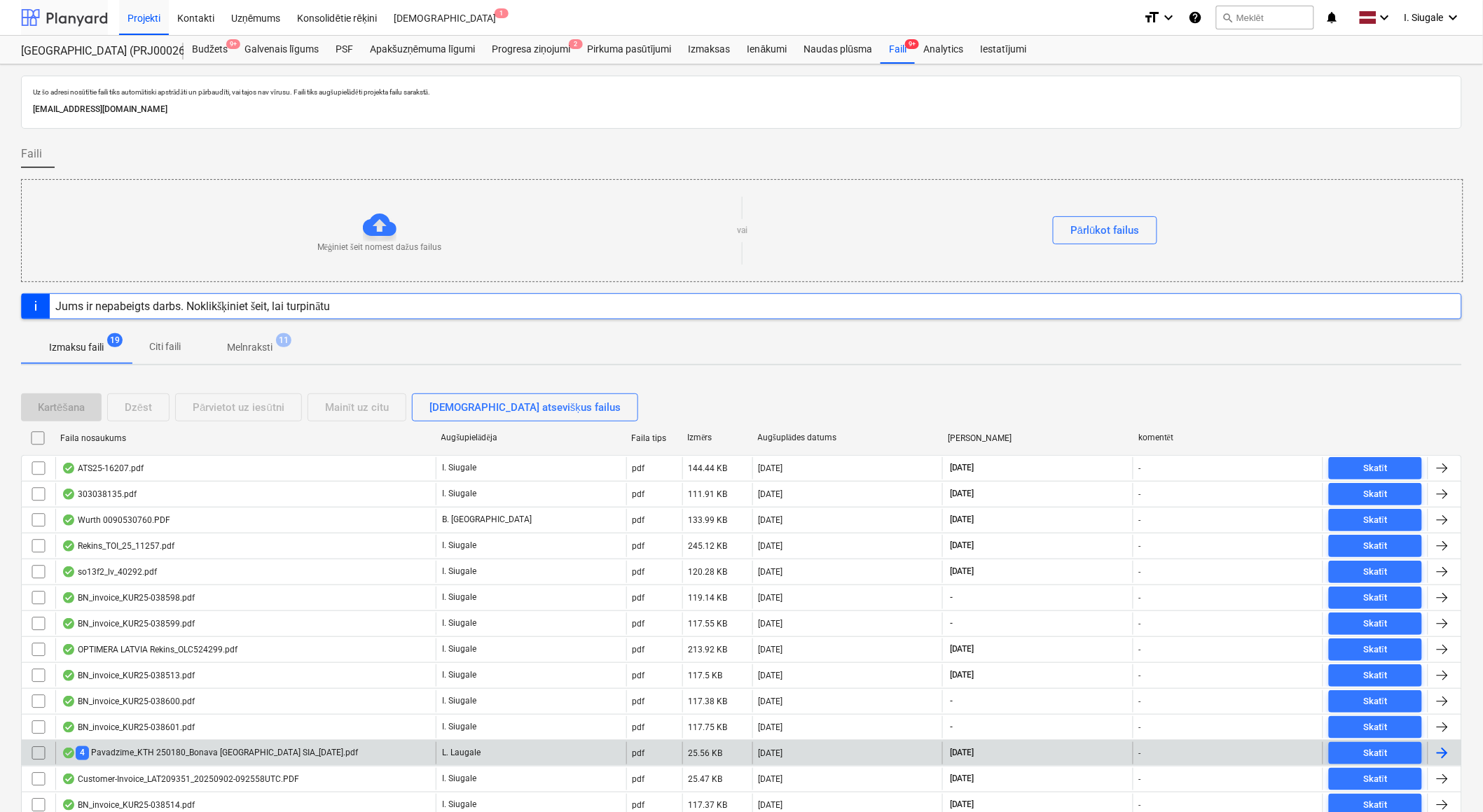
click at [73, 14] on div at bounding box center [64, 18] width 87 height 35
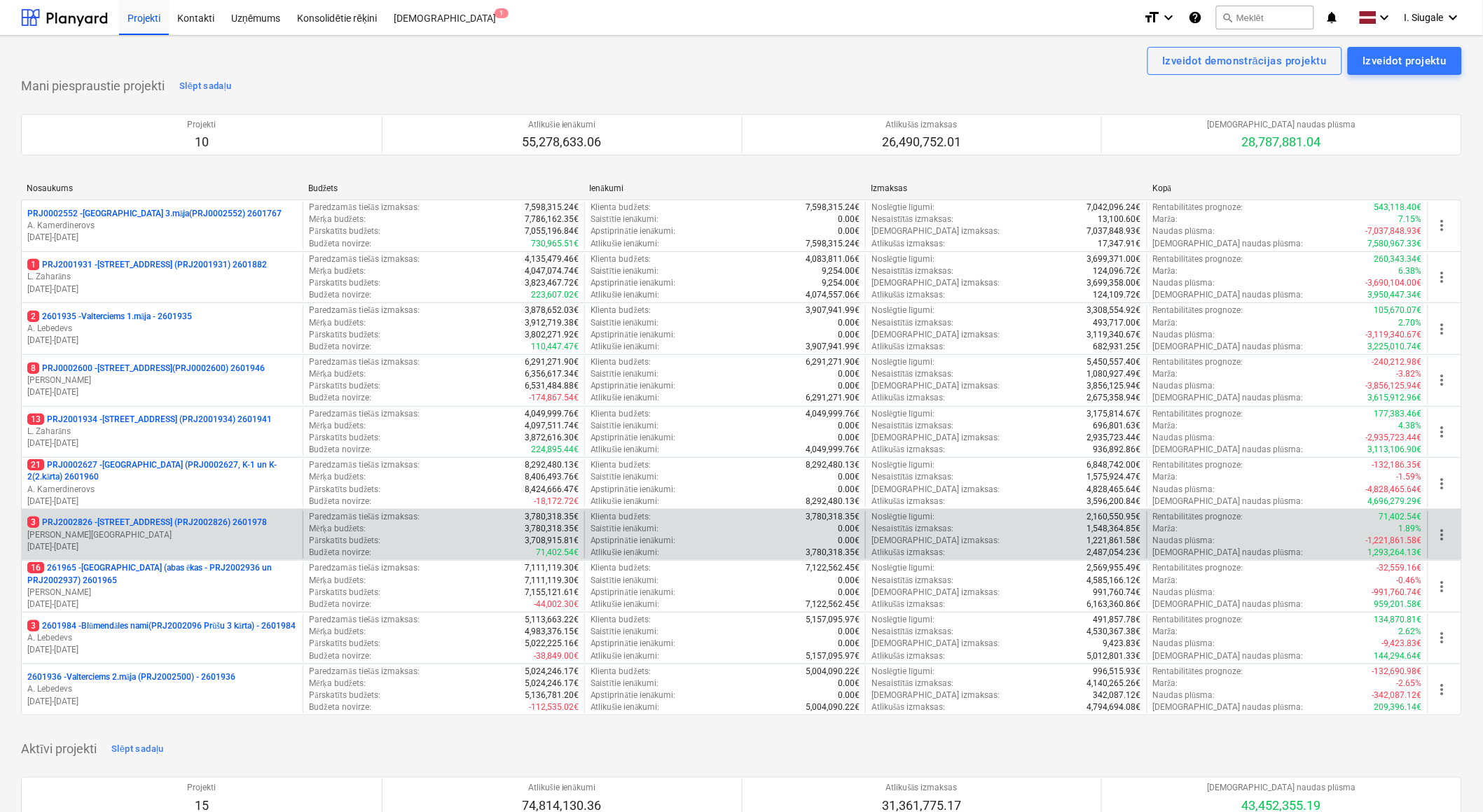
click at [156, 536] on p "[PERSON_NAME][GEOGRAPHIC_DATA]" at bounding box center [162, 535] width 269 height 12
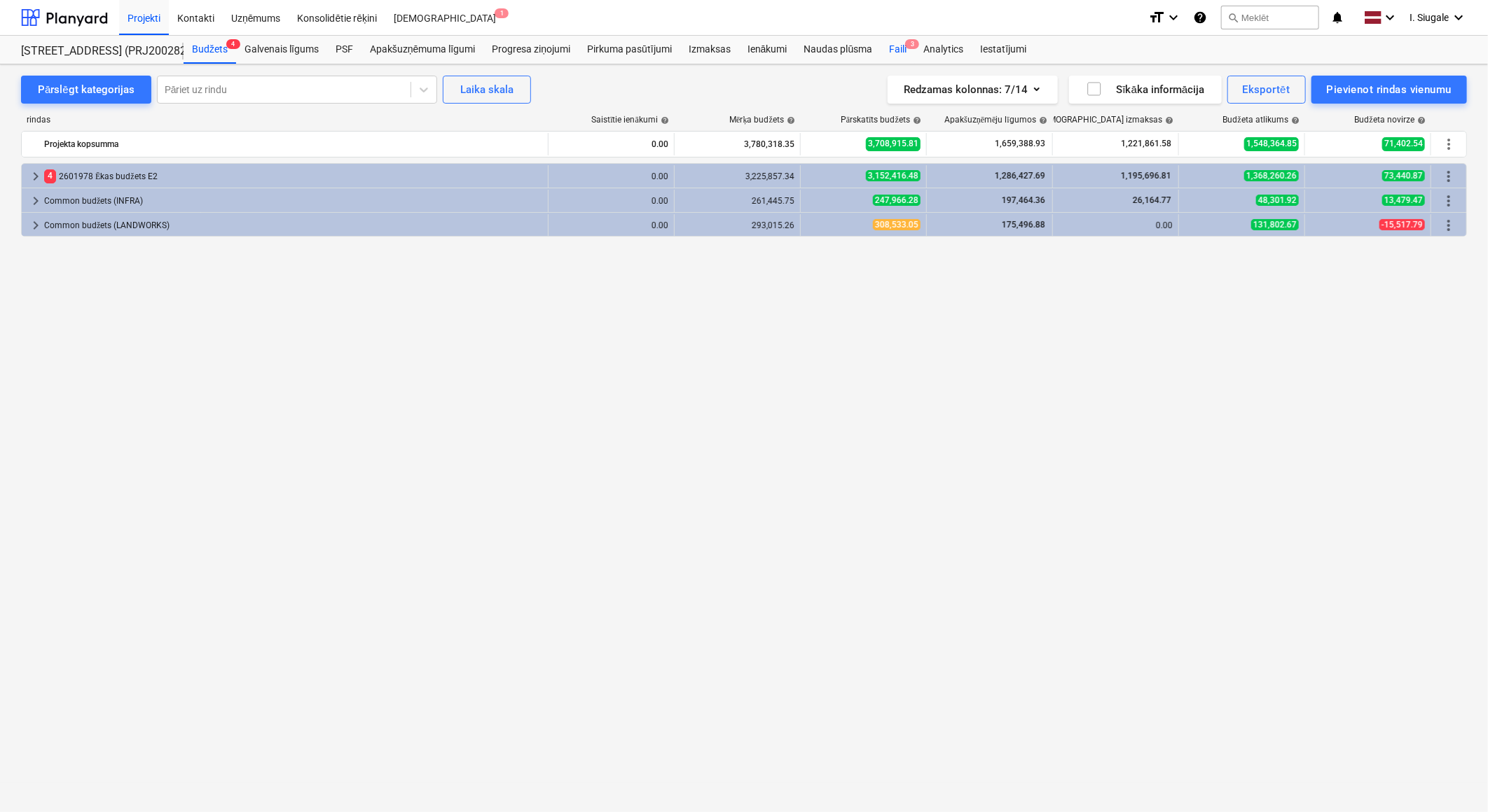
click at [901, 47] on div "Faili 3" at bounding box center [897, 49] width 35 height 28
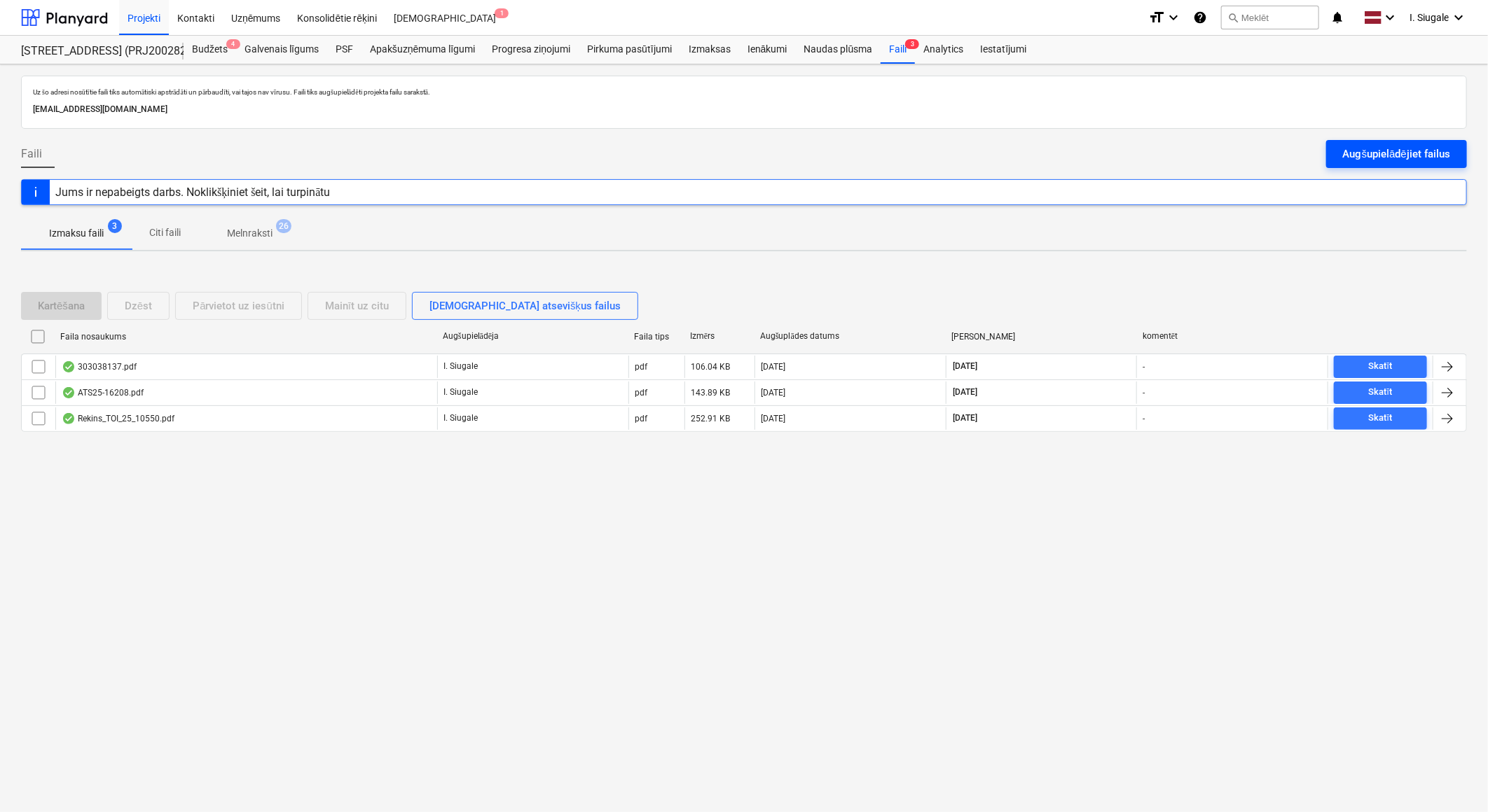
click at [1411, 154] on div "Augšupielādējiet failus" at bounding box center [1395, 154] width 107 height 19
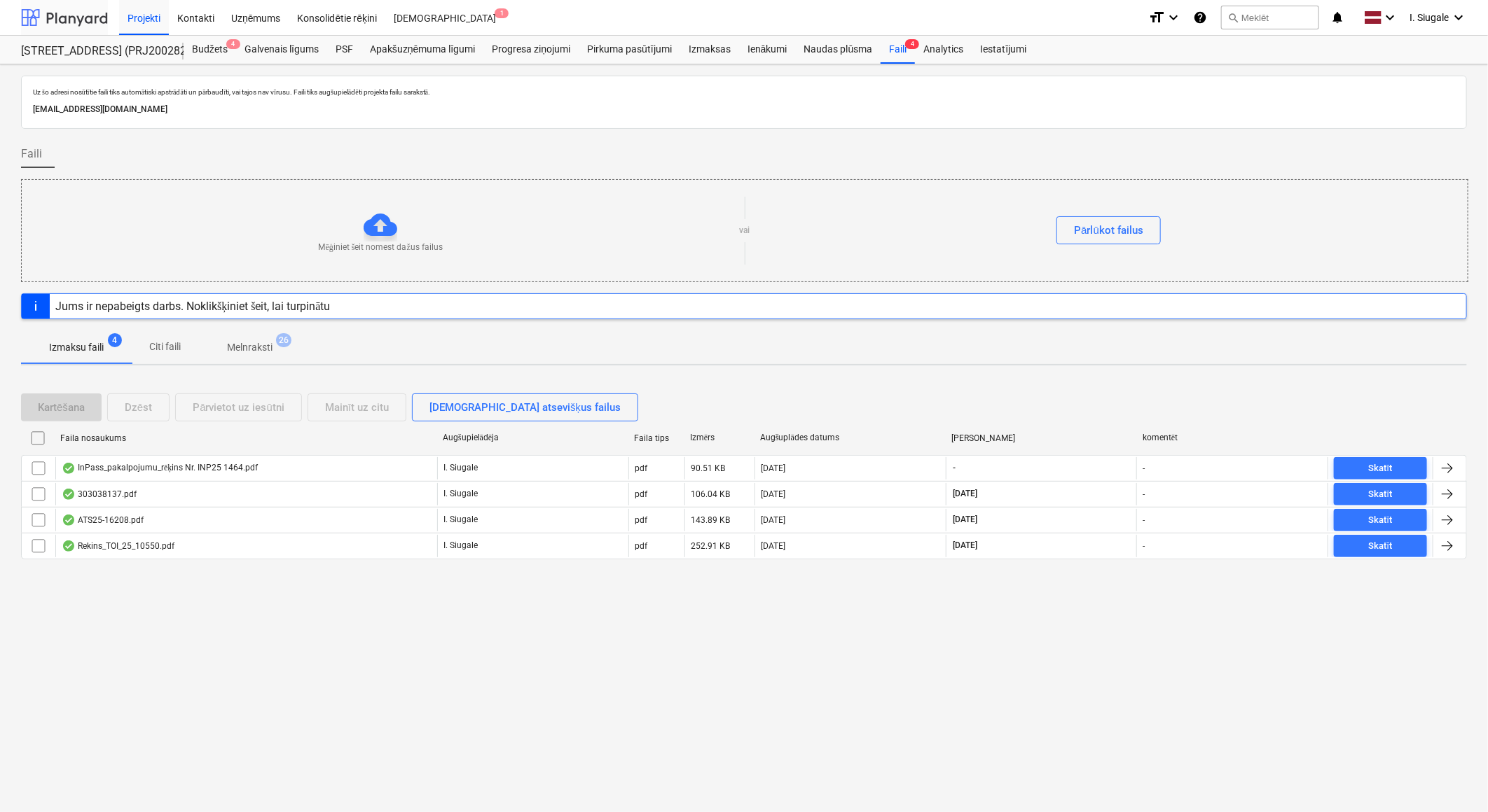
click at [55, 5] on div at bounding box center [64, 18] width 87 height 35
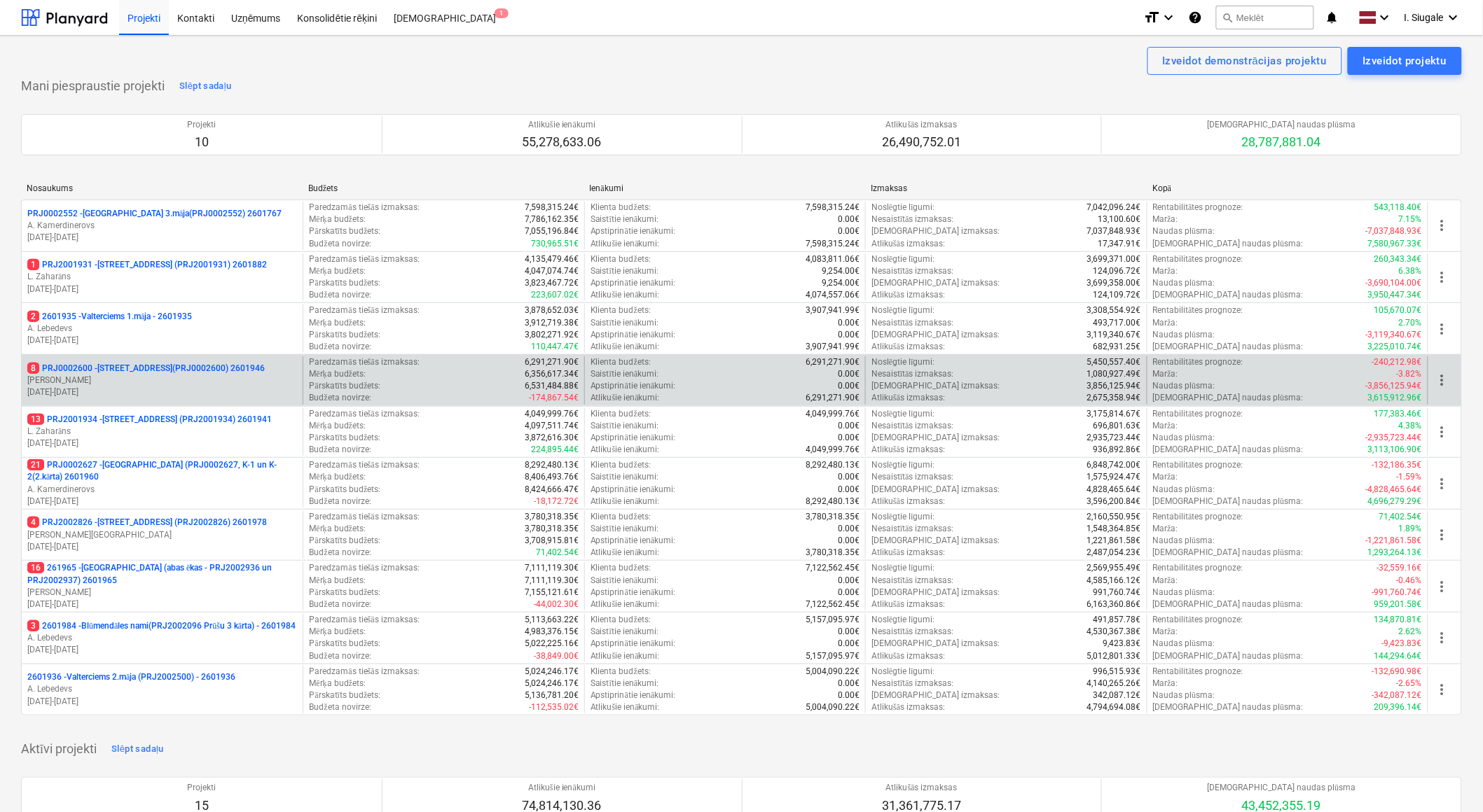
click at [159, 386] on p "[DATE] - [DATE]" at bounding box center [162, 392] width 269 height 12
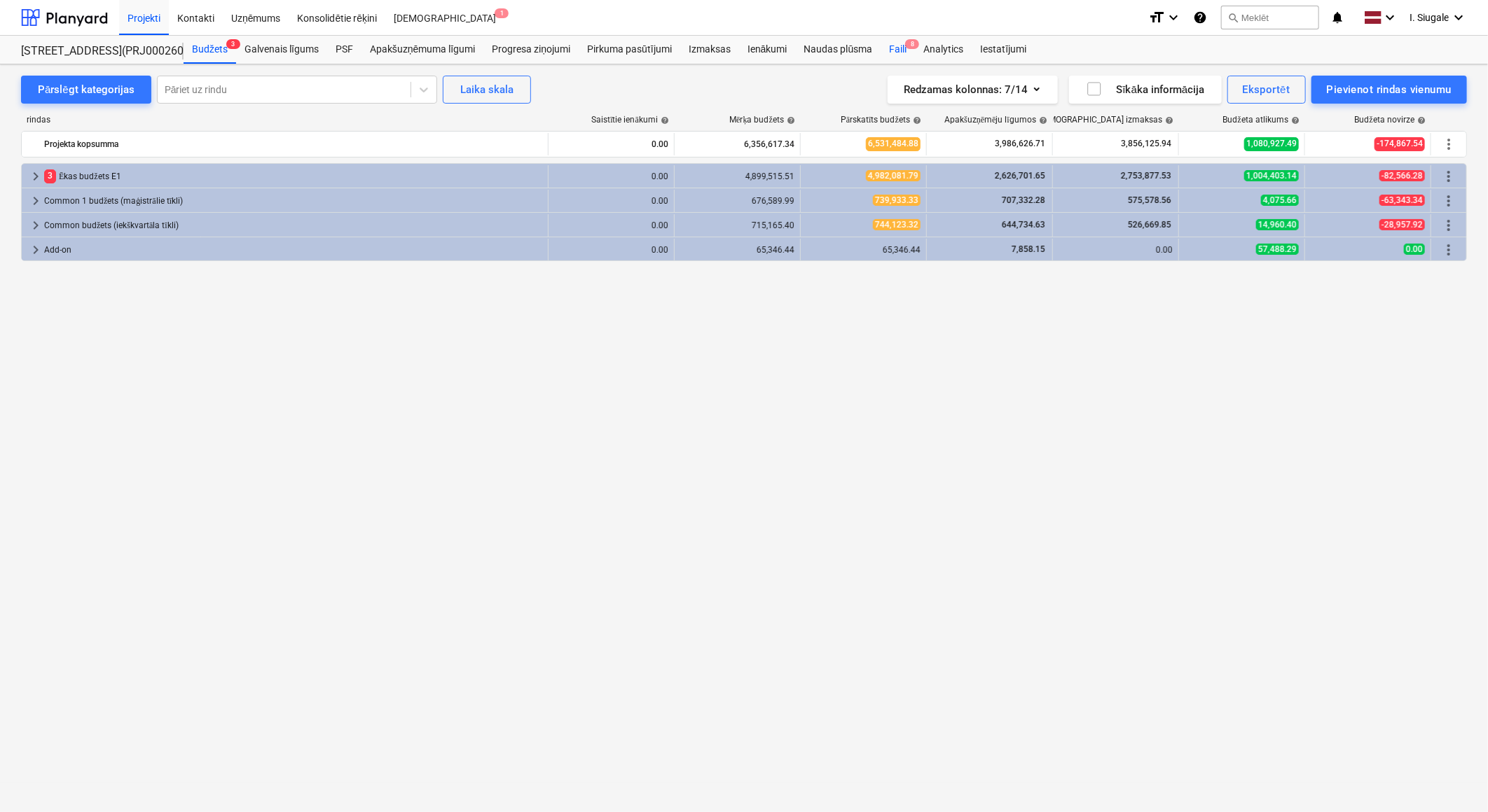
click at [895, 48] on div "Faili 8" at bounding box center [897, 49] width 35 height 28
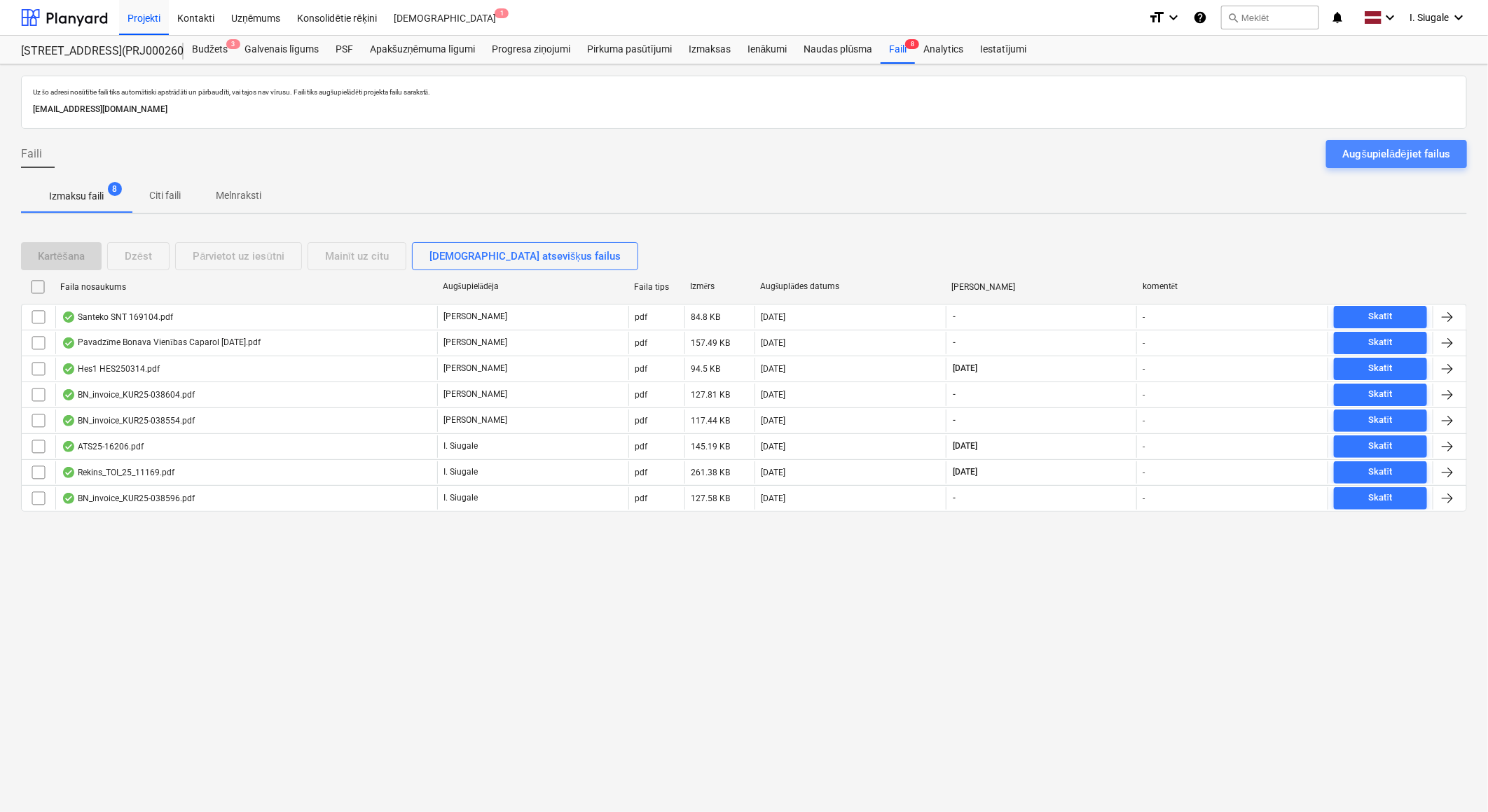
click at [1405, 149] on div "Augšupielādējiet failus" at bounding box center [1395, 154] width 107 height 19
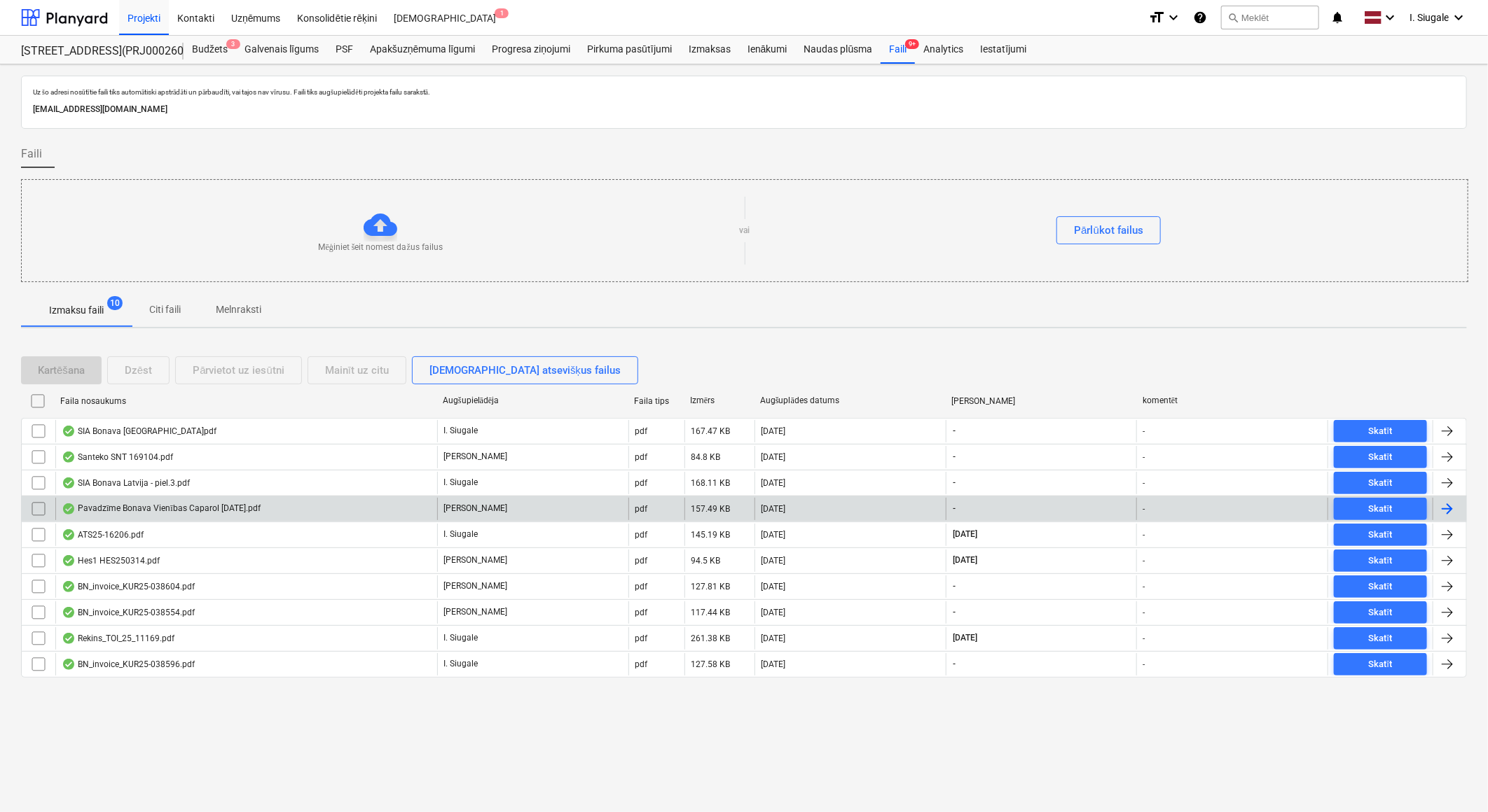
click at [282, 508] on div "Pavadzīme Bonava Vienības Caparol [DATE].pdf" at bounding box center [247, 509] width 382 height 23
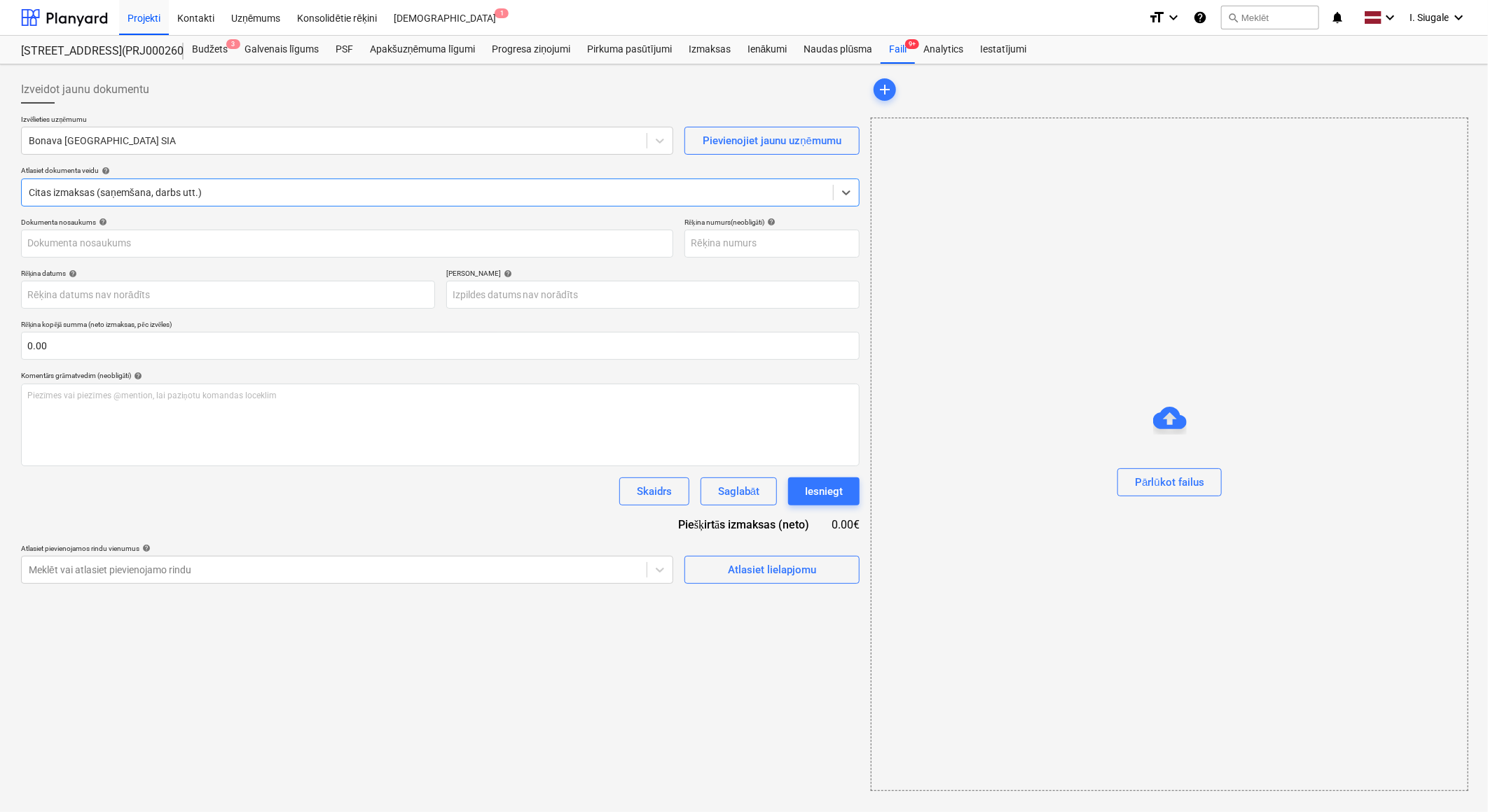
type input "40003941615"
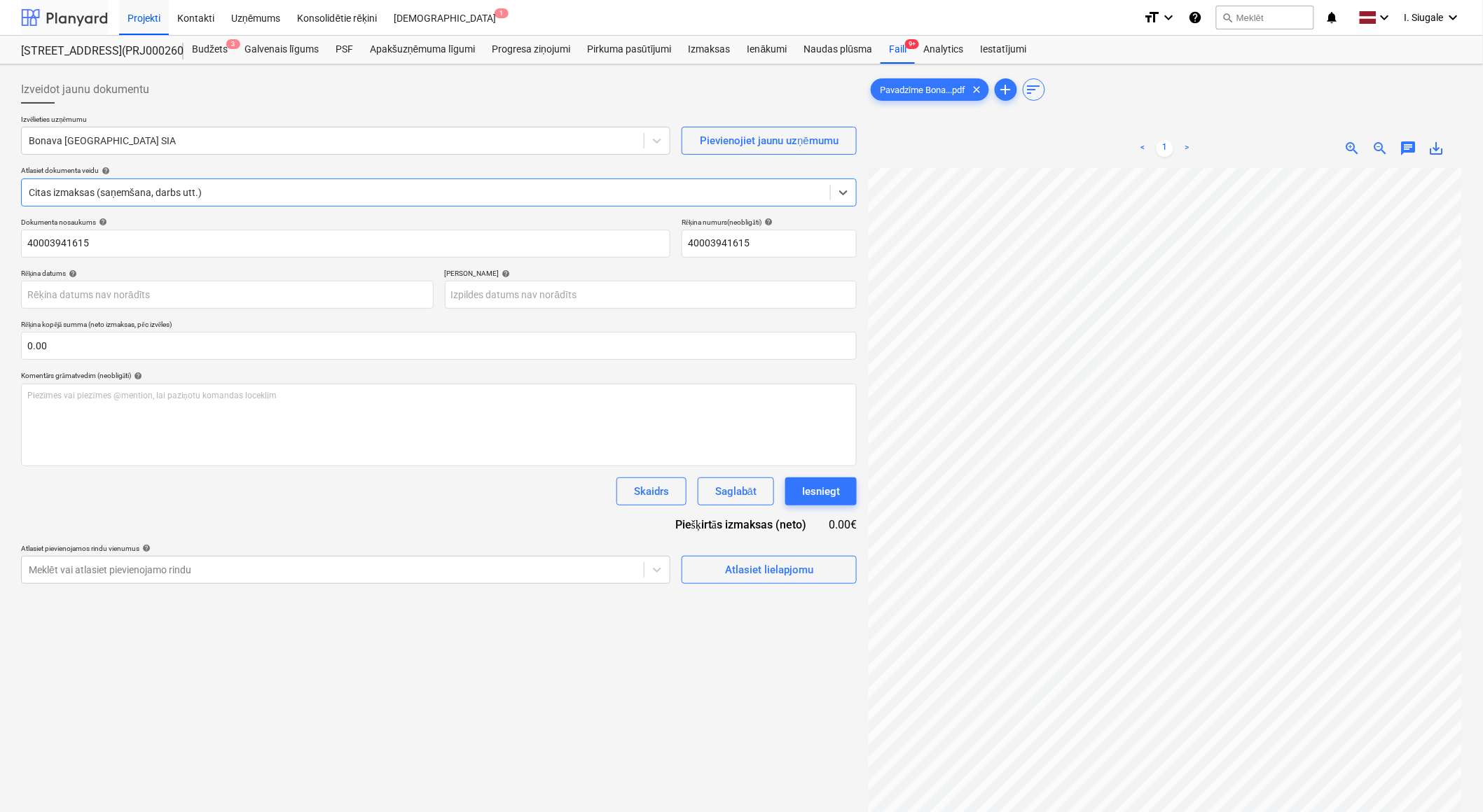
click at [73, 19] on div at bounding box center [64, 18] width 87 height 35
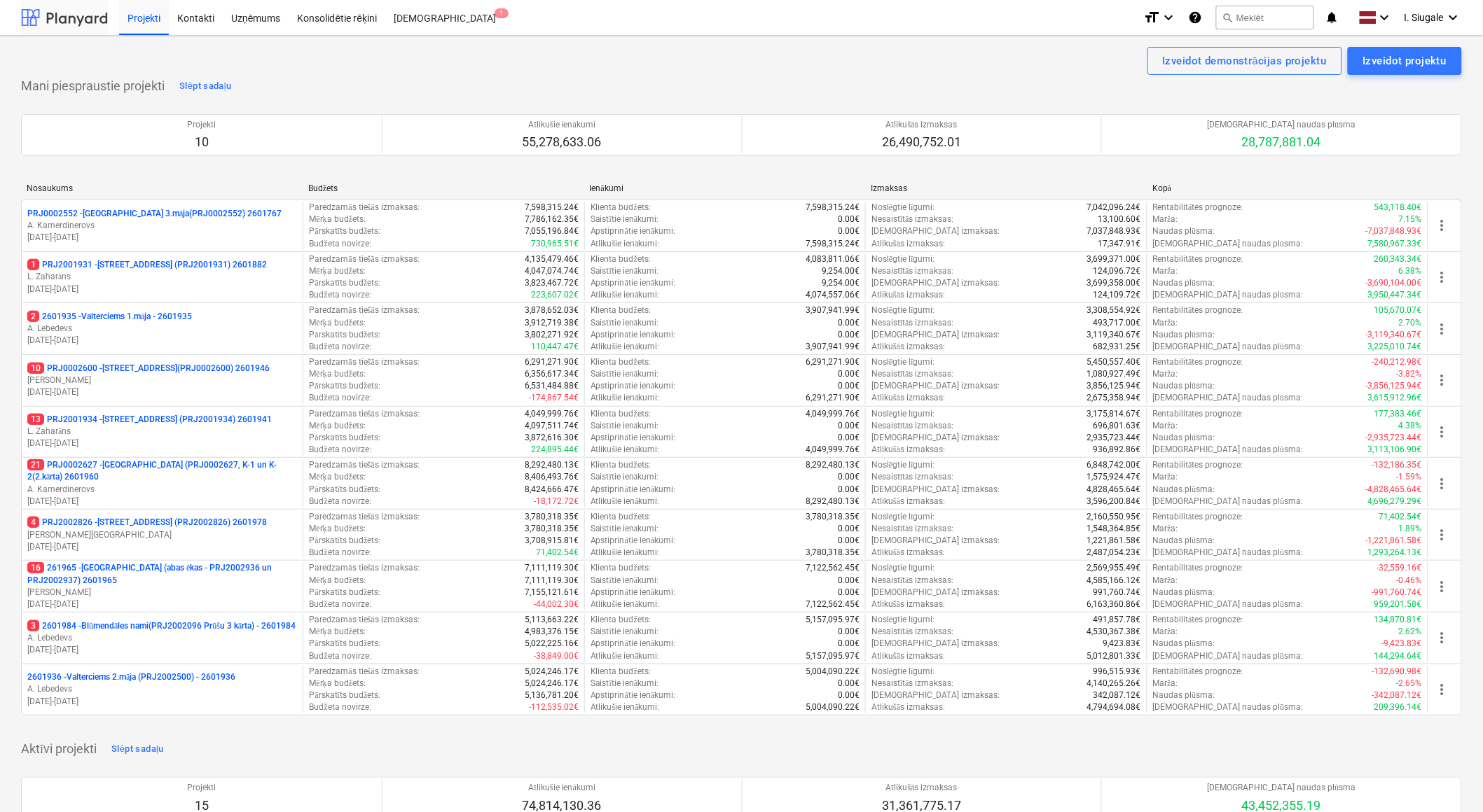
click at [81, 19] on div at bounding box center [64, 18] width 87 height 35
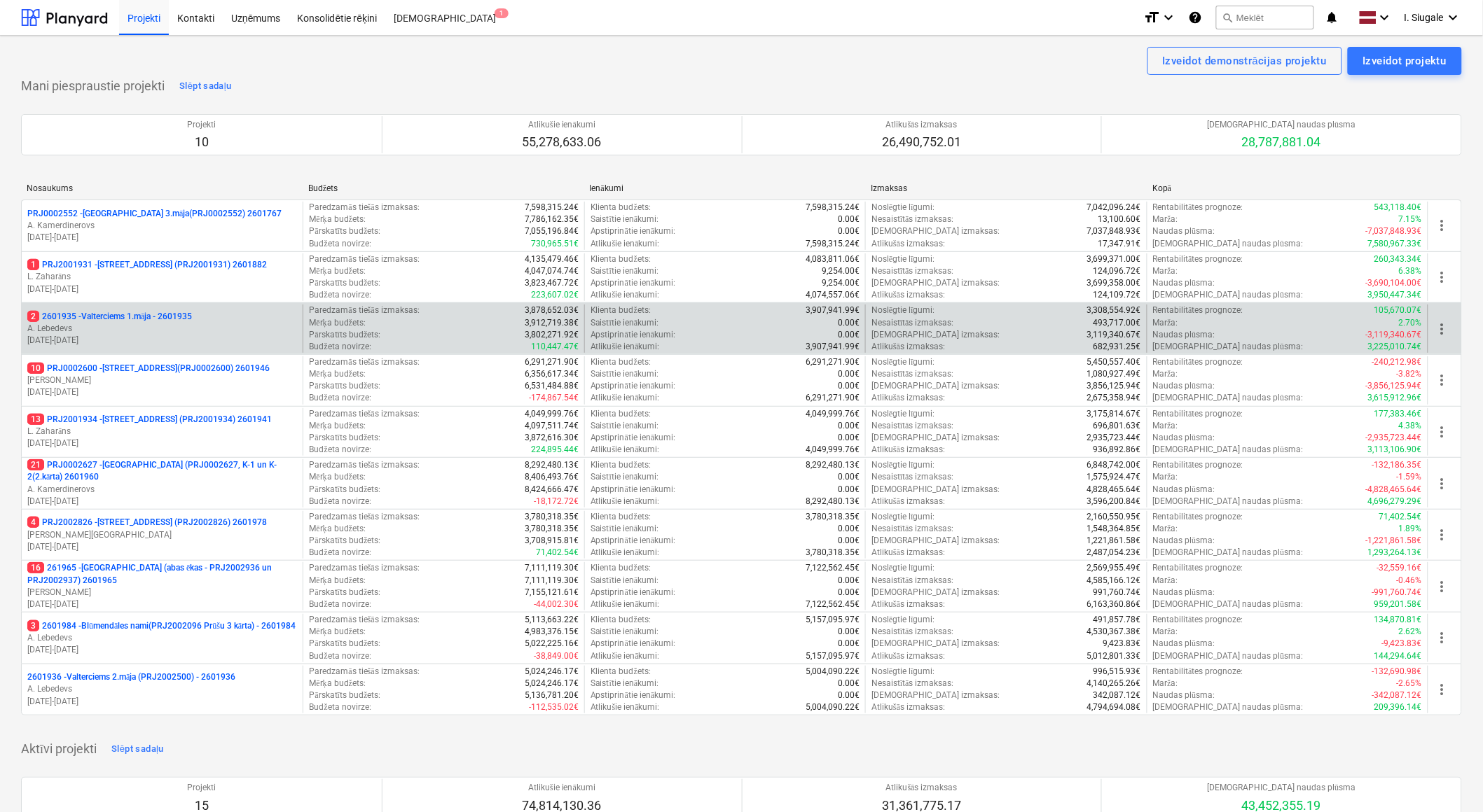
click at [156, 332] on p "A. Lebedevs" at bounding box center [162, 329] width 269 height 12
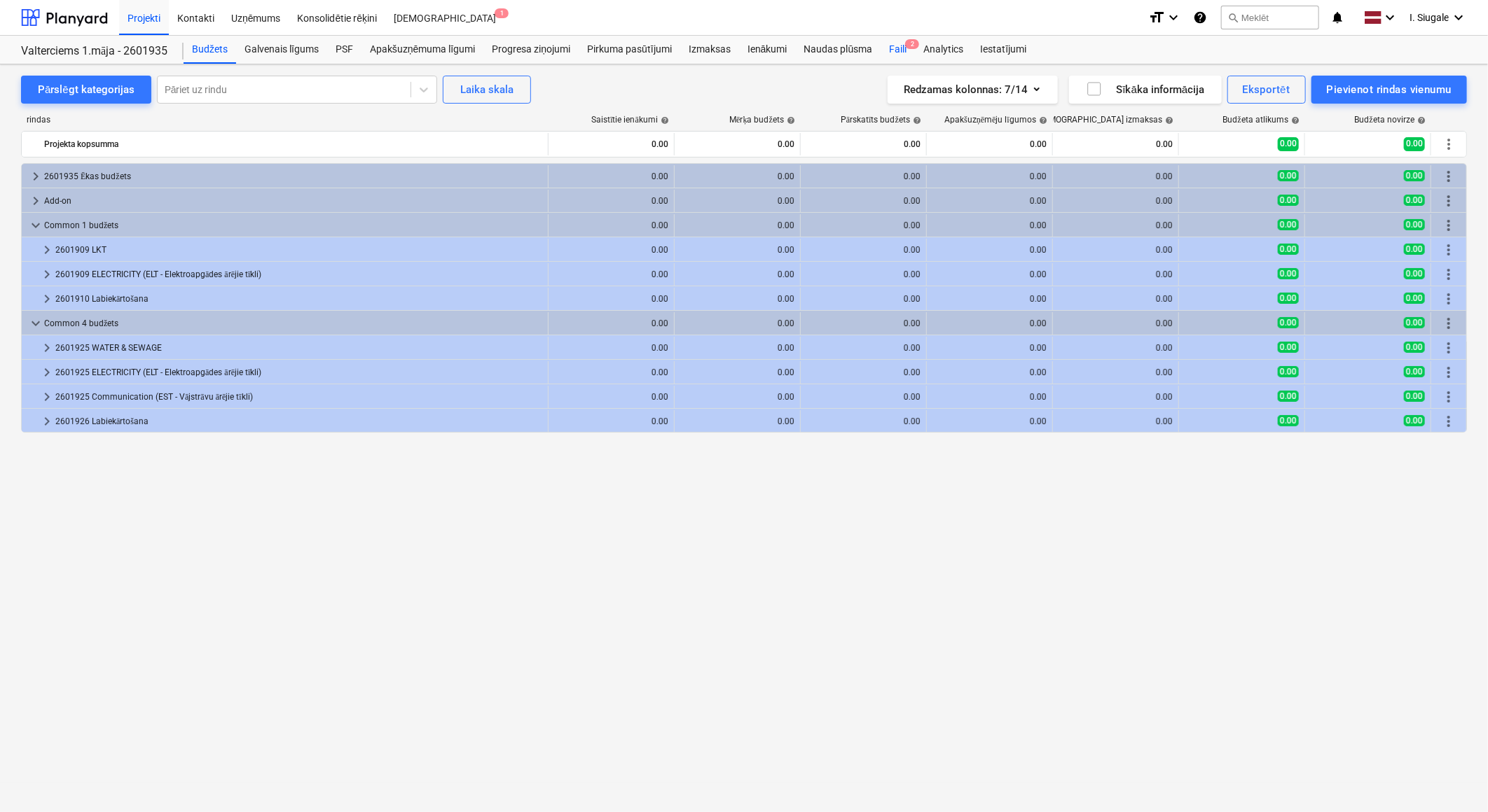
click at [900, 51] on div "Faili 2" at bounding box center [897, 49] width 35 height 28
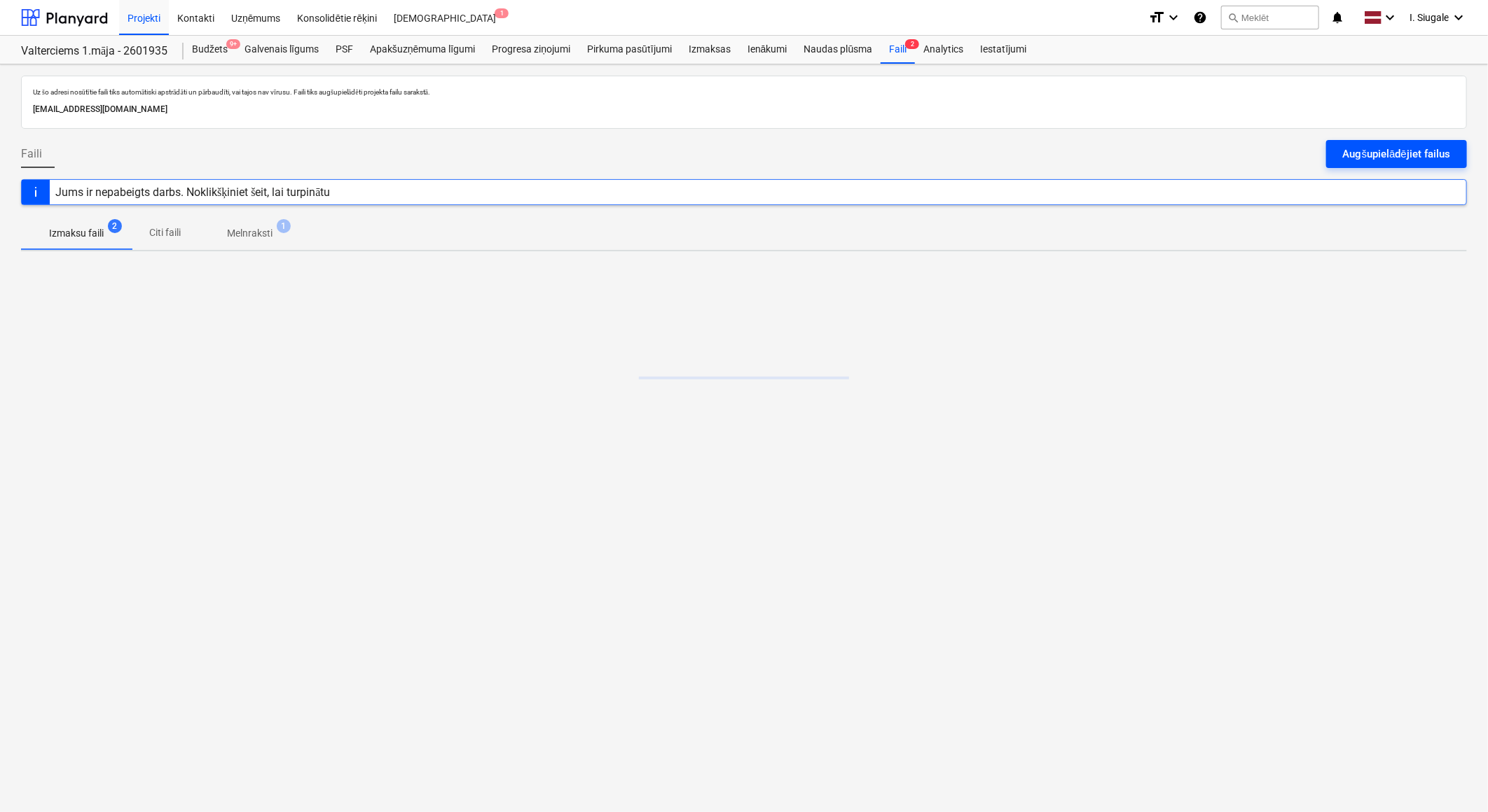
click at [1366, 152] on div "Augšupielādējiet failus" at bounding box center [1395, 154] width 107 height 19
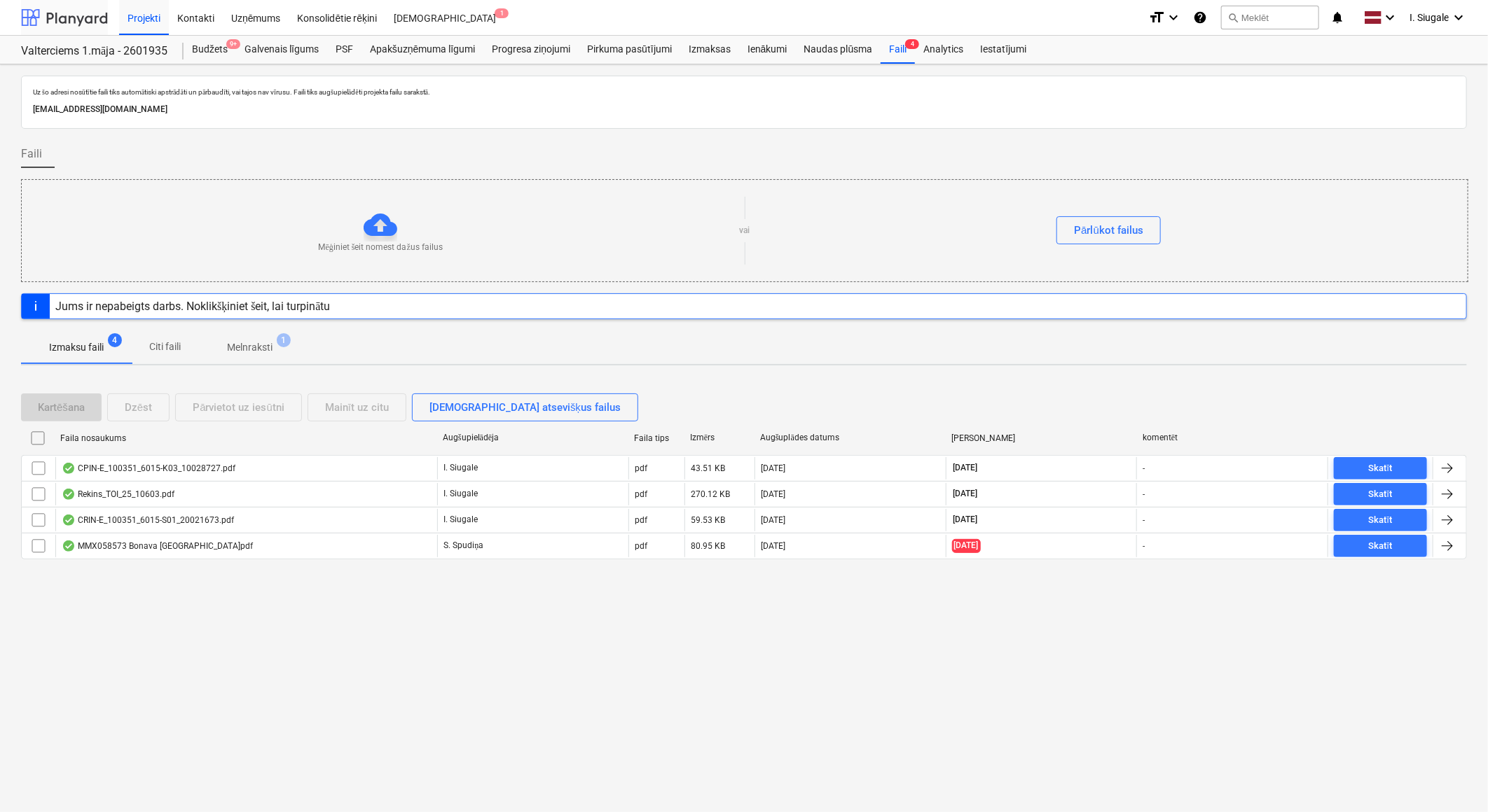
click at [69, 11] on div at bounding box center [64, 18] width 87 height 35
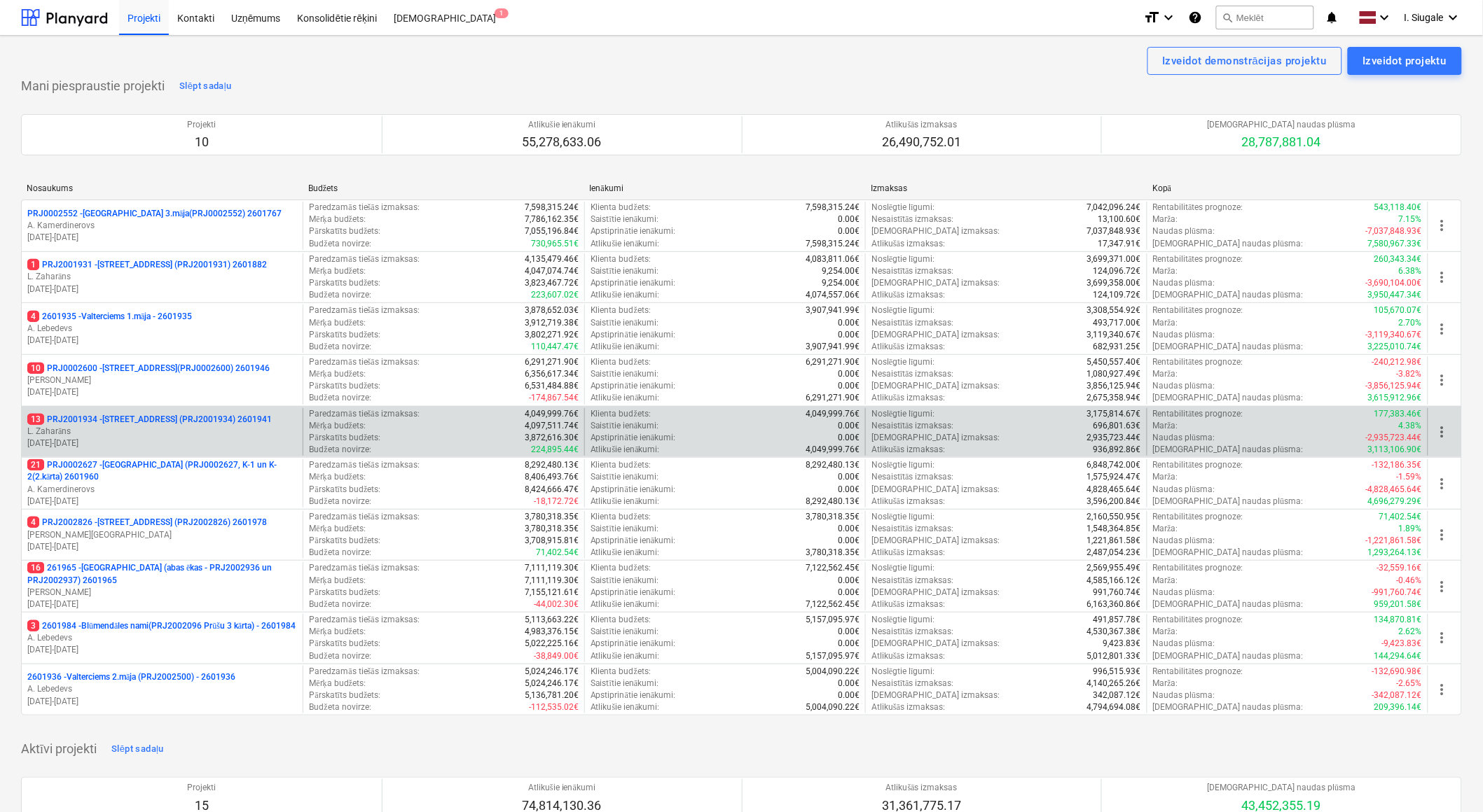
click at [173, 433] on p "L. Zaharāns" at bounding box center [162, 432] width 269 height 12
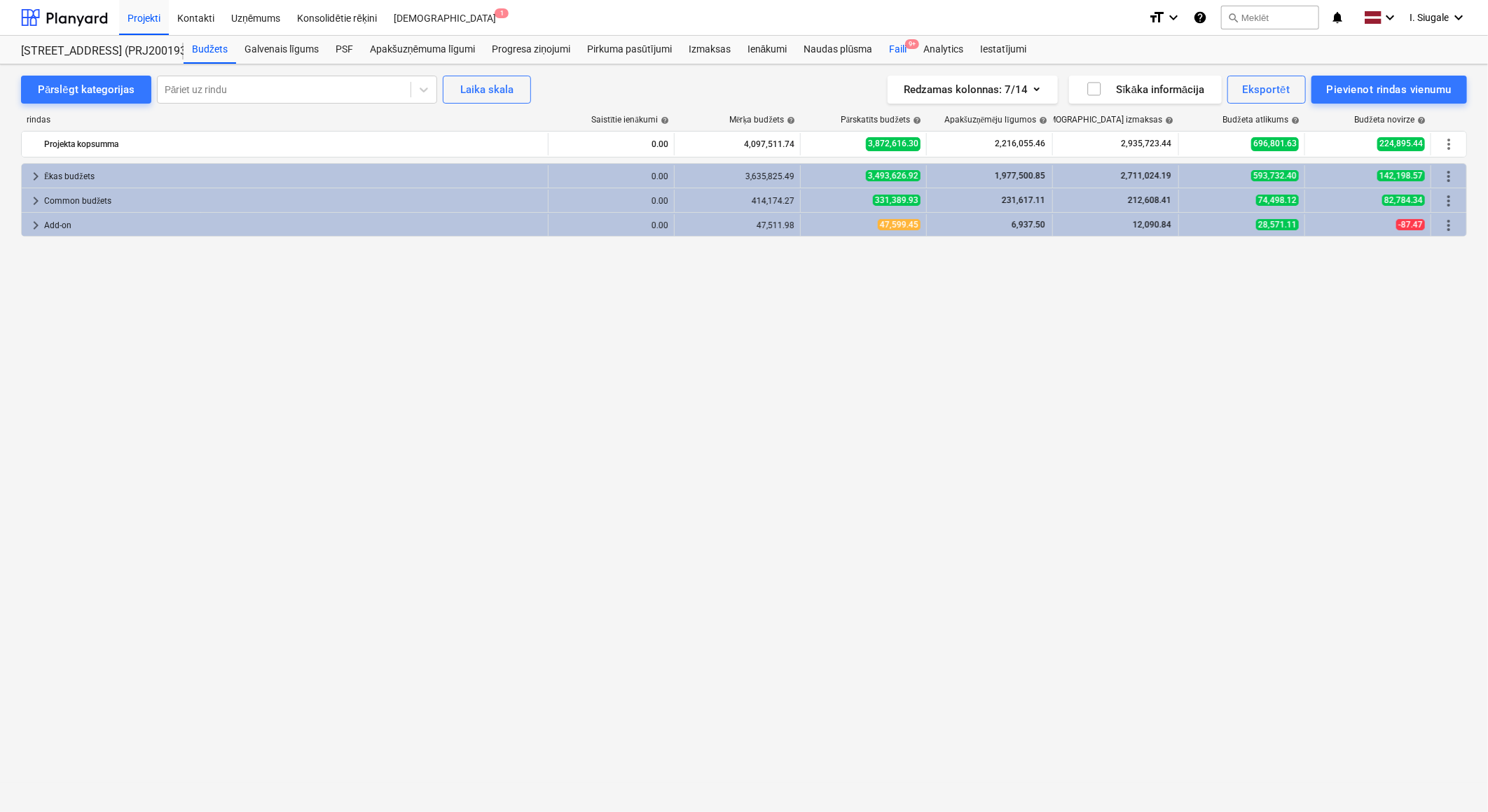
click at [901, 51] on div "Faili 9+" at bounding box center [897, 49] width 35 height 28
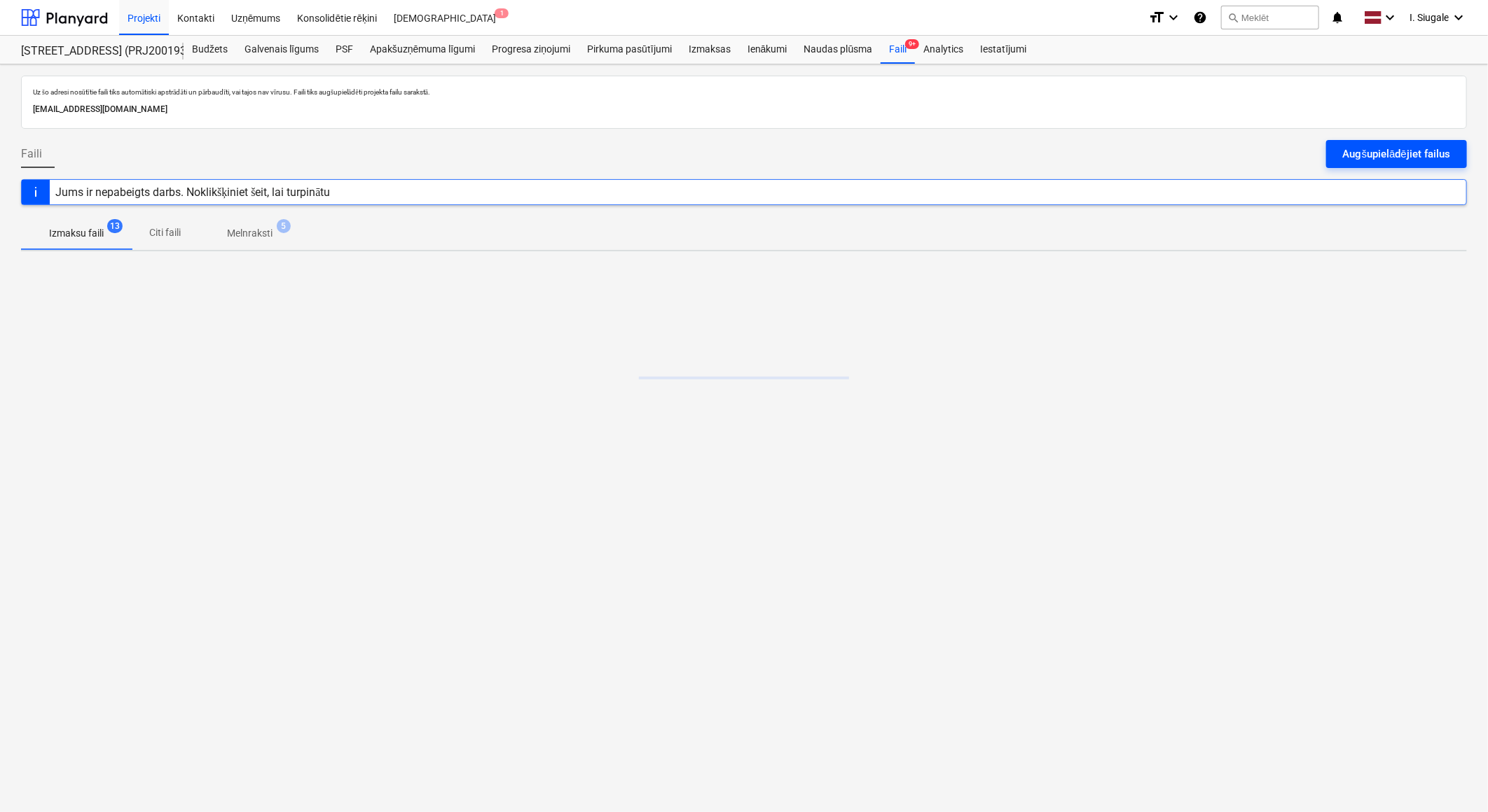
click at [1352, 157] on div "Augšupielādējiet failus" at bounding box center [1395, 154] width 107 height 19
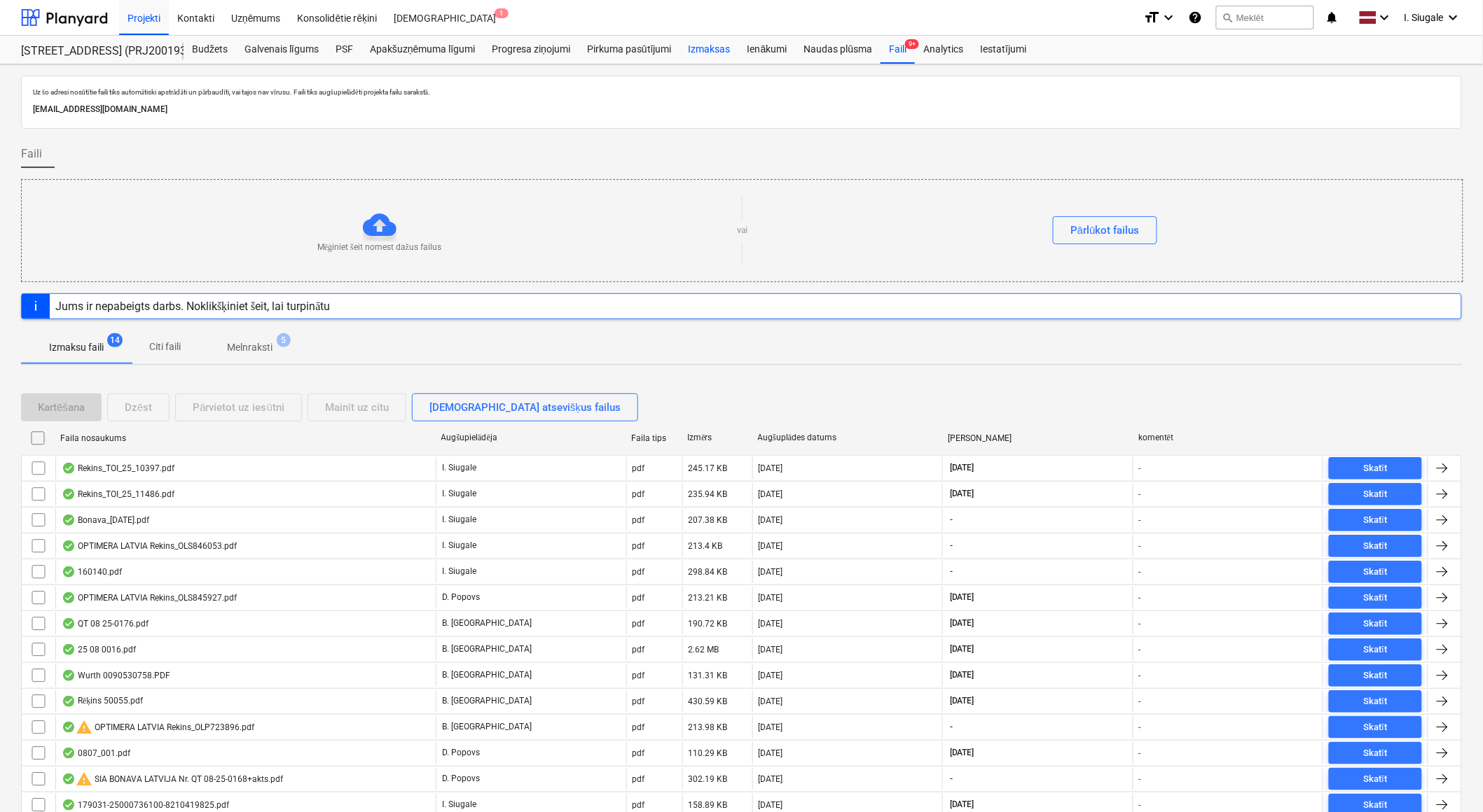
click at [704, 53] on div "Izmaksas" at bounding box center [710, 49] width 59 height 28
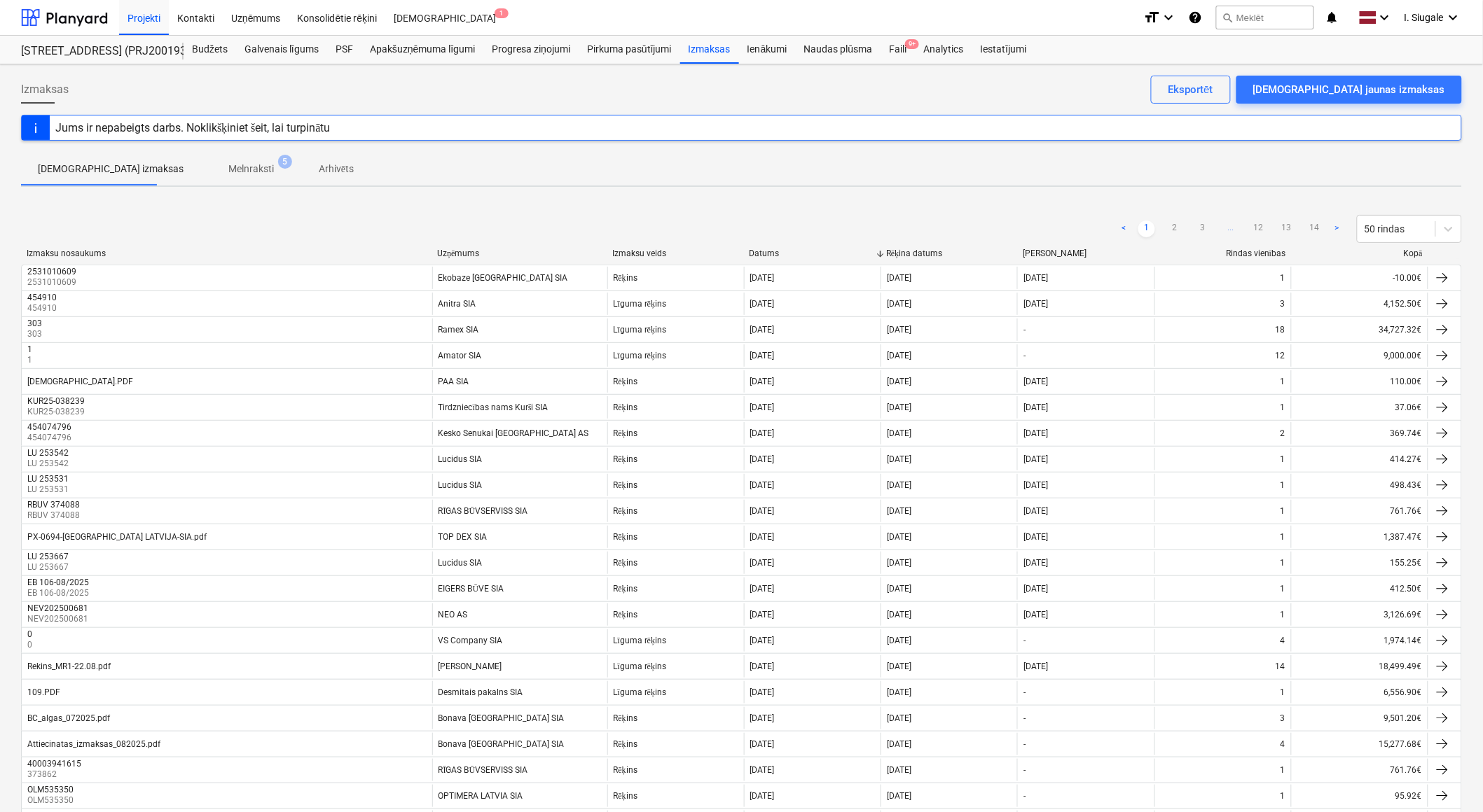
click at [1417, 254] on div at bounding box center [1428, 253] width 25 height 10
click at [1411, 252] on div "Kopā" at bounding box center [1359, 253] width 125 height 10
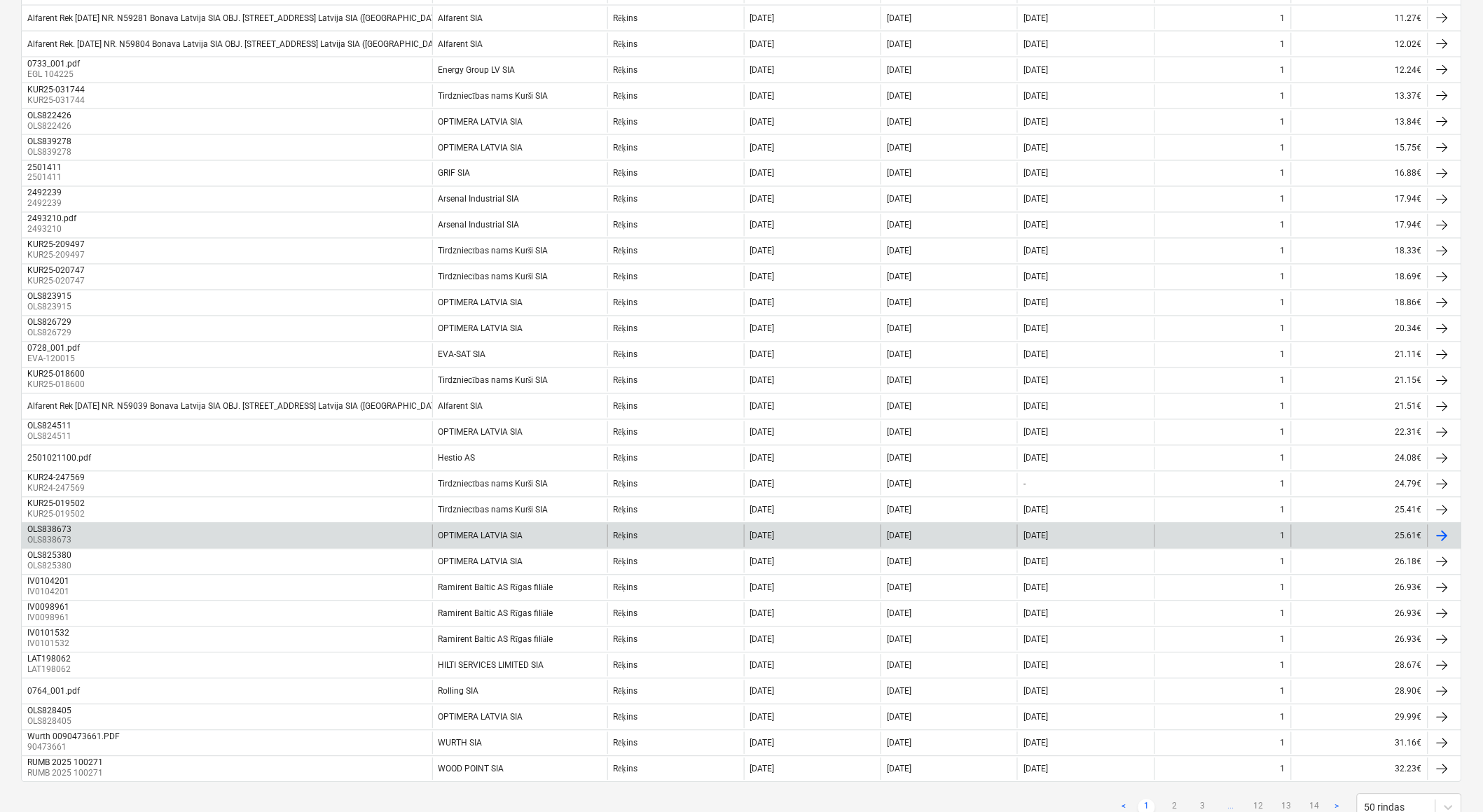
scroll to position [830, 0]
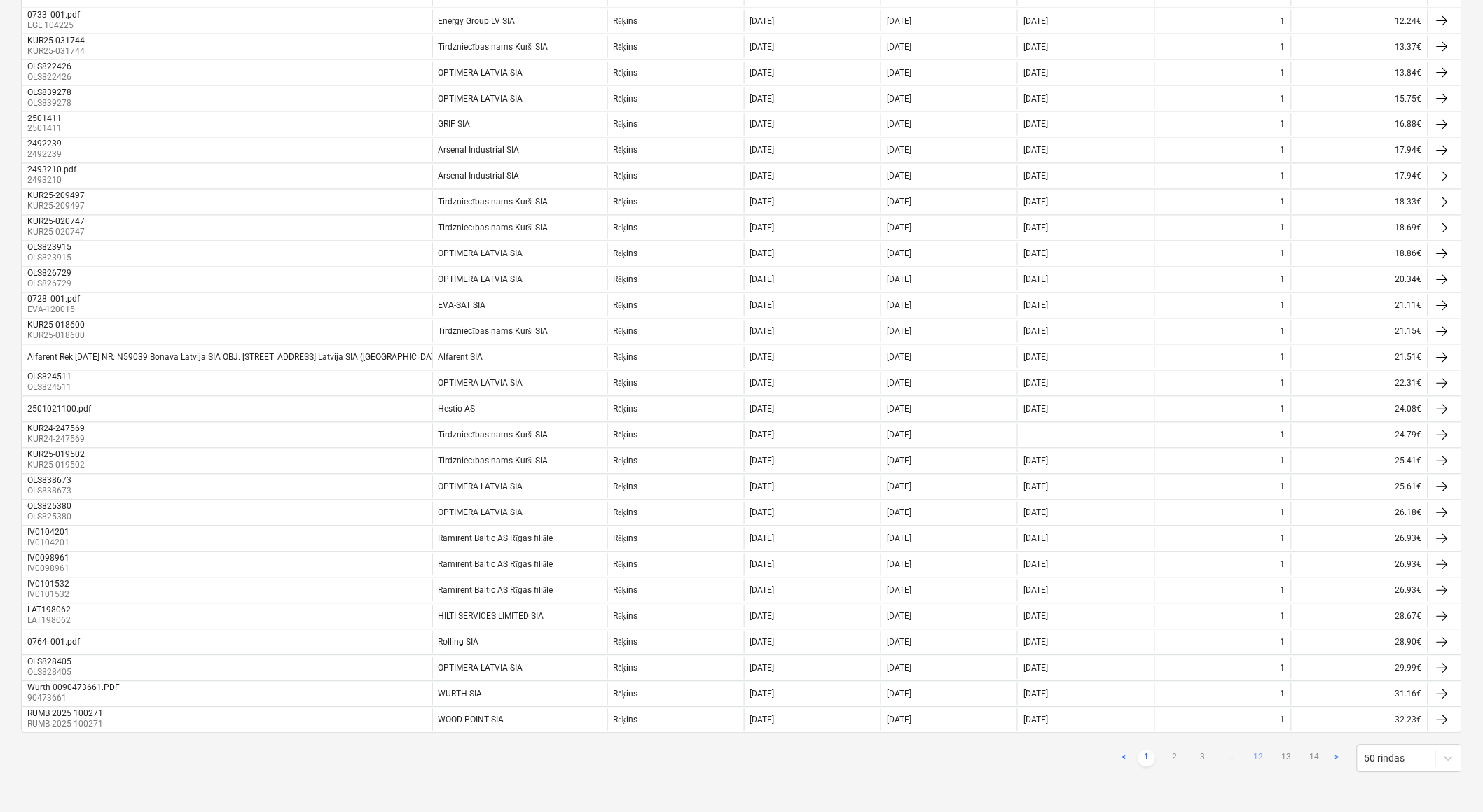
click at [1259, 764] on link "12" at bounding box center [1259, 759] width 17 height 17
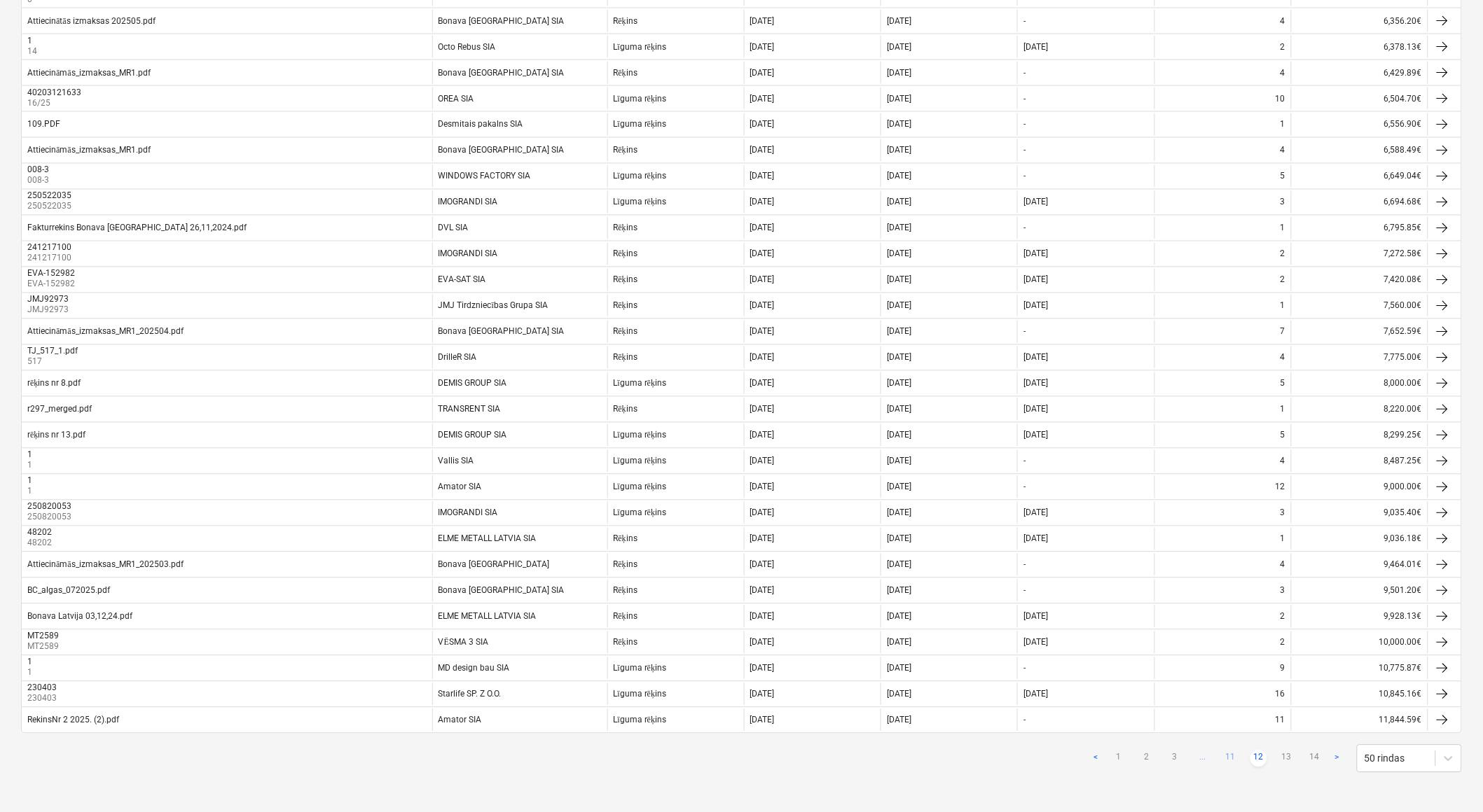
click at [1231, 758] on link "11" at bounding box center [1231, 759] width 17 height 17
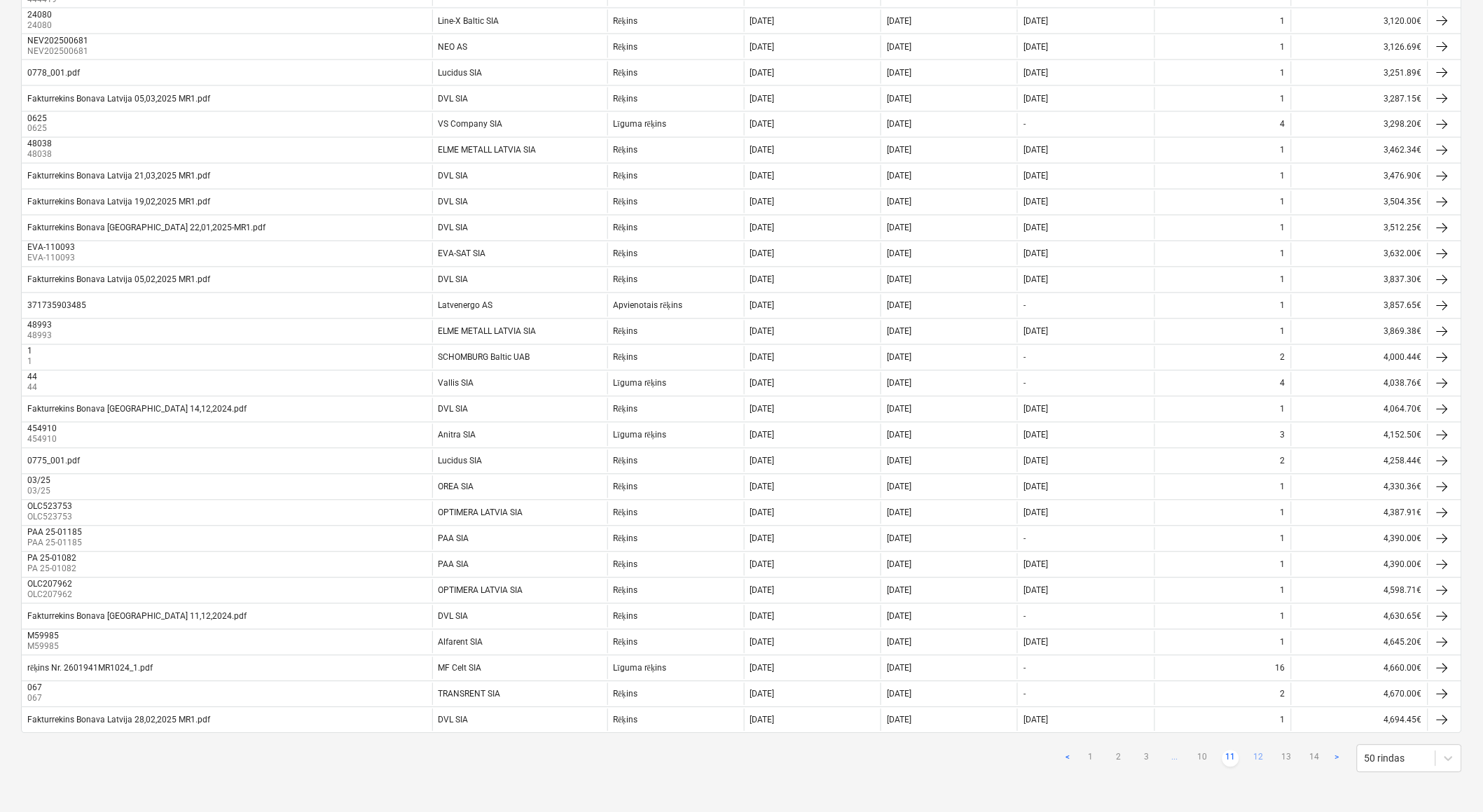
click at [1257, 758] on link "12" at bounding box center [1259, 759] width 17 height 17
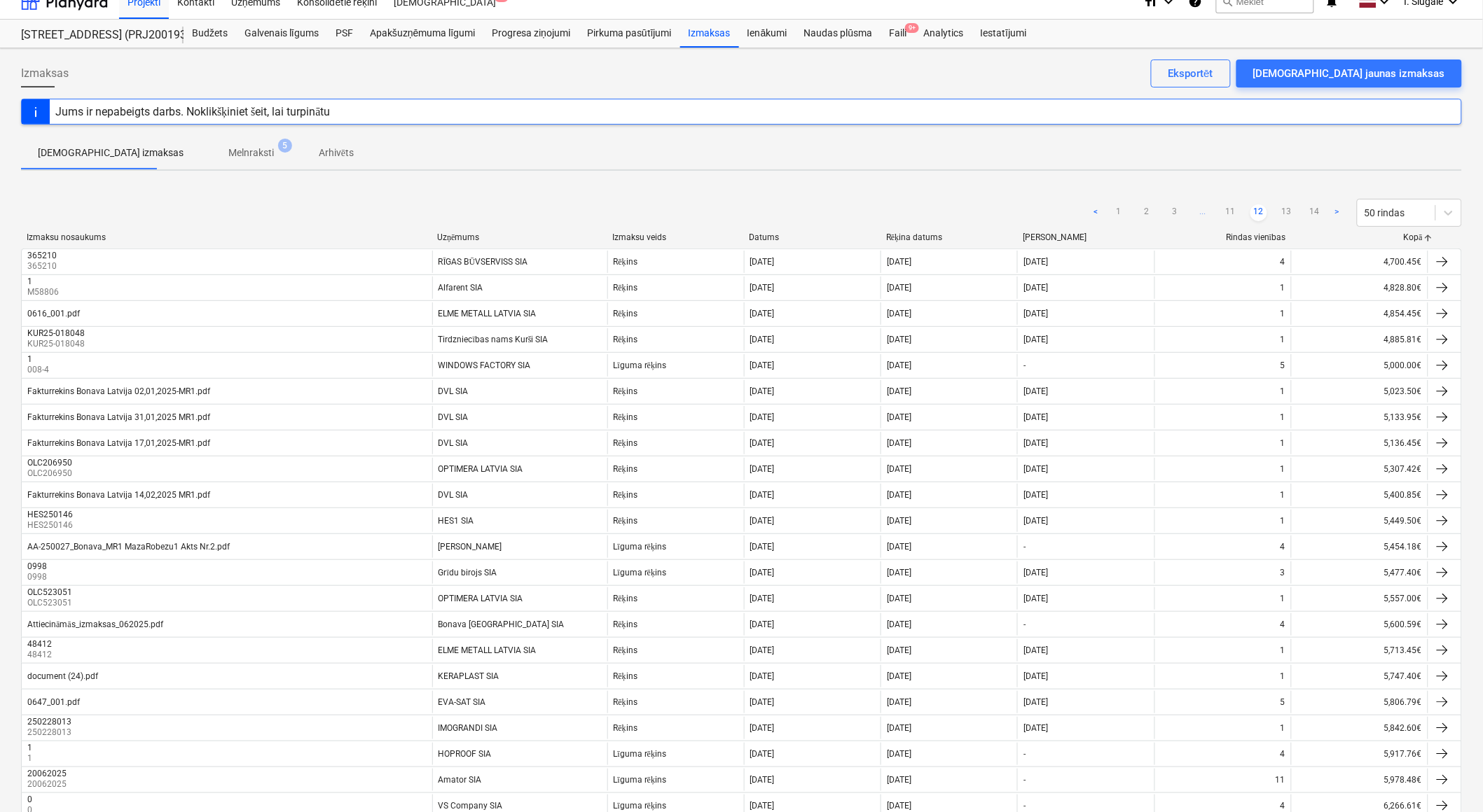
scroll to position [0, 0]
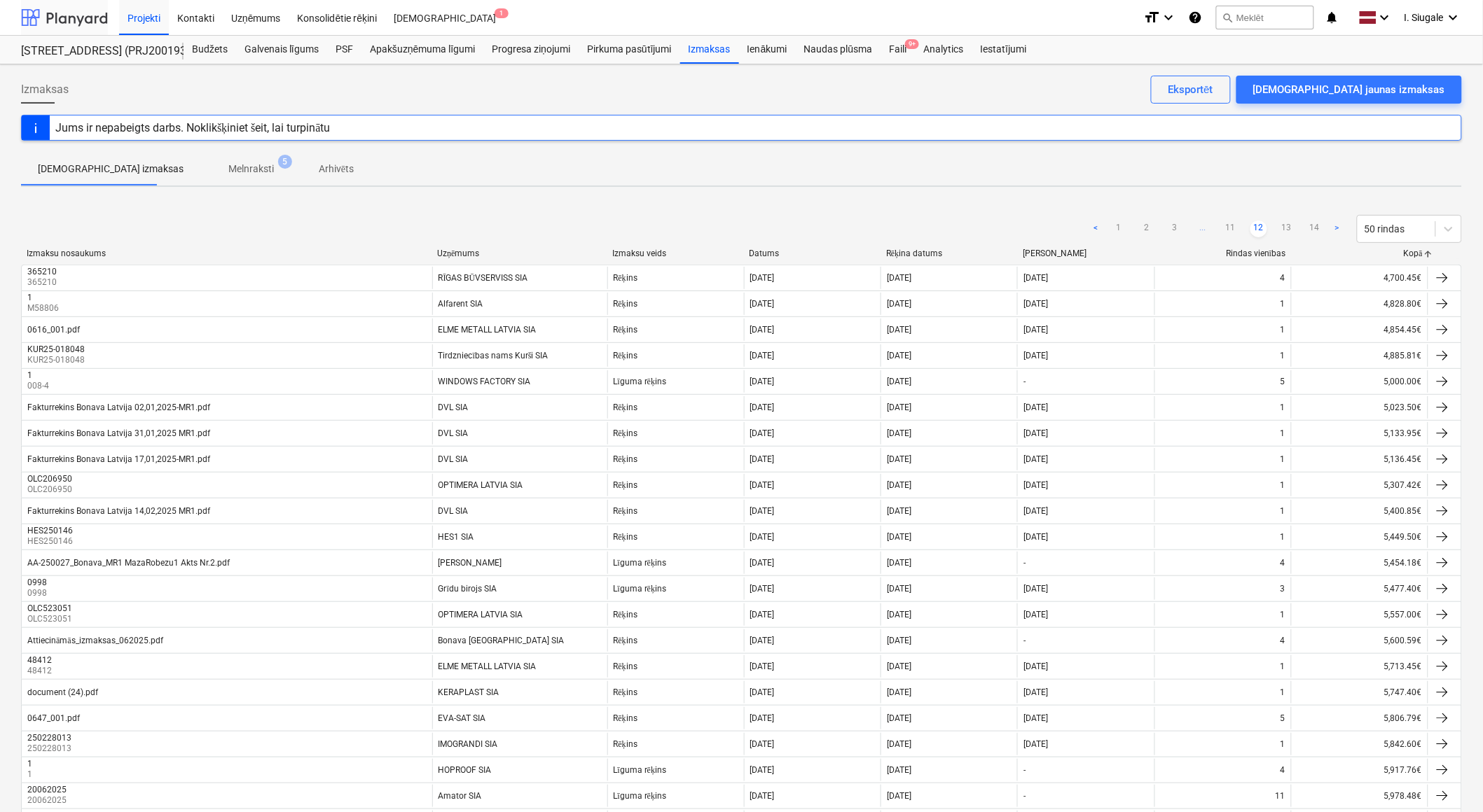
click at [91, 19] on div at bounding box center [64, 18] width 87 height 35
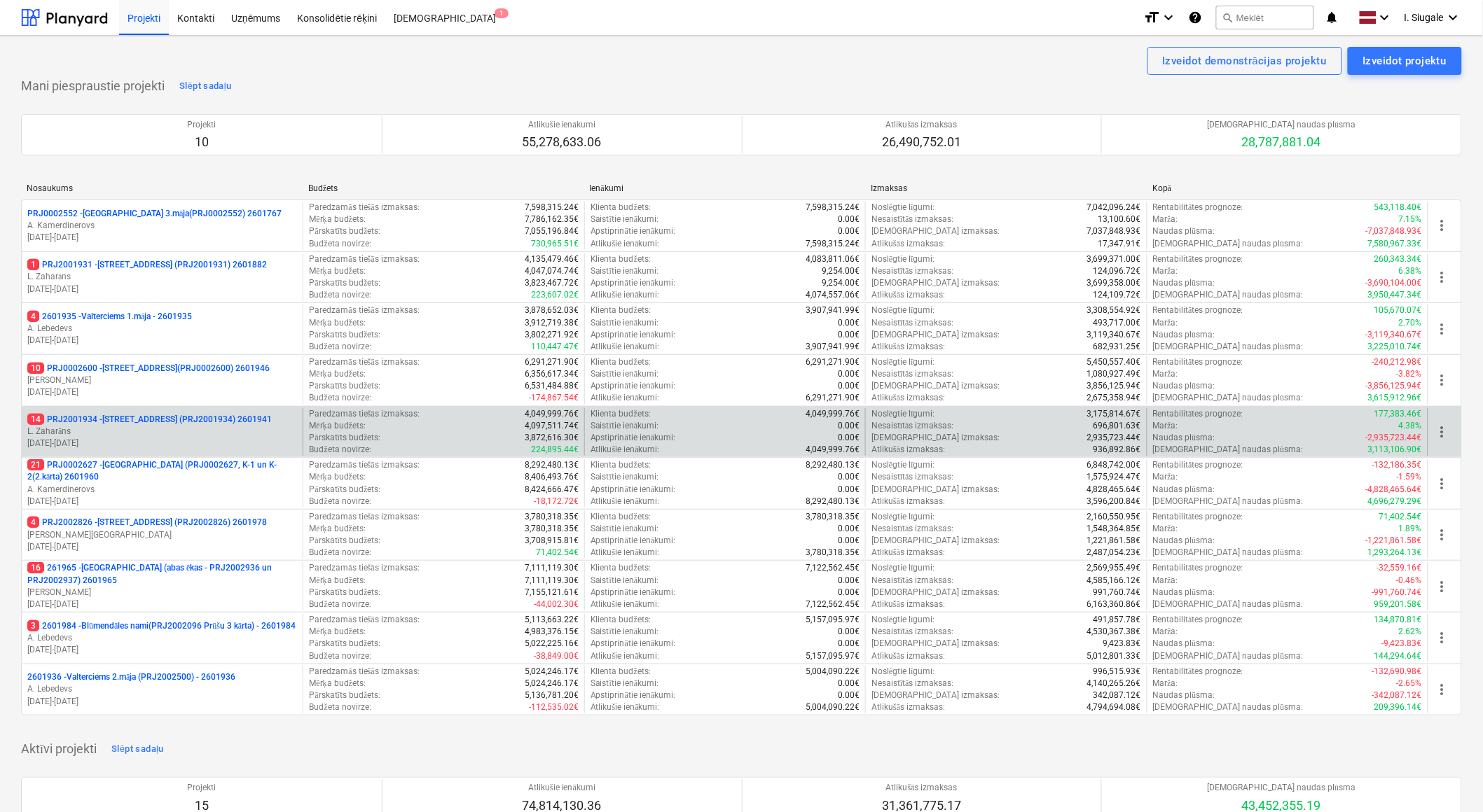
click at [178, 428] on p "L. Zaharāns" at bounding box center [162, 432] width 269 height 12
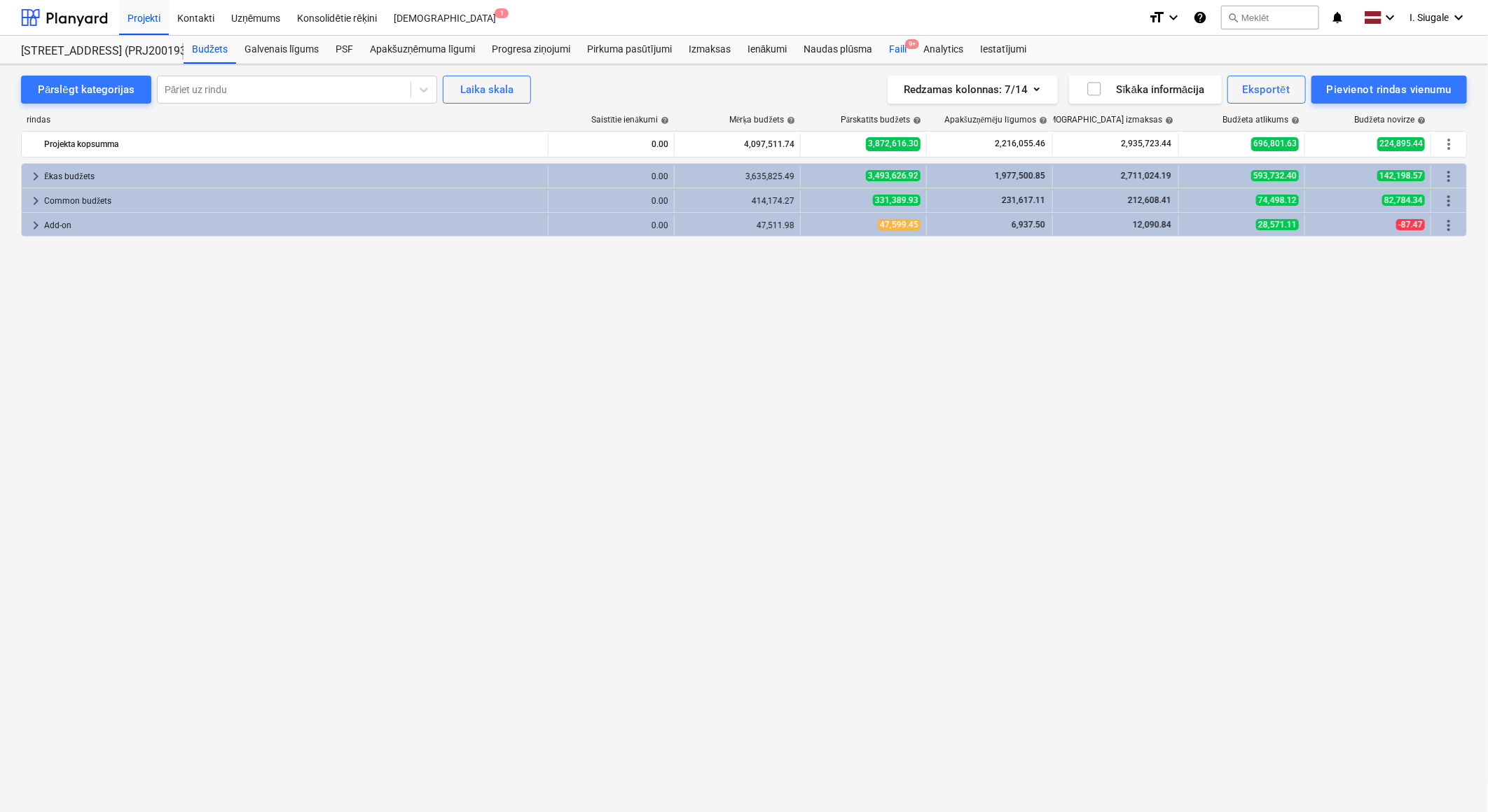
click at [901, 48] on div "Faili 9+" at bounding box center [897, 49] width 35 height 28
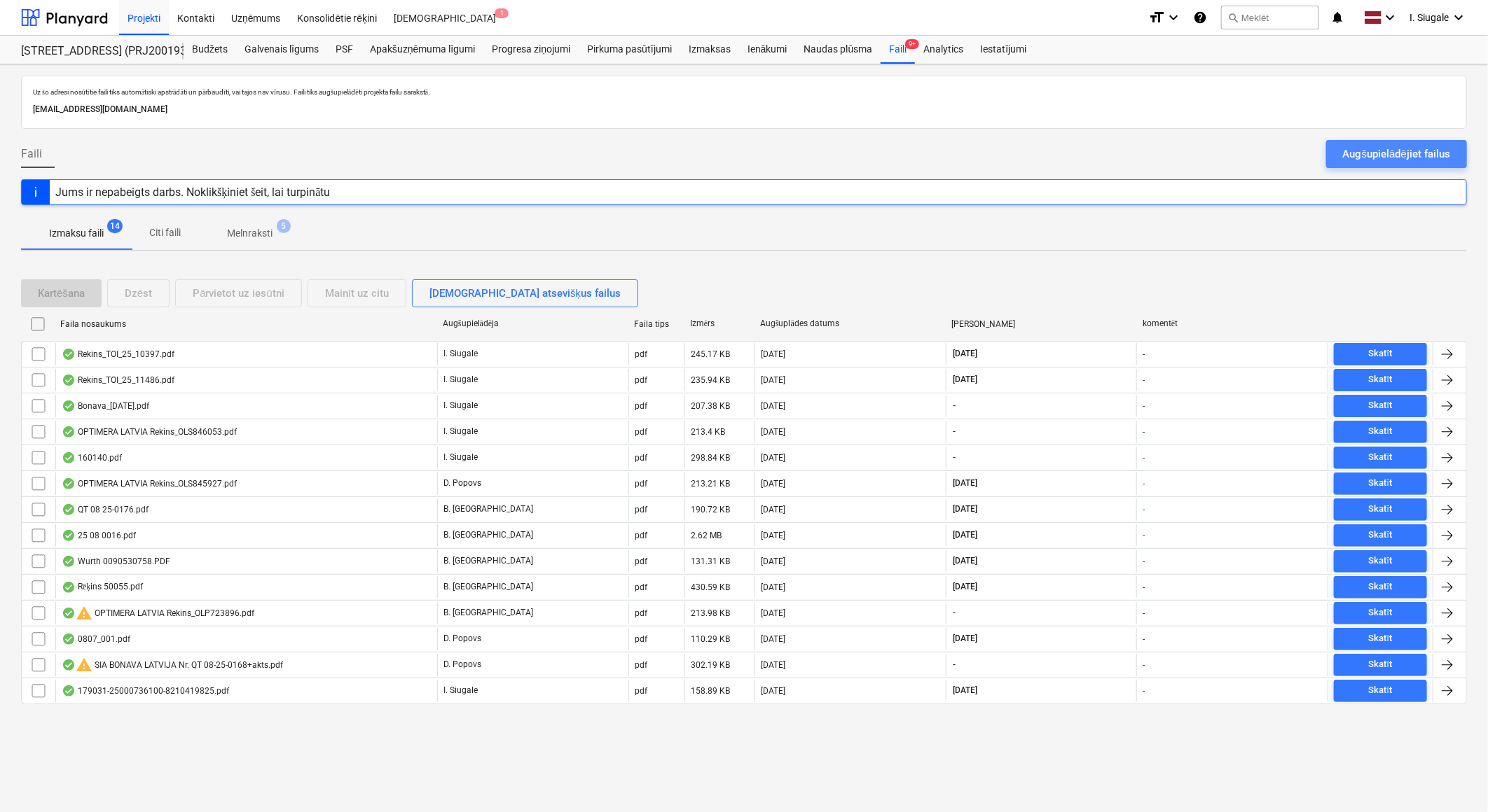
click at [1332, 157] on button "Augšupielādējiet failus" at bounding box center [1396, 153] width 141 height 28
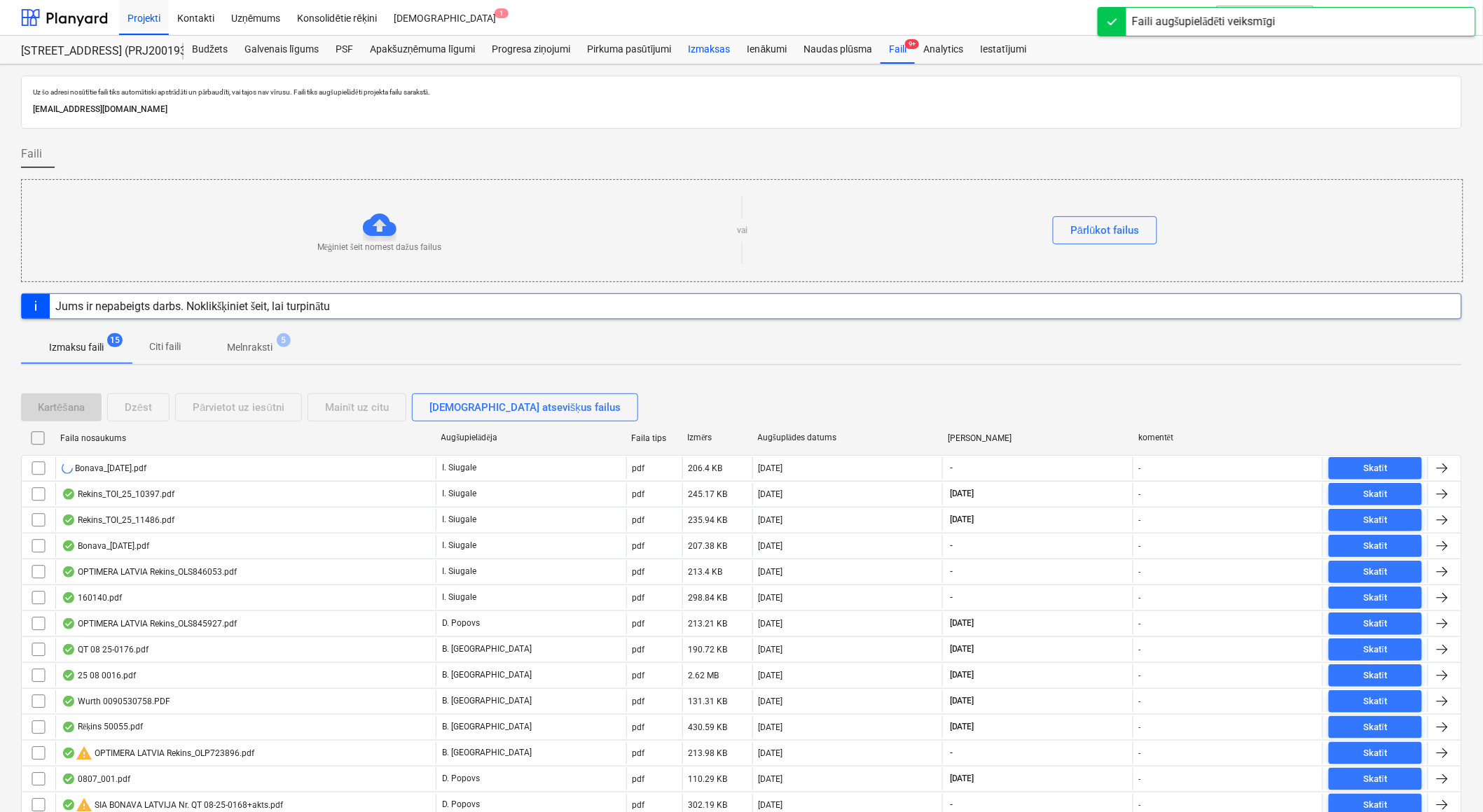
click at [712, 50] on div "Izmaksas" at bounding box center [710, 49] width 59 height 28
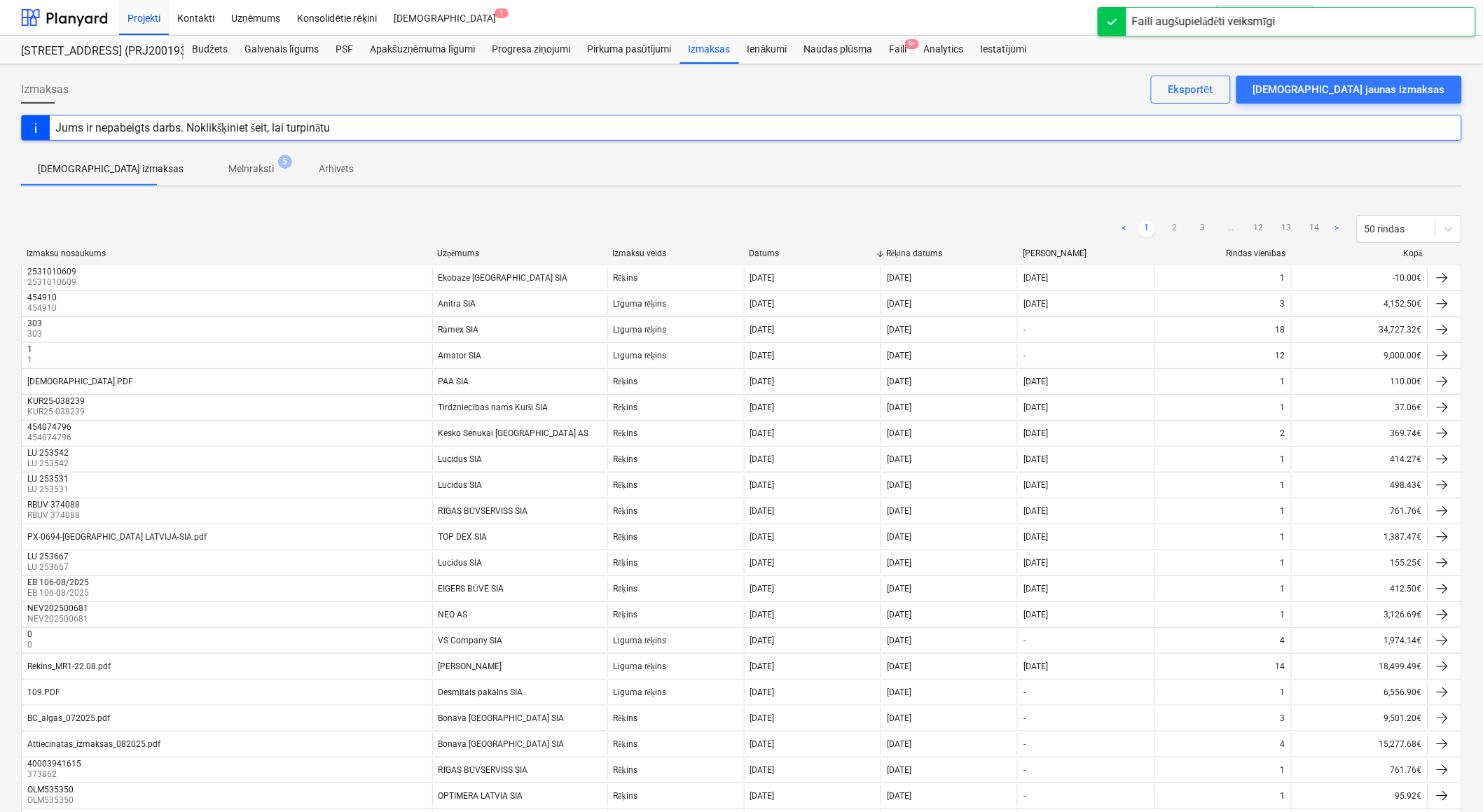
click at [772, 252] on div "Datums" at bounding box center [812, 253] width 125 height 10
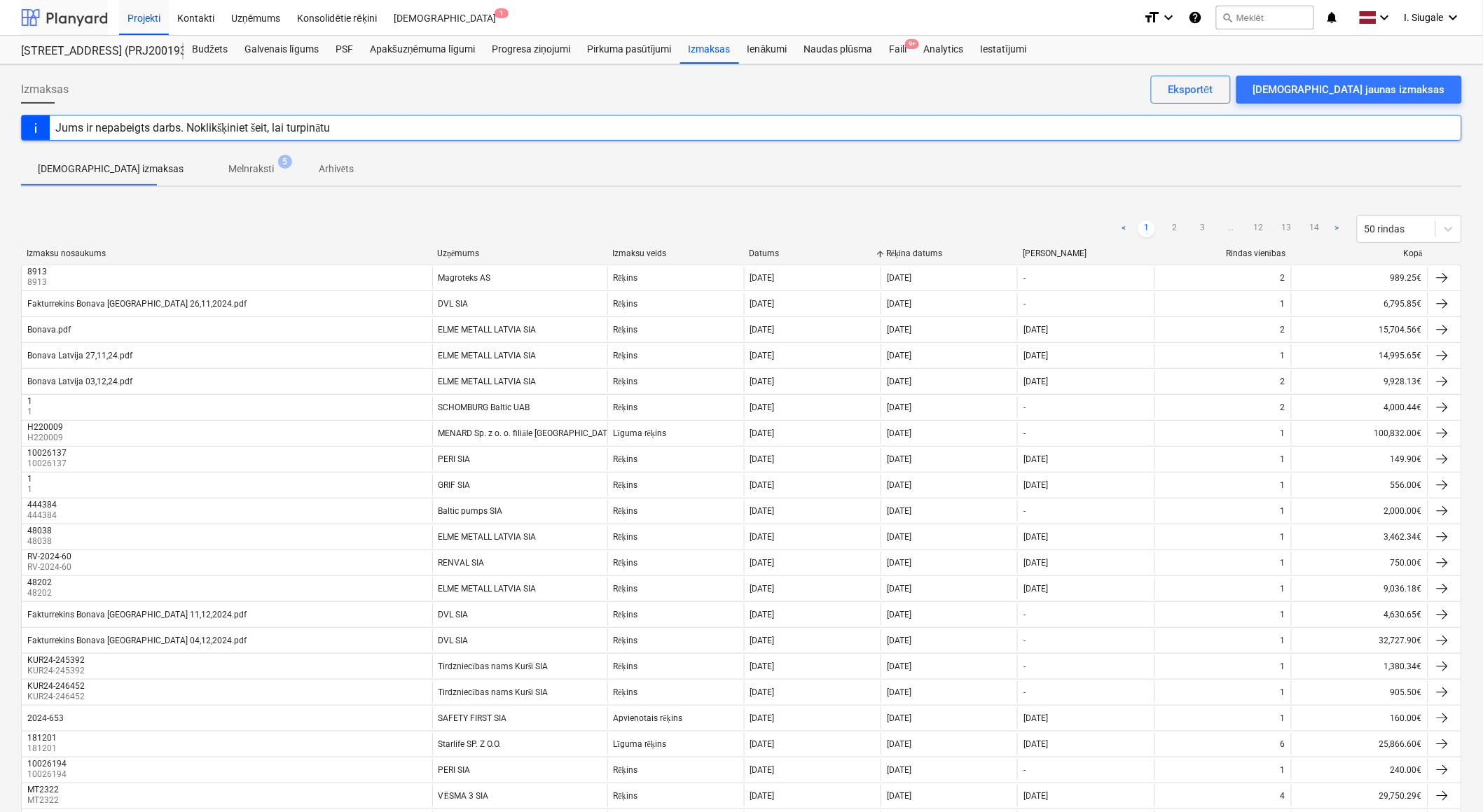
click at [86, 18] on div at bounding box center [64, 18] width 87 height 35
